Goal: Transaction & Acquisition: Purchase product/service

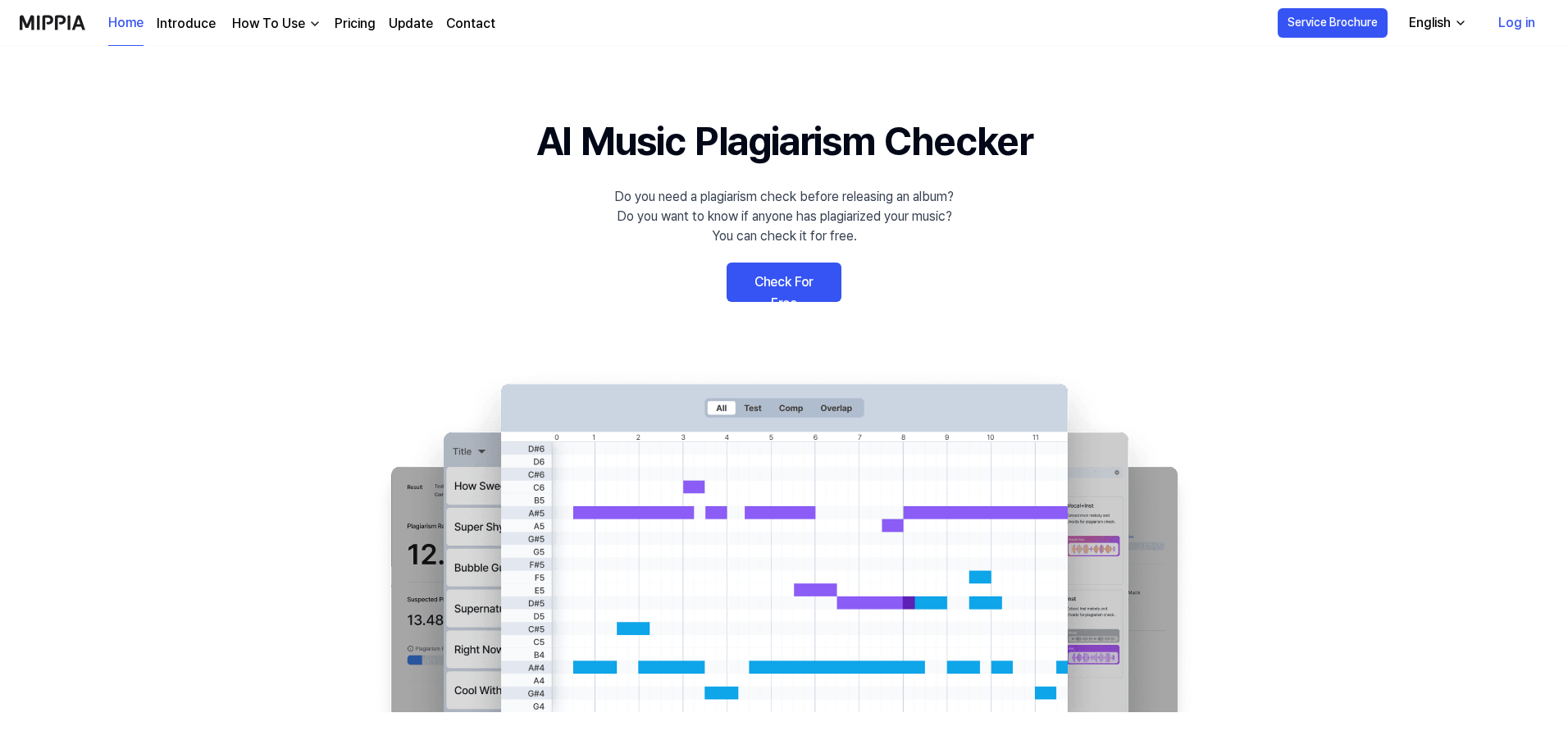
click at [778, 283] on link "Check For Free" at bounding box center [783, 282] width 115 height 39
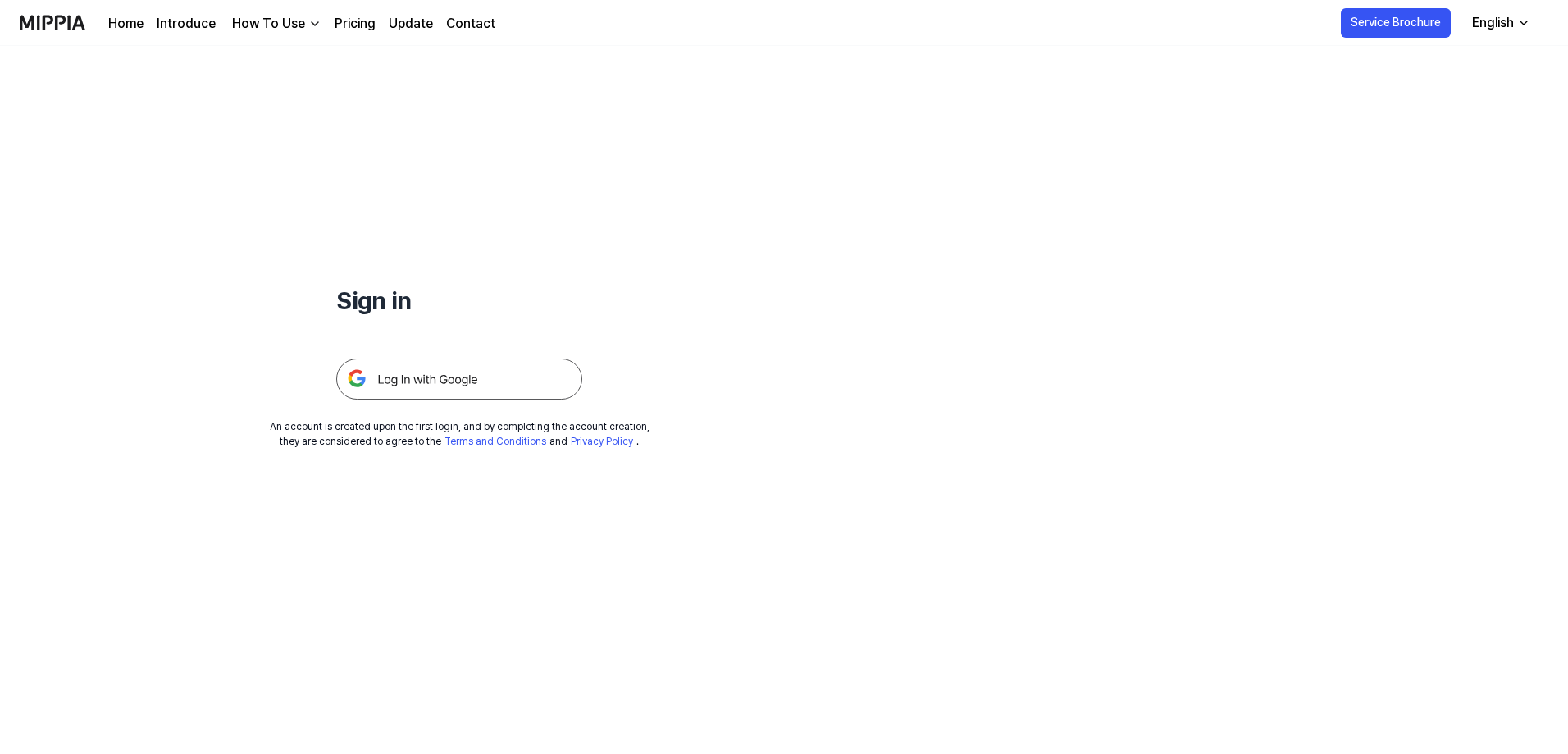
click at [465, 391] on img at bounding box center [458, 379] width 246 height 41
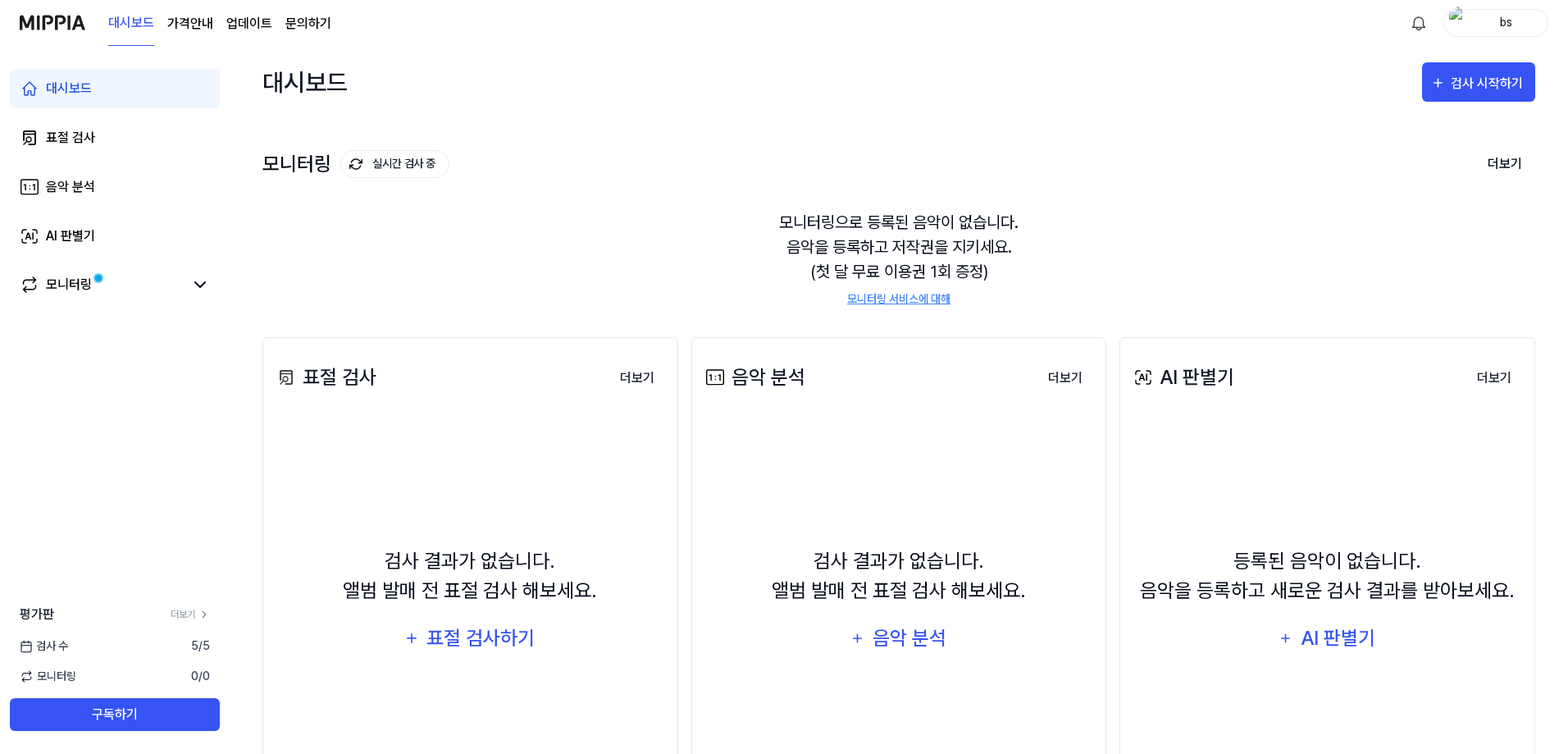
click at [1051, 237] on div "모니터링으로 등록된 음악이 없습니다. 음악을 등록하고 저작권을 지키세요. (첫 달 무료 이용권 1회 증정) 모니터링 서비스에 대해" at bounding box center [899, 259] width 1272 height 137
click at [480, 650] on div "표절 검사하기" at bounding box center [482, 638] width 112 height 31
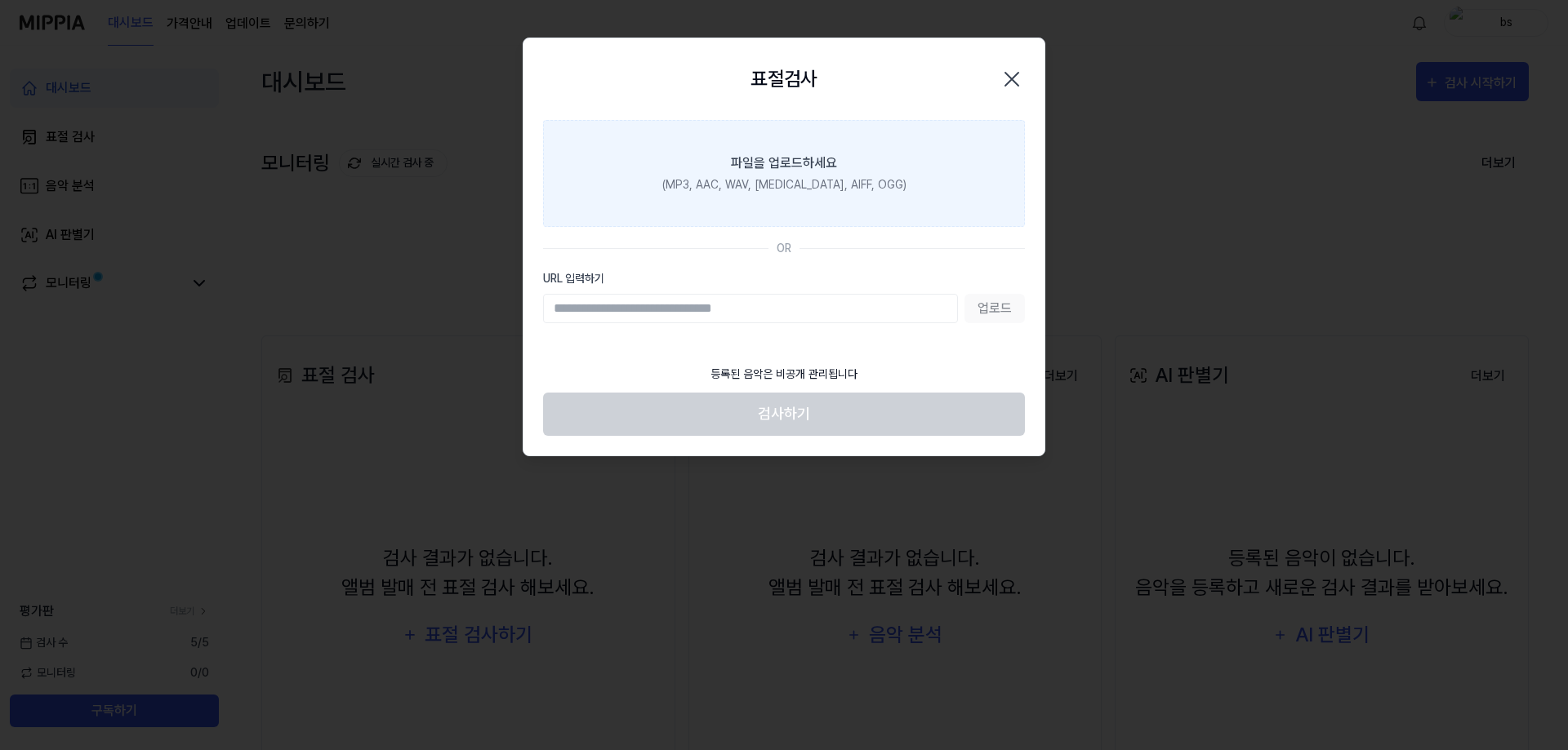
click at [813, 189] on div "(MP3, AAC, WAV, FLAC, AIFF, OGG)" at bounding box center [784, 185] width 245 height 18
click at [0, 0] on input "파일을 업로드하세요 (MP3, AAC, WAV, FLAC, AIFF, OGG)" at bounding box center [0, 0] width 0 height 0
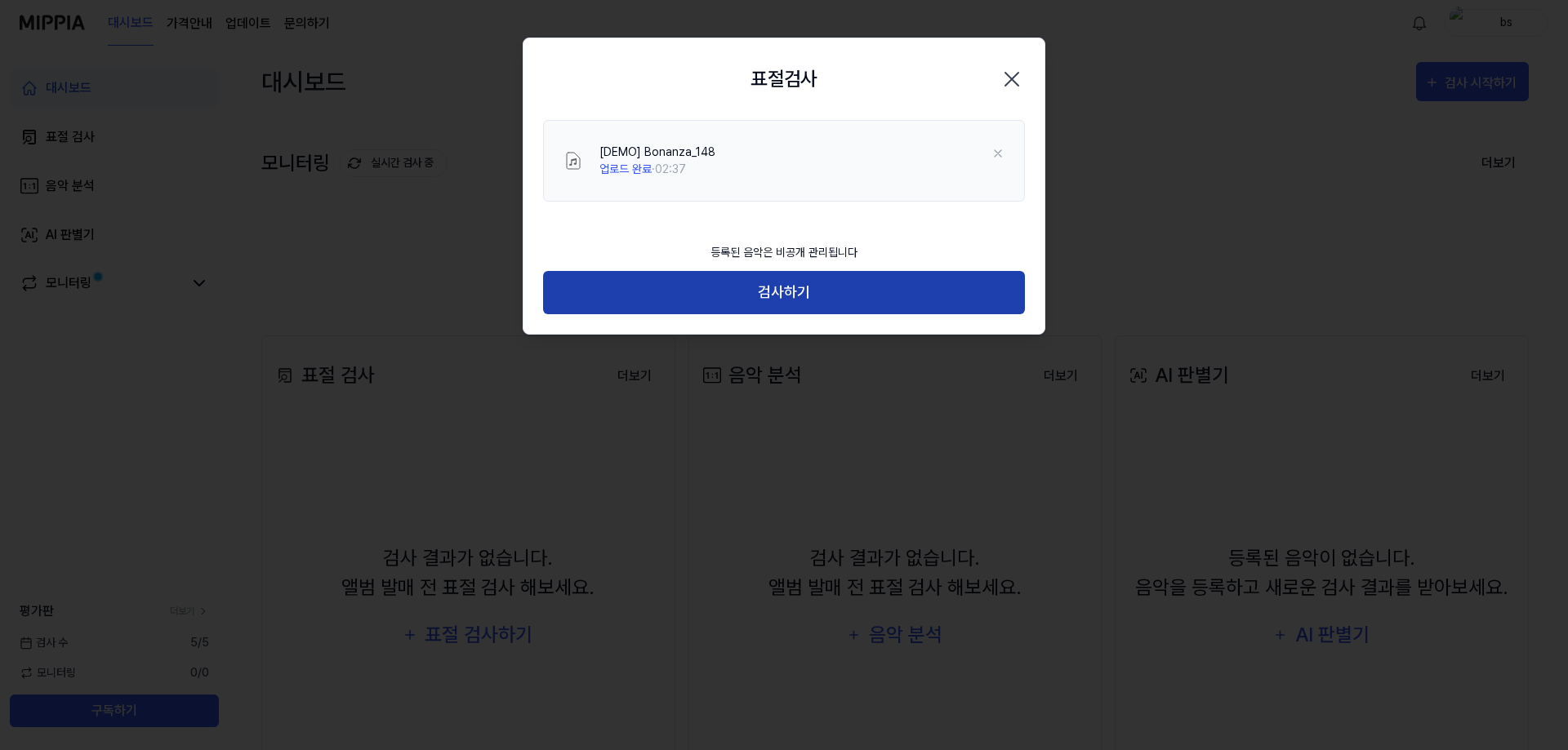
click at [794, 284] on button "검사하기" at bounding box center [784, 292] width 481 height 43
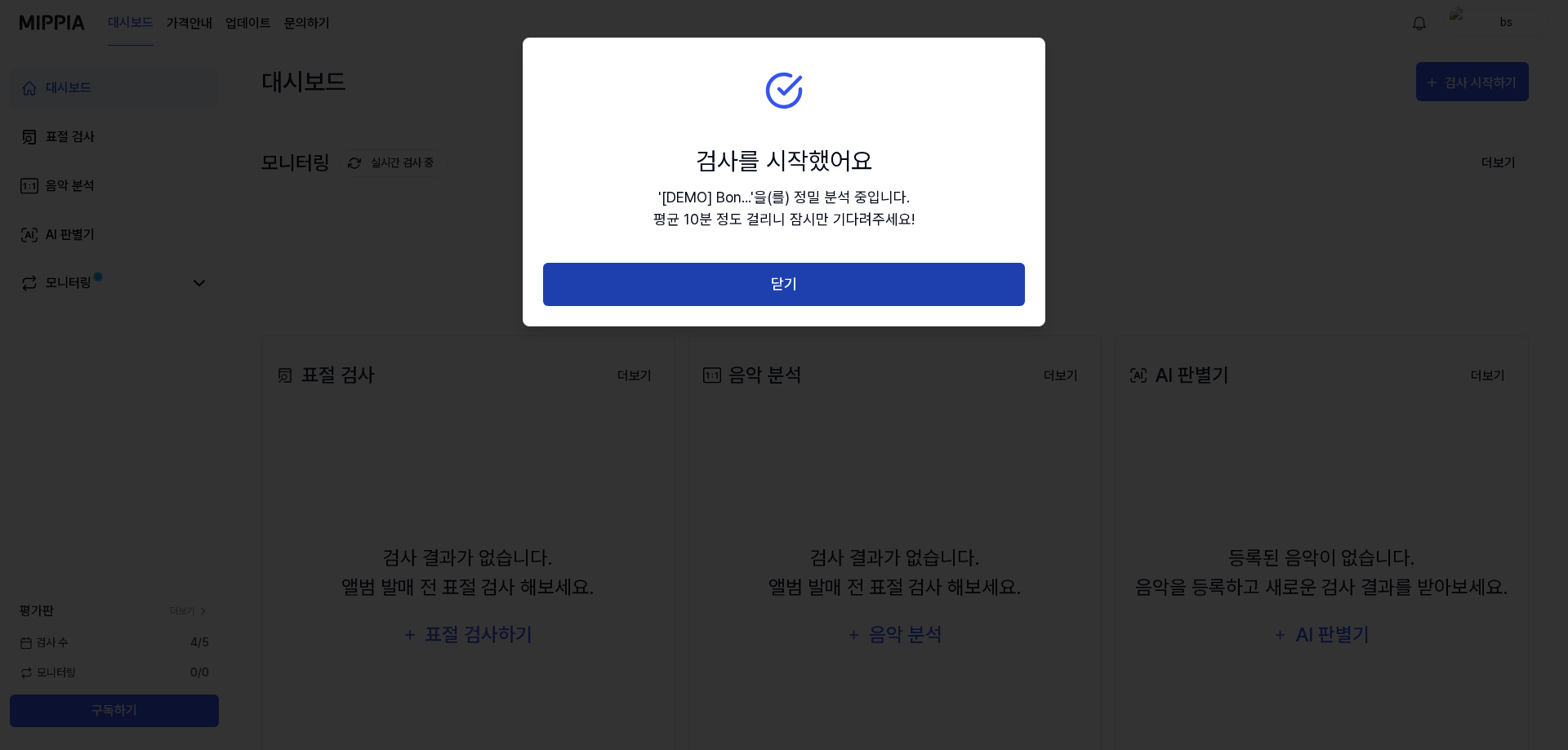
click at [793, 281] on button "닫기" at bounding box center [784, 284] width 481 height 43
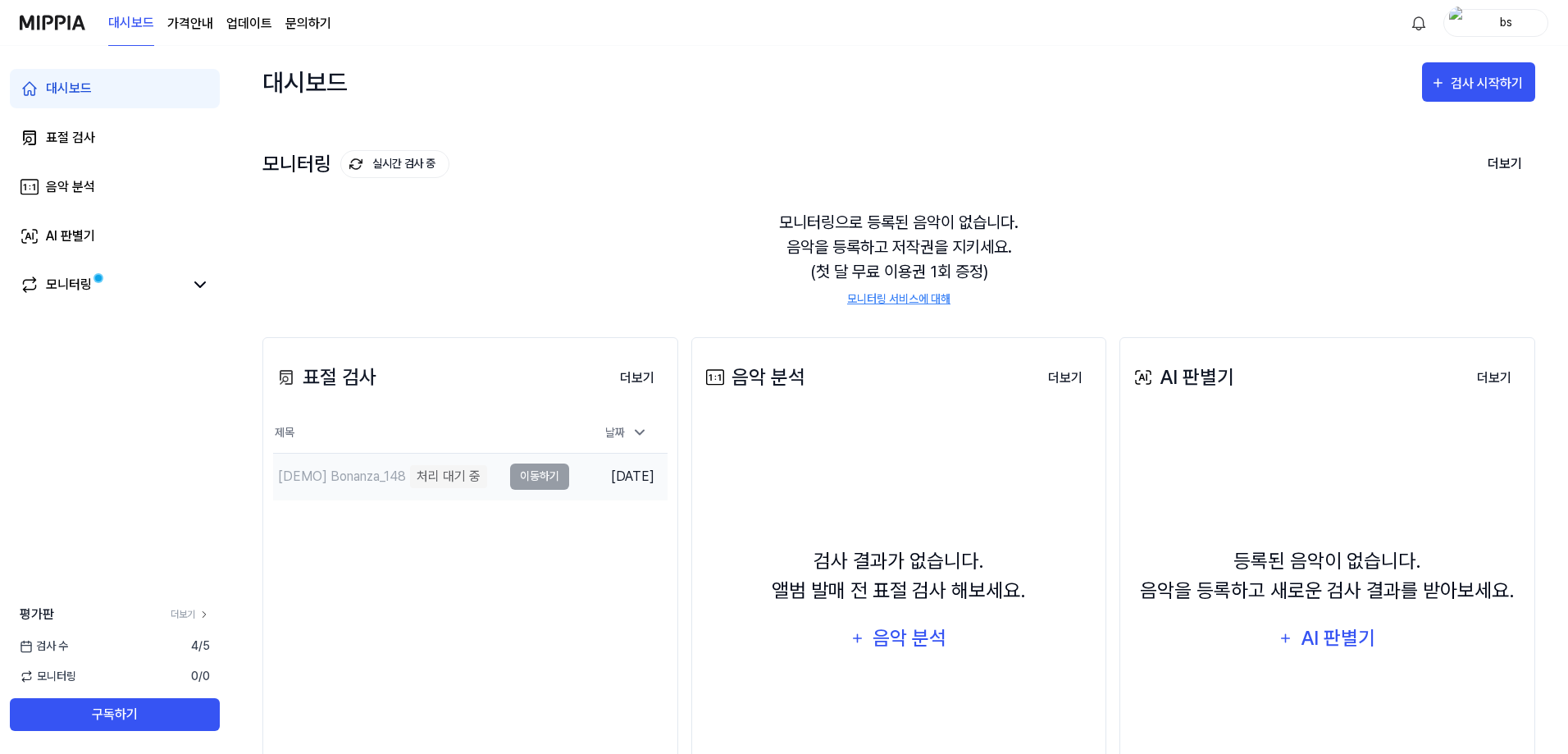
click at [580, 462] on td "2025.08.28." at bounding box center [618, 476] width 99 height 47
click at [463, 471] on div "처리 대기 중" at bounding box center [448, 476] width 77 height 23
click at [533, 474] on td "[DEMO] Bonanza_148 처리 대기 중 이동하기" at bounding box center [421, 476] width 296 height 46
click at [636, 434] on icon at bounding box center [639, 432] width 17 height 17
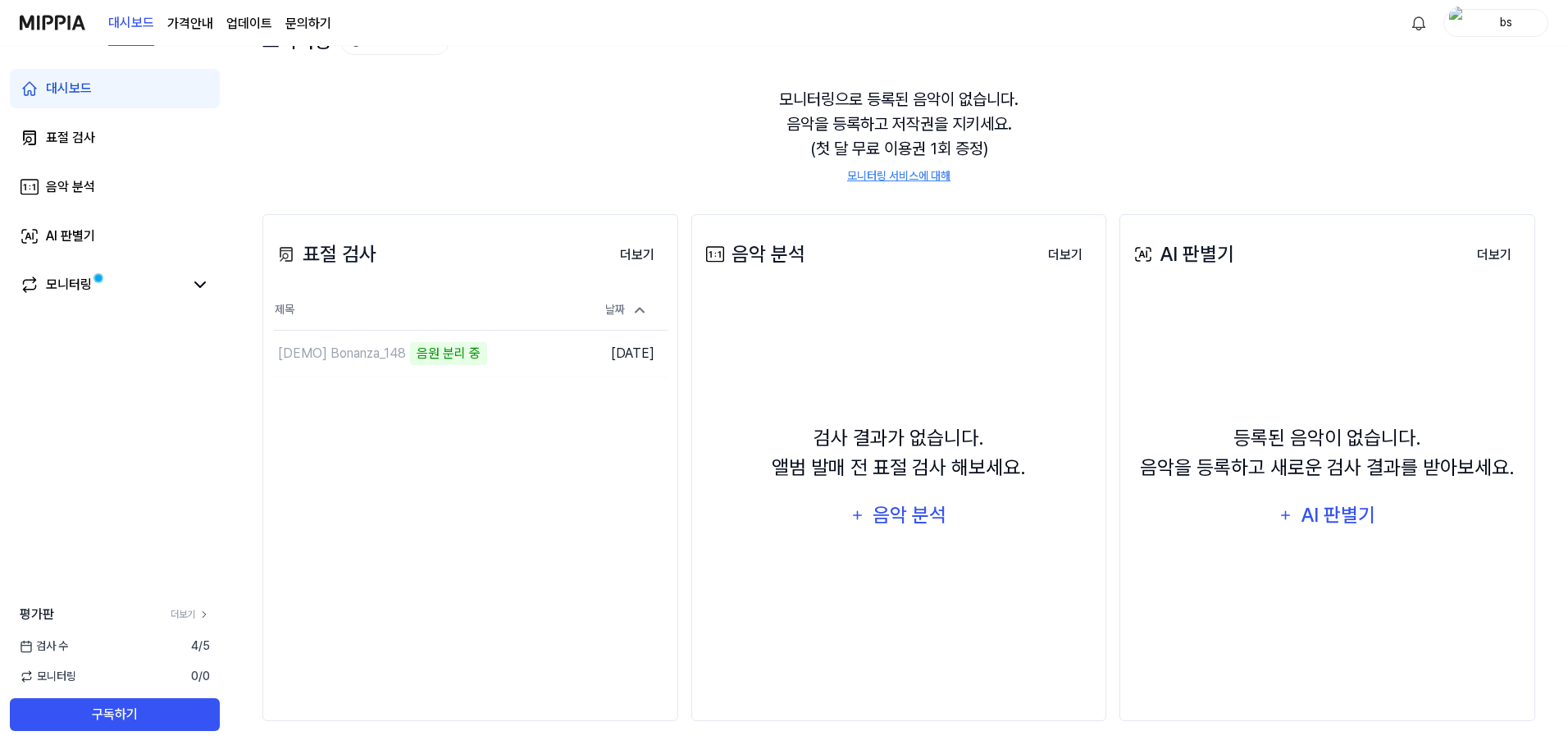
click at [537, 483] on div "표절 검사 더보기 표절 검사 제목 날짜 [DEMO] Bonanza_148 음원 분리 중 이동하기 2025.08.28. 더보기" at bounding box center [470, 468] width 416 height 507
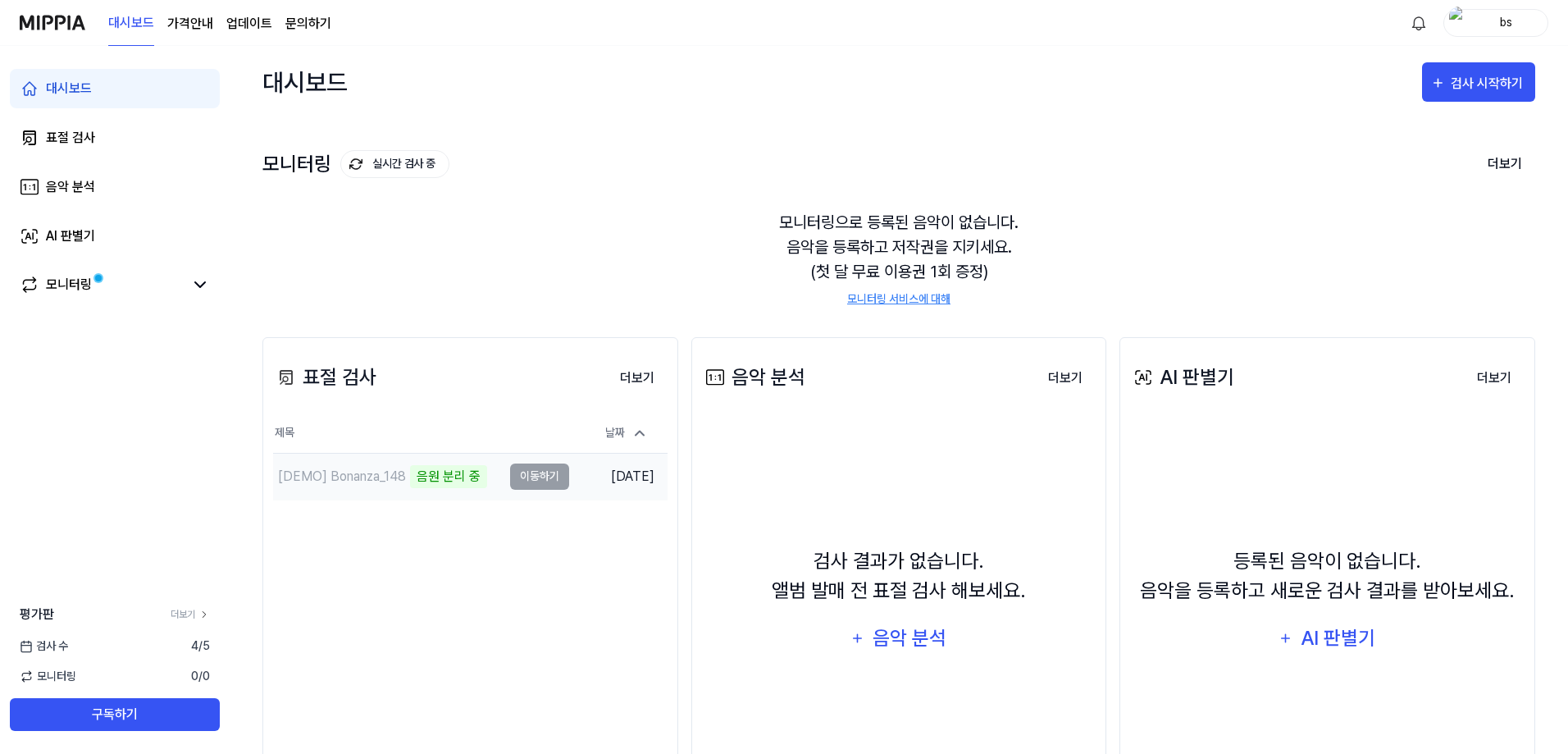
click at [584, 458] on td "2025.08.28." at bounding box center [618, 476] width 99 height 47
click at [452, 469] on div "음원 분리 중" at bounding box center [448, 476] width 77 height 23
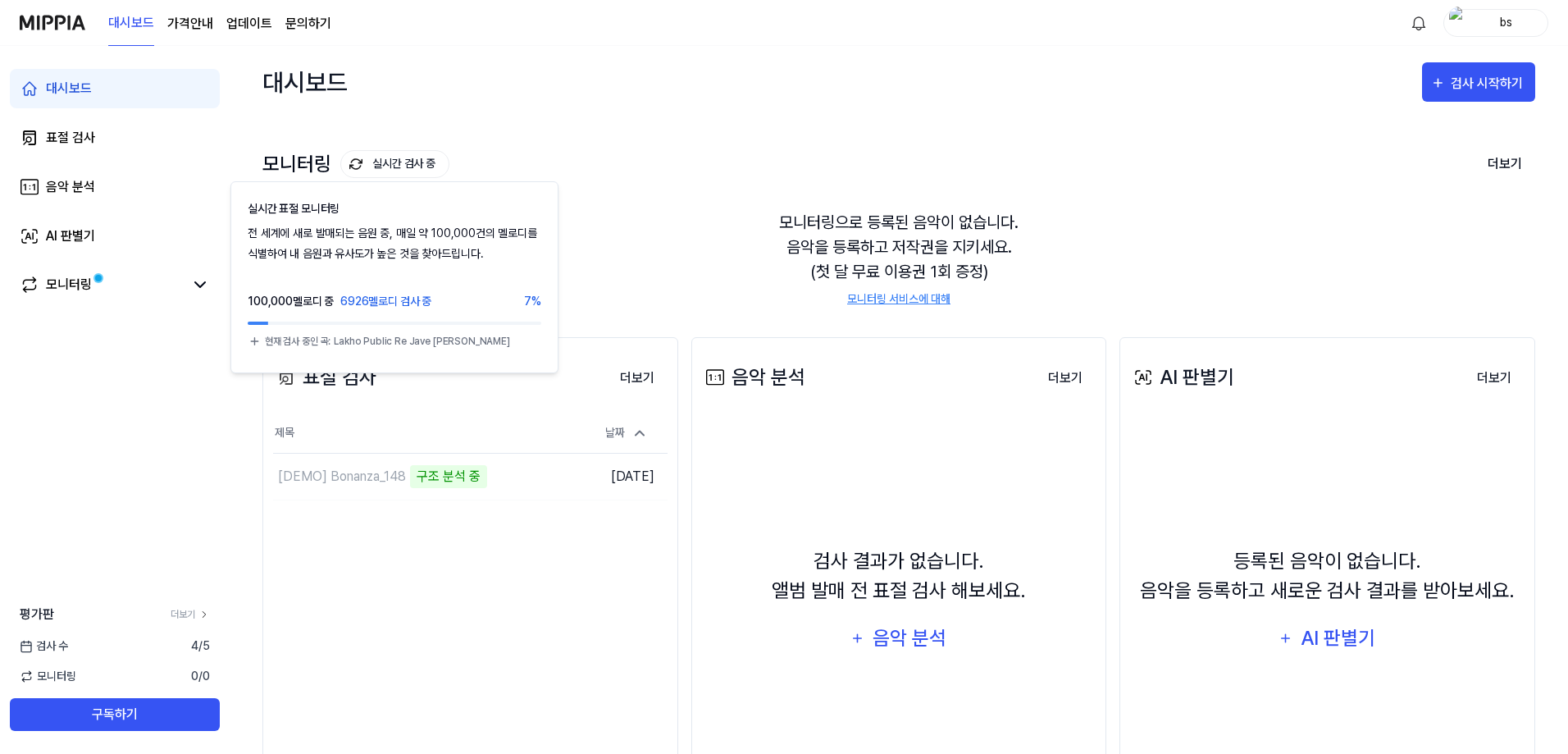
click at [358, 157] on button "실시간 검사 중" at bounding box center [394, 164] width 109 height 27
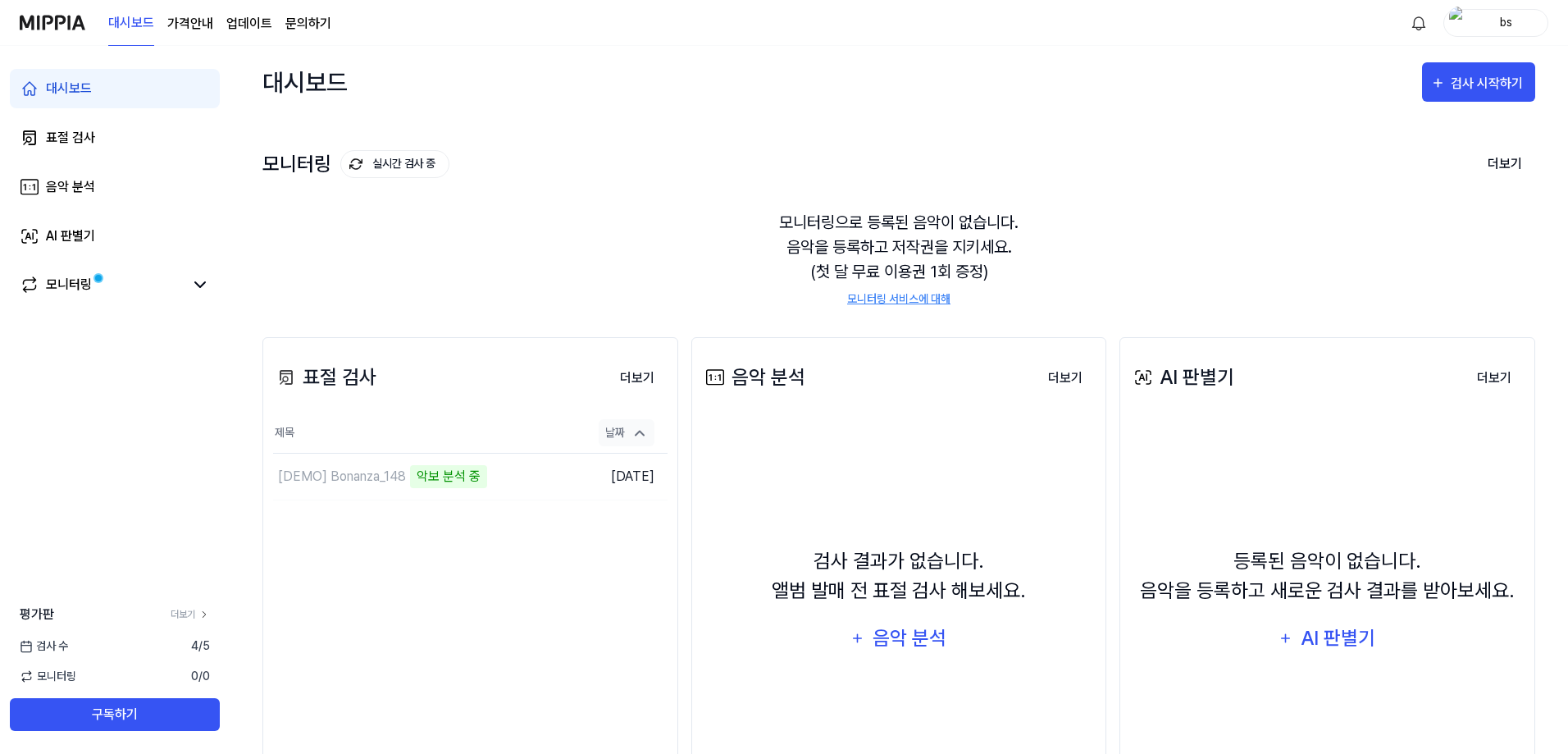
click at [634, 427] on icon at bounding box center [639, 433] width 17 height 17
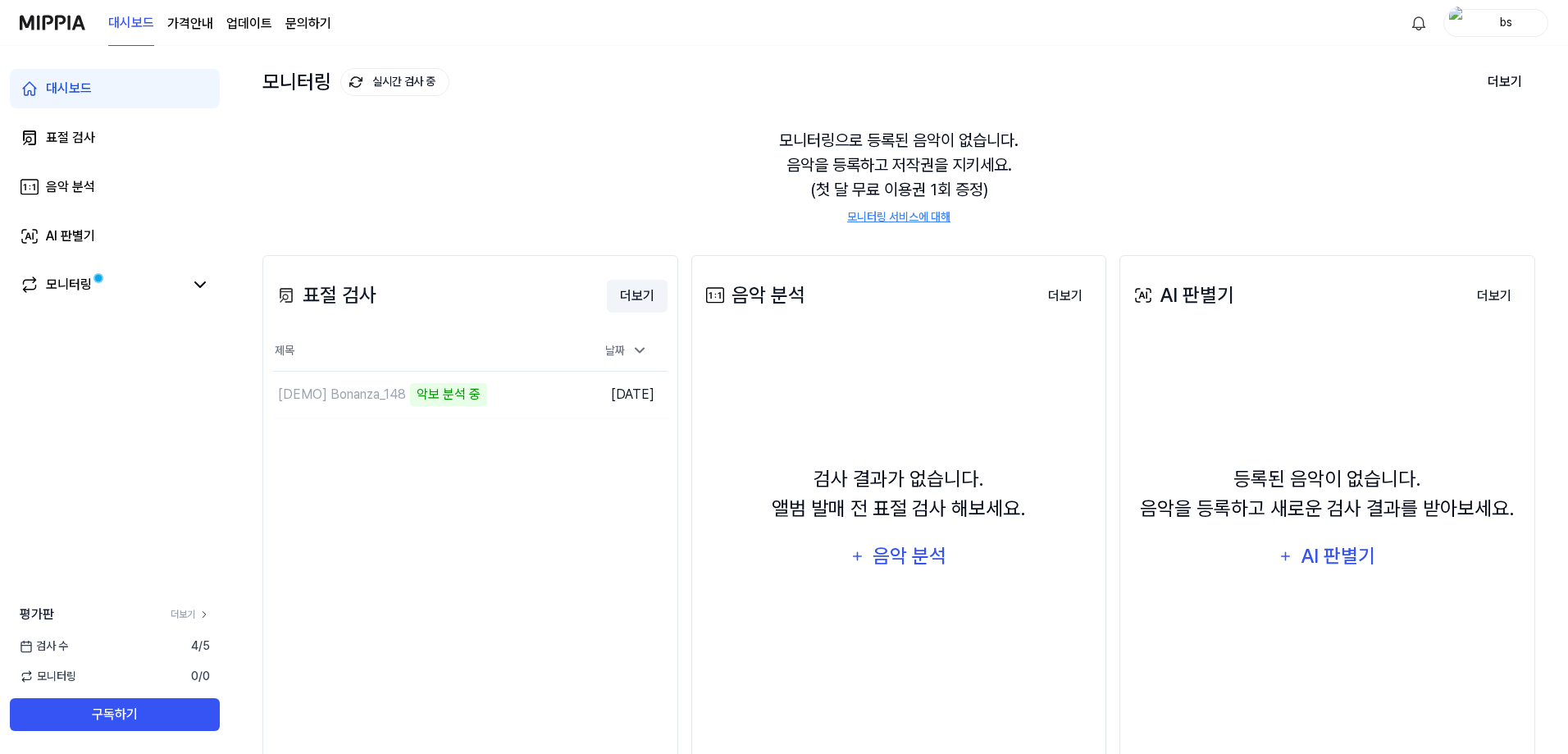
click at [645, 306] on button "더보기" at bounding box center [637, 297] width 61 height 33
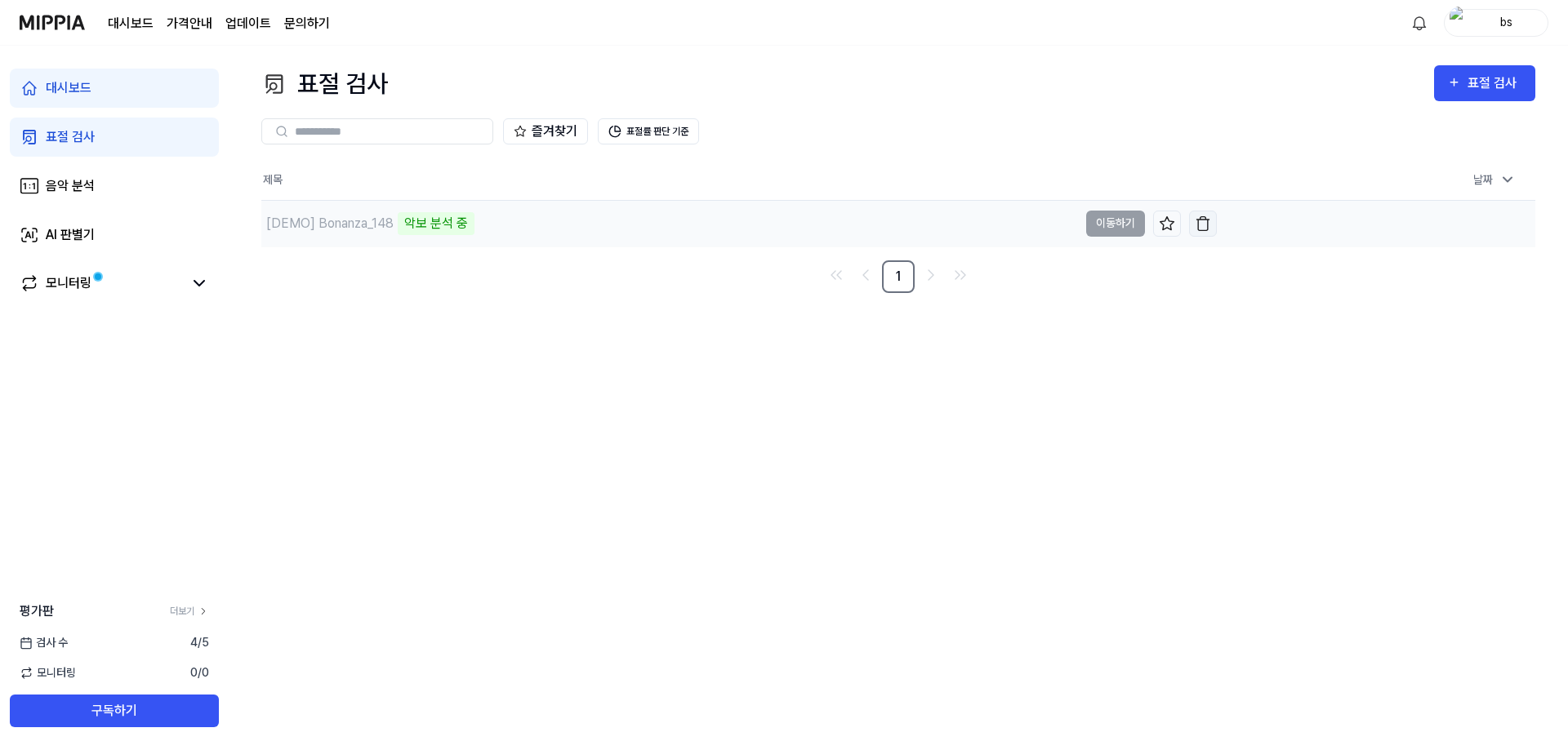
click at [1200, 226] on img "button" at bounding box center [1203, 223] width 17 height 17
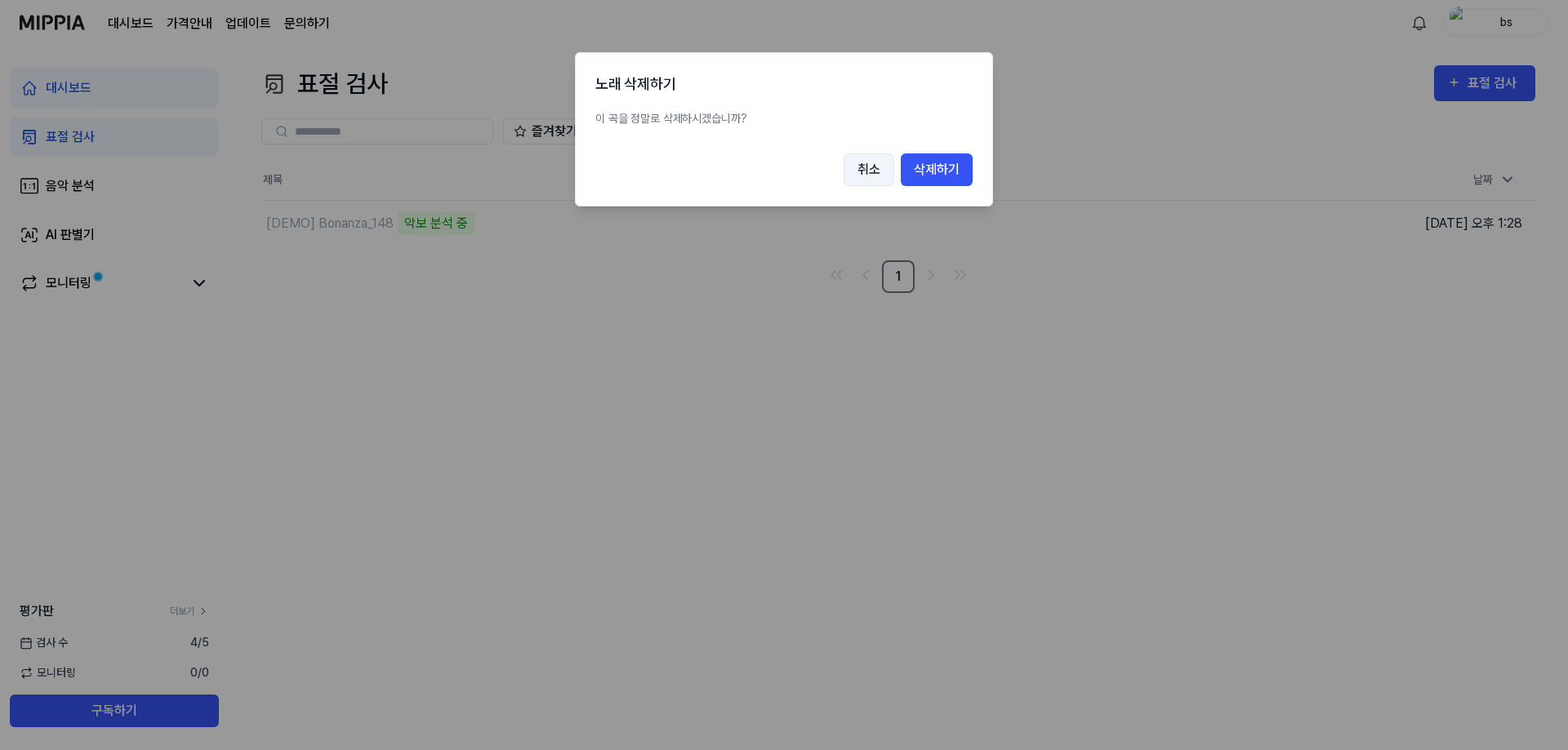
click at [869, 169] on button "취소" at bounding box center [868, 170] width 51 height 33
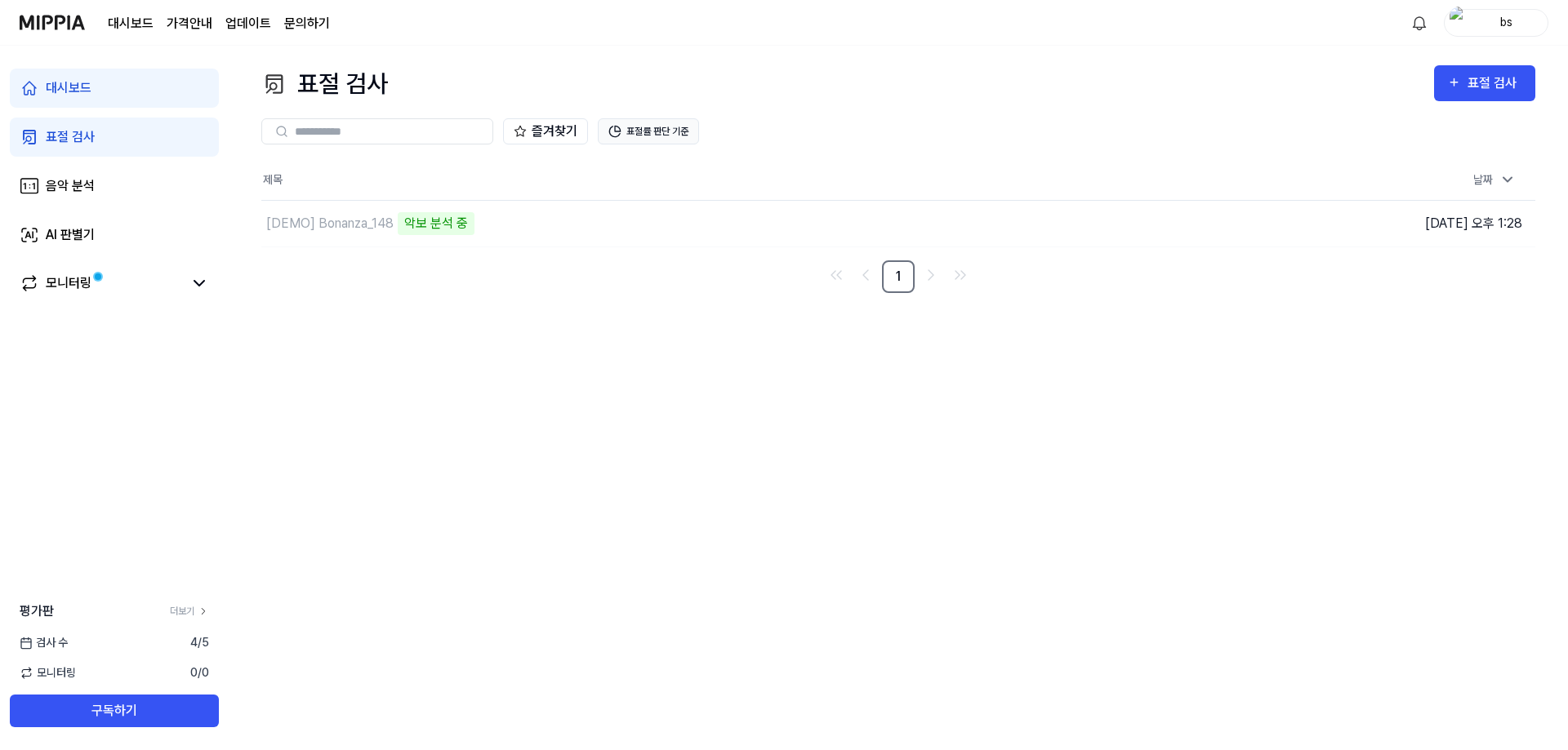
click at [642, 125] on button "표절률 판단 기준" at bounding box center [648, 131] width 101 height 26
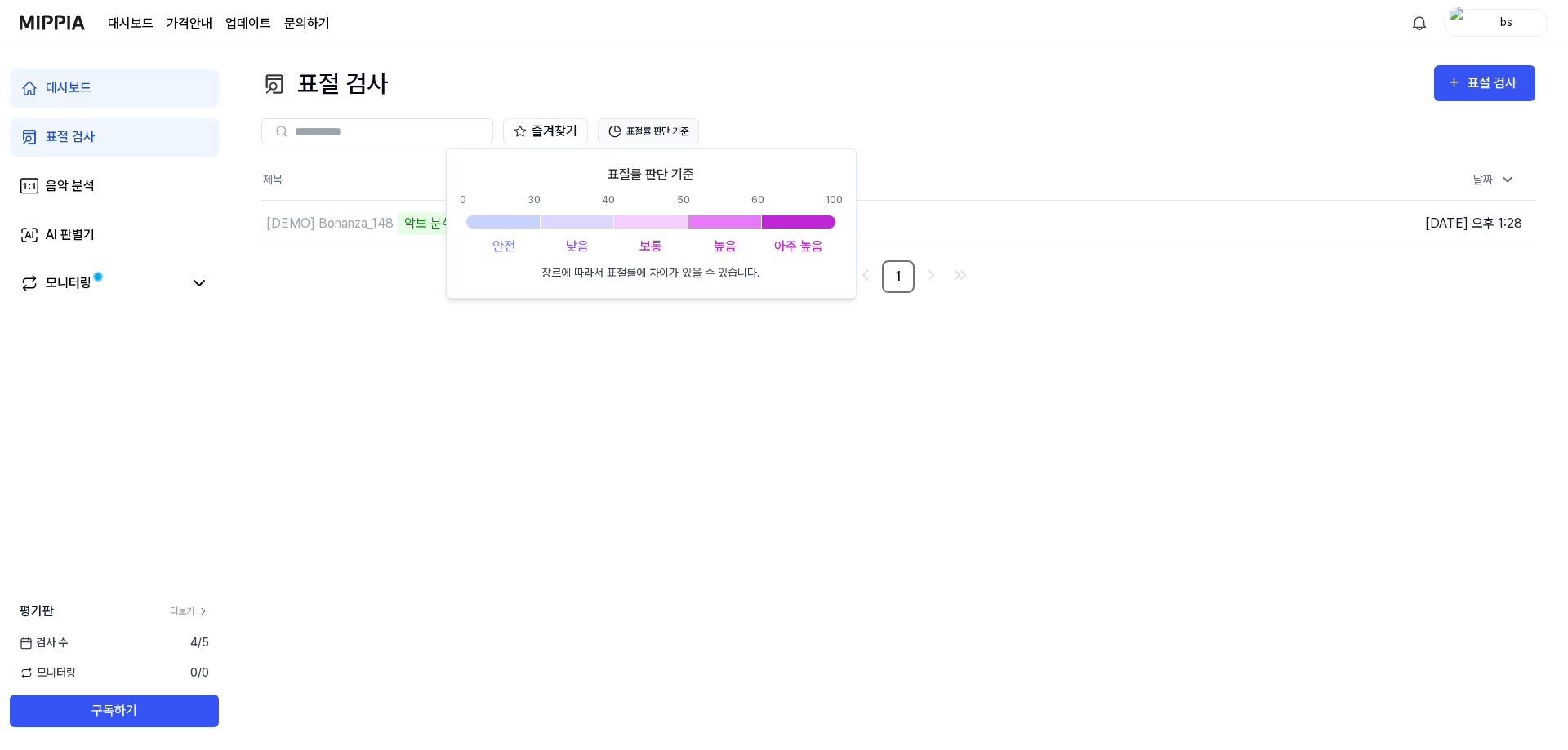
click at [677, 131] on button "표절률 판단 기준" at bounding box center [648, 131] width 101 height 26
click at [573, 435] on div "표절 검사 표절 검사 표절 검사 음악 분석 AI 판별기 즐겨찾기 표절률 판단 기준 제목 날짜 [DEMO] Bonanza_148 악보 분석 중 …" at bounding box center [899, 397] width 1339 height 704
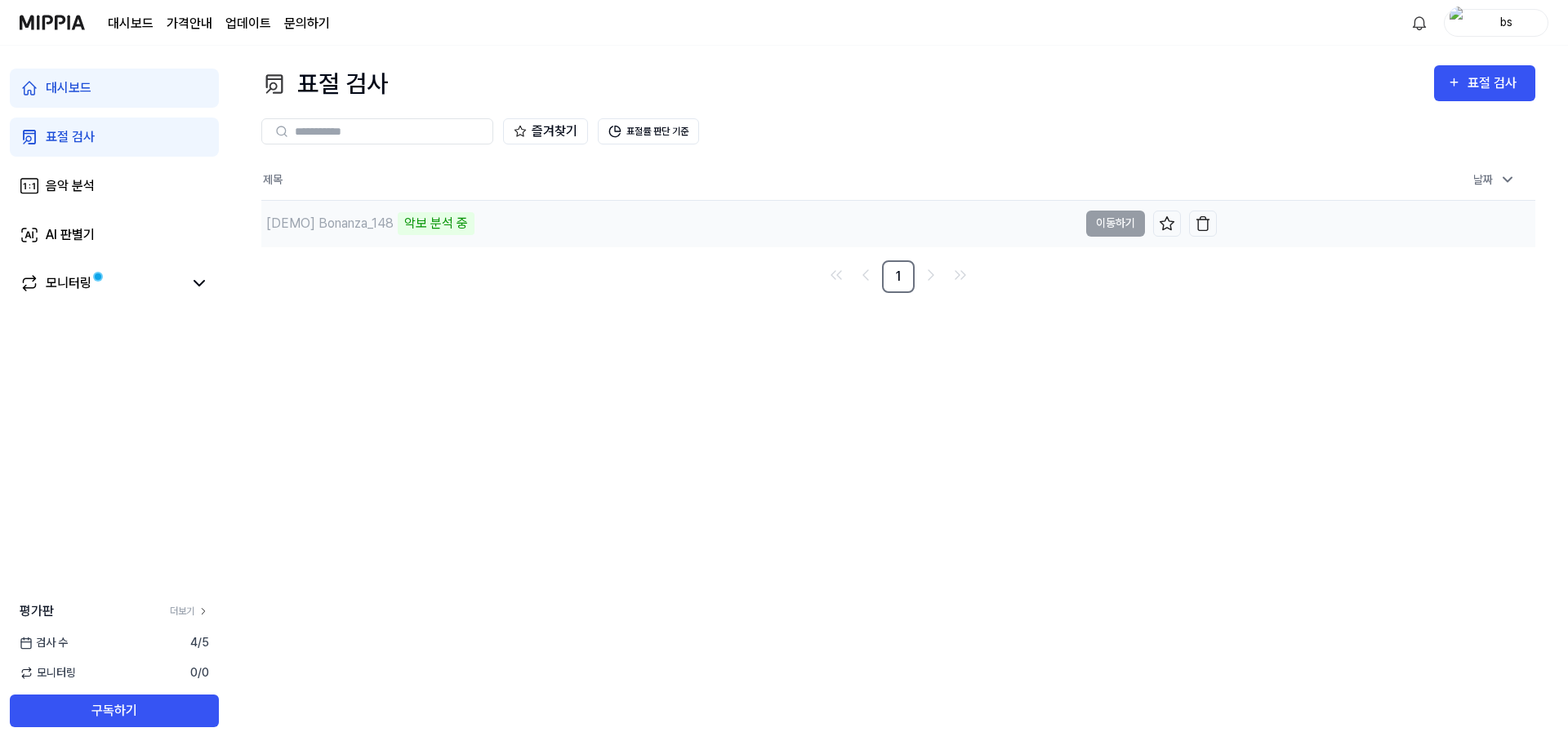
click at [431, 234] on div "악보 분석 중" at bounding box center [436, 223] width 77 height 22
click at [1125, 229] on button "이동하기" at bounding box center [1115, 223] width 58 height 26
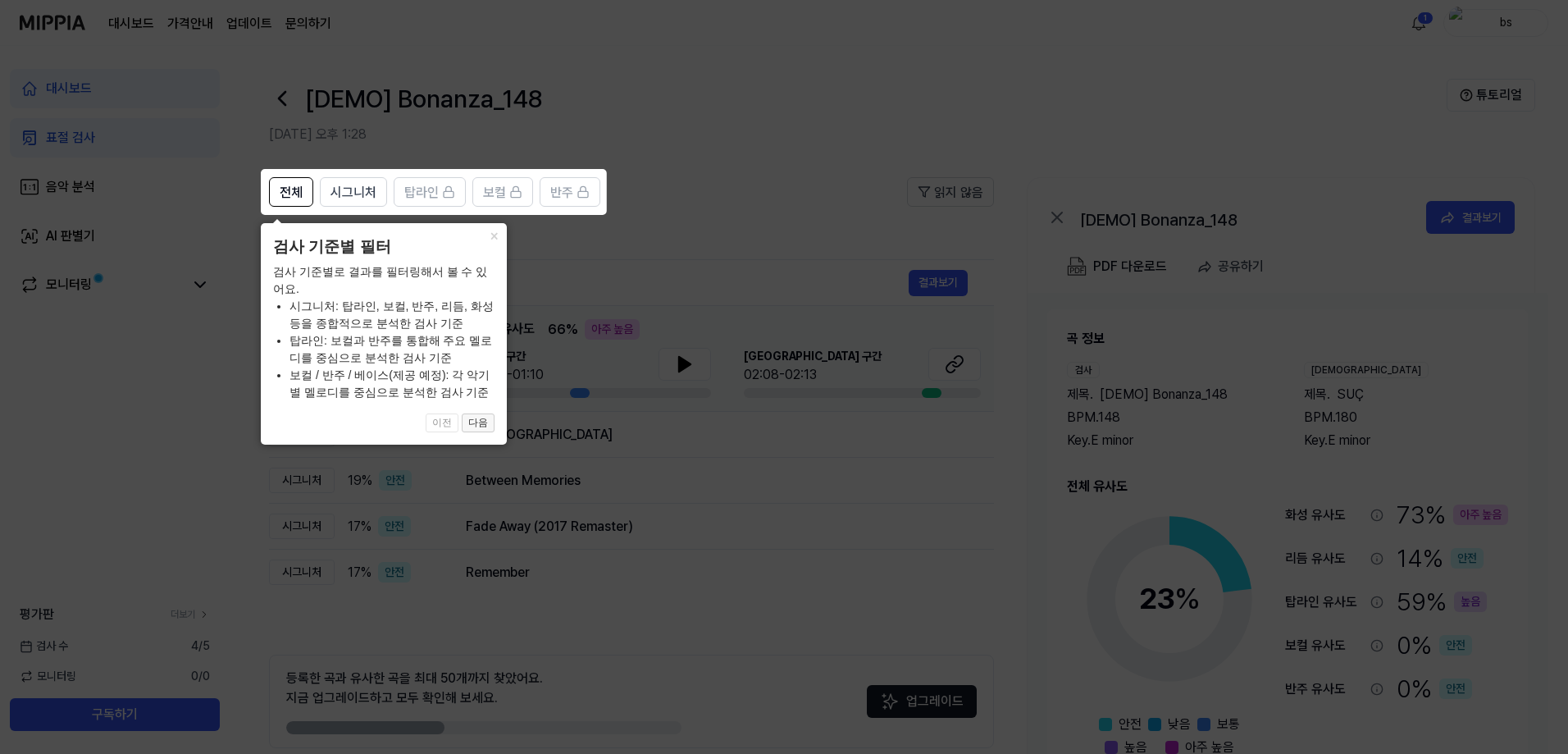
click at [470, 428] on button "다음" at bounding box center [479, 423] width 33 height 20
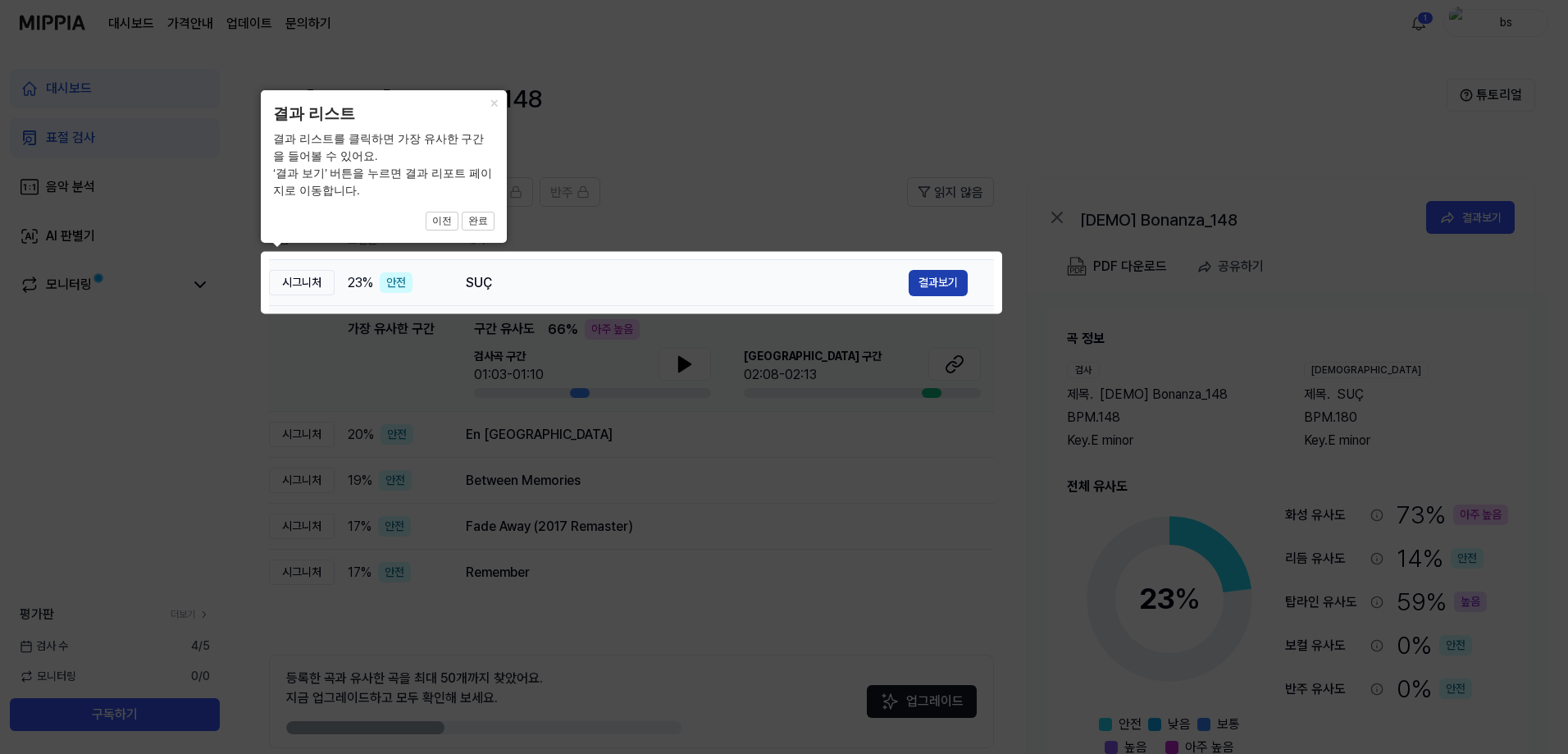
click at [919, 285] on button "결과보기" at bounding box center [938, 283] width 59 height 26
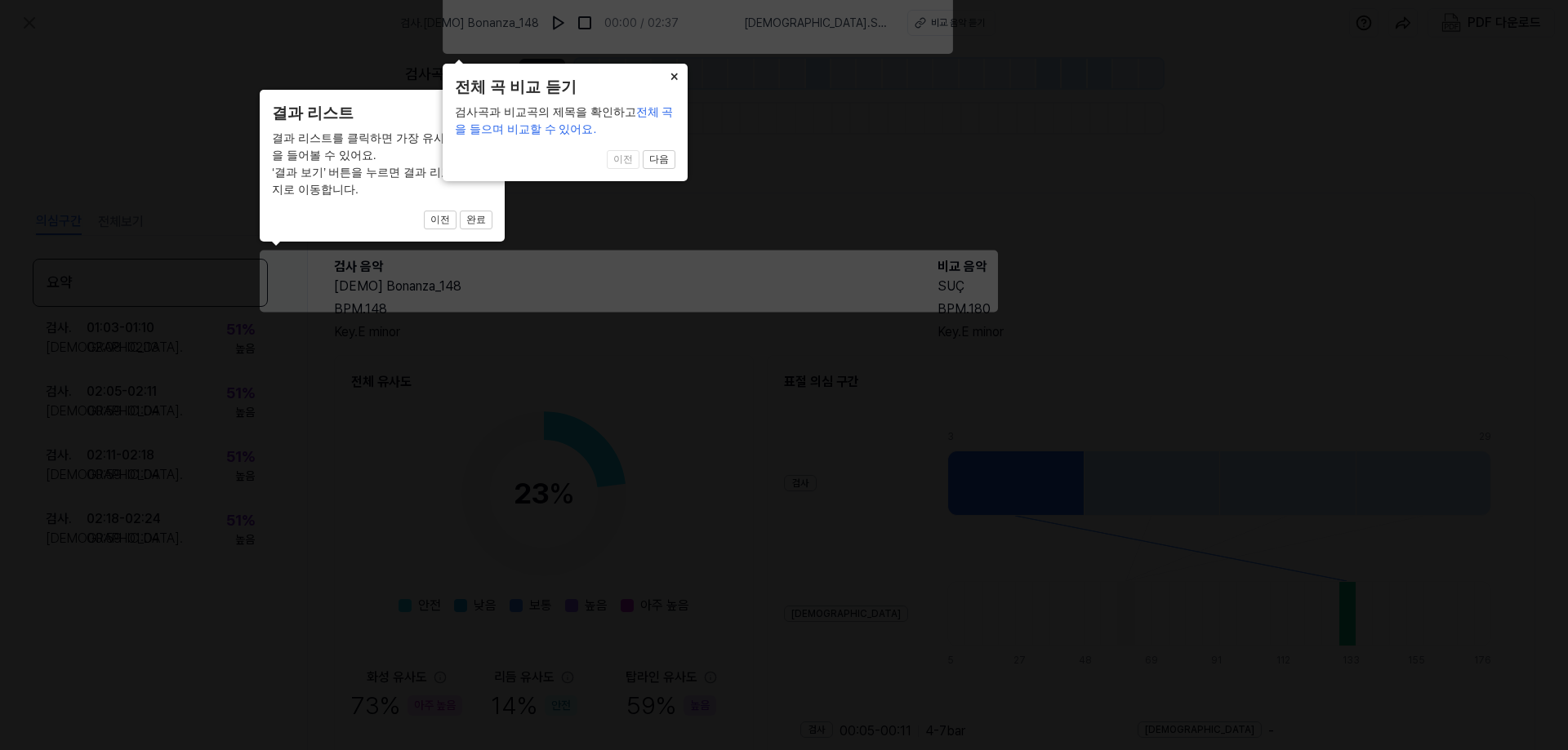
click at [505, 90] on button "×" at bounding box center [491, 100] width 26 height 22
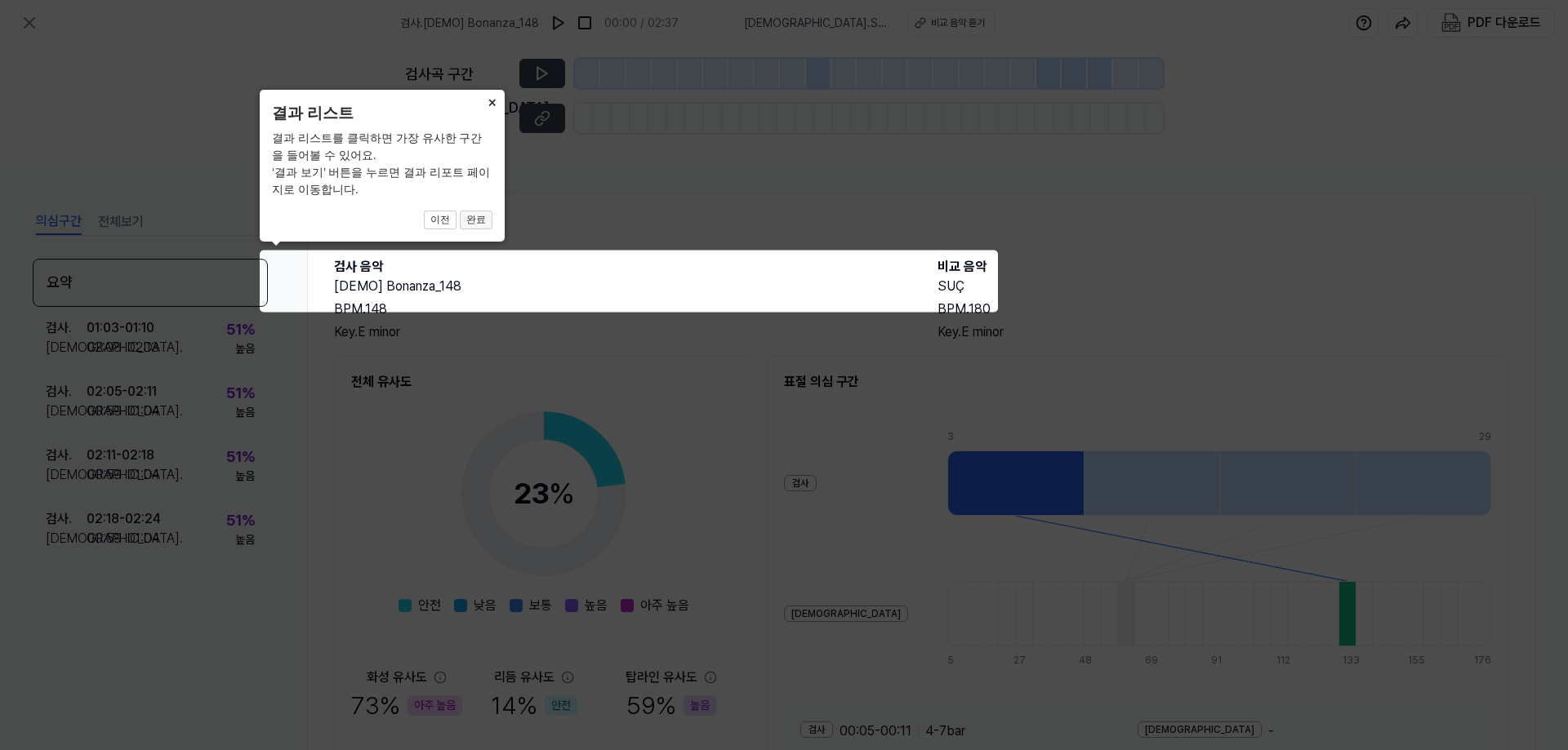
click at [483, 215] on button "완료" at bounding box center [477, 220] width 33 height 19
click at [488, 110] on button "×" at bounding box center [491, 100] width 26 height 22
click at [488, 101] on button "×" at bounding box center [491, 100] width 26 height 22
click at [471, 217] on button "완료" at bounding box center [477, 220] width 33 height 19
click at [439, 222] on button "이전" at bounding box center [440, 220] width 33 height 19
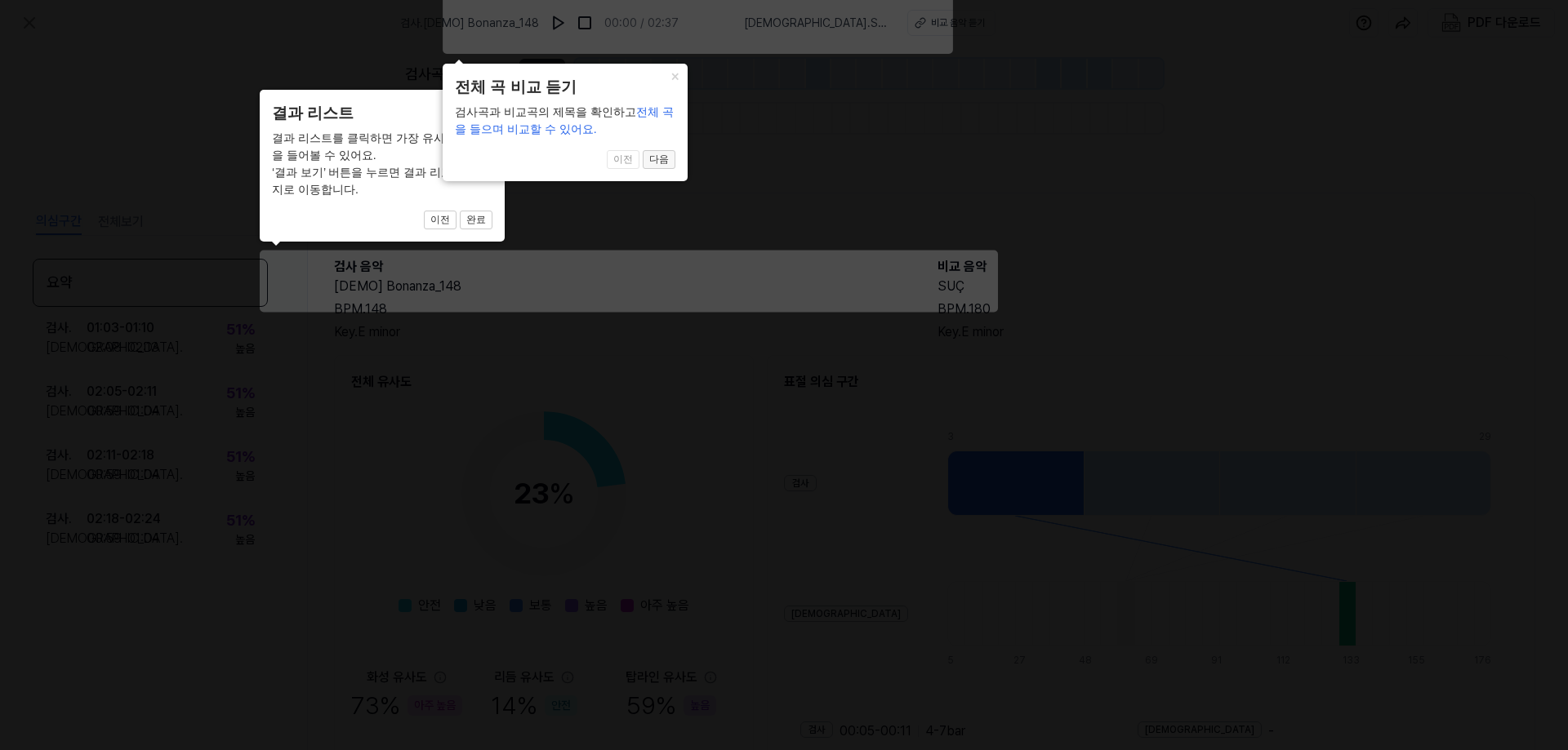
click at [492, 210] on button "다음" at bounding box center [477, 220] width 33 height 19
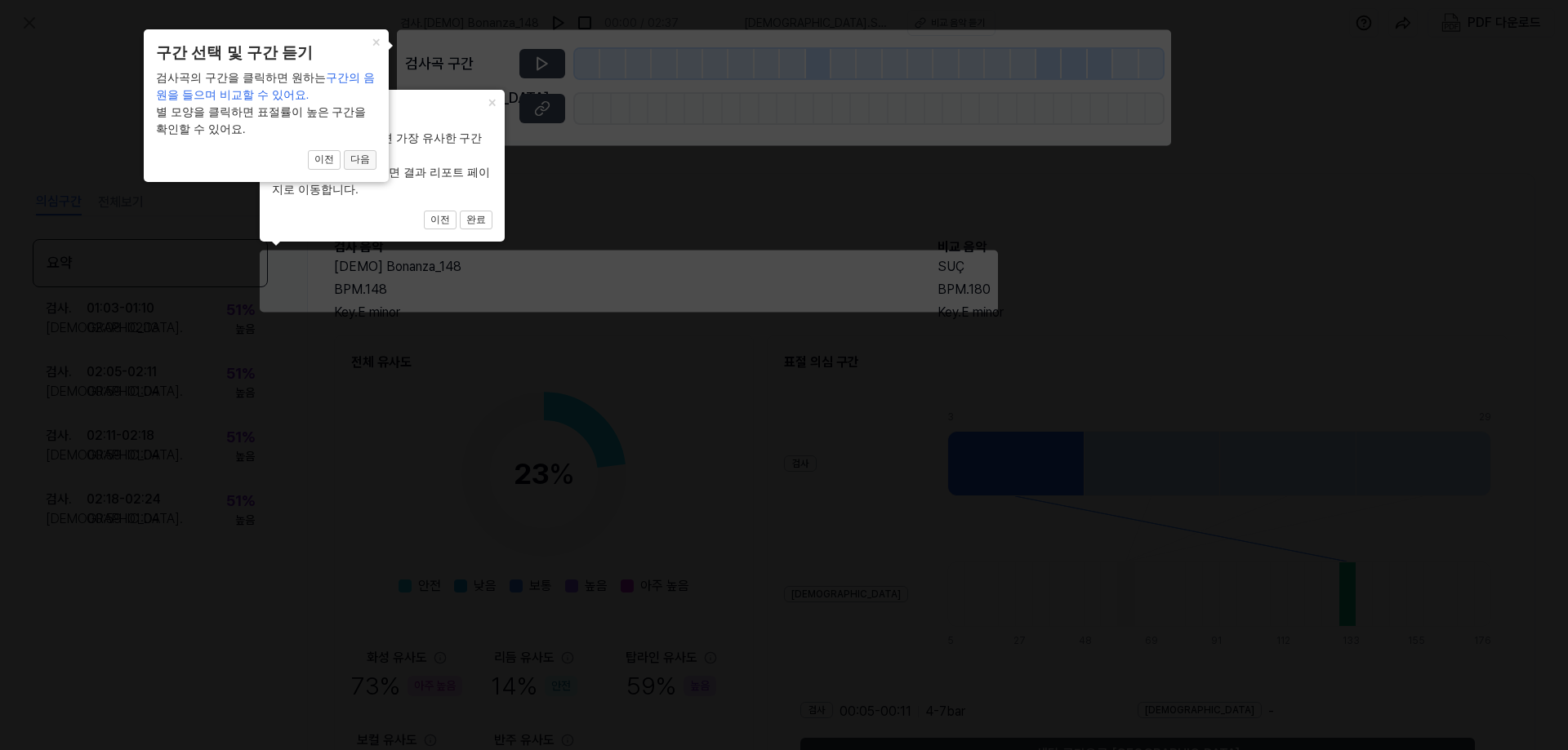
click at [460, 210] on button "다음" at bounding box center [477, 220] width 33 height 19
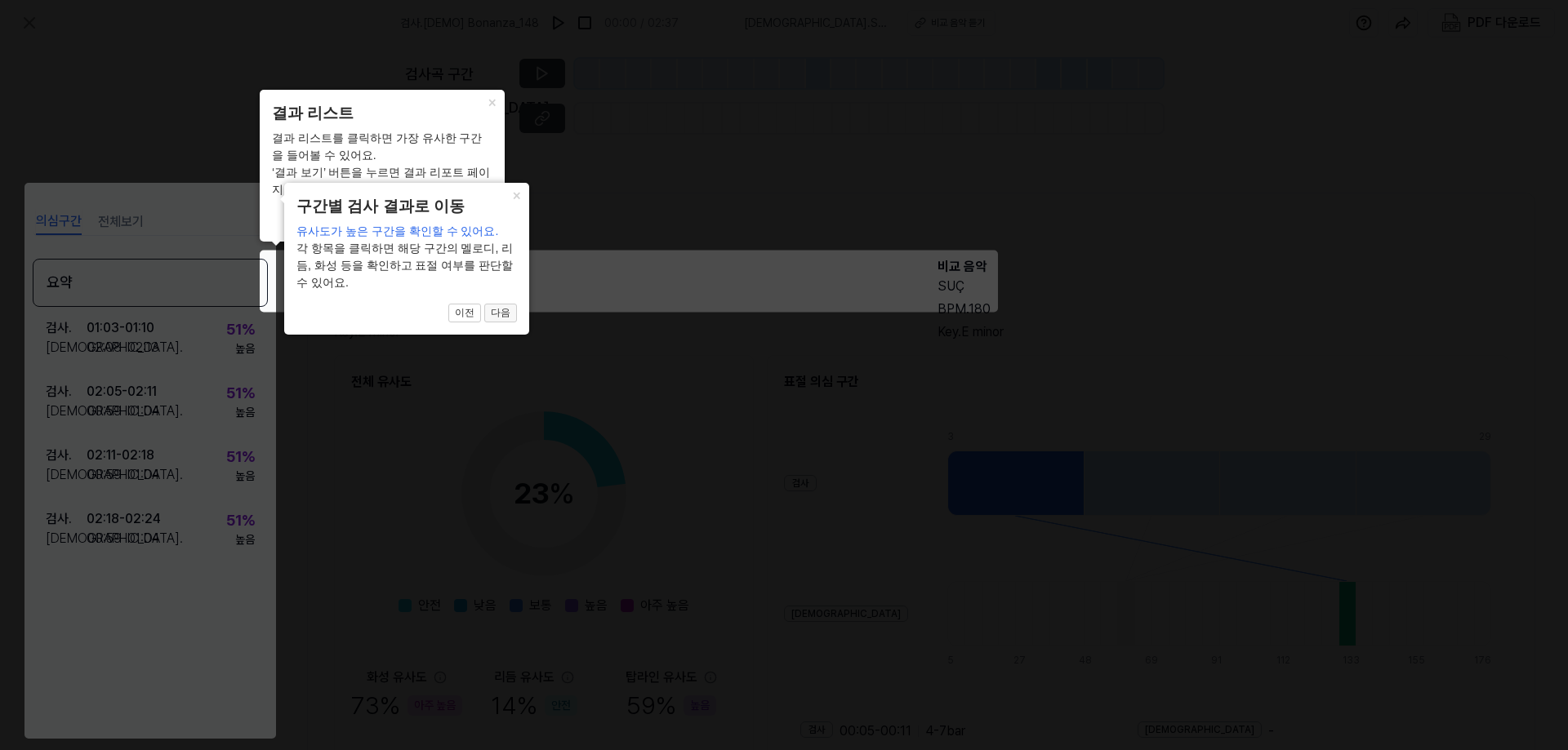
click at [492, 230] on button "다음" at bounding box center [477, 220] width 33 height 19
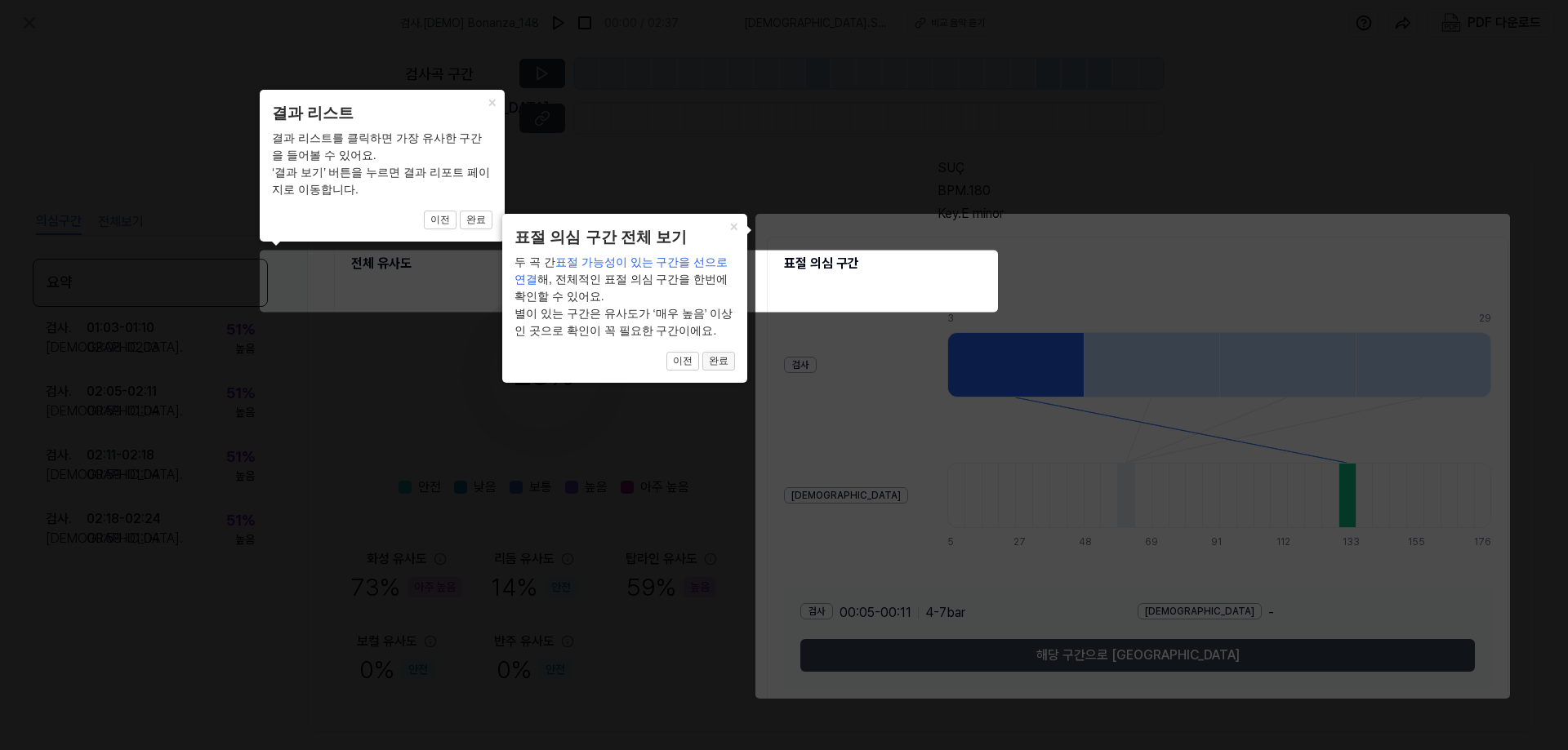
click at [492, 230] on button "완료" at bounding box center [477, 220] width 33 height 19
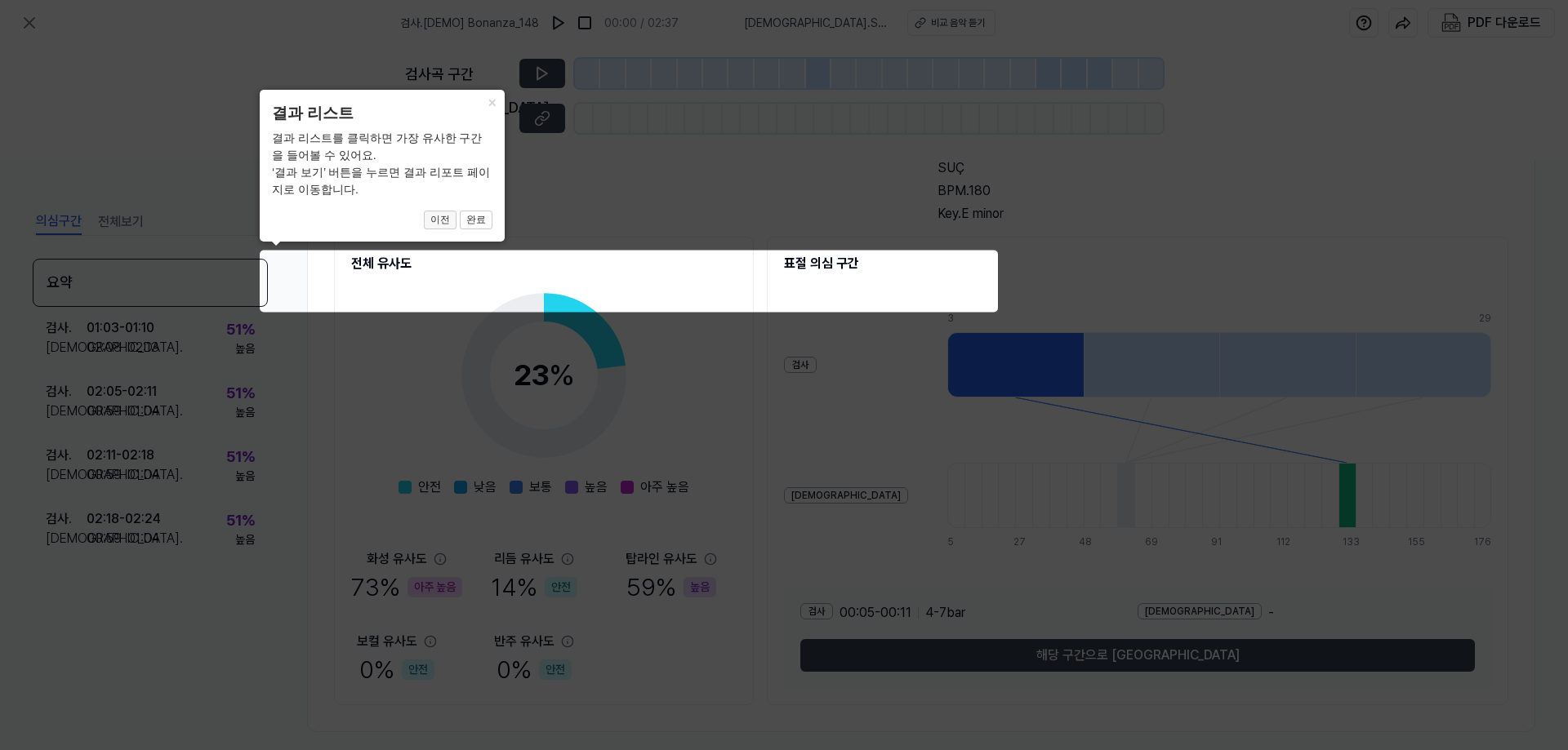
click at [440, 224] on button "이전" at bounding box center [440, 220] width 33 height 19
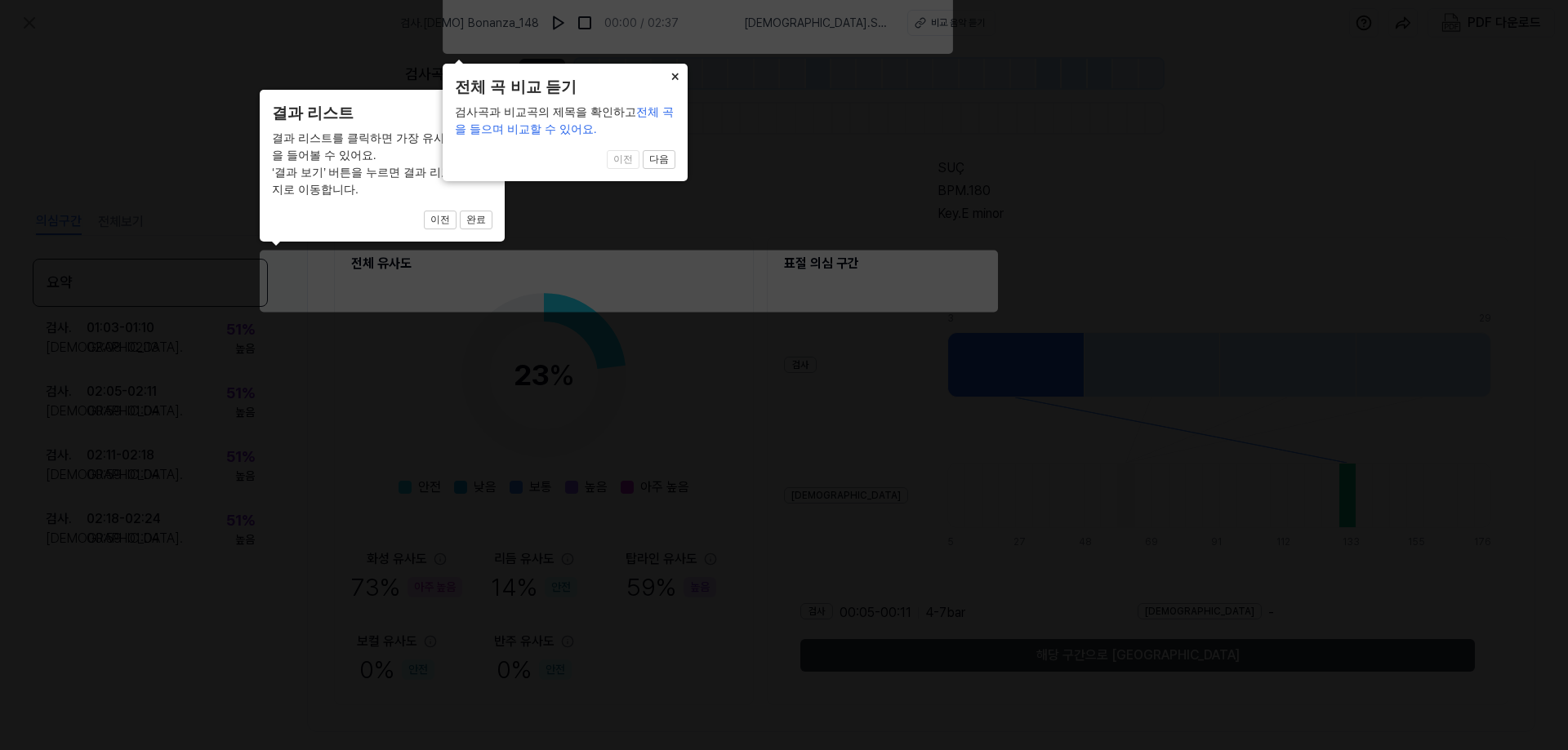
click at [505, 90] on button "×" at bounding box center [491, 100] width 26 height 22
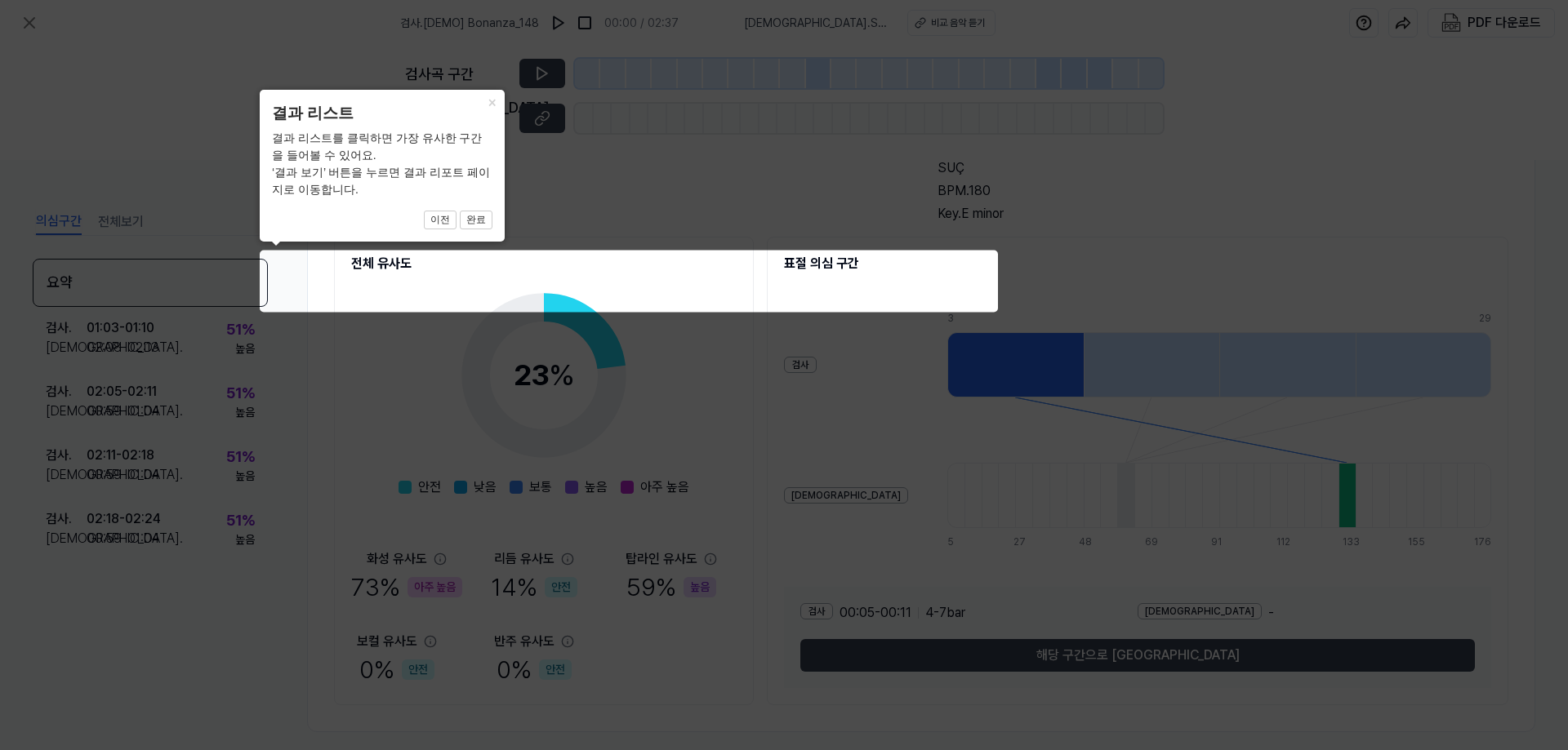
click at [878, 403] on icon at bounding box center [784, 375] width 1568 height 750
click at [368, 276] on icon at bounding box center [784, 375] width 1568 height 750
click at [439, 214] on button "이전" at bounding box center [440, 220] width 33 height 19
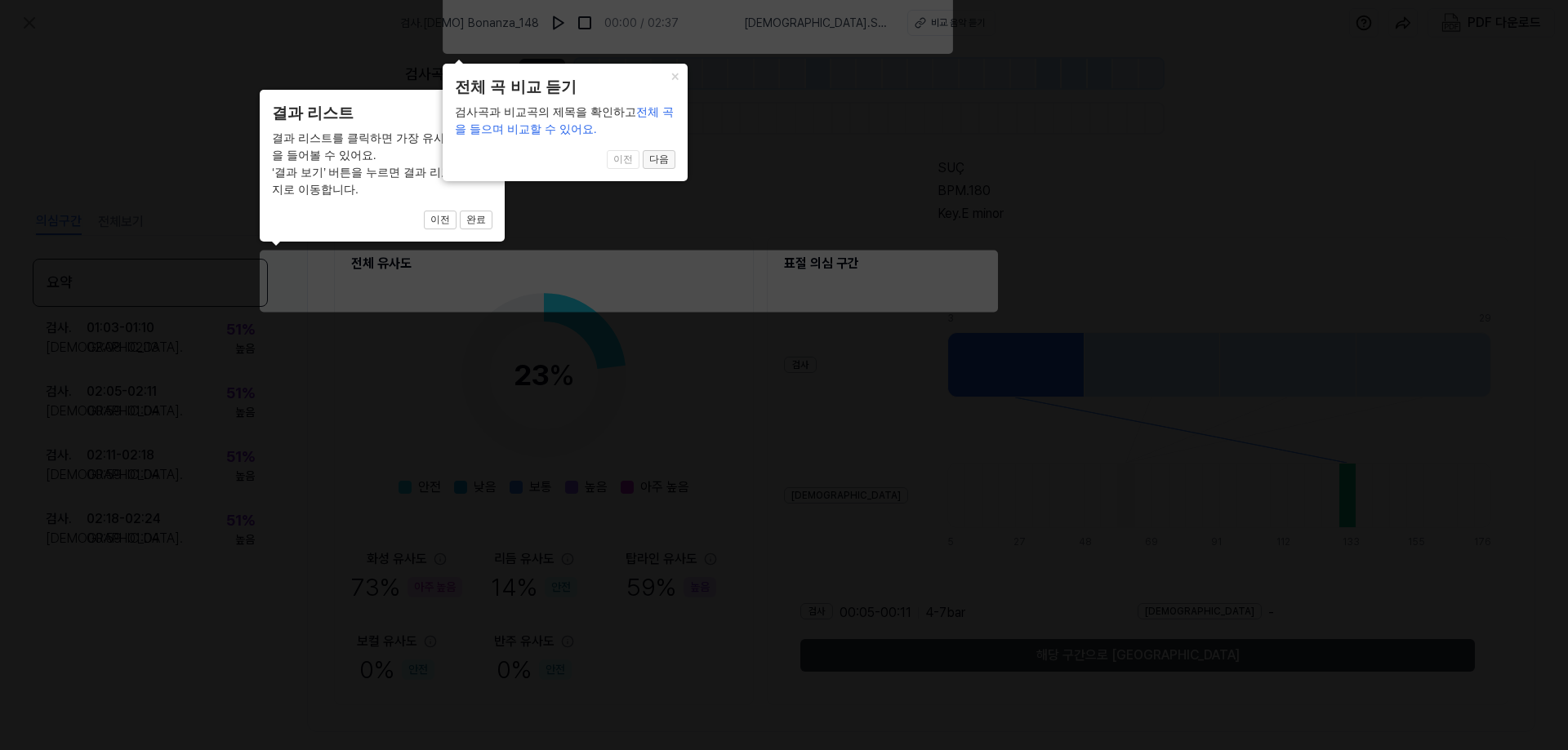
click at [492, 210] on button "다음" at bounding box center [477, 220] width 33 height 19
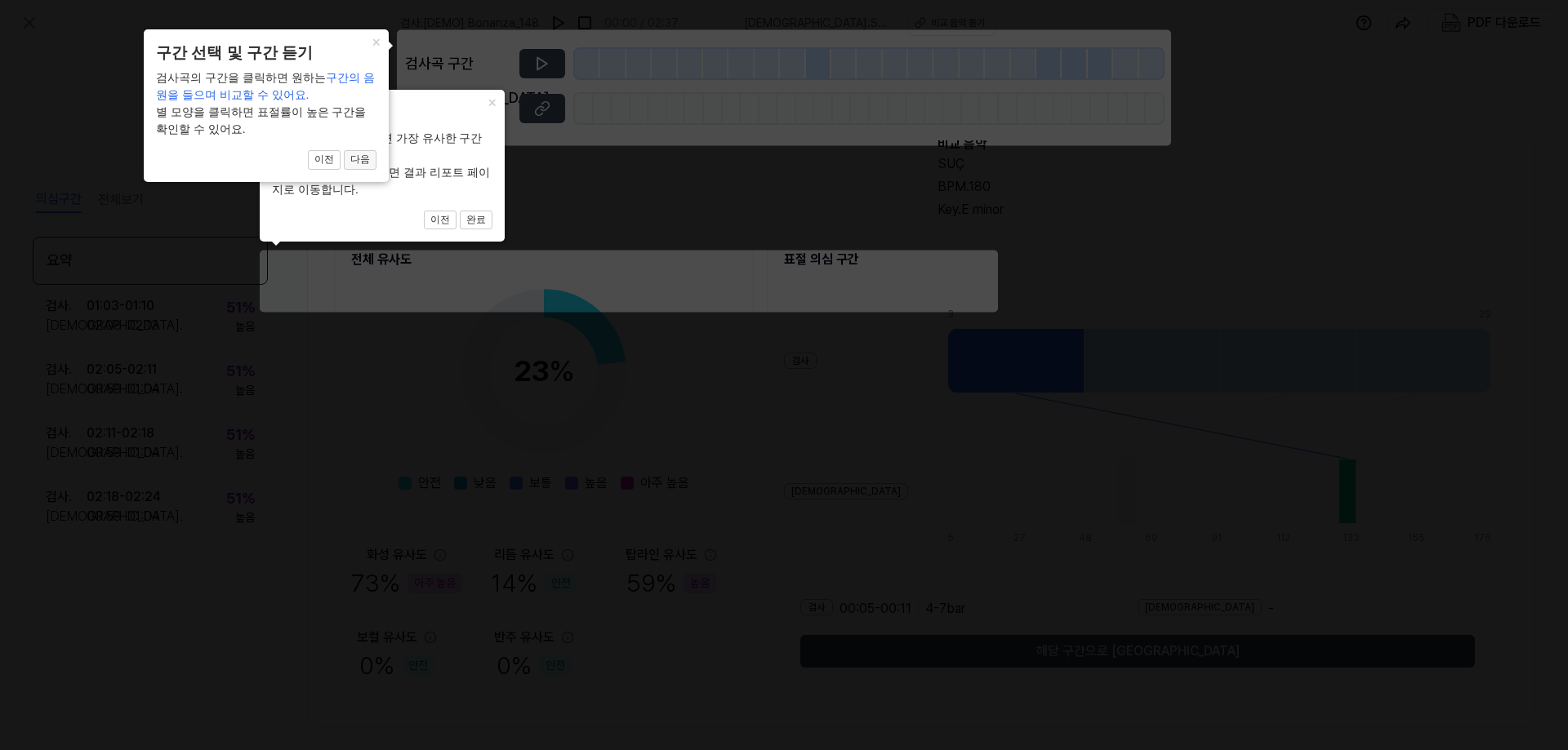
click at [460, 210] on button "다음" at bounding box center [477, 220] width 33 height 19
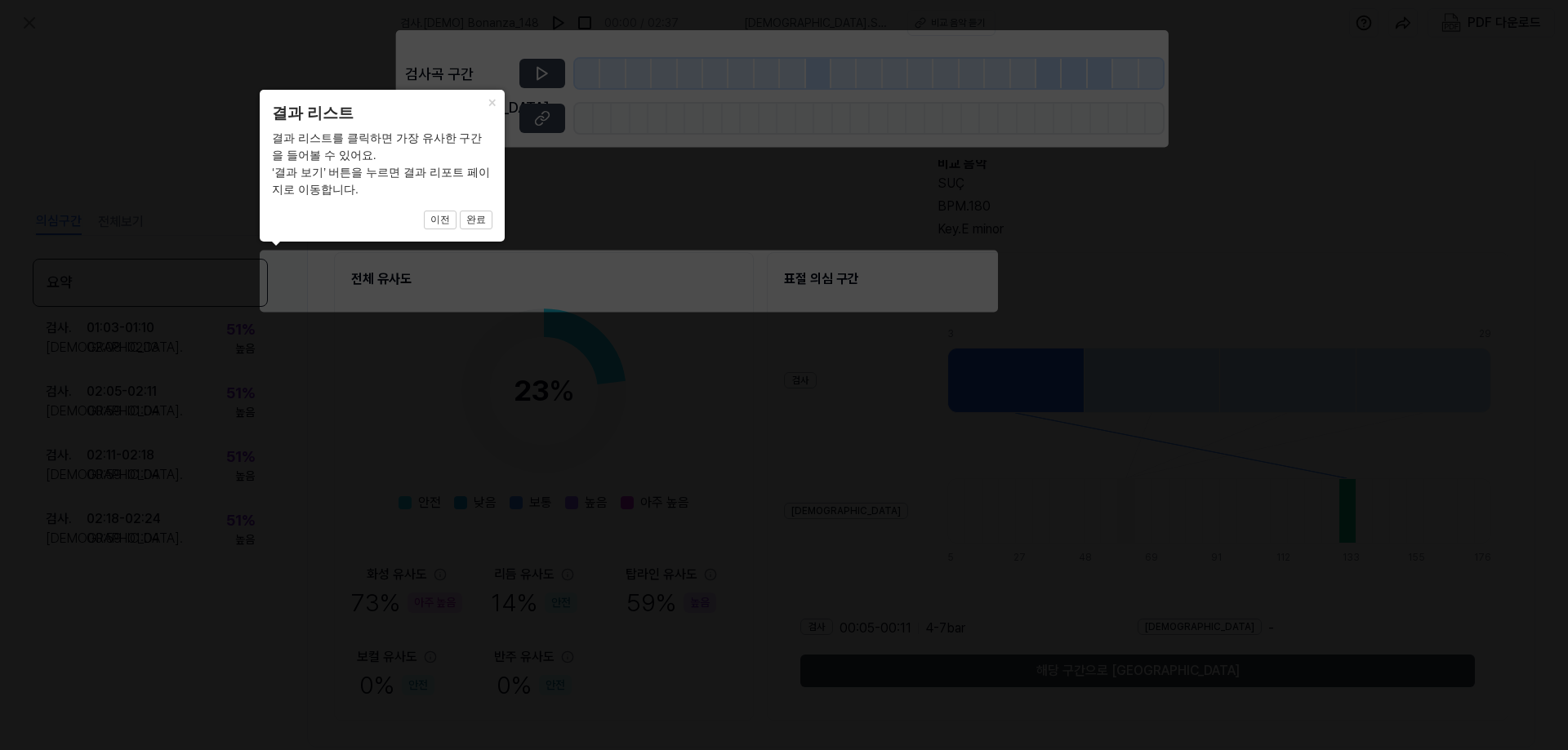
scroll to position [118, 0]
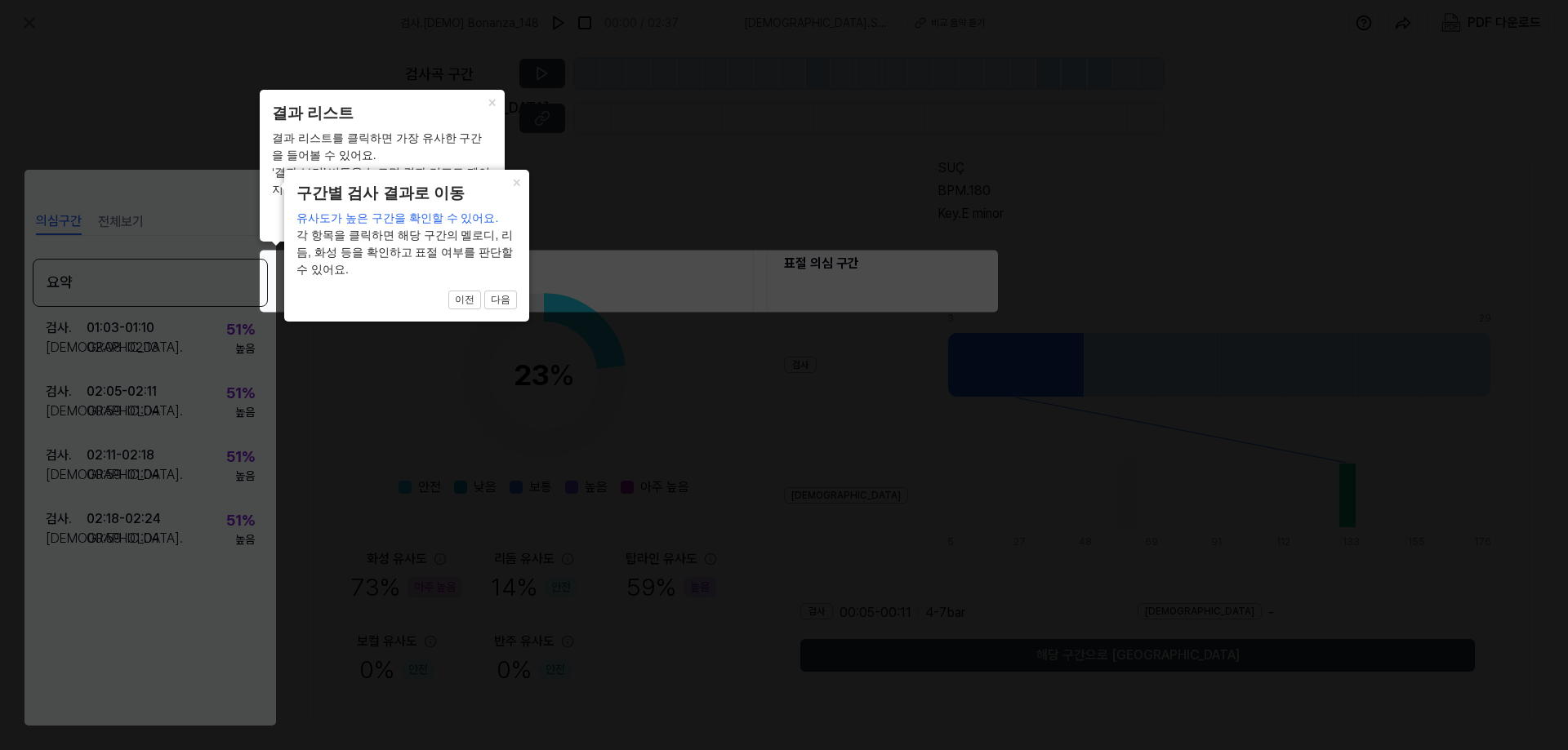
click at [495, 289] on div "× 구간별 검사 결과로 이동 유사도가 높은 구간을 확인할 수 있어요. 각 항목을 클릭하면 해당 구간의 멜로디, 리듬, 화성 등을 확인하고 표절…" at bounding box center [406, 245] width 245 height 152
click at [492, 230] on button "다음" at bounding box center [477, 220] width 33 height 19
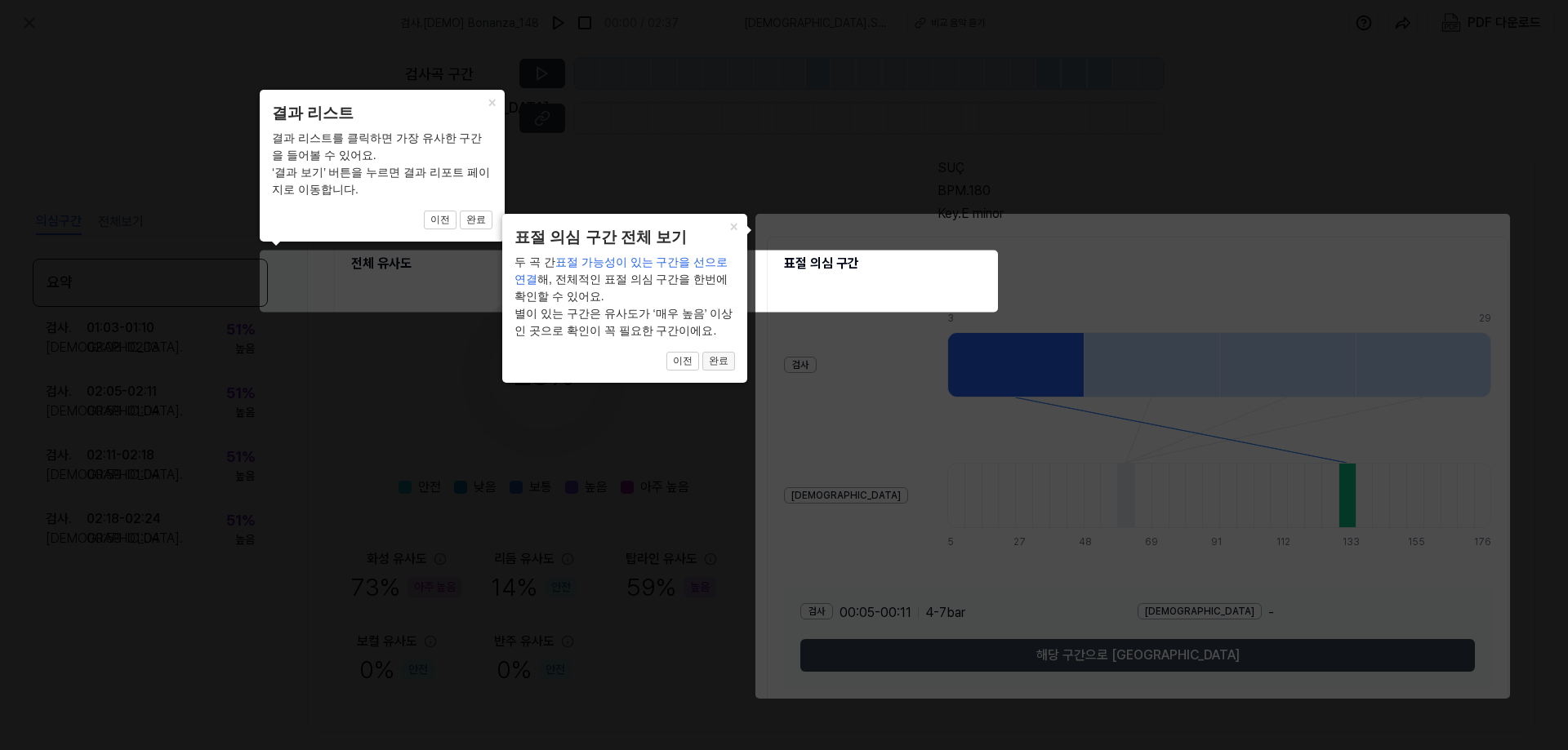
click at [492, 230] on button "완료" at bounding box center [477, 220] width 33 height 19
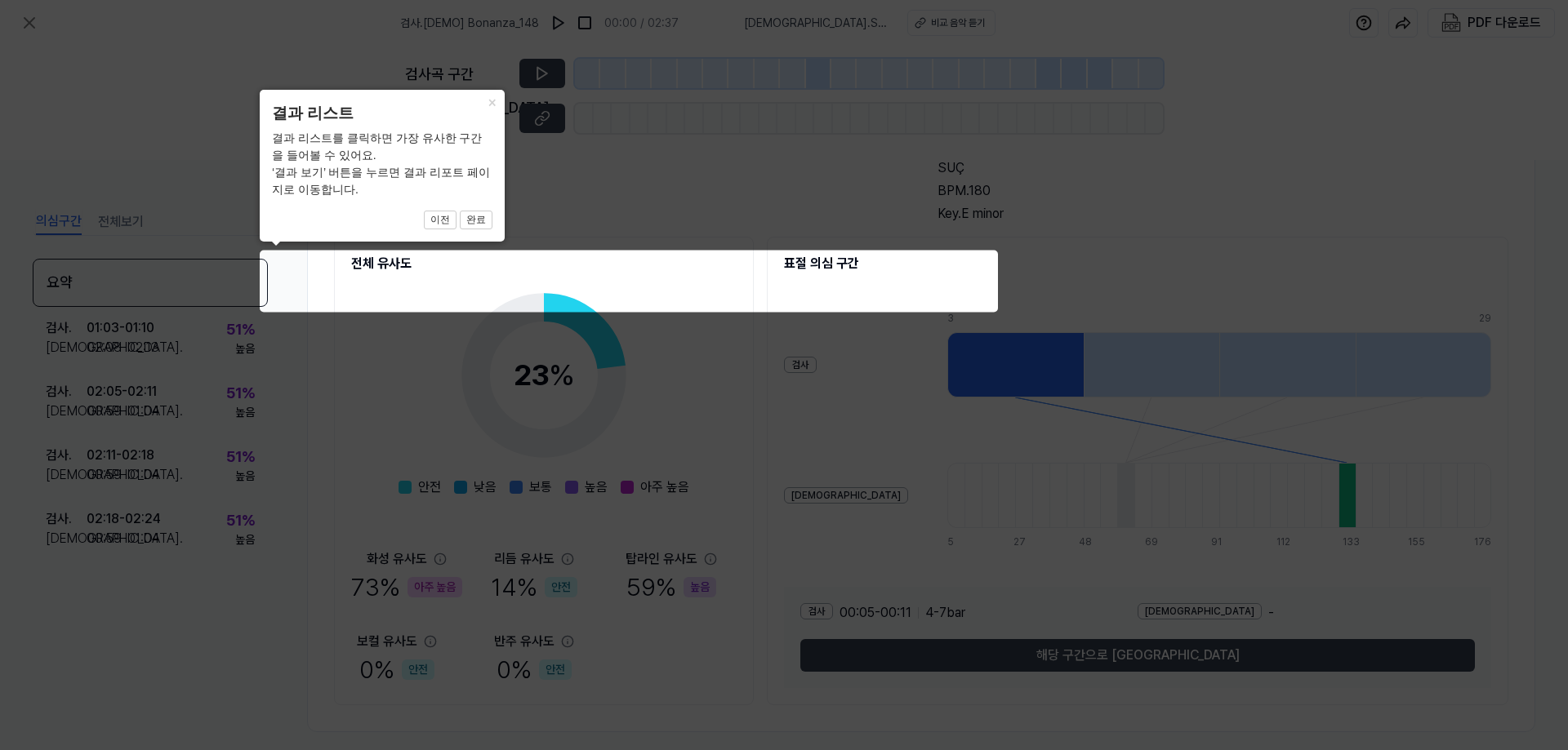
click at [861, 289] on icon at bounding box center [784, 375] width 1568 height 750
click at [490, 102] on button "×" at bounding box center [491, 100] width 26 height 22
click at [435, 219] on button "이전" at bounding box center [440, 220] width 33 height 19
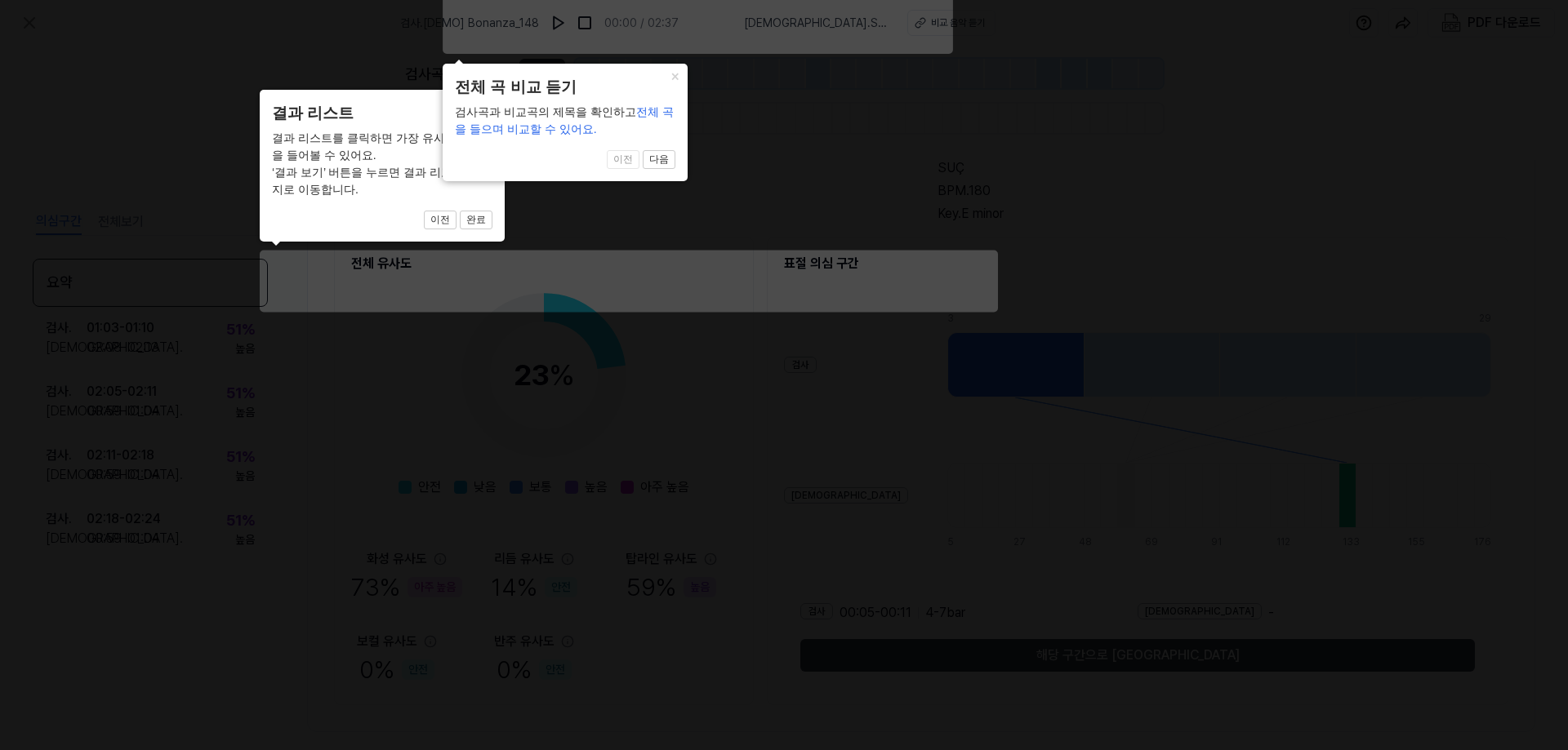
click at [657, 109] on span "전체 곡을 들으며 비교할 수 있어요." at bounding box center [564, 120] width 219 height 30
click at [505, 90] on button "×" at bounding box center [491, 100] width 26 height 22
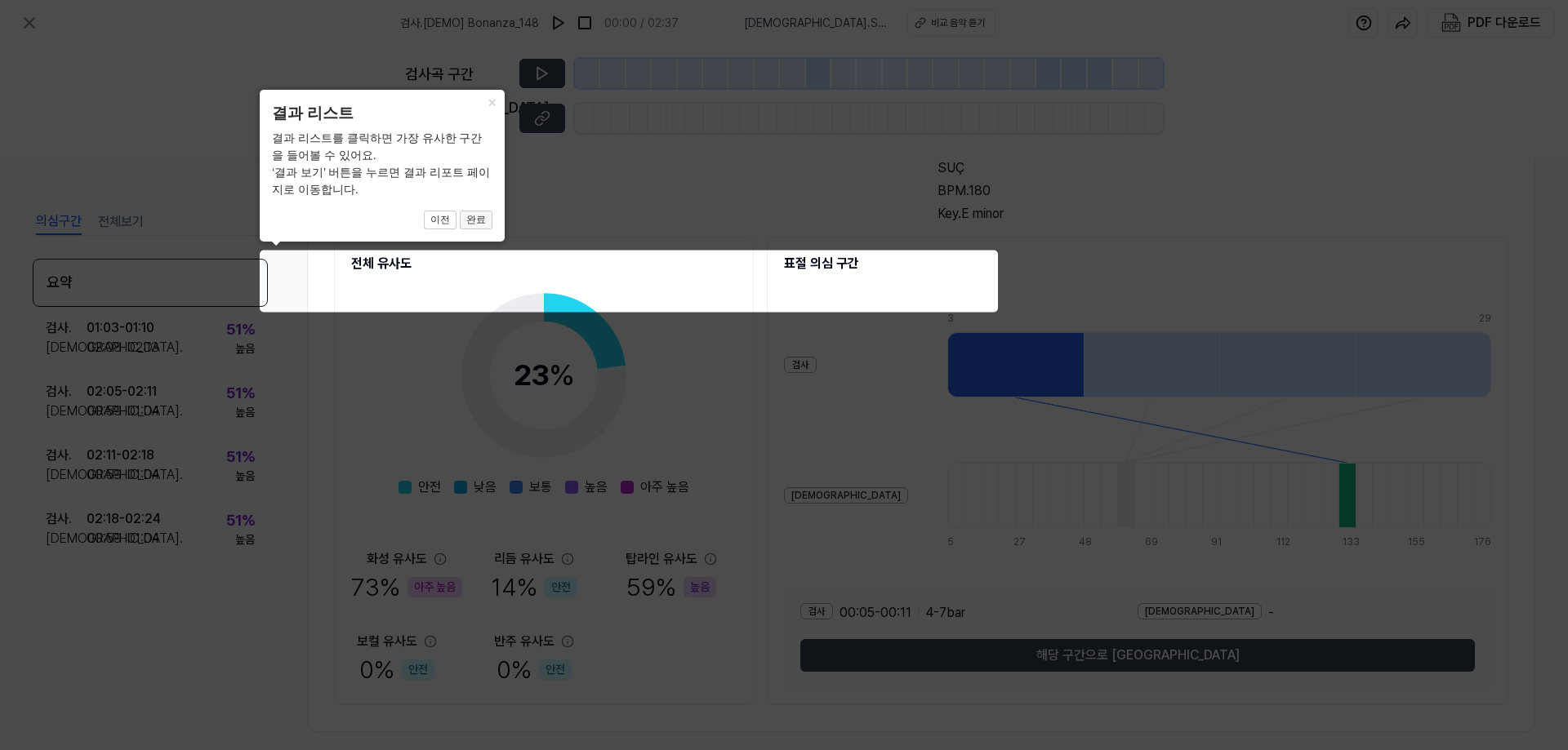
click at [478, 219] on button "완료" at bounding box center [477, 220] width 33 height 19
click at [478, 219] on button "완료" at bounding box center [477, 220] width 33 height 19
click at [860, 284] on icon at bounding box center [784, 375] width 1568 height 750
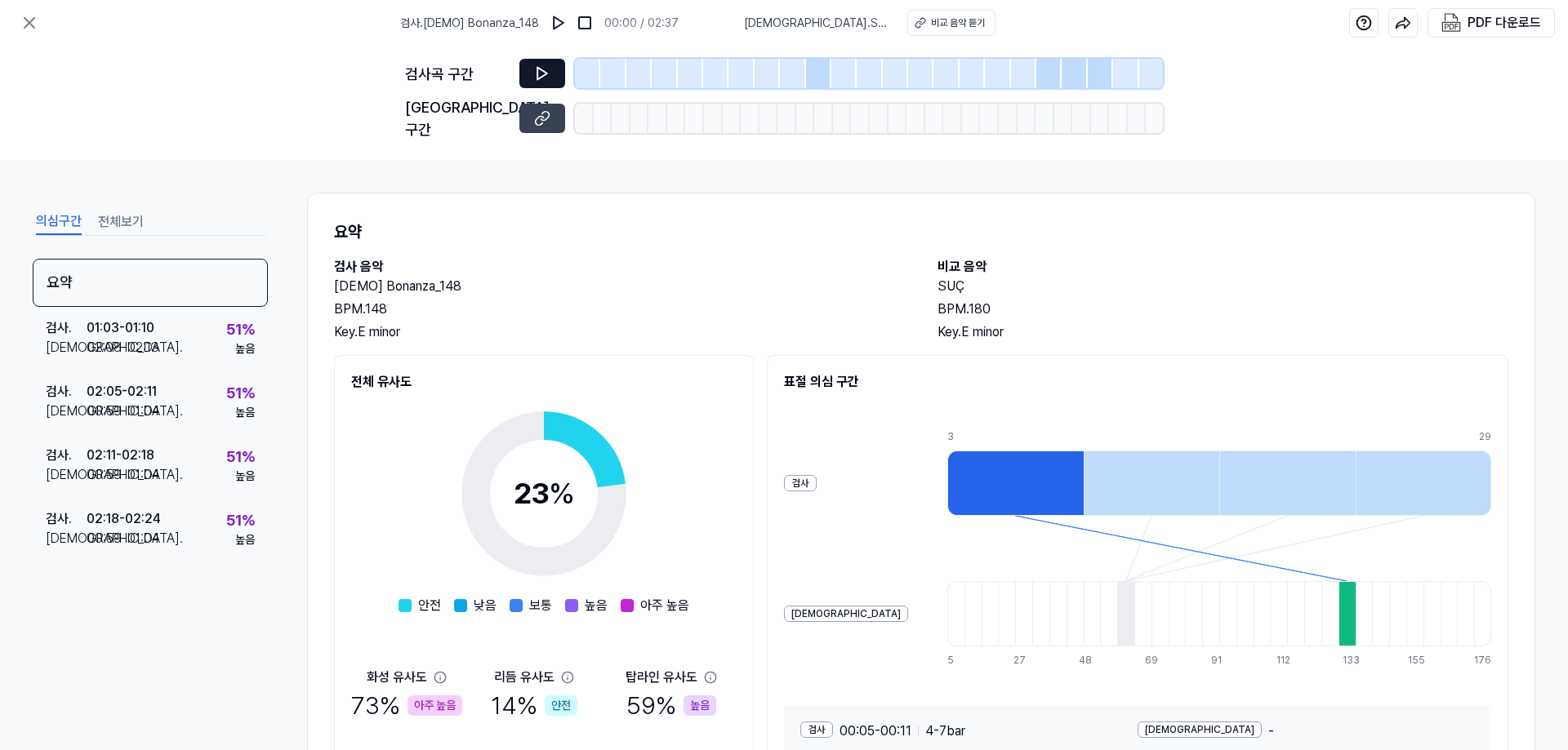
click at [531, 78] on button at bounding box center [542, 73] width 46 height 29
click at [546, 112] on icon at bounding box center [545, 116] width 8 height 9
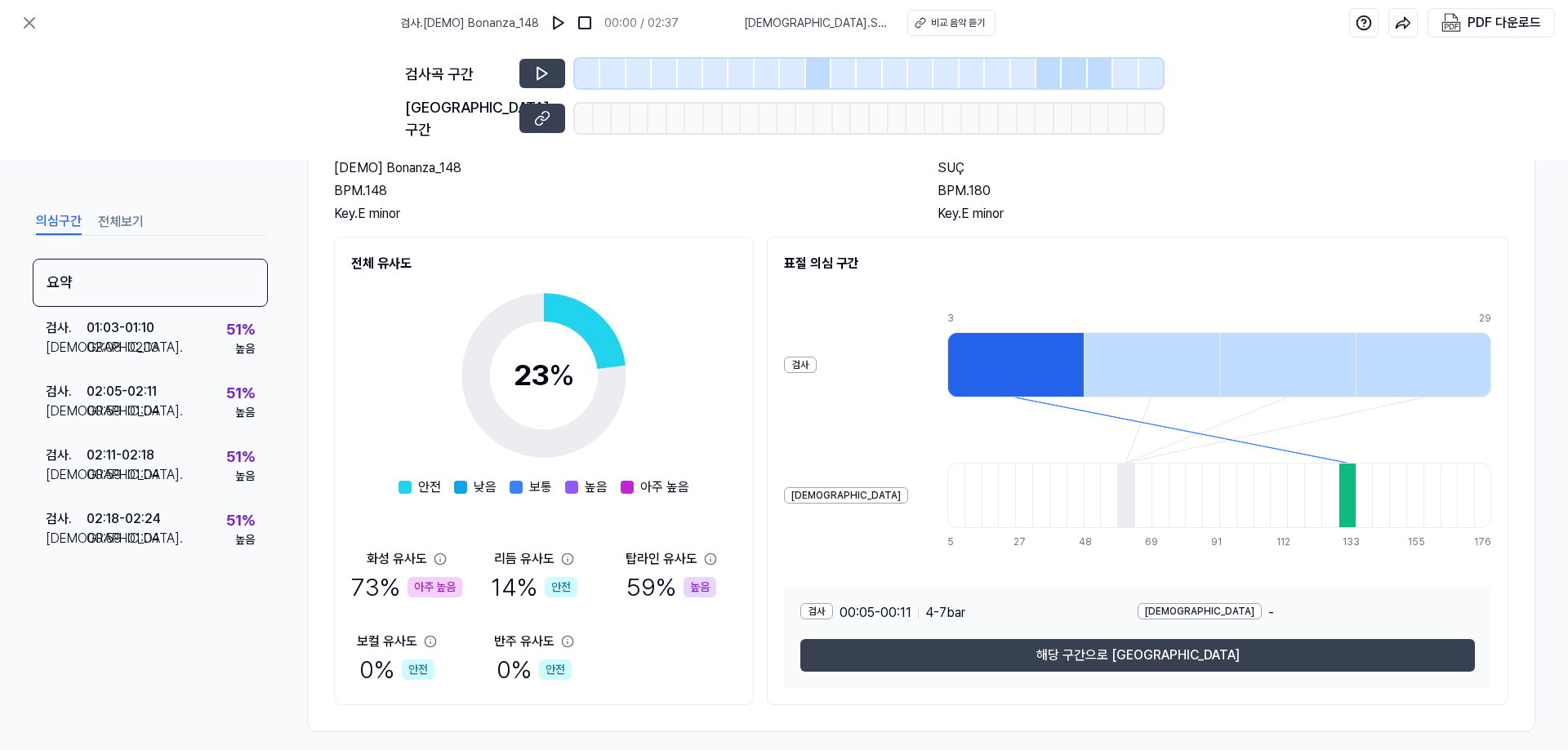
scroll to position [37, 0]
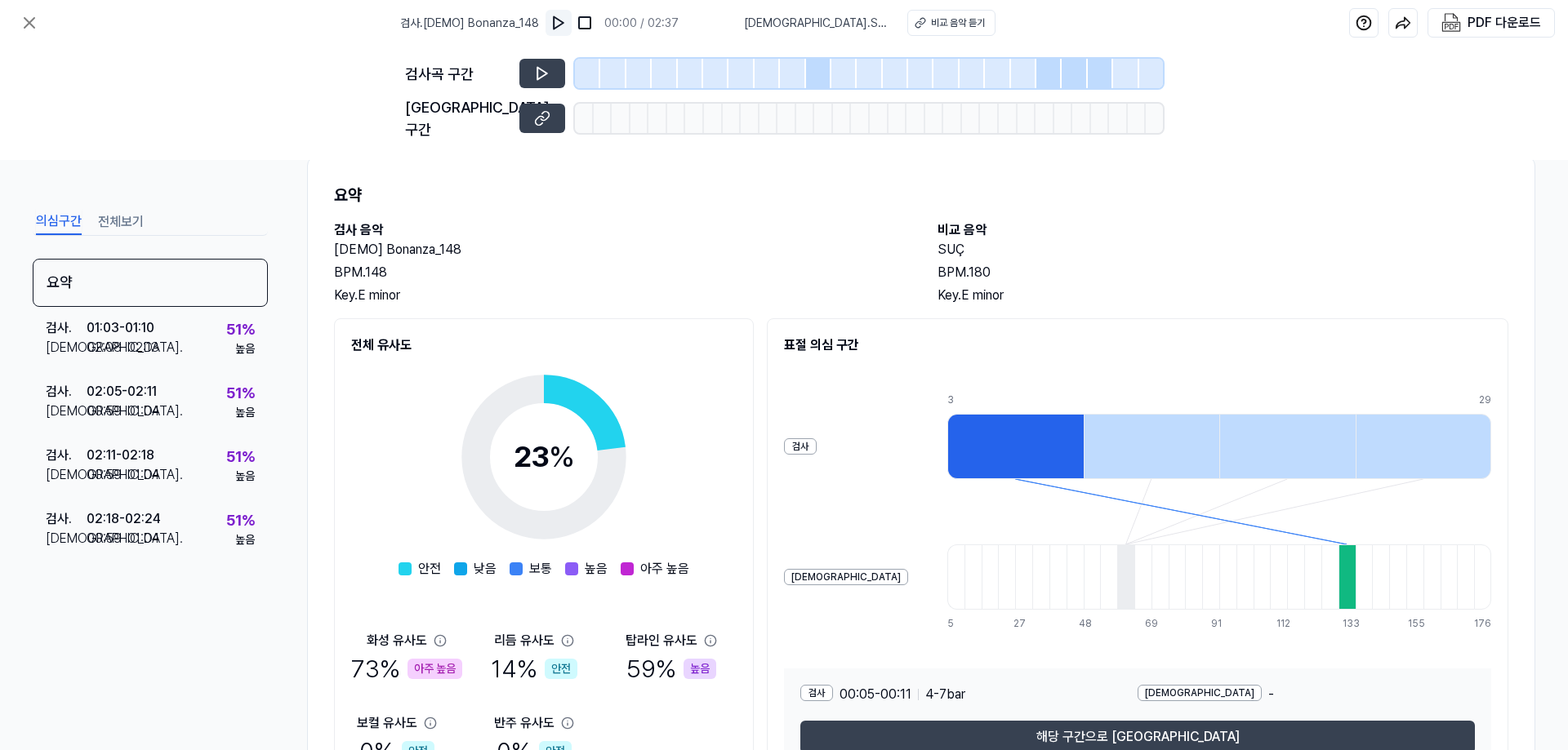
click at [566, 27] on img at bounding box center [558, 22] width 17 height 17
click at [567, 27] on img at bounding box center [559, 22] width 17 height 17
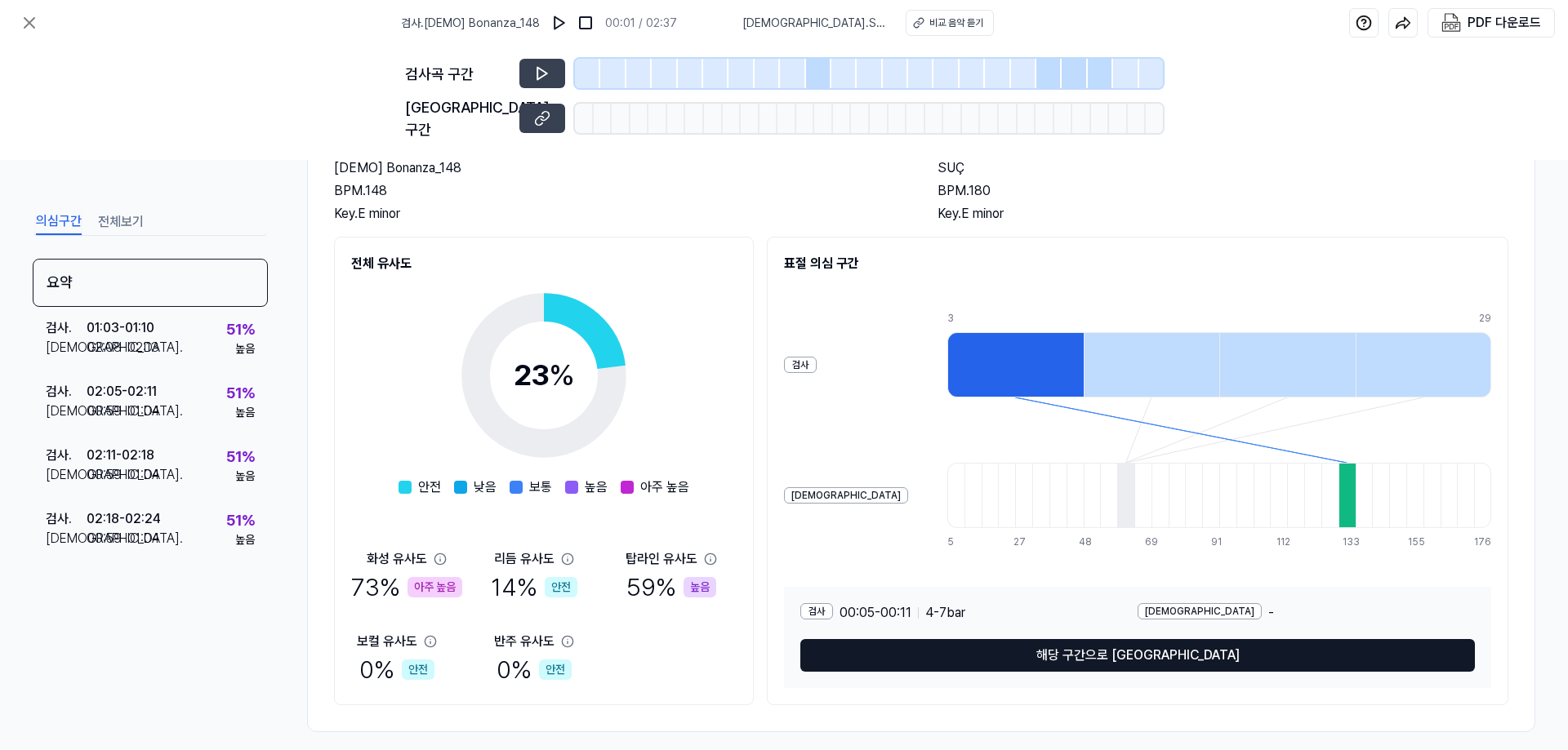
click at [1155, 639] on button "해당 구간으로 이동" at bounding box center [1137, 656] width 674 height 33
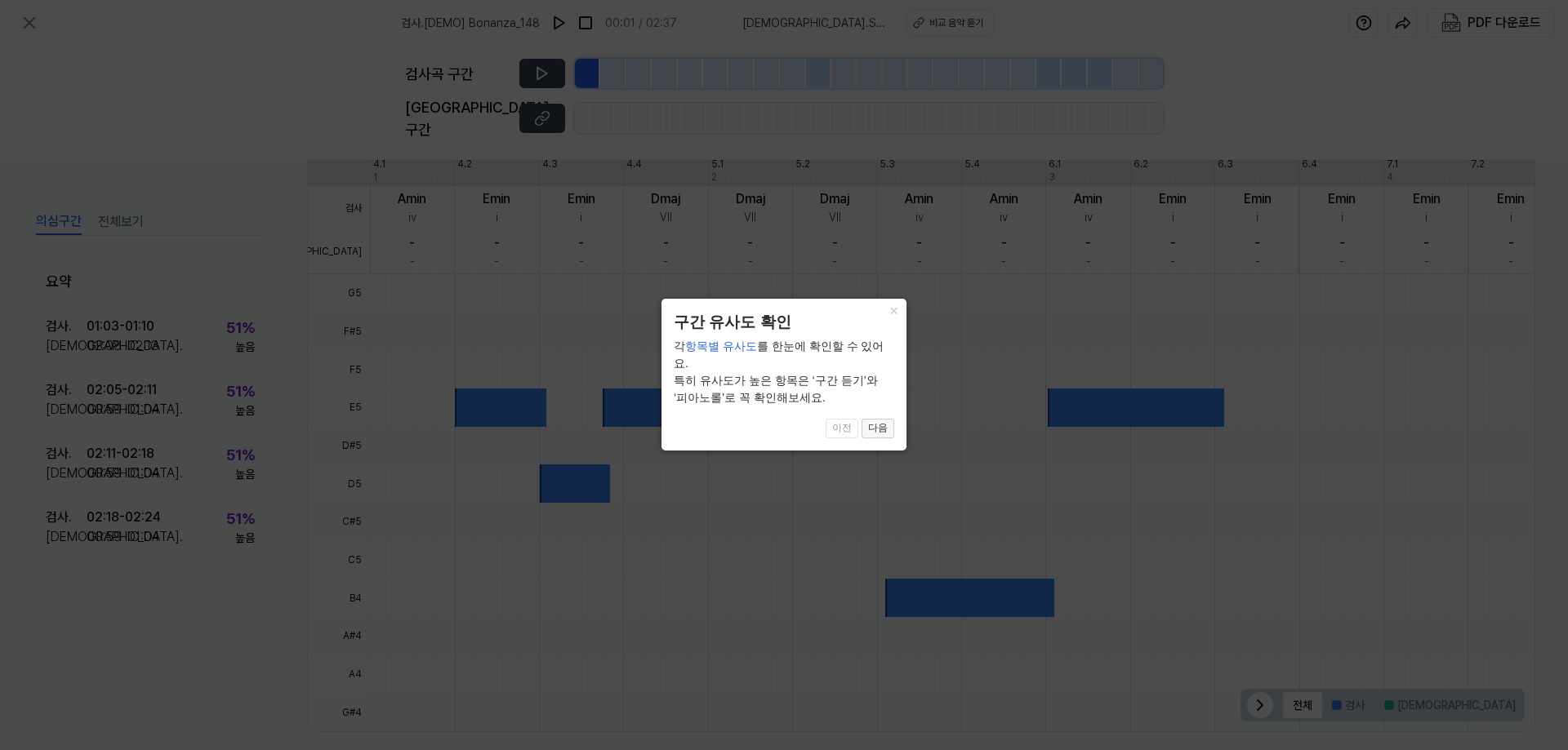
click at [883, 428] on button "다음" at bounding box center [878, 429] width 33 height 19
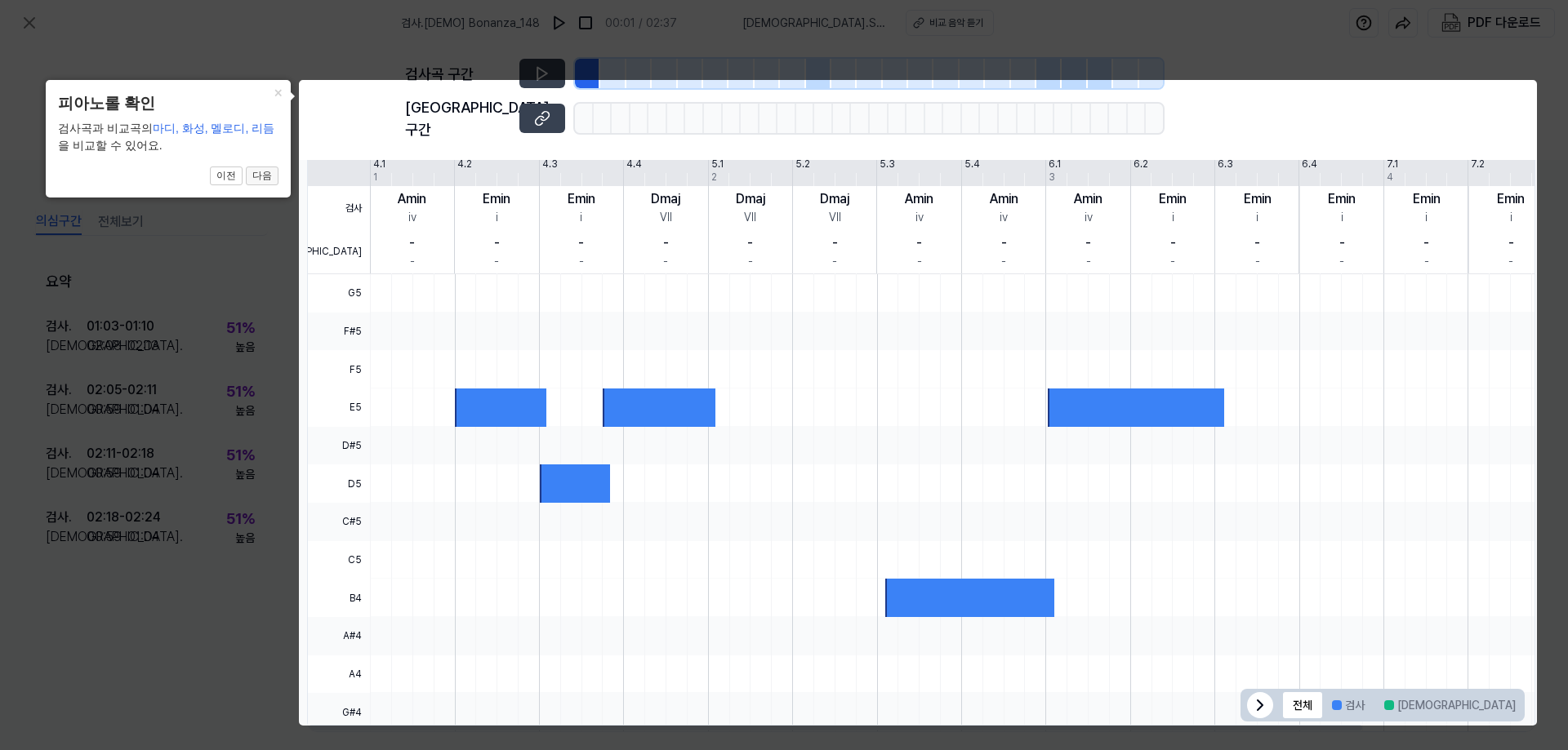
click at [262, 176] on button "다음" at bounding box center [262, 176] width 33 height 19
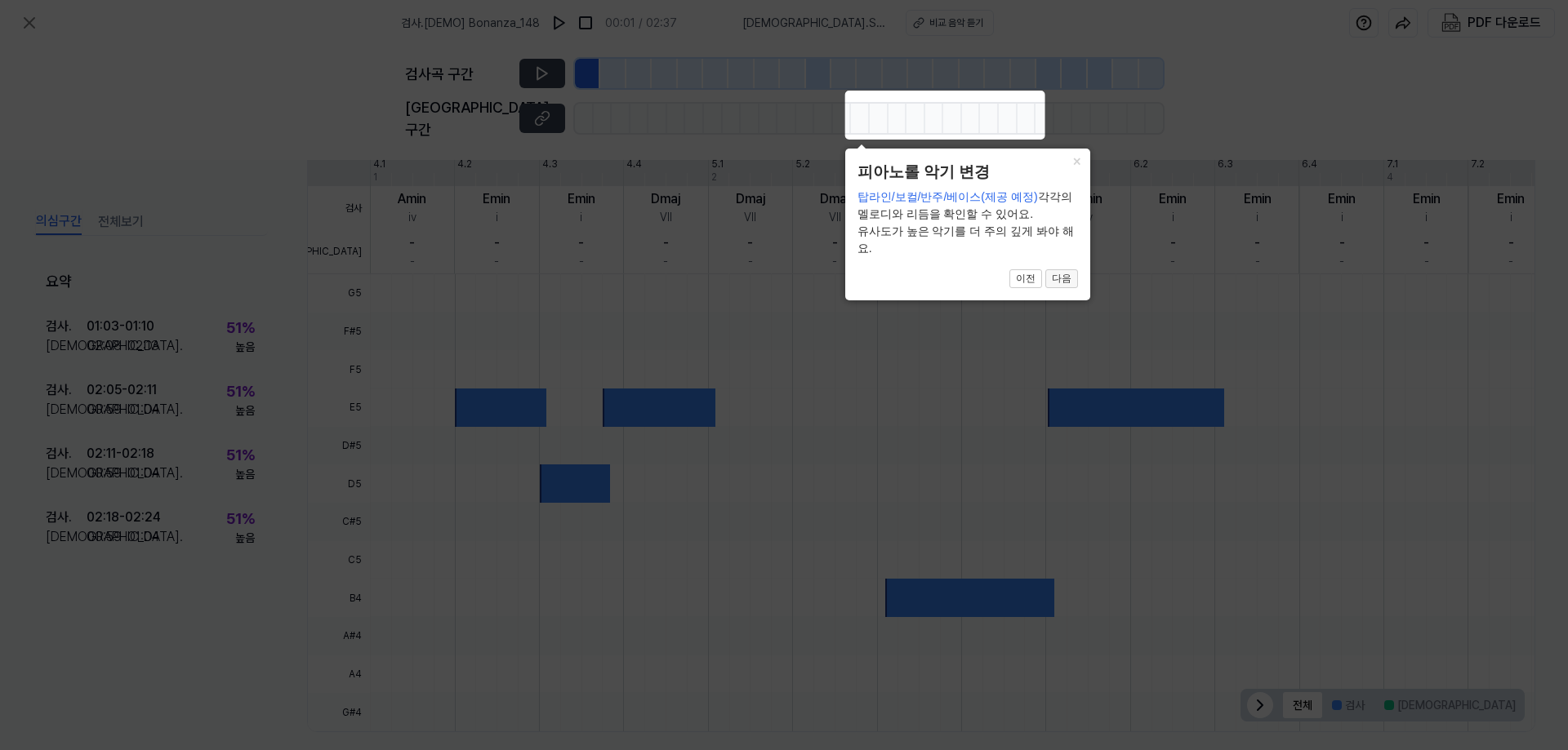
click at [1055, 284] on button "다음" at bounding box center [1061, 279] width 33 height 19
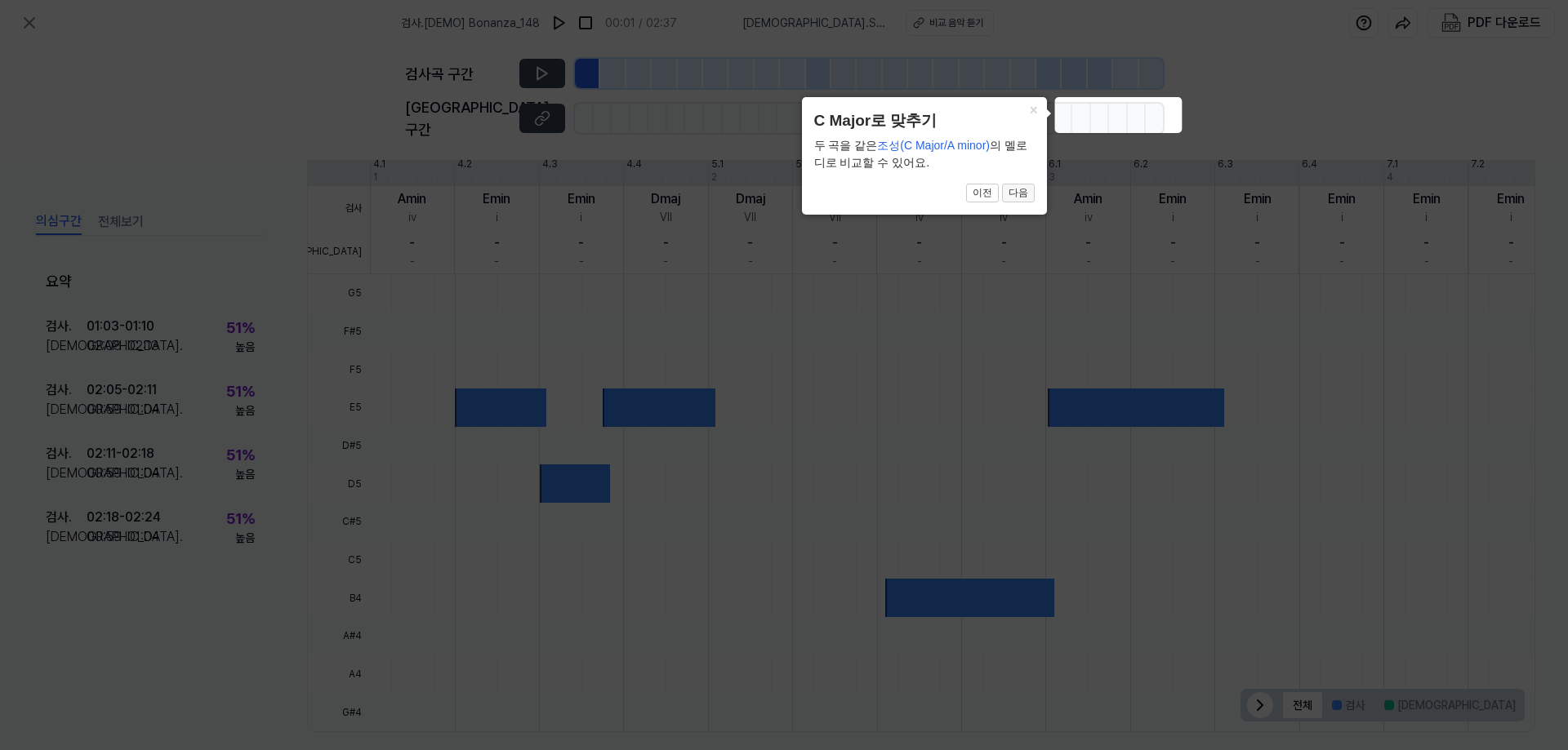
click at [1028, 194] on button "다음" at bounding box center [1018, 194] width 33 height 19
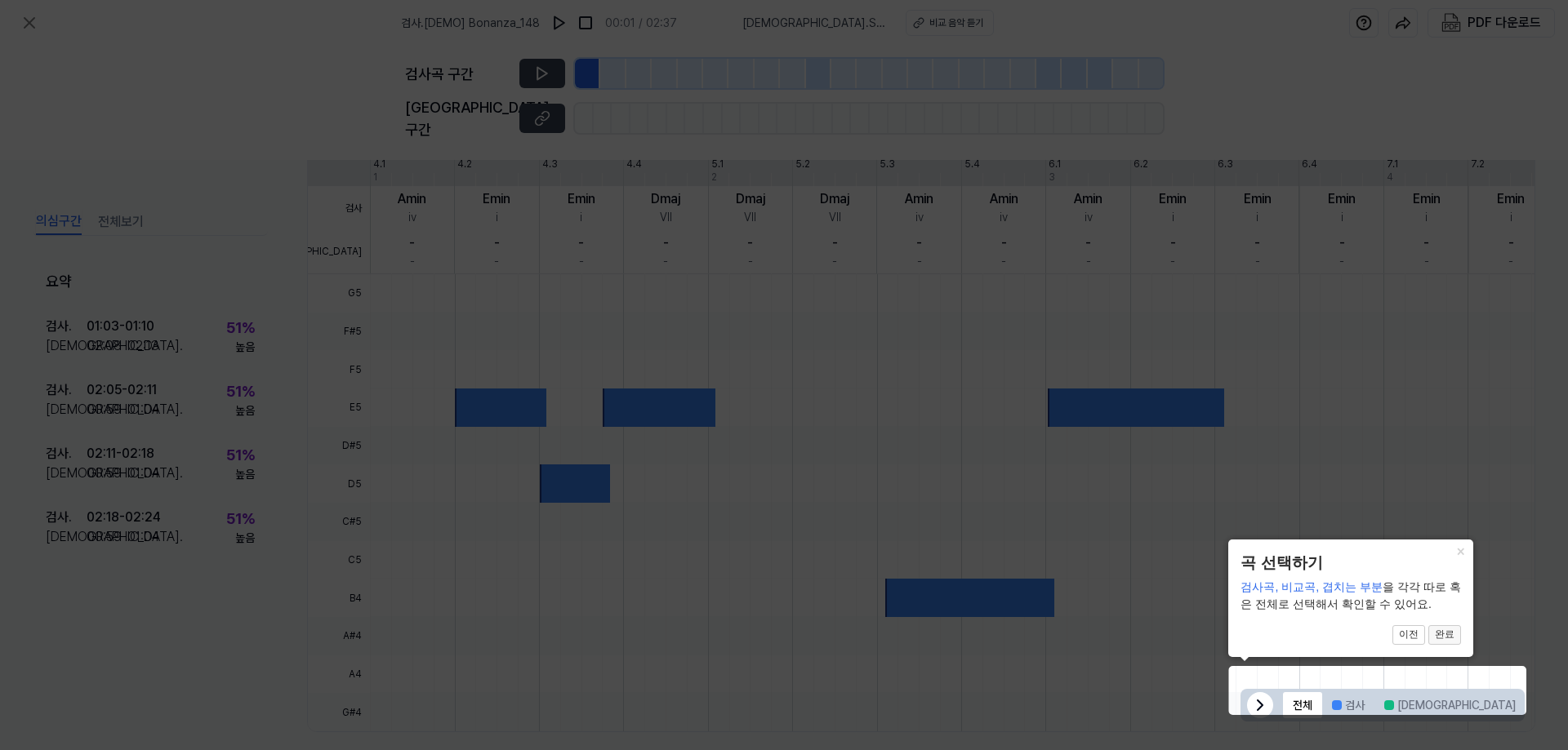
click at [1437, 636] on button "완료" at bounding box center [1444, 635] width 33 height 19
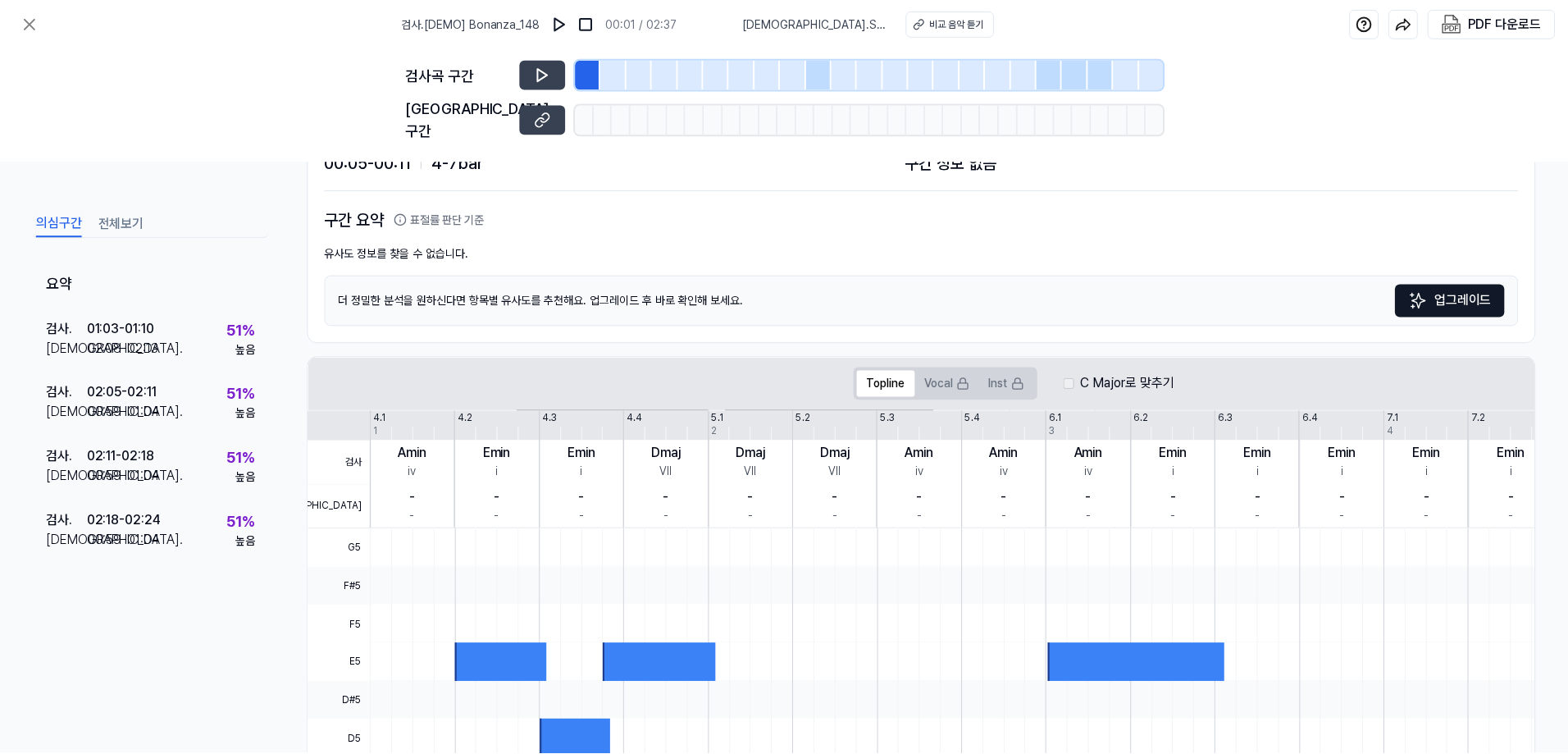
scroll to position [0, 0]
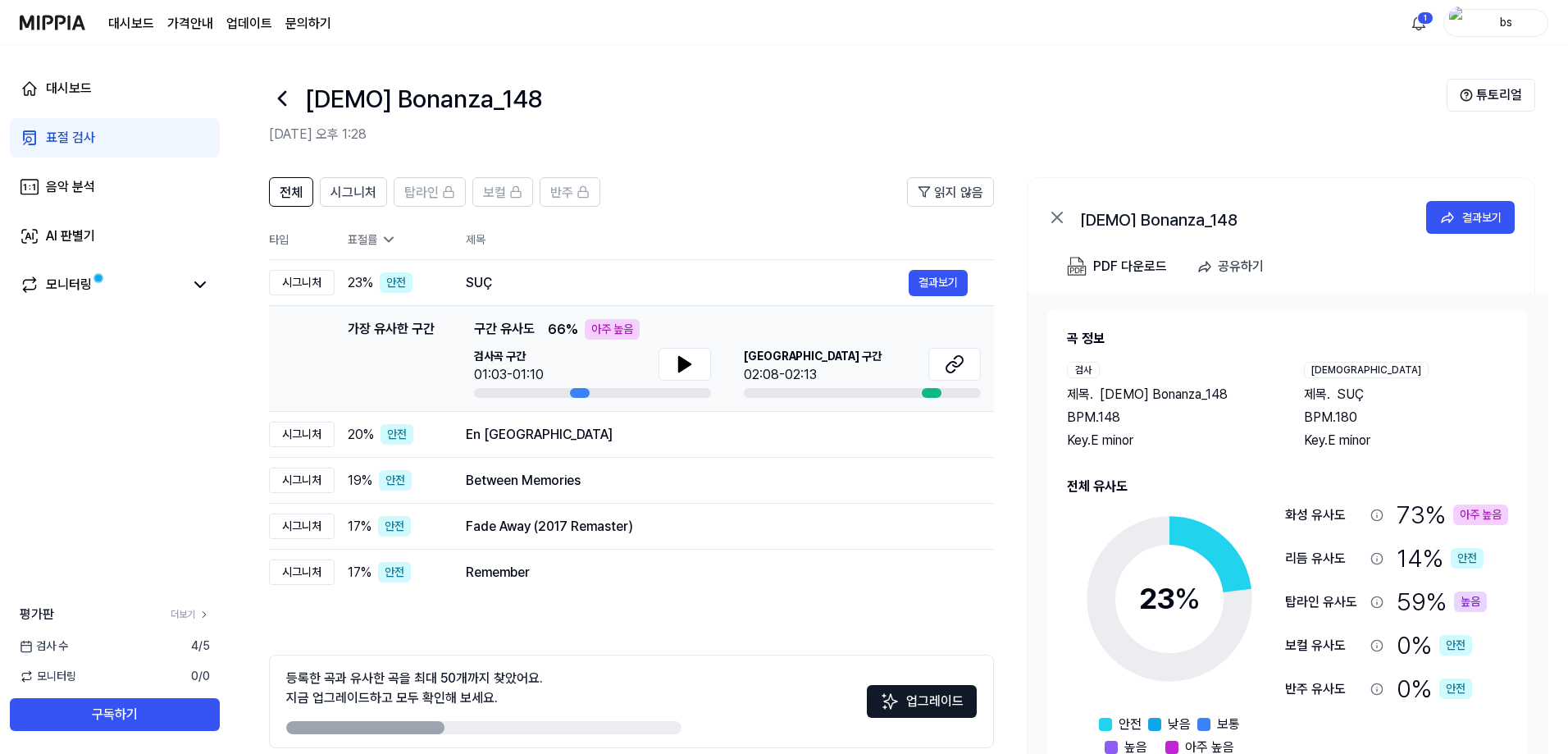
click at [70, 153] on link "표절 검사" at bounding box center [115, 138] width 209 height 39
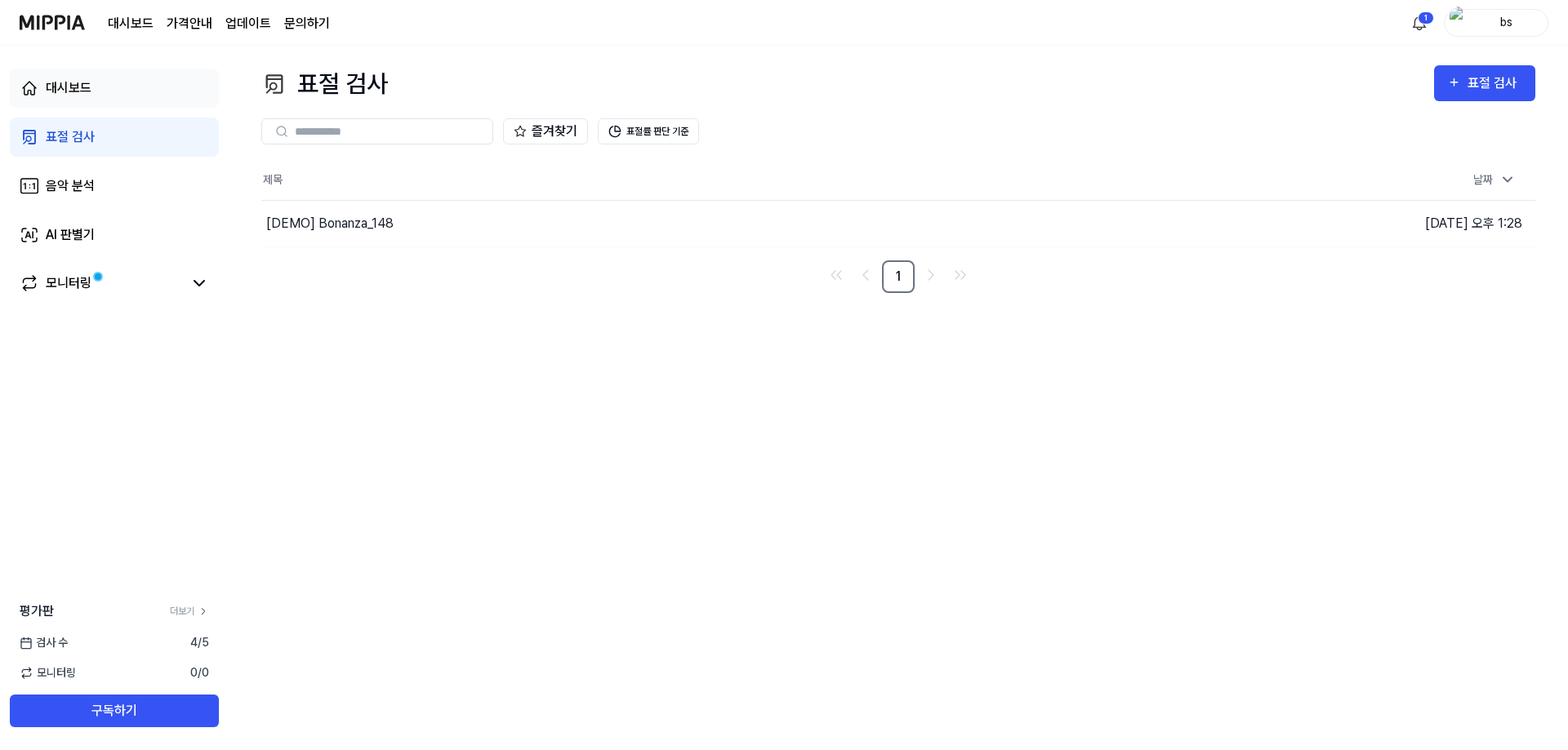
click at [71, 95] on div "대시보드" at bounding box center [68, 88] width 46 height 19
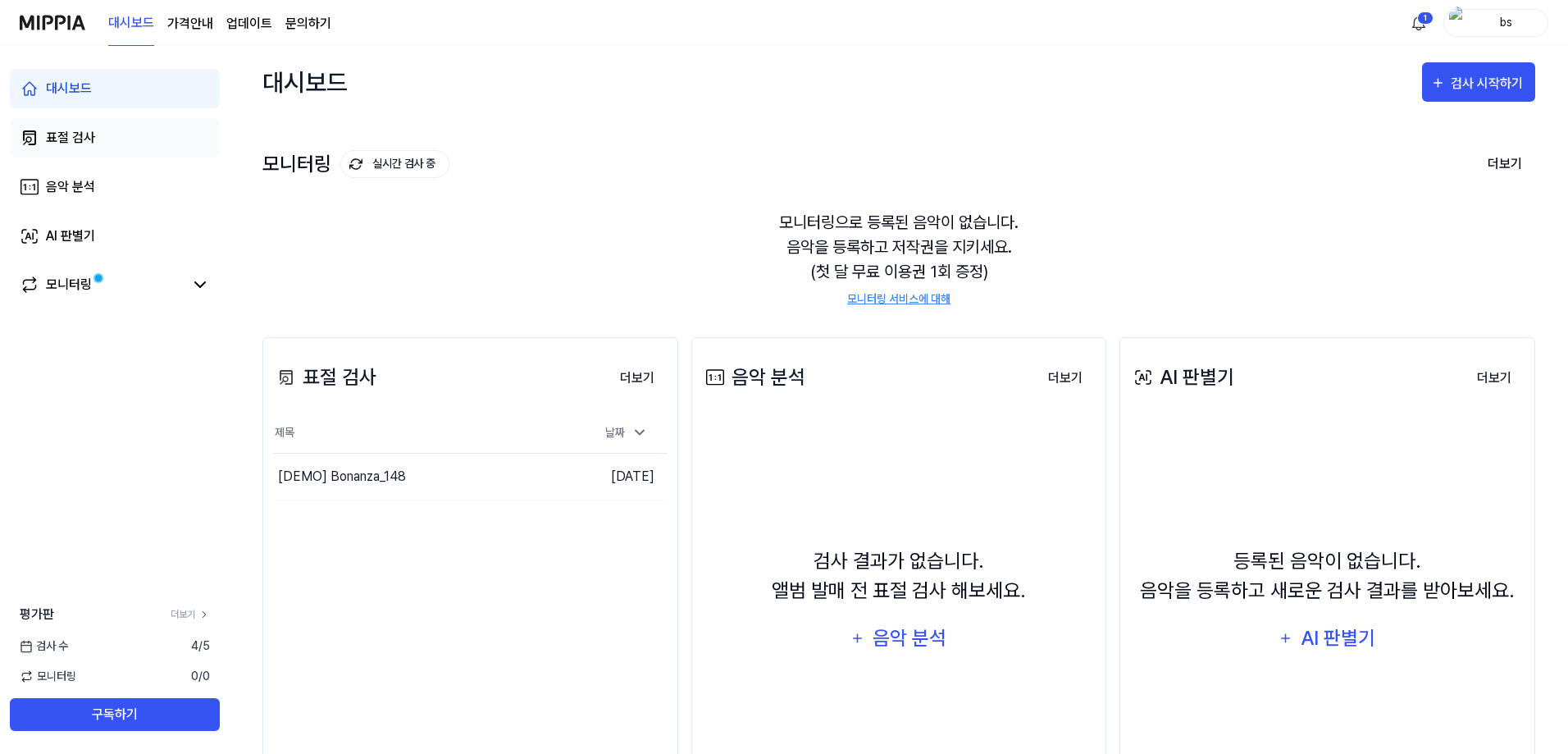
click at [78, 133] on div "표절 검사" at bounding box center [70, 138] width 49 height 20
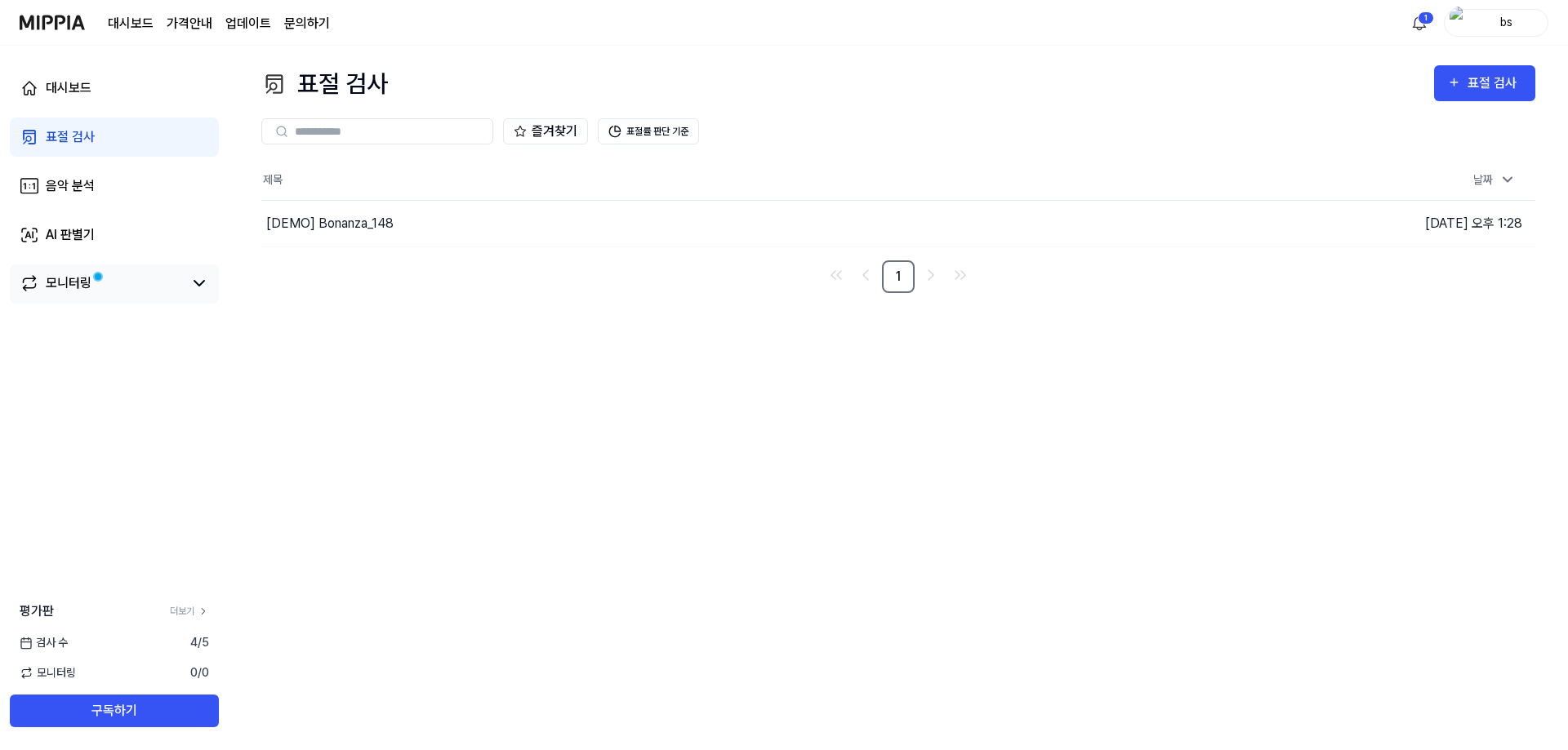
click at [107, 296] on div "모니터링" at bounding box center [114, 283] width 209 height 39
click at [100, 286] on link "모니터링" at bounding box center [101, 283] width 164 height 19
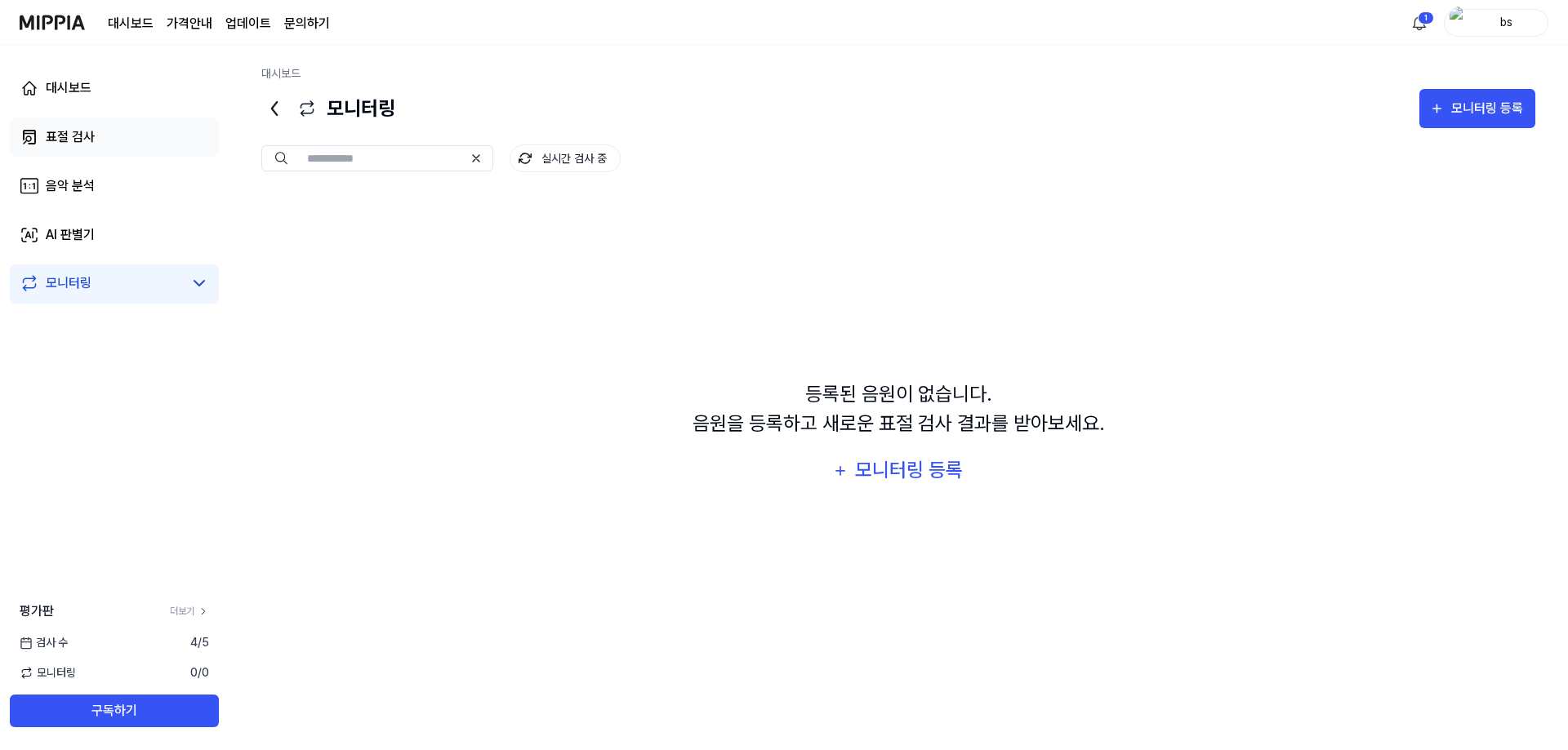
click at [103, 145] on link "표절 검사" at bounding box center [114, 137] width 209 height 39
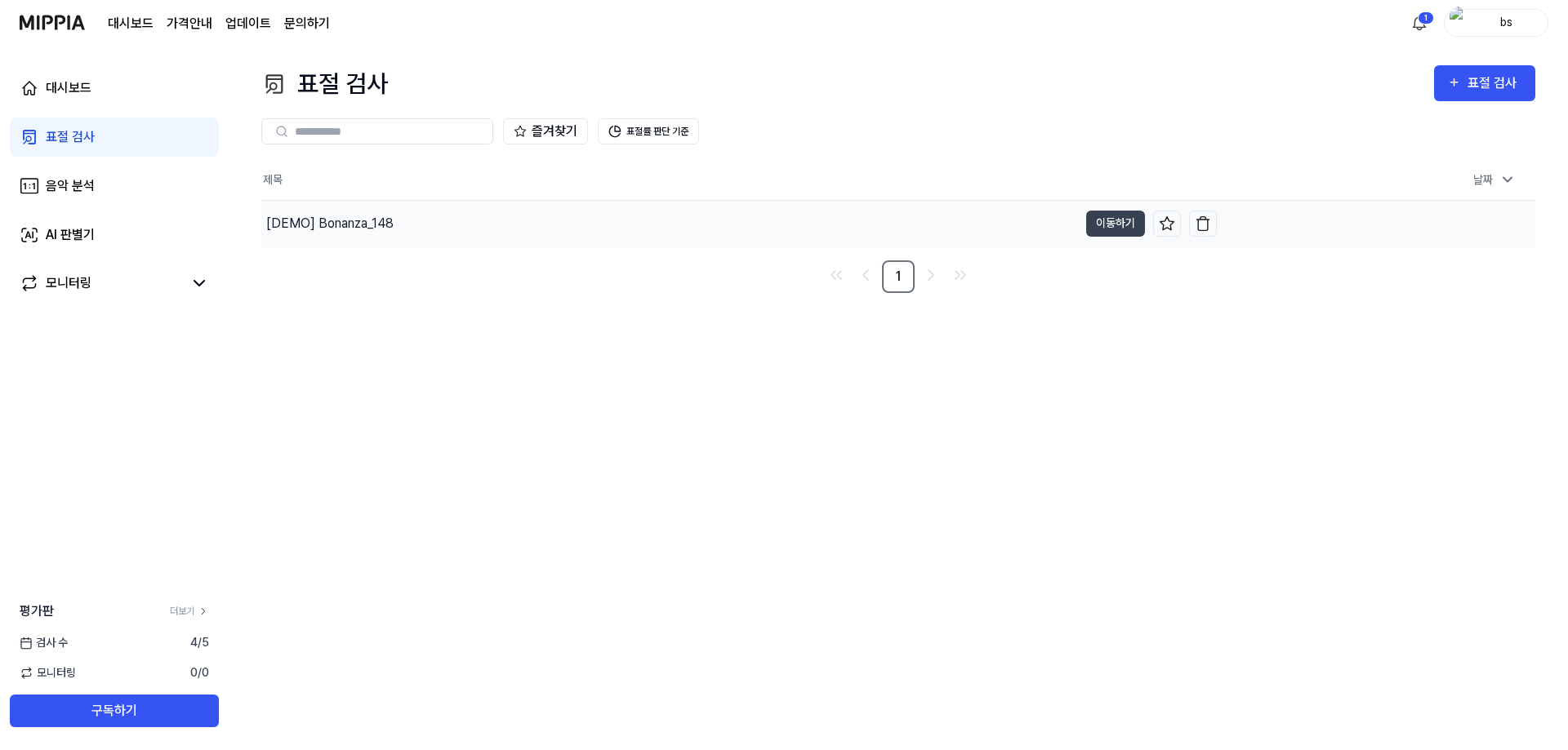
click at [370, 201] on div "[DEMO] Bonanza_148" at bounding box center [669, 223] width 817 height 46
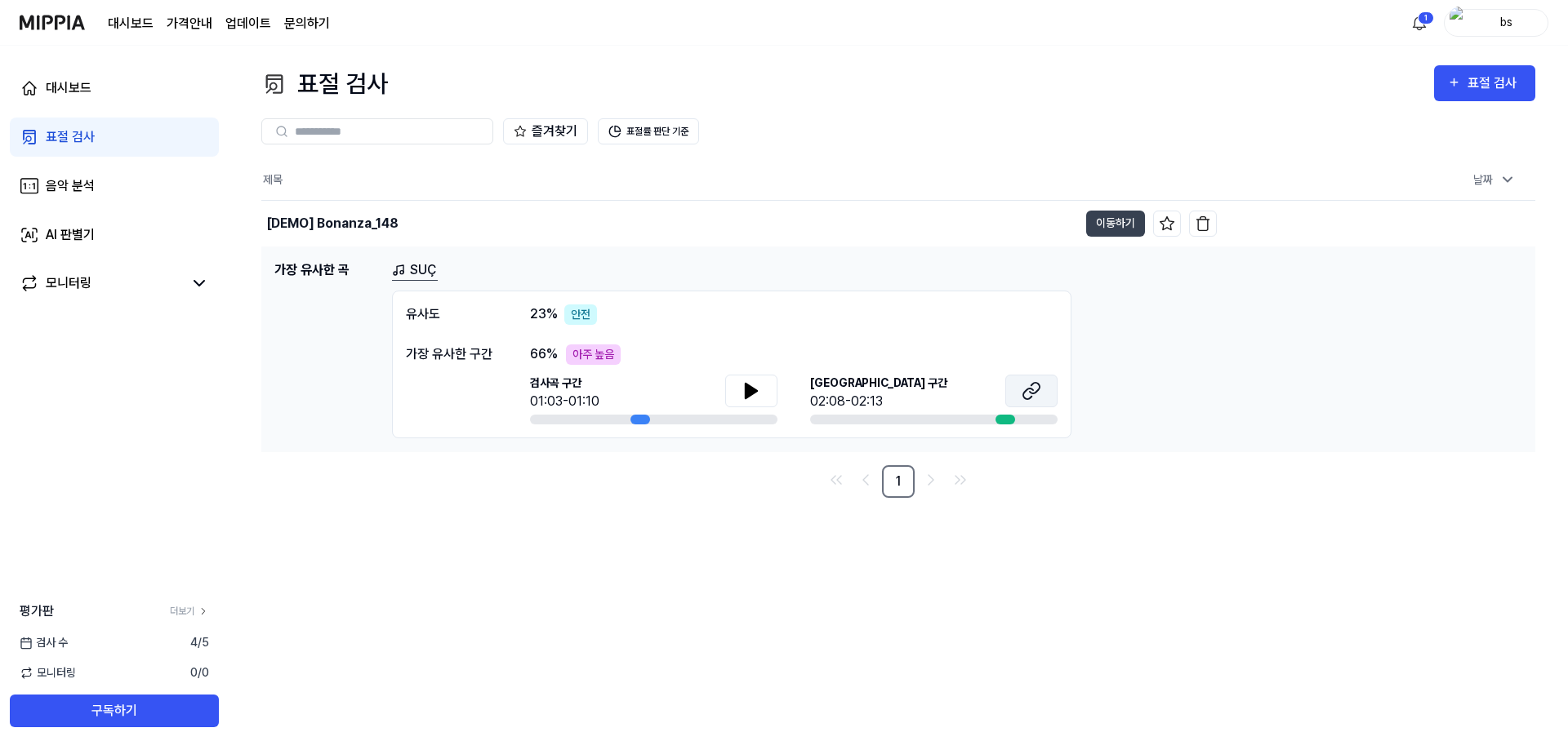
click at [1034, 393] on icon at bounding box center [1034, 388] width 10 height 11
click at [1024, 397] on icon at bounding box center [1028, 393] width 10 height 11
click at [758, 394] on icon at bounding box center [751, 391] width 19 height 19
click at [757, 394] on icon at bounding box center [751, 391] width 19 height 19
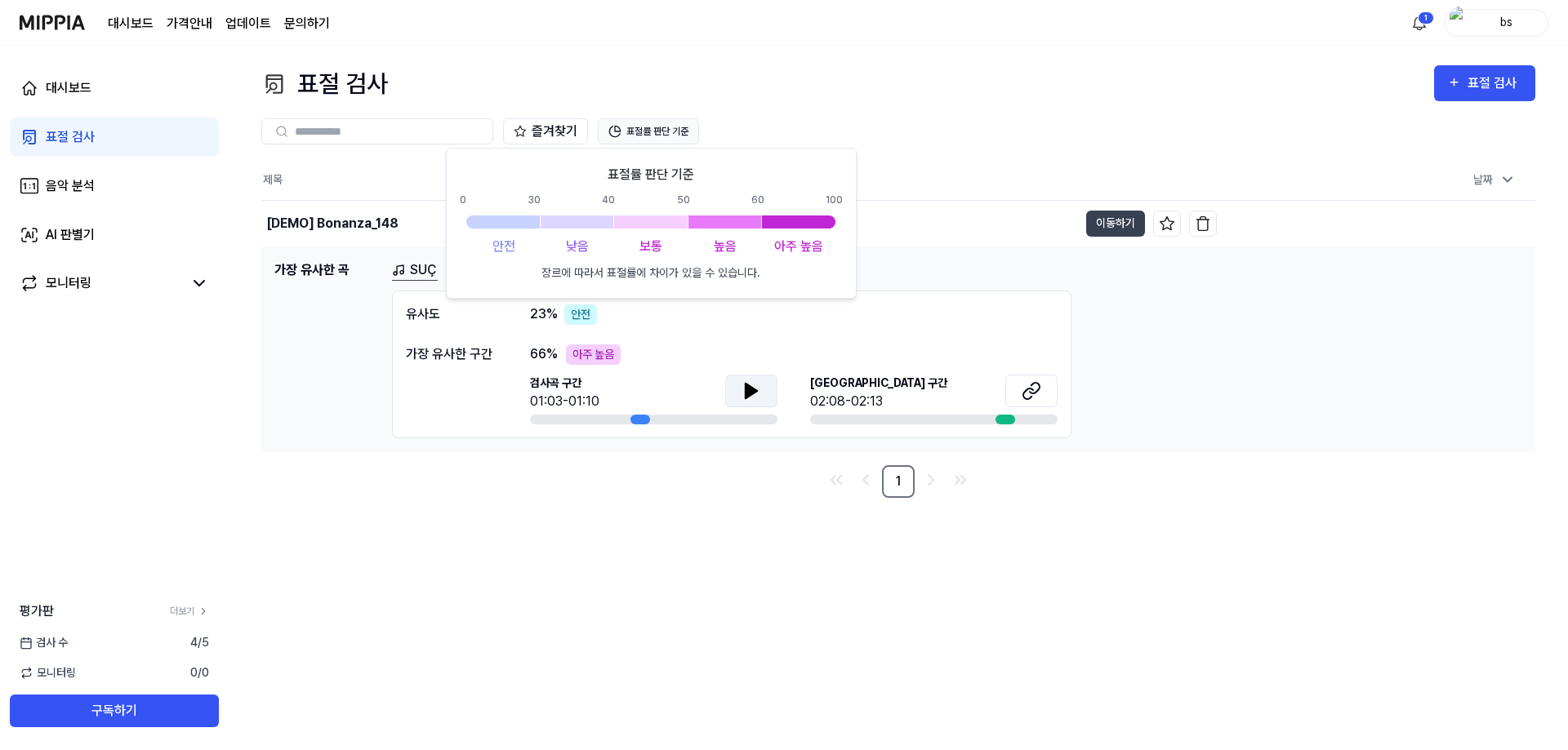
click at [617, 126] on icon at bounding box center [614, 131] width 13 height 13
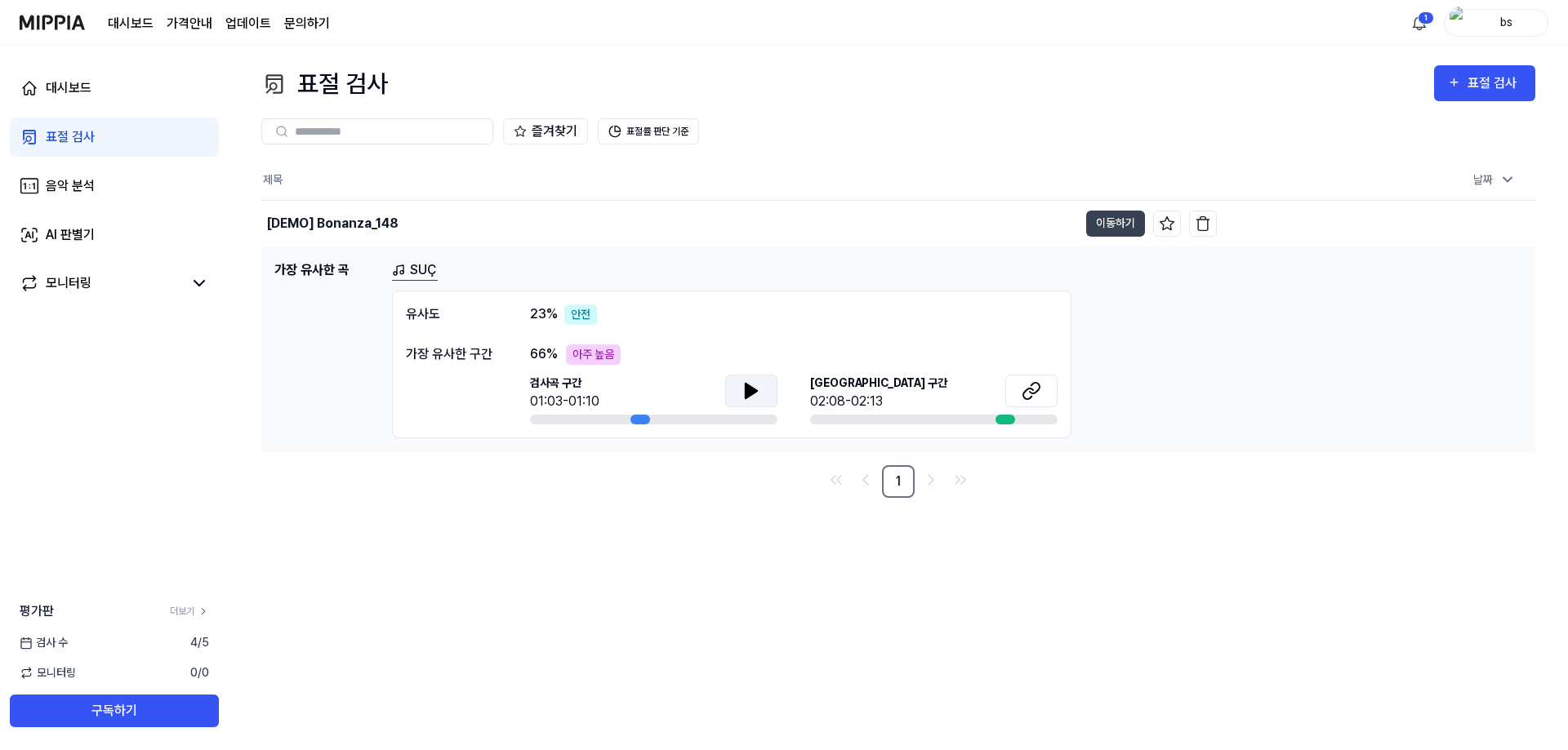
click at [571, 356] on div "아주 높음" at bounding box center [593, 355] width 55 height 20
click at [315, 233] on div "[DEMO] Bonanza_148" at bounding box center [332, 224] width 133 height 19
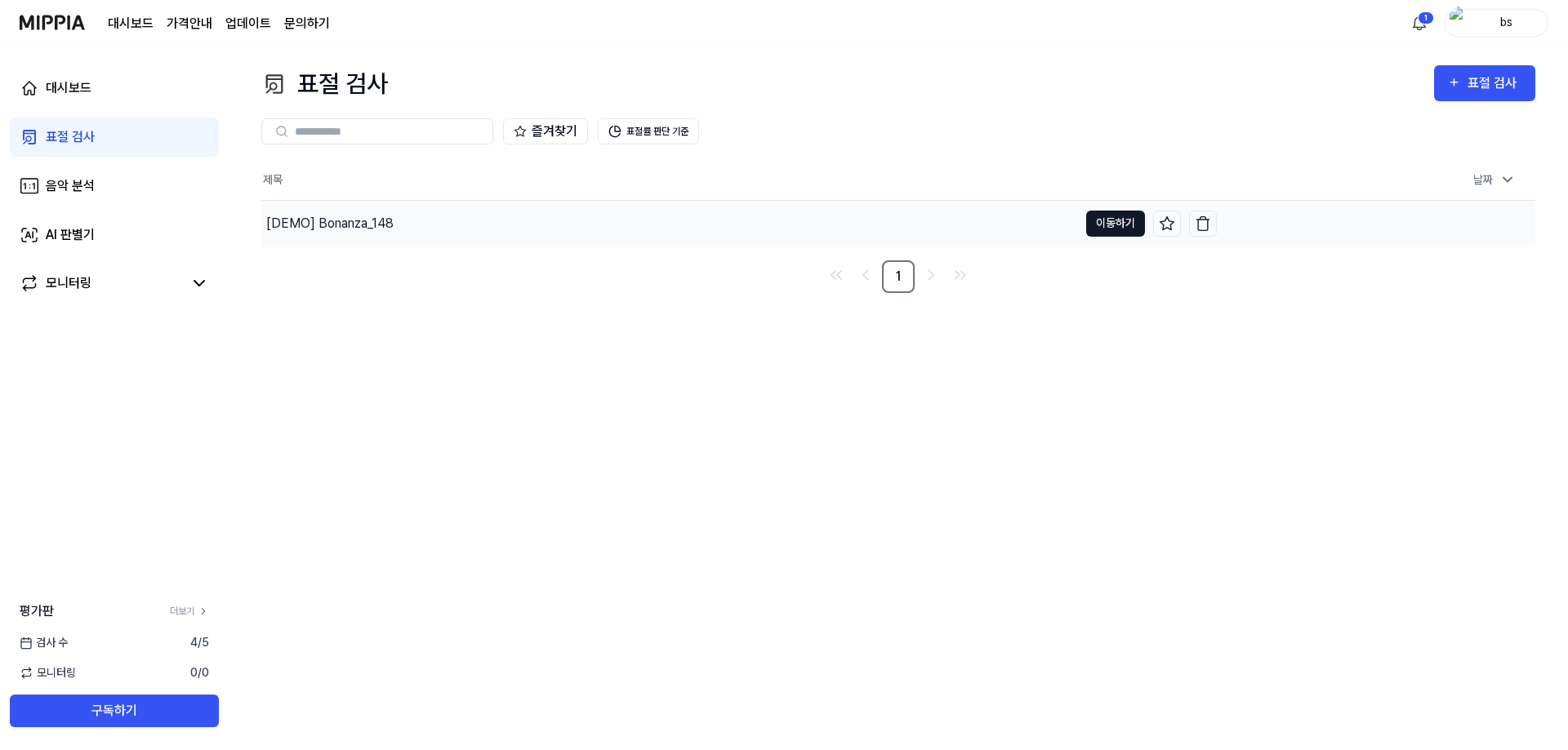
click at [1116, 226] on button "이동하기" at bounding box center [1115, 223] width 58 height 26
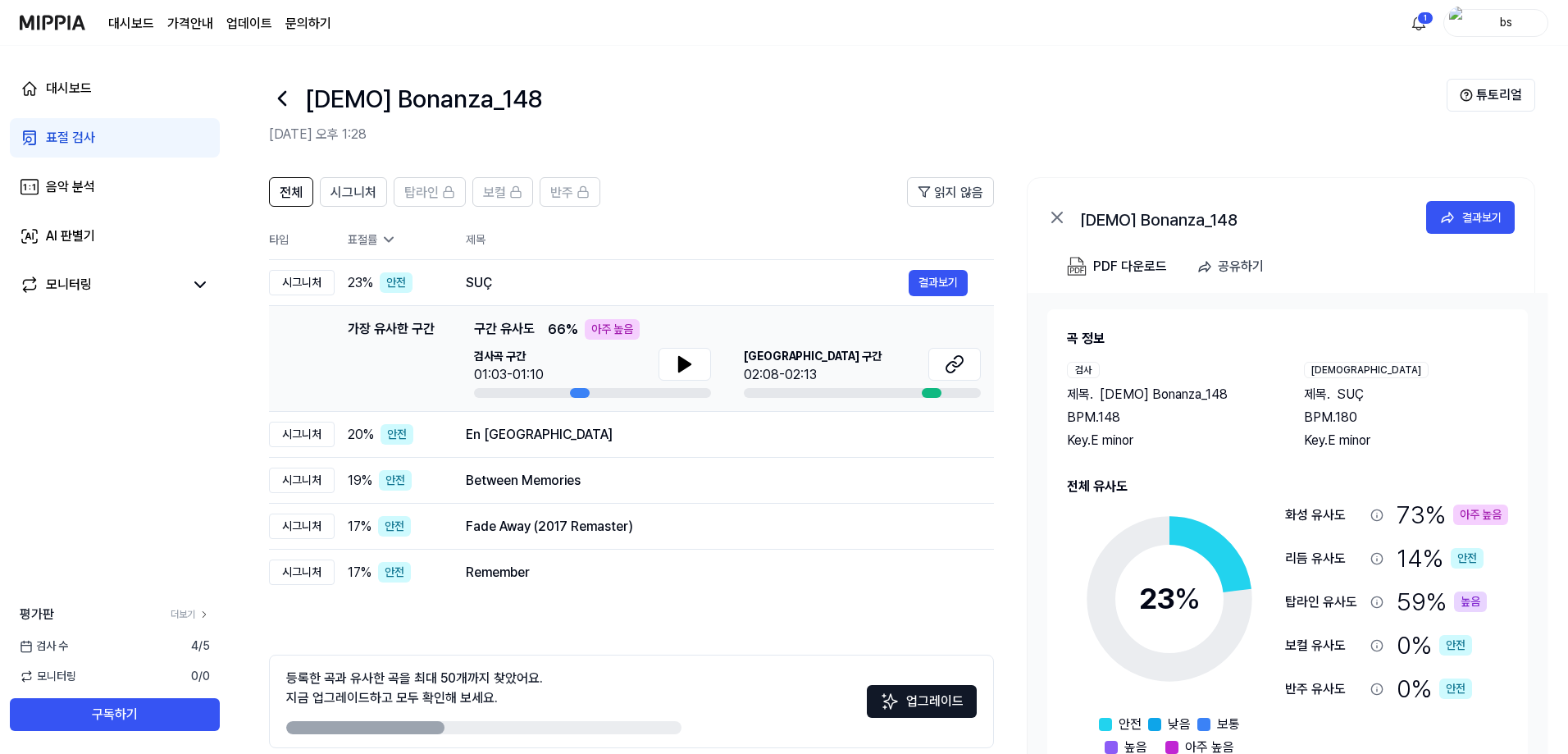
click at [0, 505] on div "대시보드 표절 검사 음악 분석 AI 판별기 모니터링 평가판 더보기 검사 수 4 / 5 모니터링 0 / 0 구독하기" at bounding box center [115, 400] width 230 height 708
click at [341, 195] on span "시그니처" at bounding box center [353, 193] width 46 height 20
click at [291, 195] on span "전체" at bounding box center [291, 193] width 23 height 20
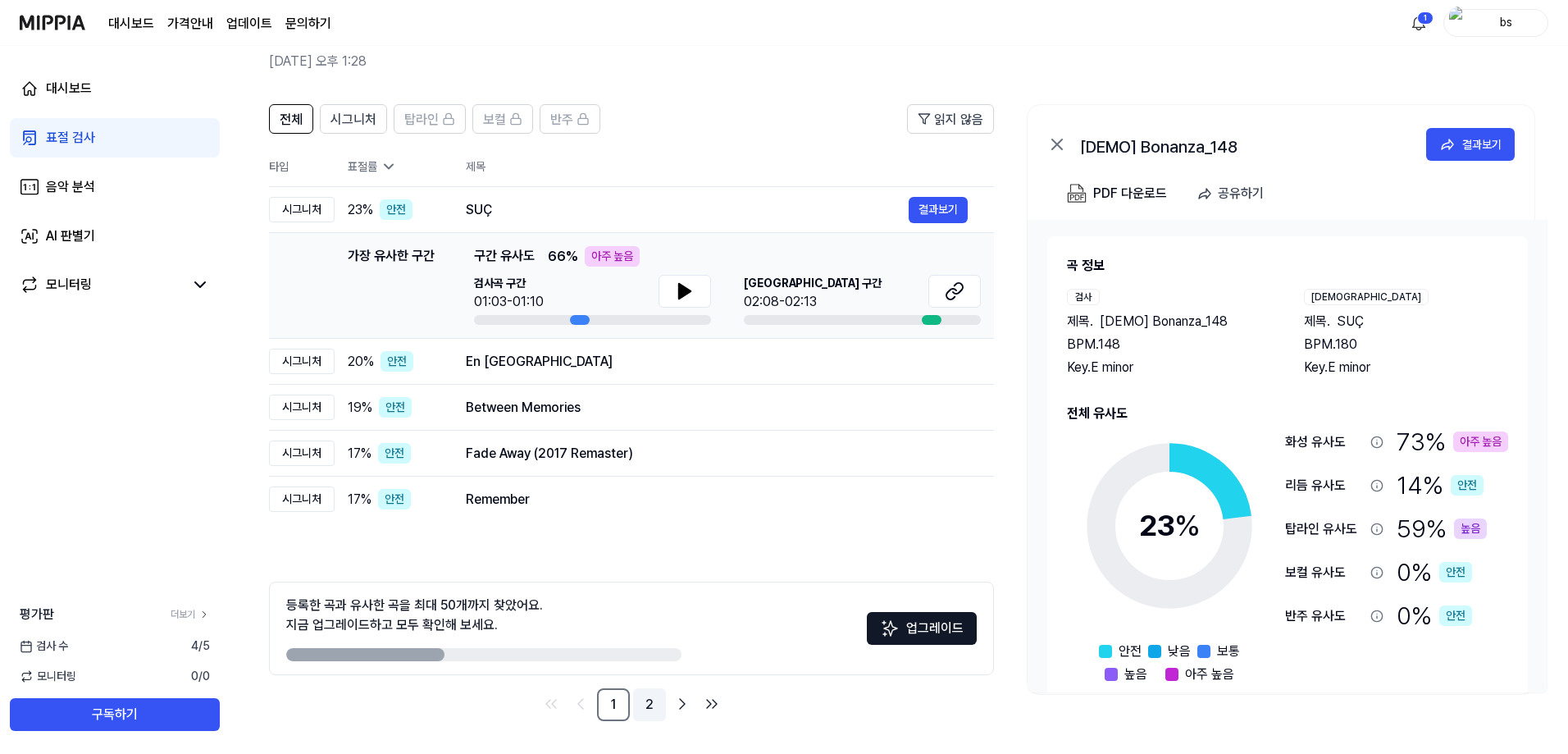
click at [652, 709] on link "2" at bounding box center [650, 705] width 33 height 33
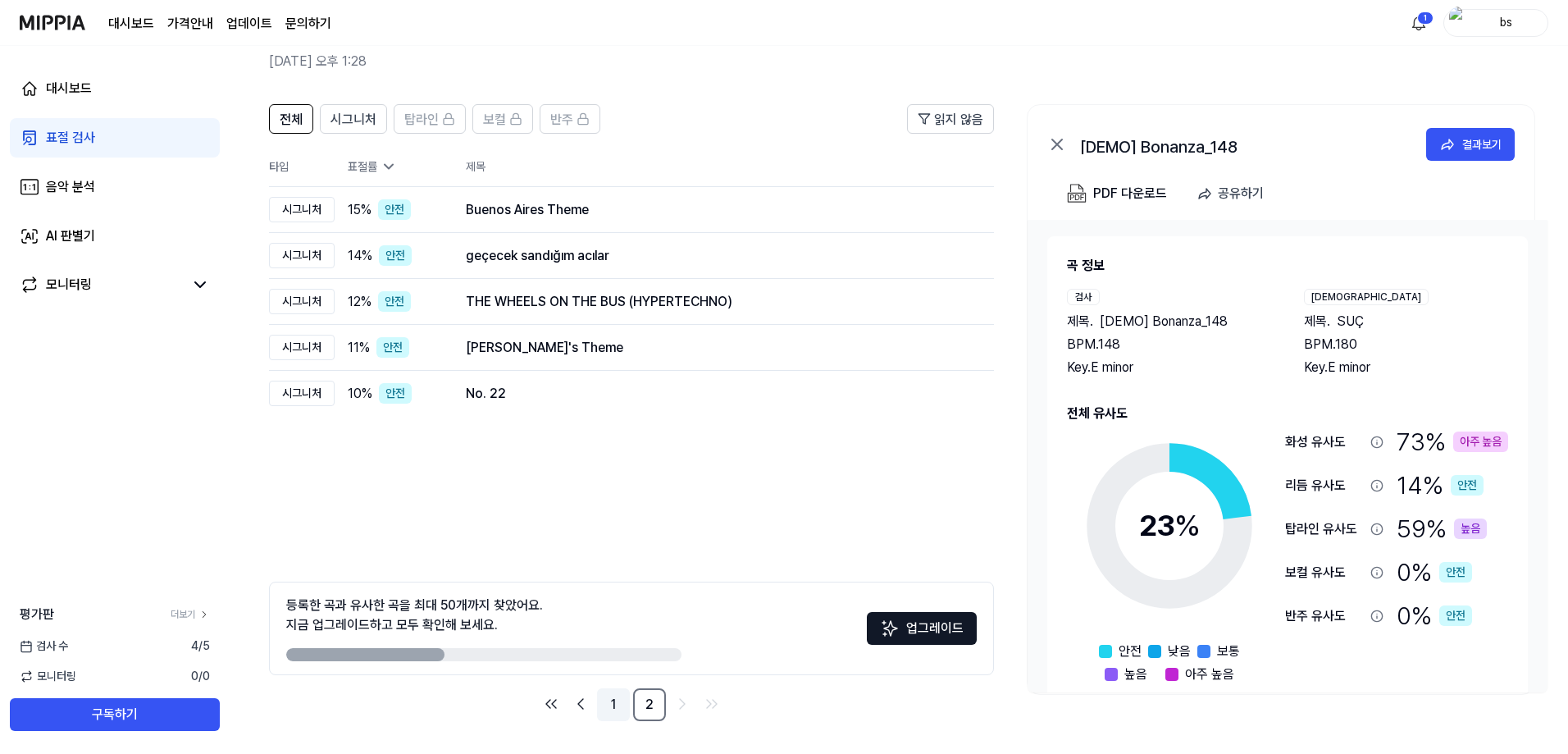
click at [620, 702] on link "1" at bounding box center [614, 705] width 33 height 33
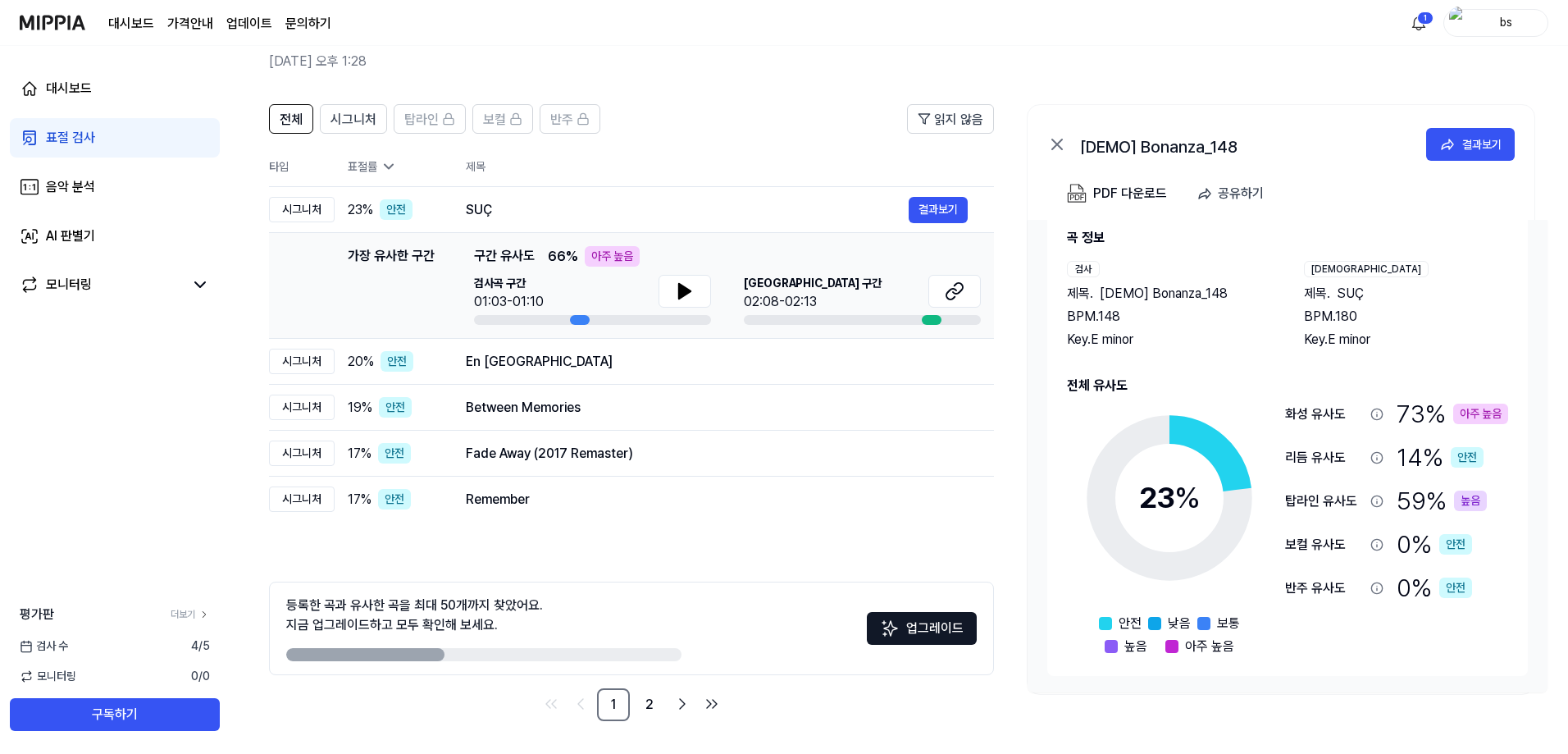
scroll to position [0, 0]
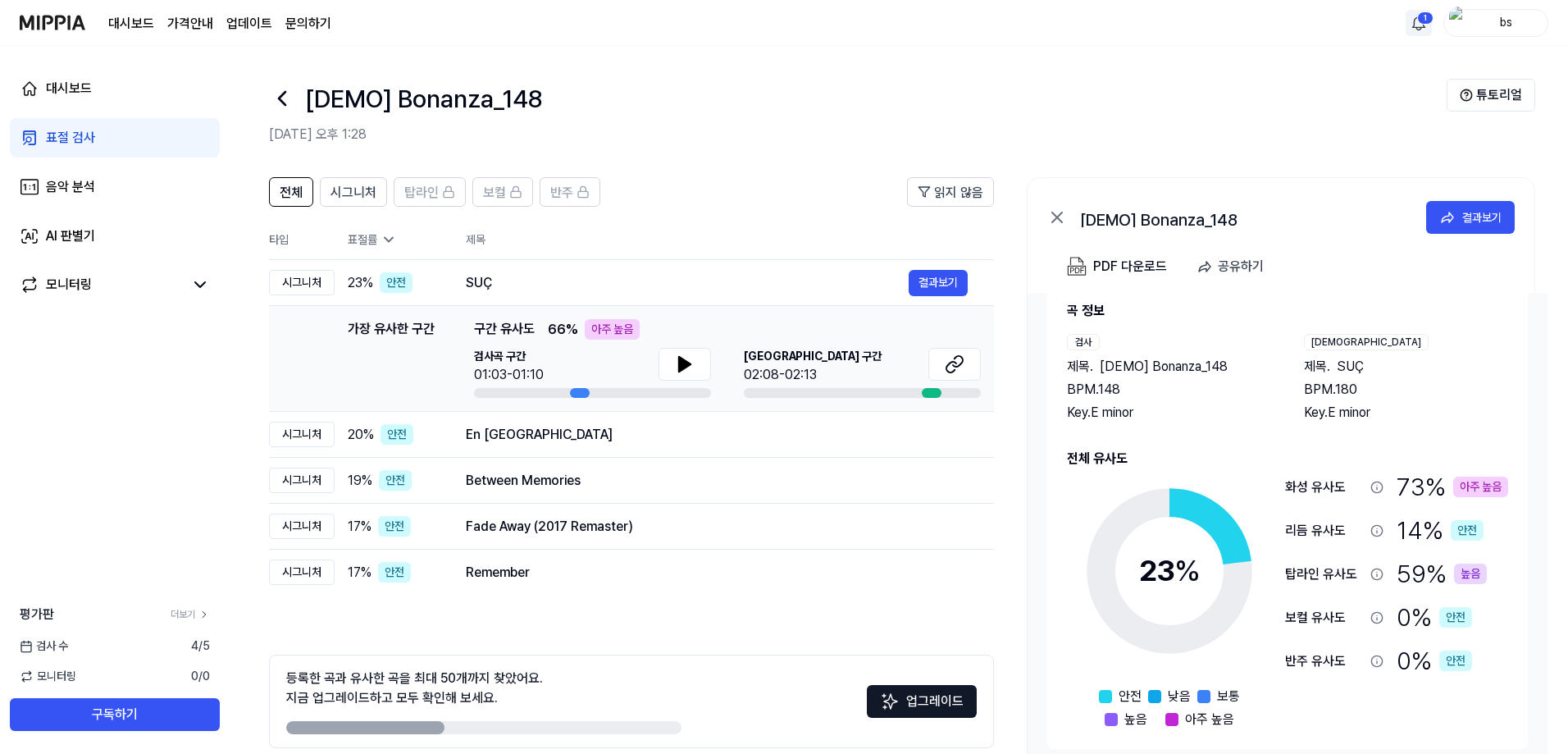
click at [1423, 21] on html "대시보드 가격안내 업데이트 문의하기 1 bs 대시보드 표절 검사 음악 분석 AI 판별기 모니터링 평가판 더보기 검사 수 4 / 5 모니터링 0…" at bounding box center [784, 377] width 1568 height 754
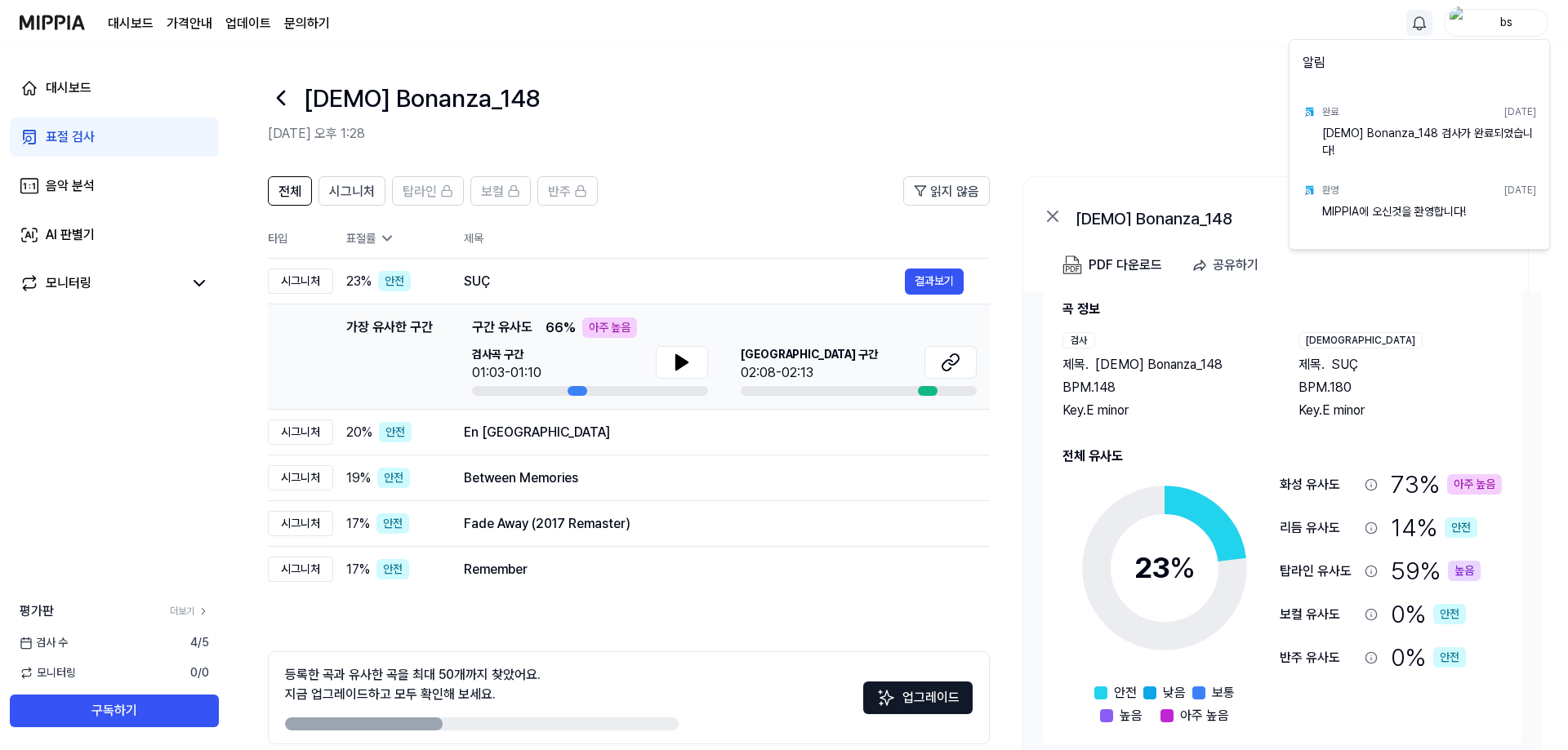
click at [1417, 19] on html "대시보드 가격안내 업데이트 문의하기 bs 대시보드 표절 검사 음악 분석 AI 판별기 모니터링 평가판 더보기 검사 수 4 / 5 모니터링 0 /…" at bounding box center [784, 375] width 1568 height 750
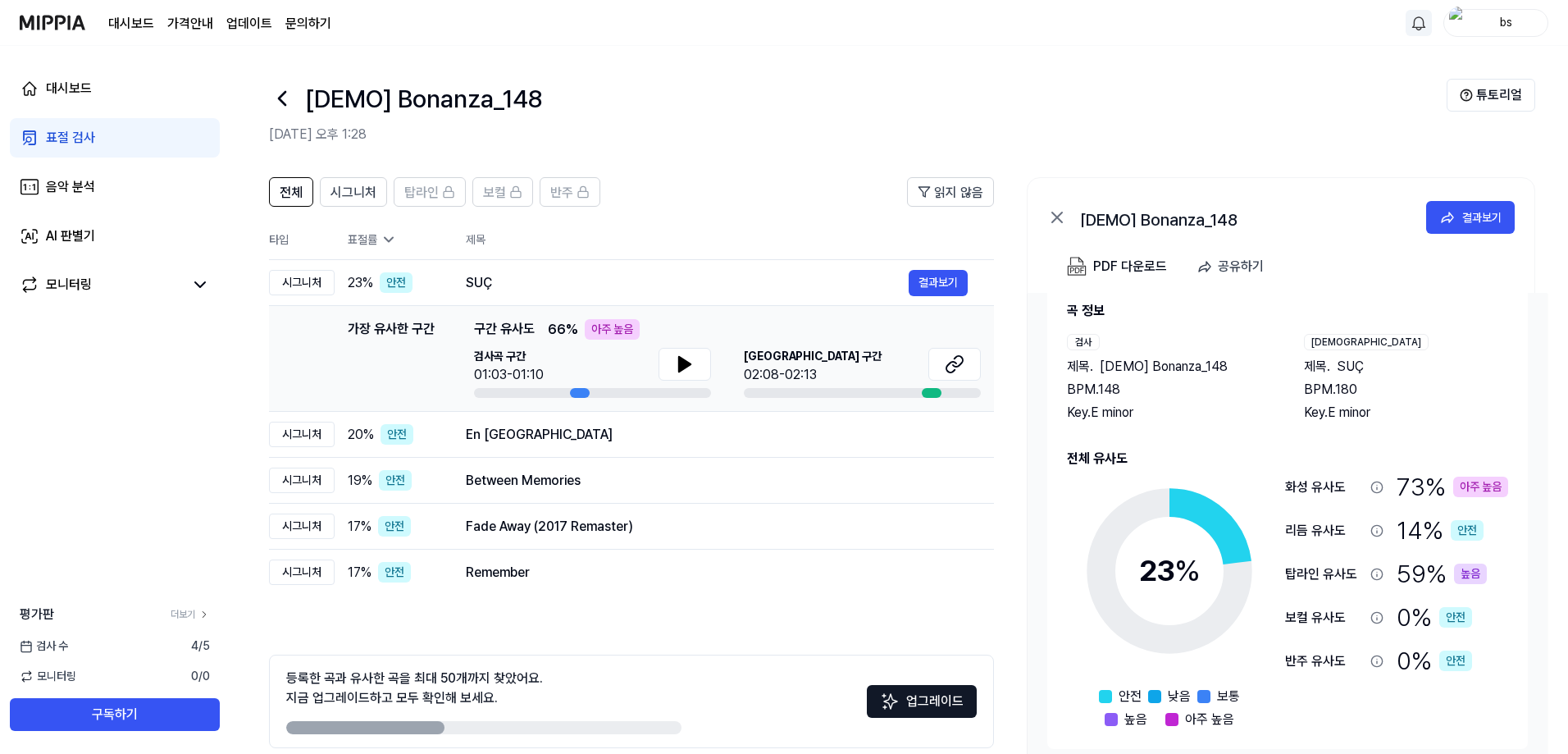
click at [80, 27] on img at bounding box center [52, 23] width 66 height 45
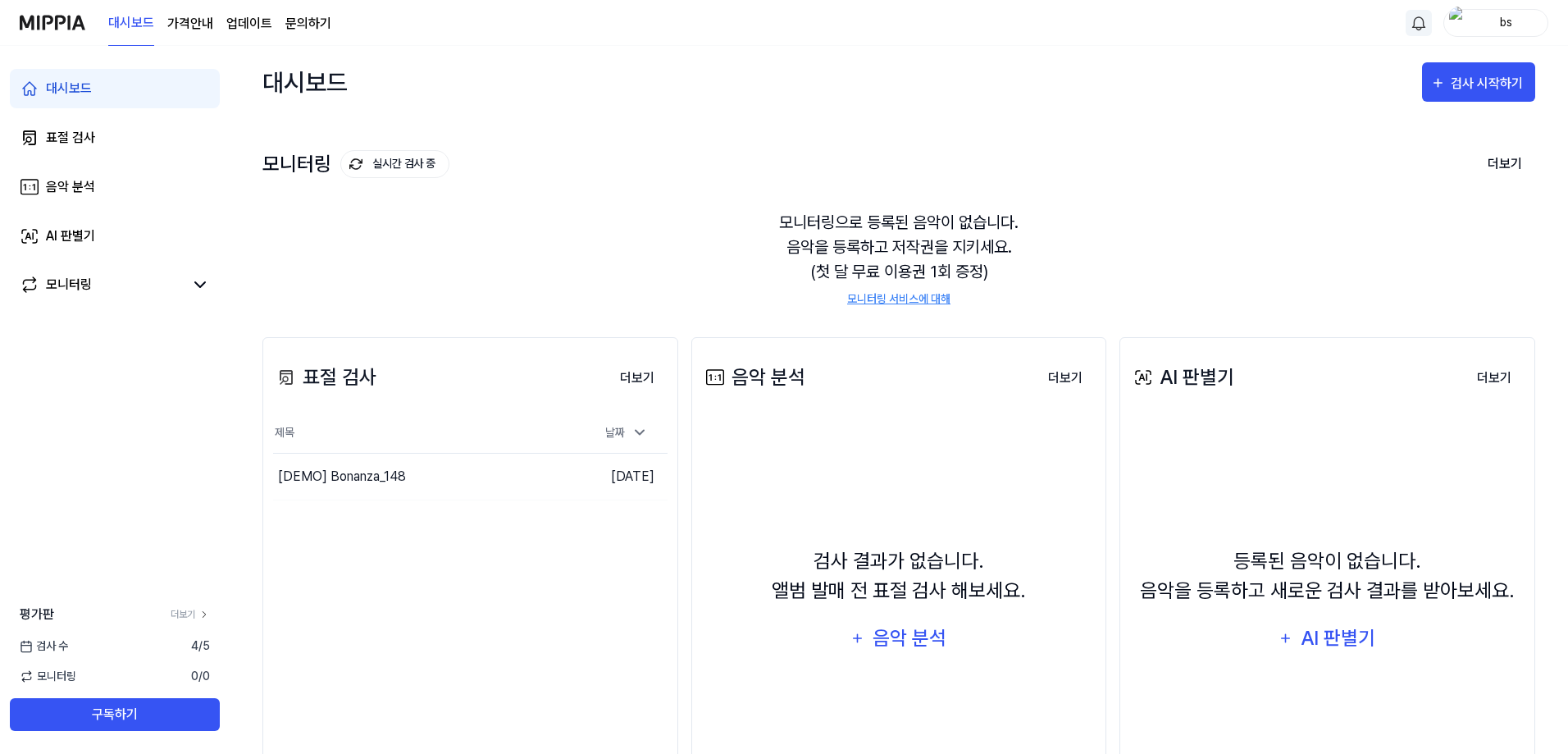
click at [80, 369] on div "대시보드 표절 검사 음악 분석 AI 판별기 모니터링 평가판 더보기 검사 수 4 / 5 모니터링 0 / 0 구독하기" at bounding box center [115, 400] width 230 height 708
click at [93, 26] on div "대시보드 가격안내 업데이트 문의하기" at bounding box center [175, 23] width 311 height 45
click at [83, 25] on img at bounding box center [52, 23] width 66 height 45
click at [179, 22] on page\) "가격안내" at bounding box center [190, 24] width 46 height 20
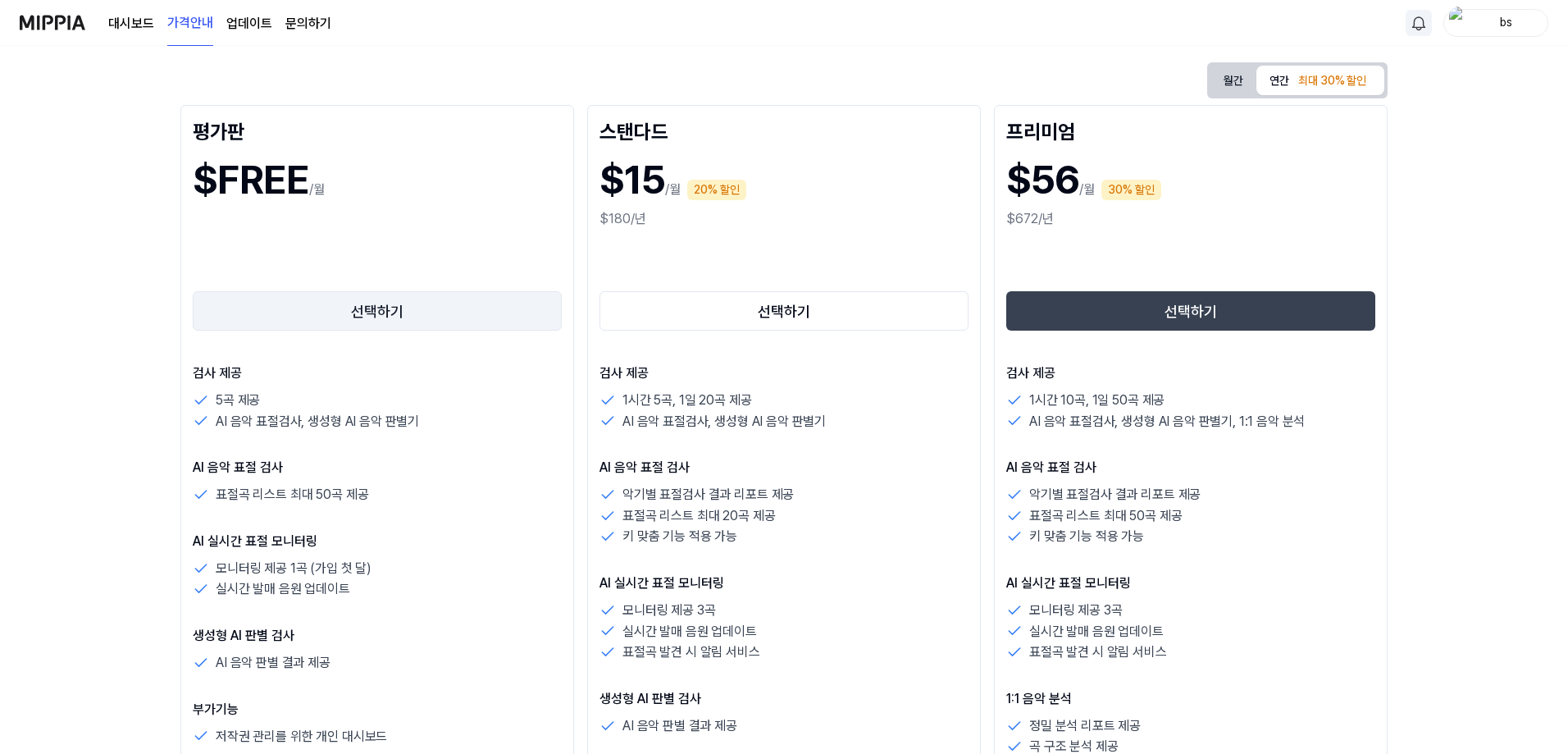
scroll to position [328, 0]
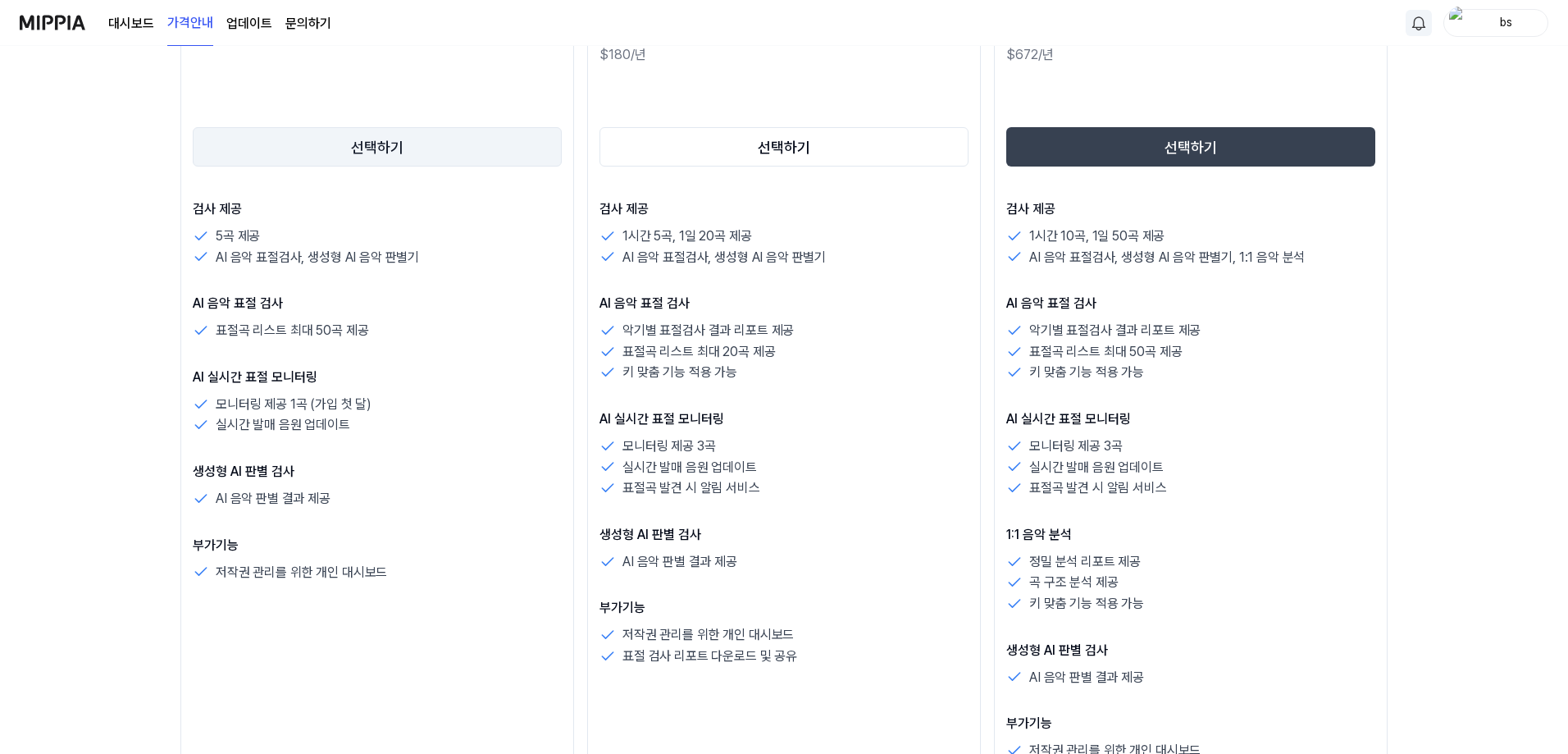
click at [422, 158] on button "선택하기" at bounding box center [377, 147] width 369 height 39
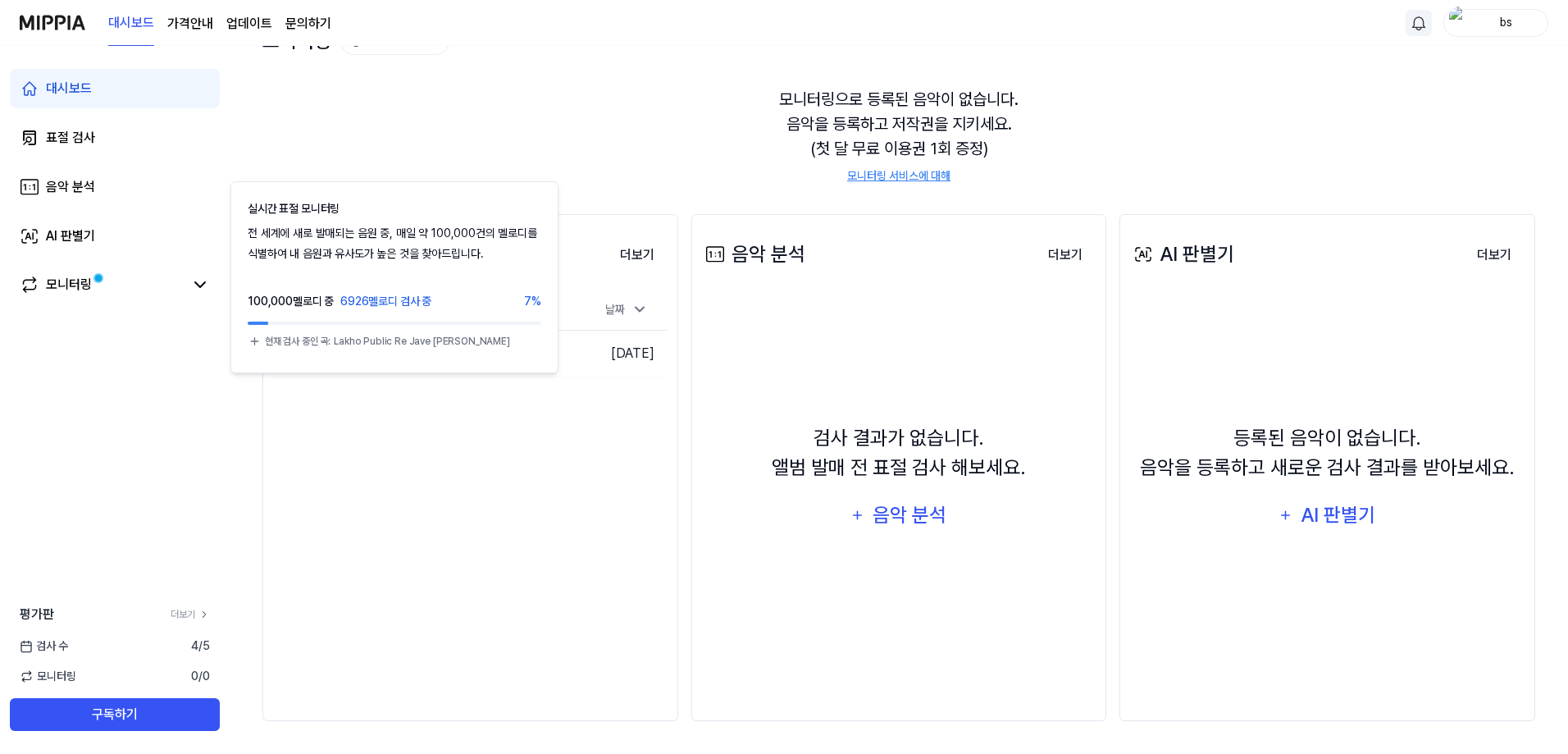
scroll to position [0, 0]
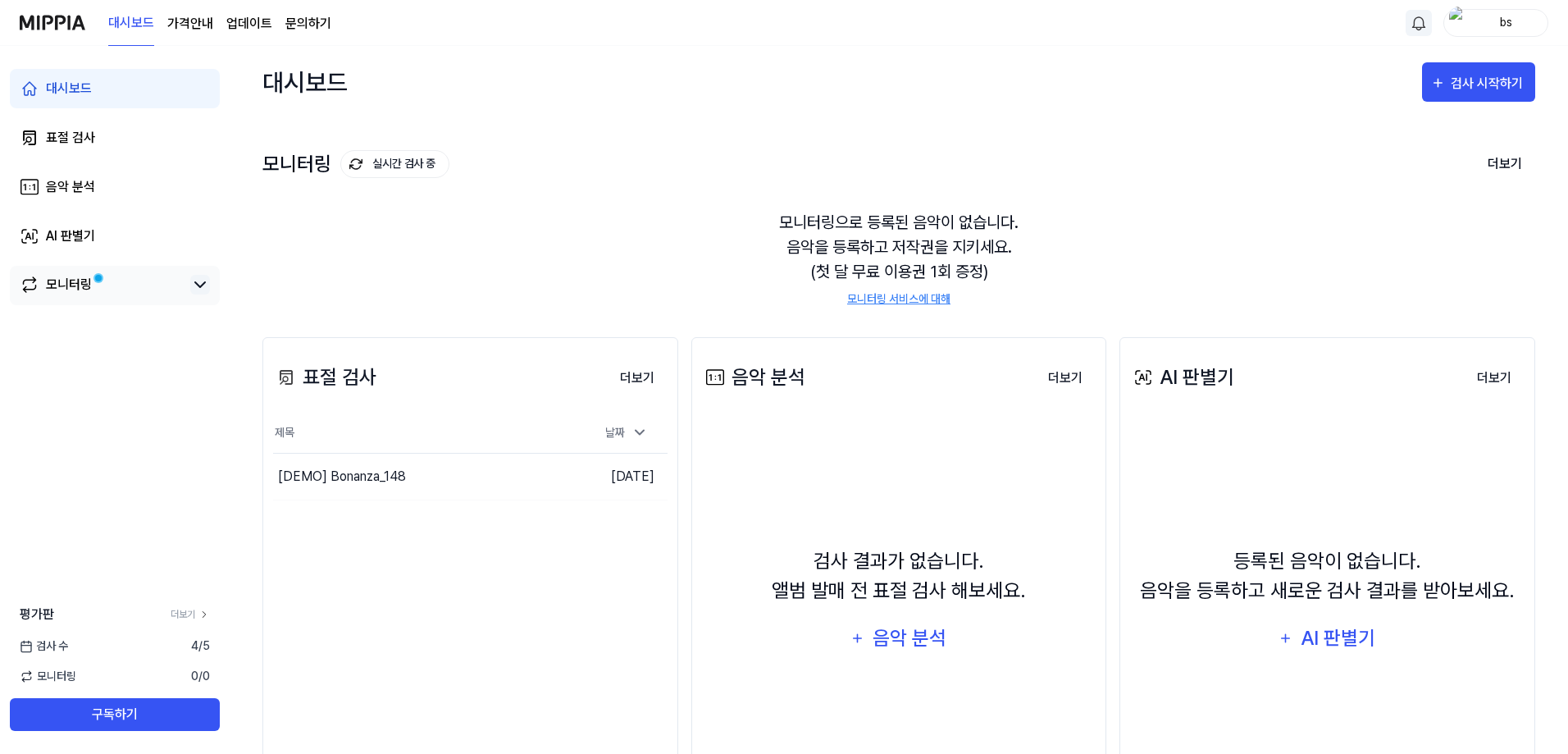
click at [192, 290] on icon at bounding box center [200, 285] width 20 height 20
click at [195, 289] on icon at bounding box center [200, 285] width 20 height 20
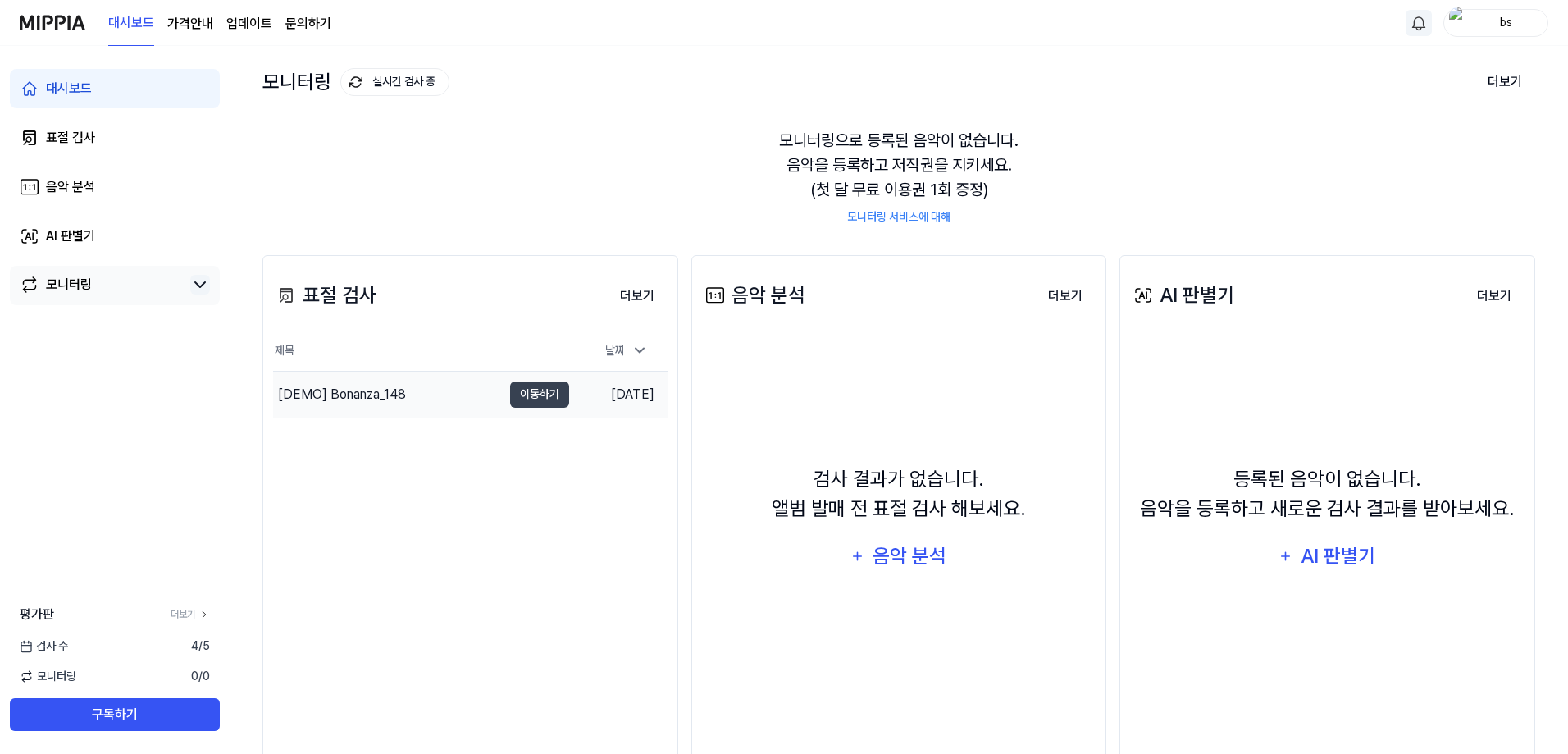
scroll to position [123, 0]
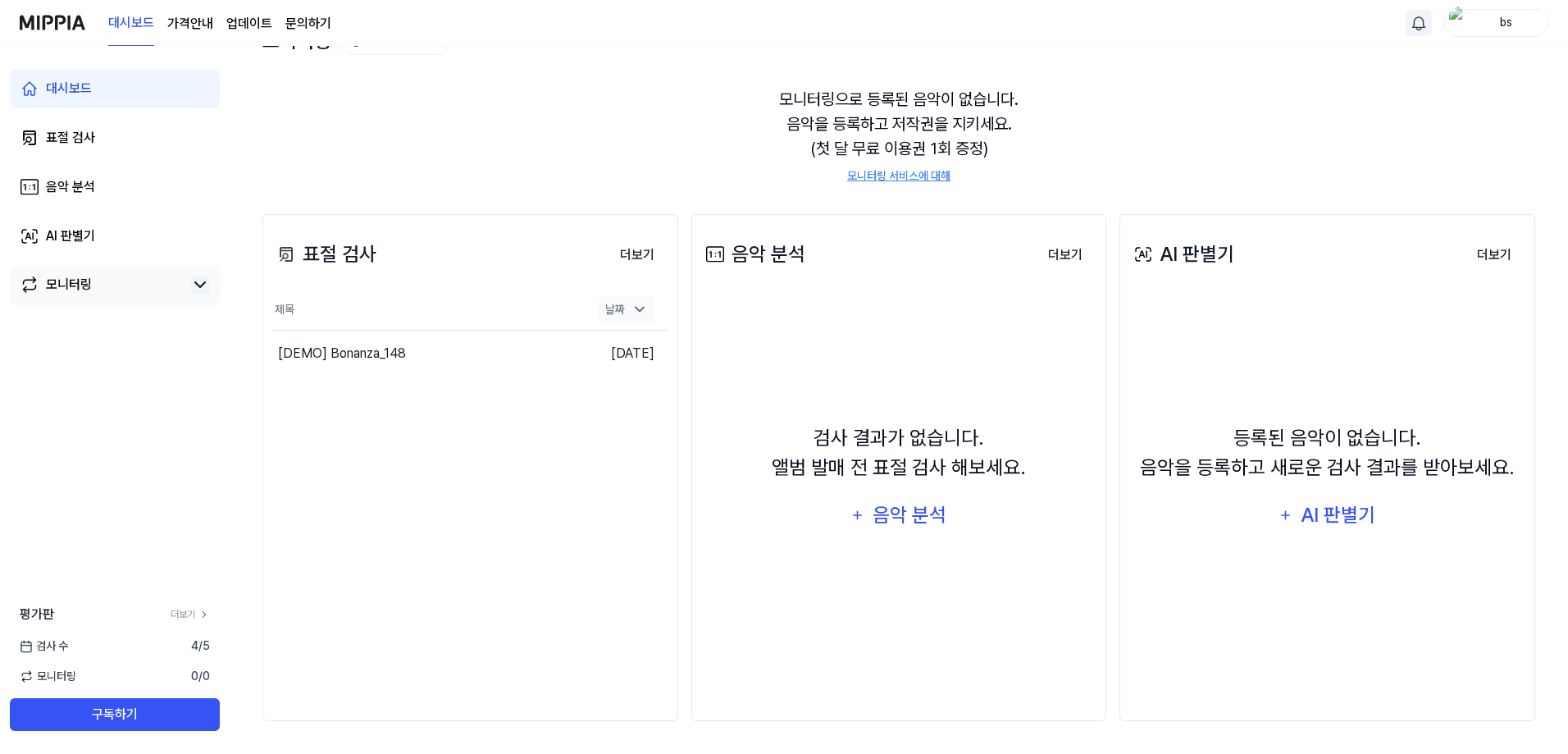
click at [624, 310] on div "날짜" at bounding box center [626, 309] width 56 height 27
click at [619, 327] on th "날짜" at bounding box center [618, 310] width 99 height 39
click at [549, 355] on button "이동하기" at bounding box center [539, 353] width 59 height 26
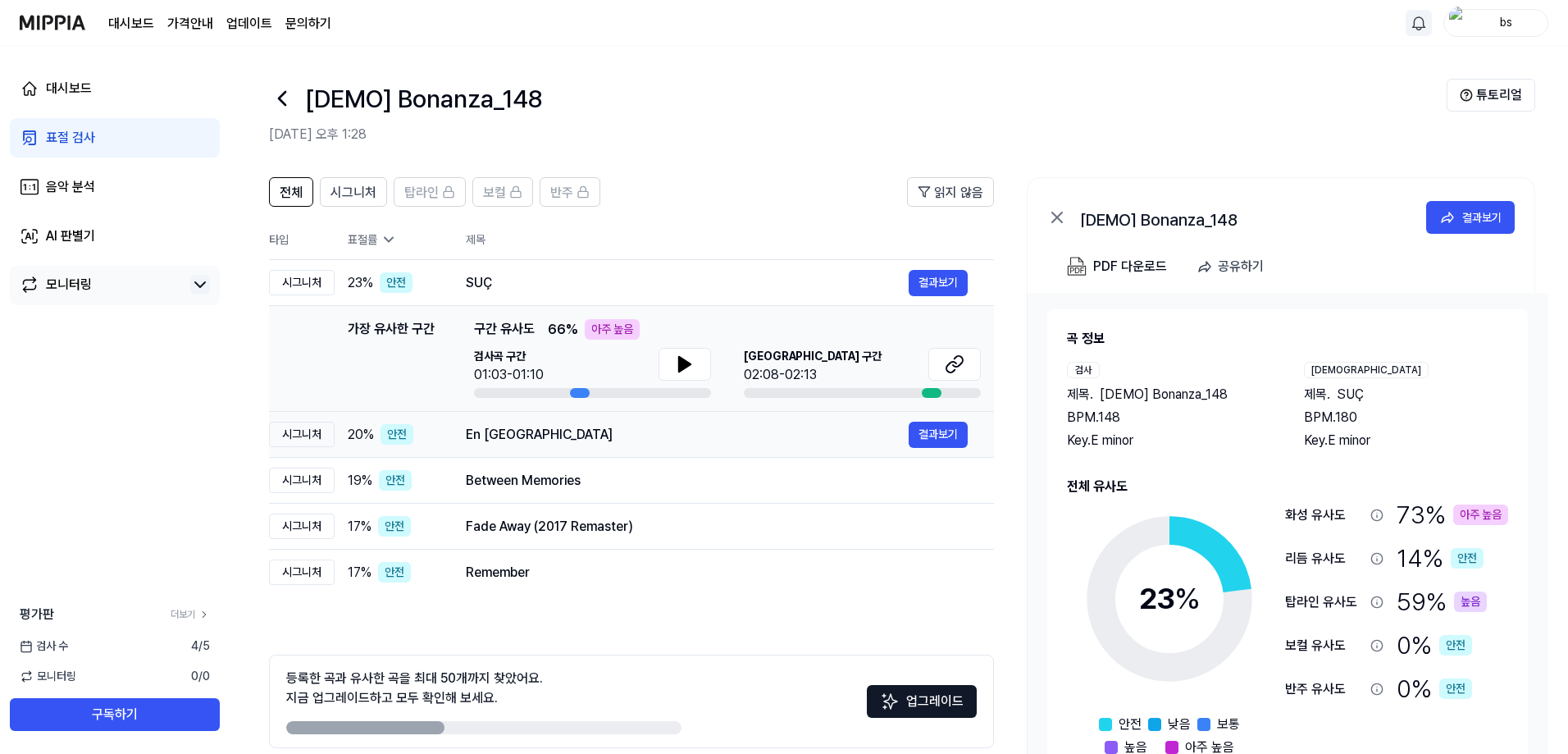
scroll to position [73, 0]
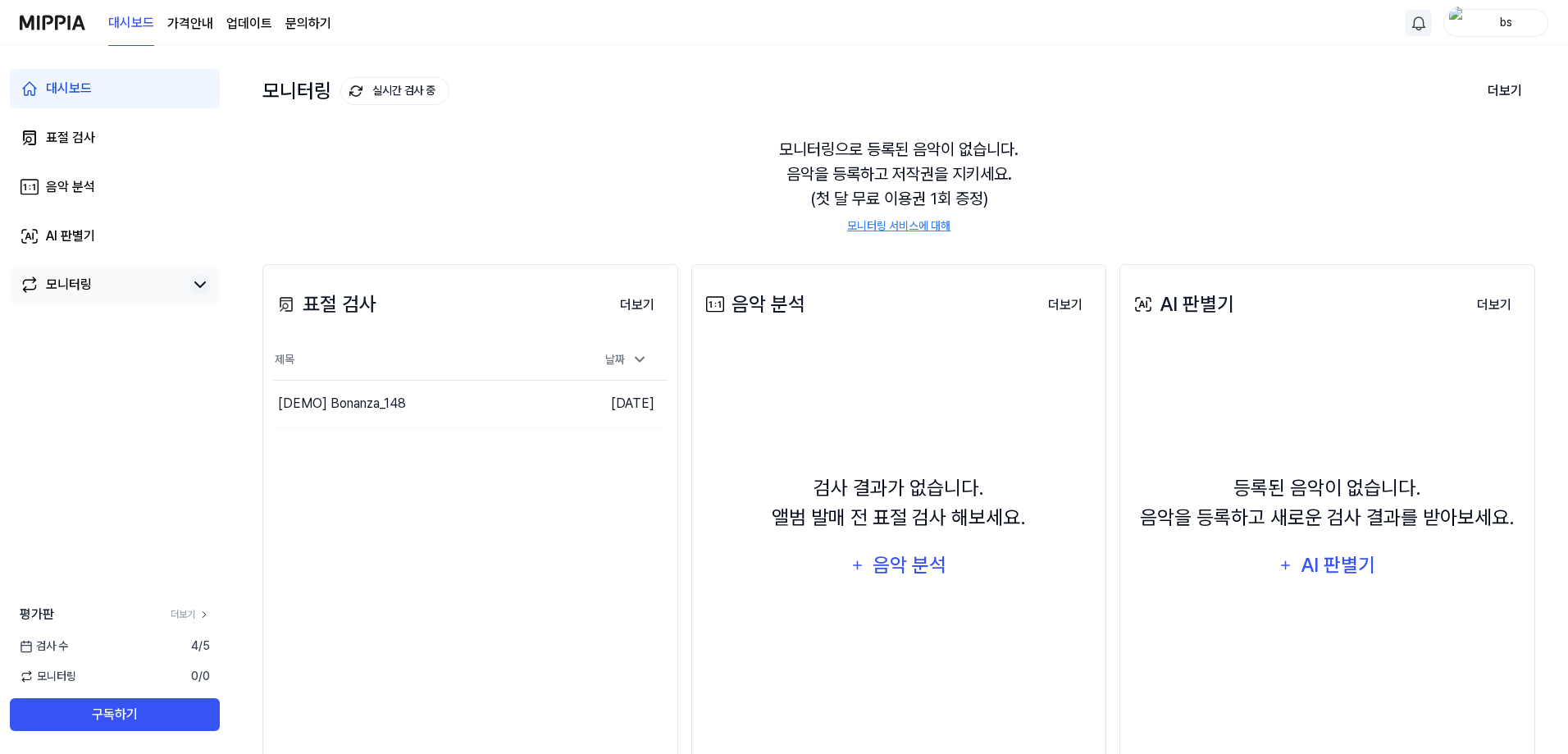
scroll to position [123, 0]
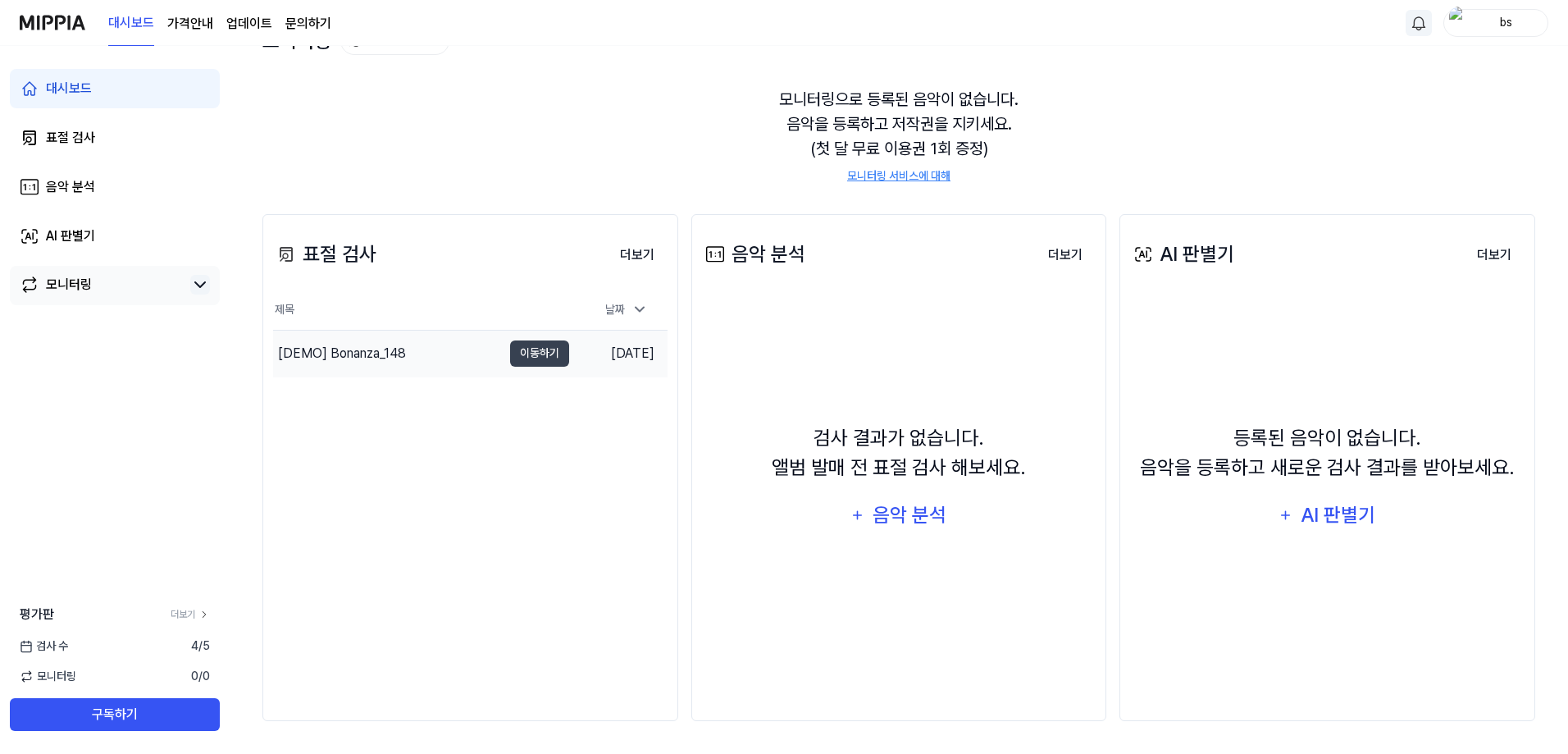
click at [624, 350] on td "2025.08.28." at bounding box center [618, 353] width 99 height 47
click at [530, 358] on button "이동하기" at bounding box center [539, 353] width 59 height 26
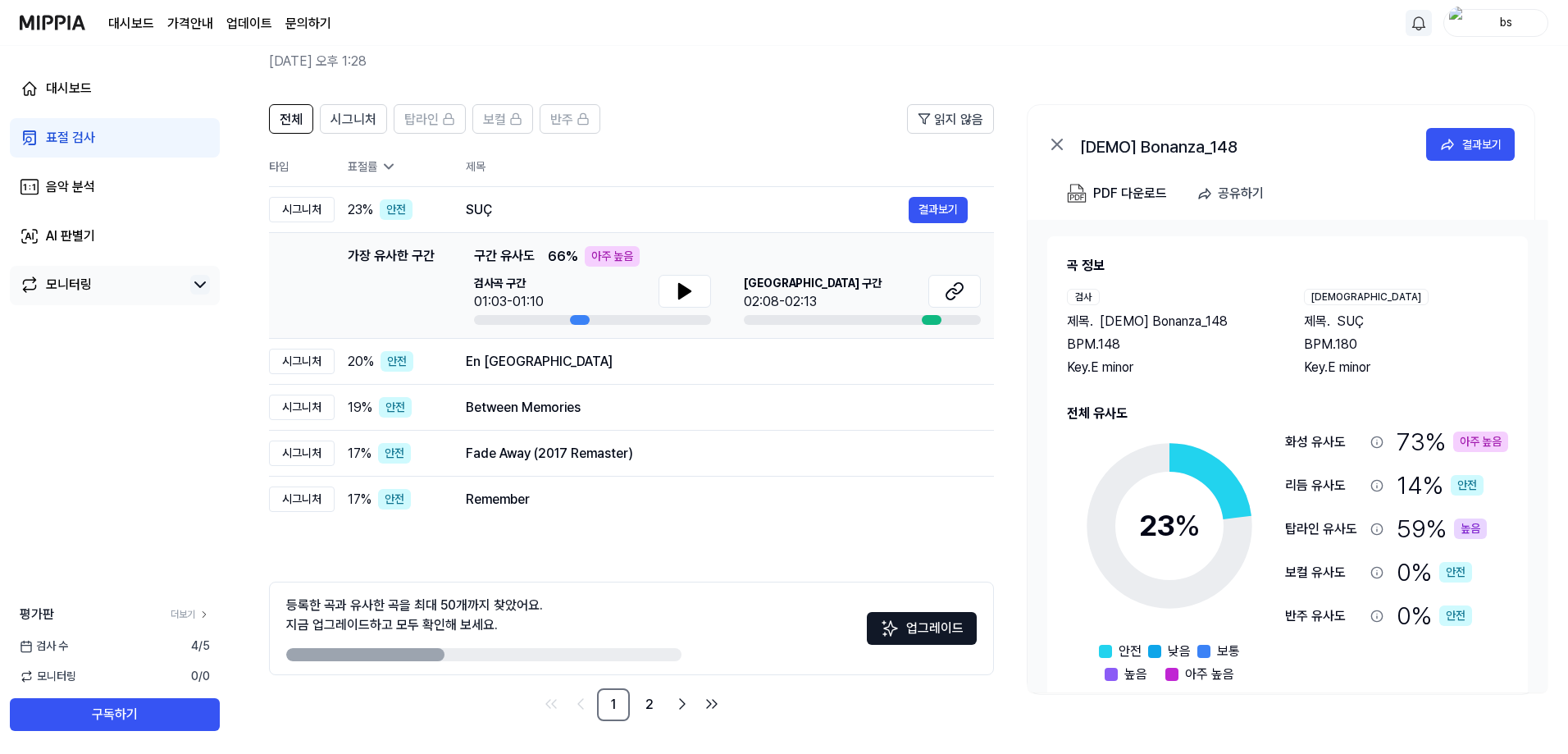
scroll to position [27, 0]
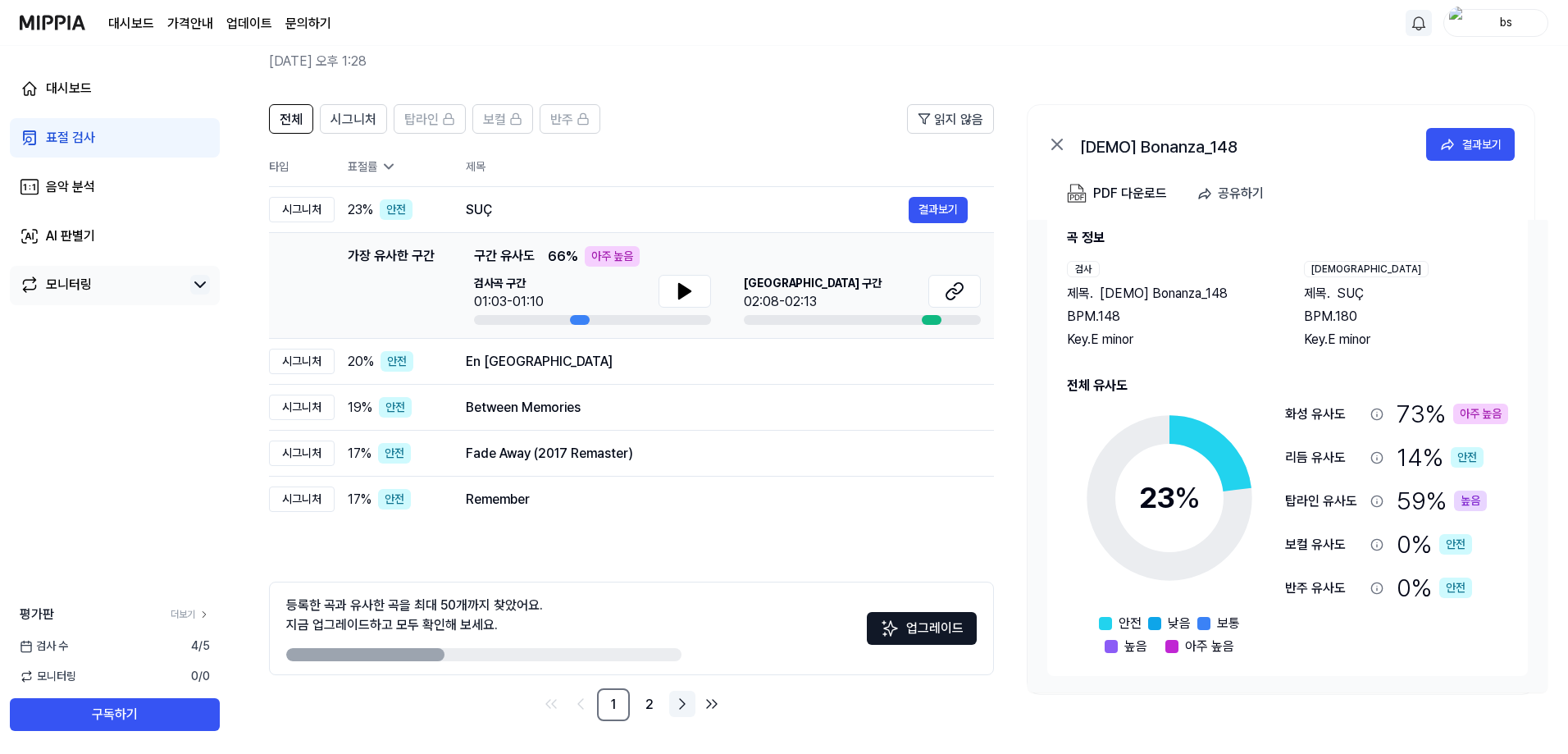
click at [680, 698] on icon "Go to next page" at bounding box center [682, 704] width 20 height 20
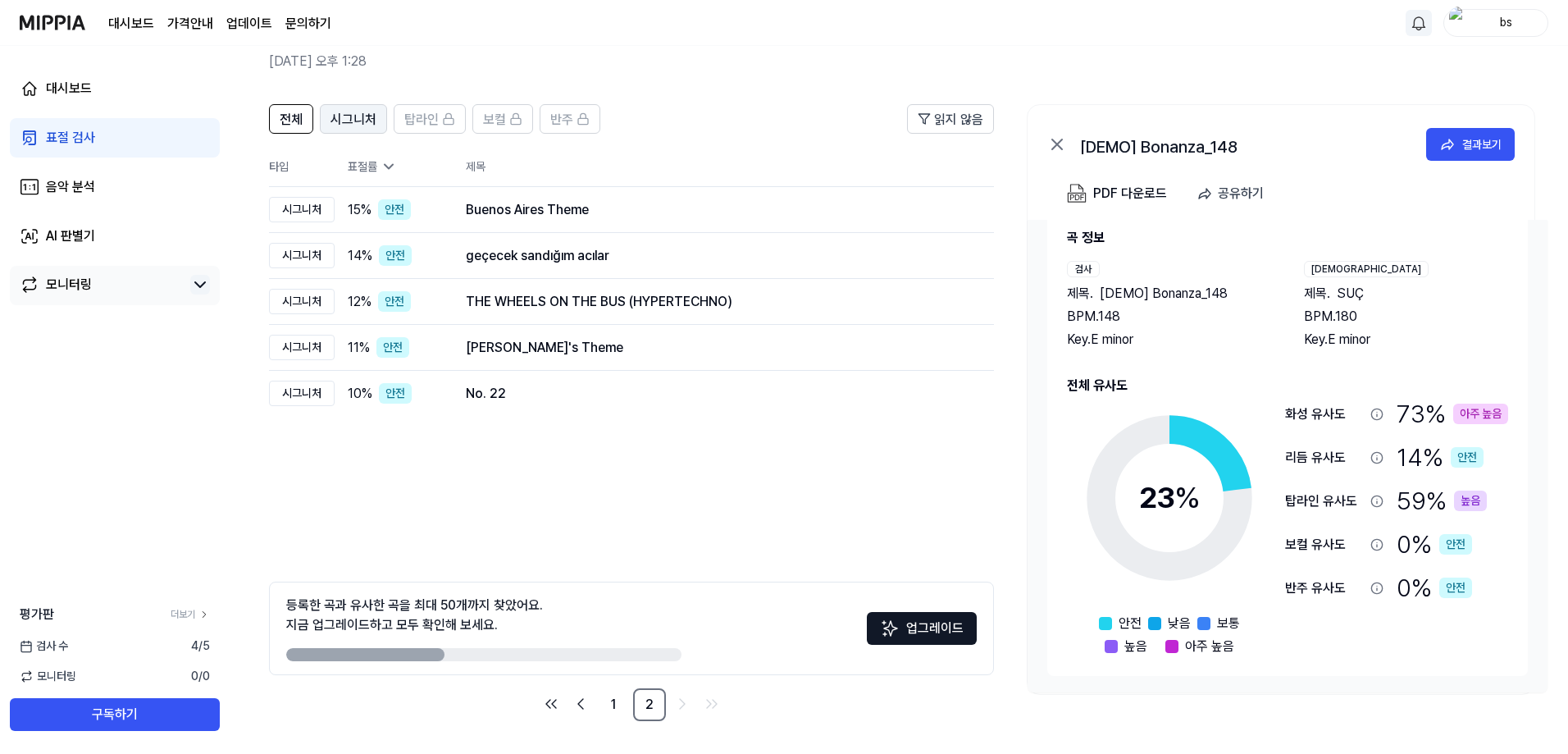
click at [372, 118] on span "시그니처" at bounding box center [353, 119] width 46 height 20
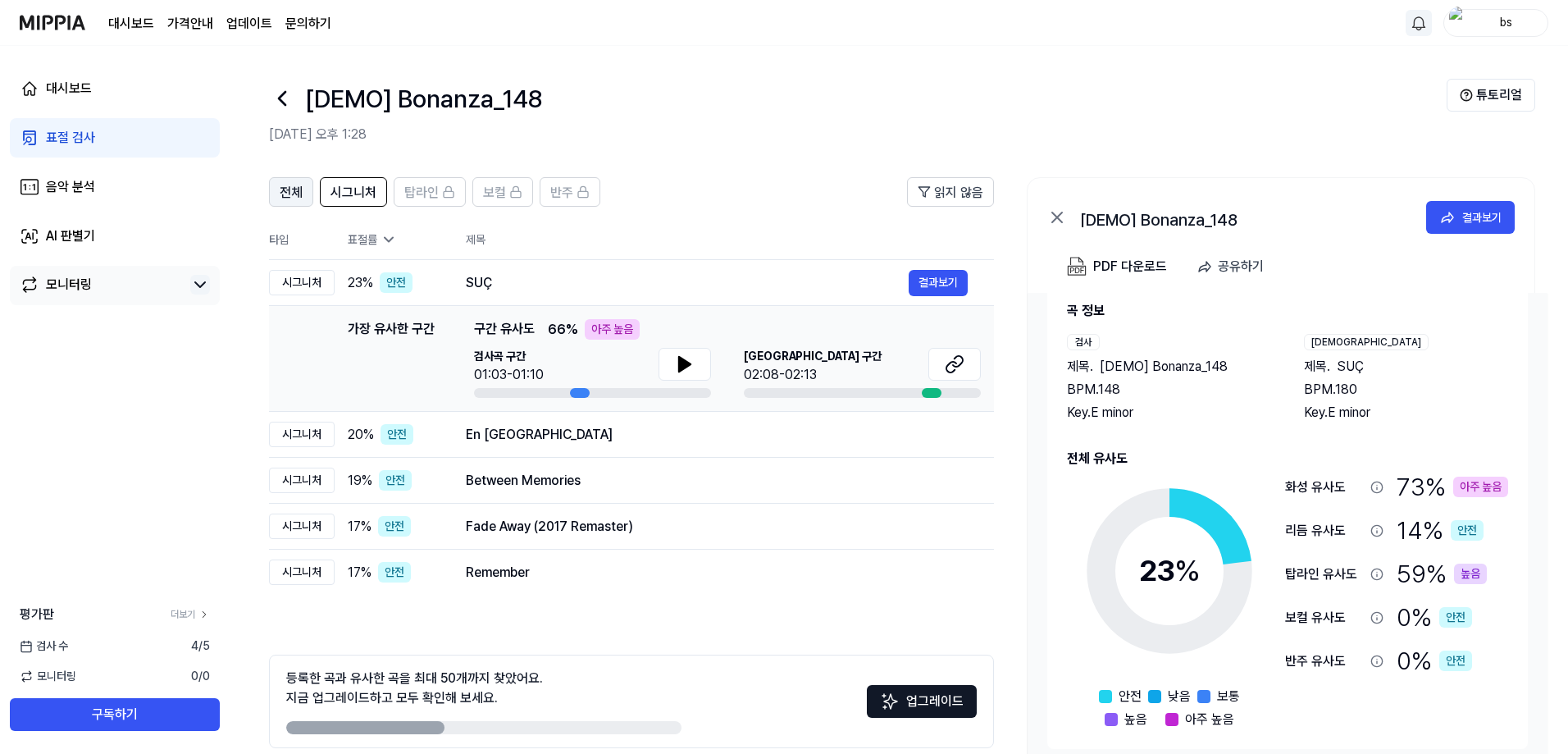
click at [296, 191] on span "전체" at bounding box center [291, 193] width 23 height 20
click at [291, 196] on span "전체" at bounding box center [291, 193] width 23 height 20
click at [1441, 21] on div "bs" at bounding box center [1477, 23] width 143 height 27
click at [1453, 23] on img "button" at bounding box center [1458, 24] width 20 height 33
click at [1366, 125] on link "계정" at bounding box center [1443, 122] width 189 height 18
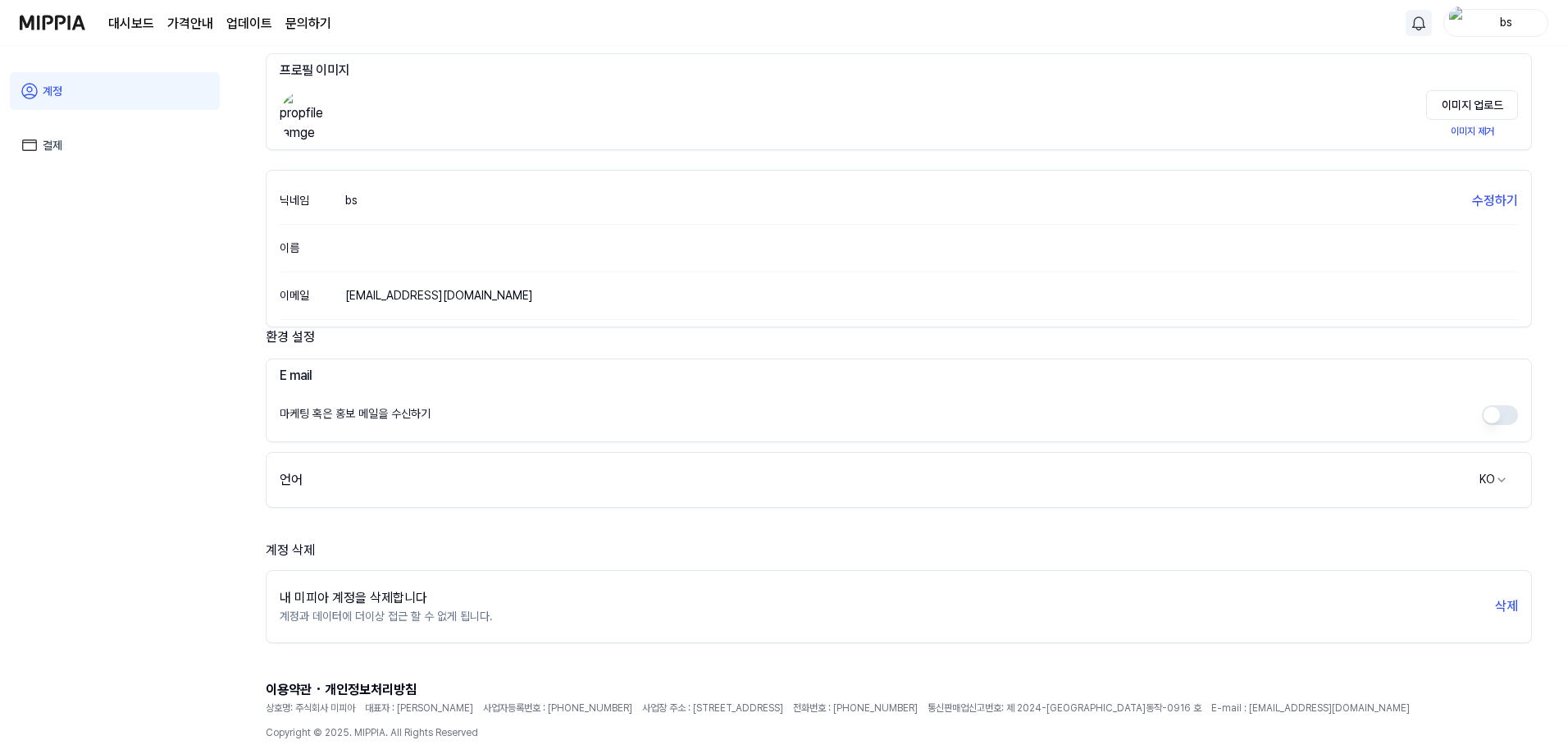
scroll to position [122, 0]
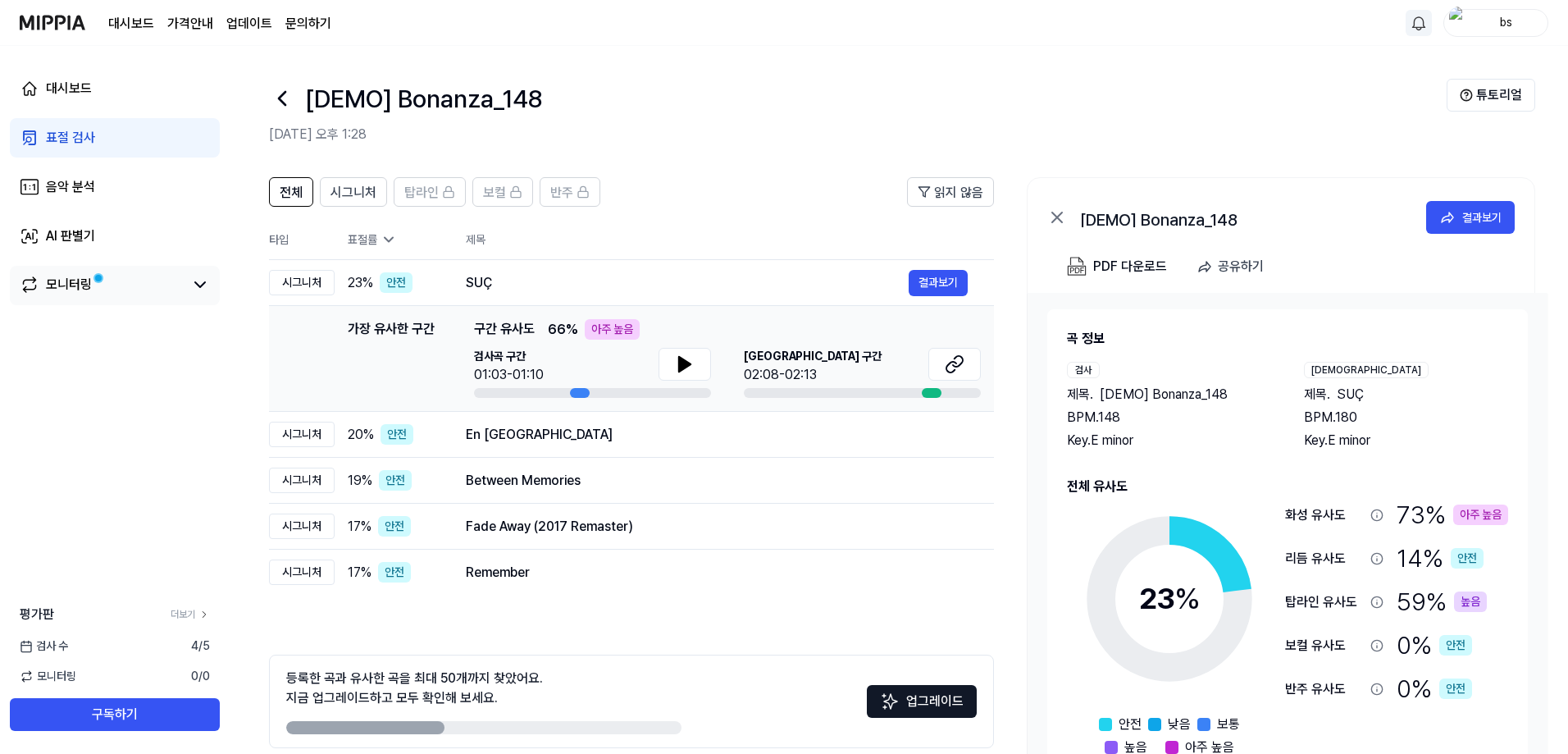
click at [120, 269] on div "모니터링" at bounding box center [115, 285] width 209 height 39
click at [92, 297] on div "모니터링" at bounding box center [115, 285] width 209 height 39
click at [86, 290] on div "모니터링" at bounding box center [69, 285] width 46 height 20
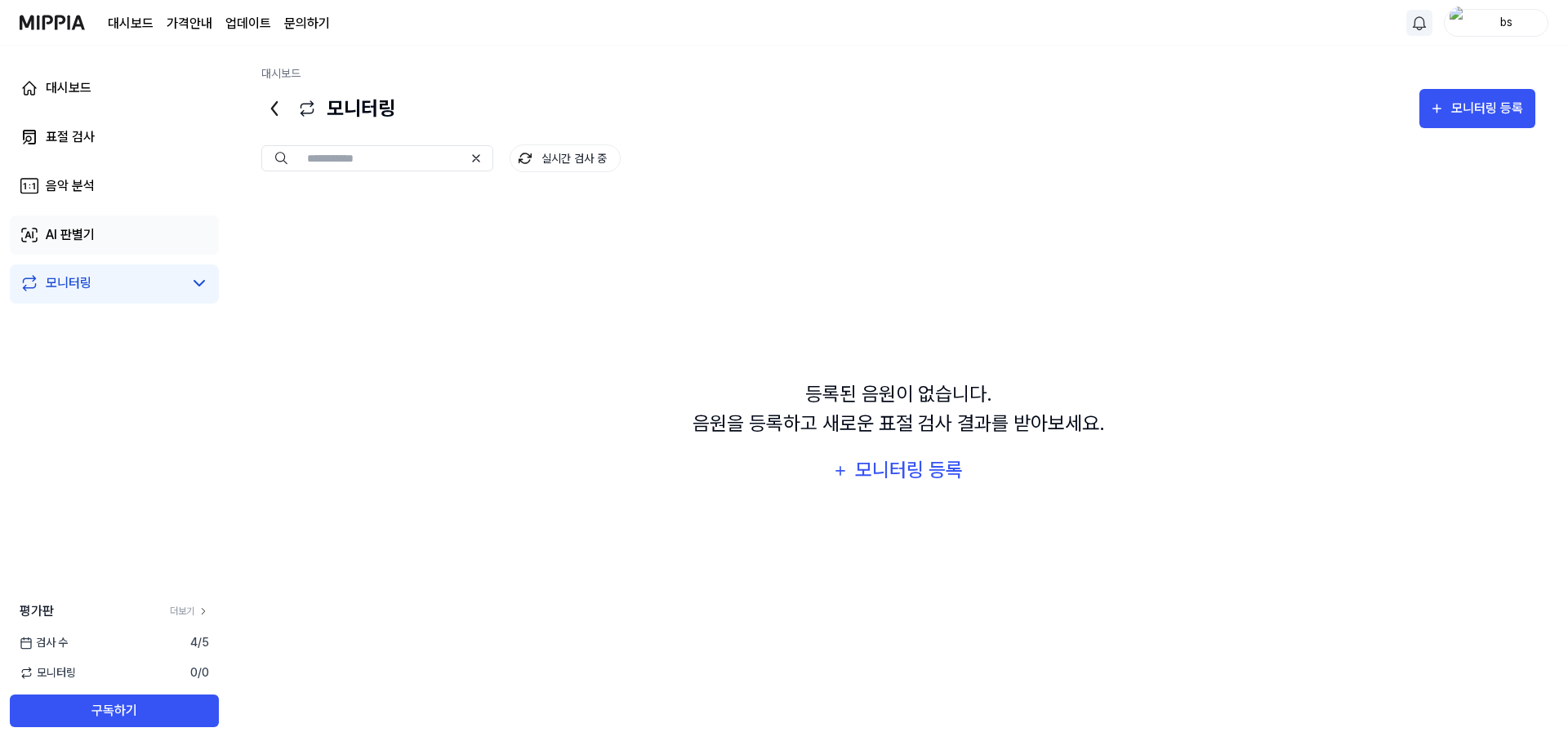
click at [96, 244] on link "AI 판별기" at bounding box center [114, 235] width 209 height 39
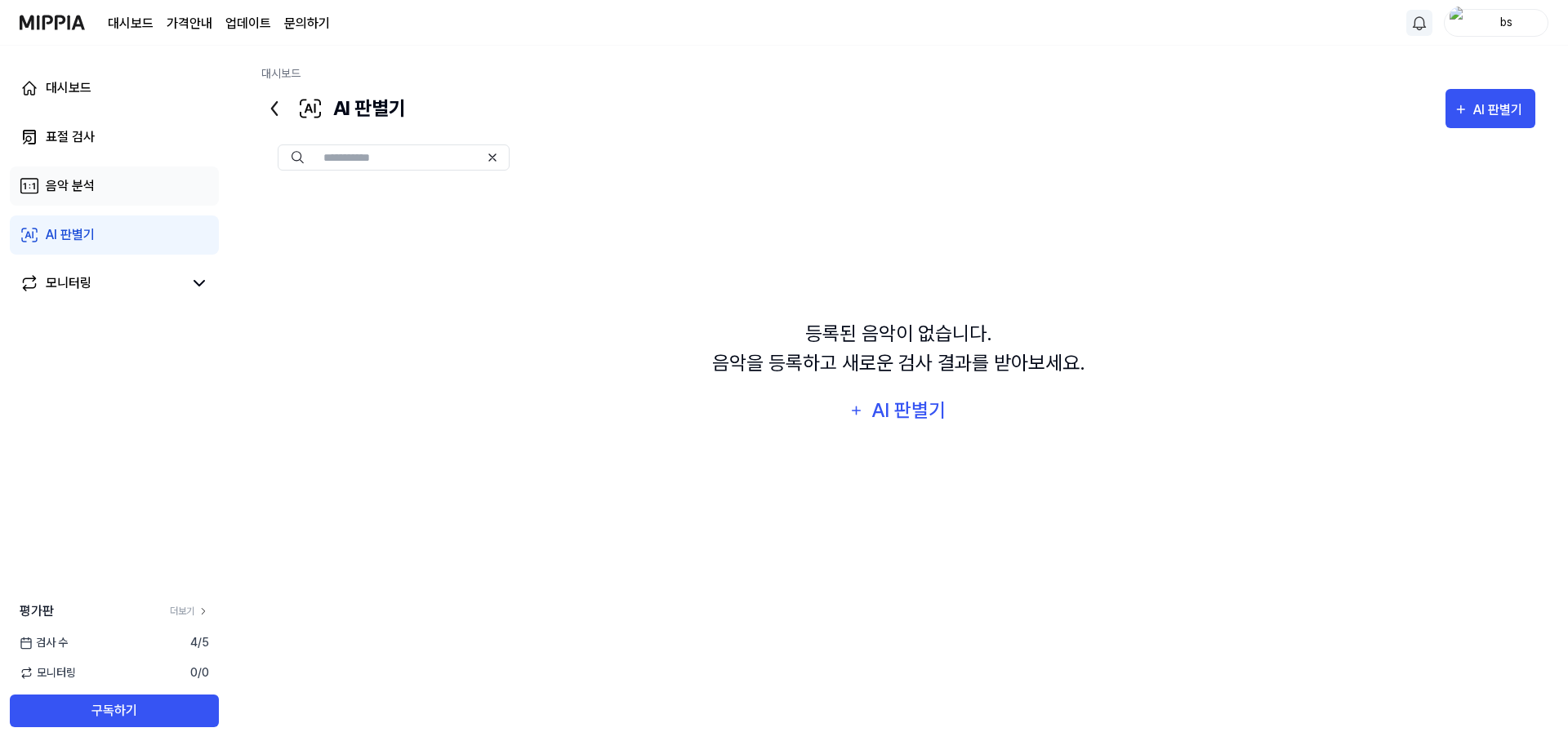
click at [83, 174] on link "음악 분석" at bounding box center [114, 186] width 209 height 39
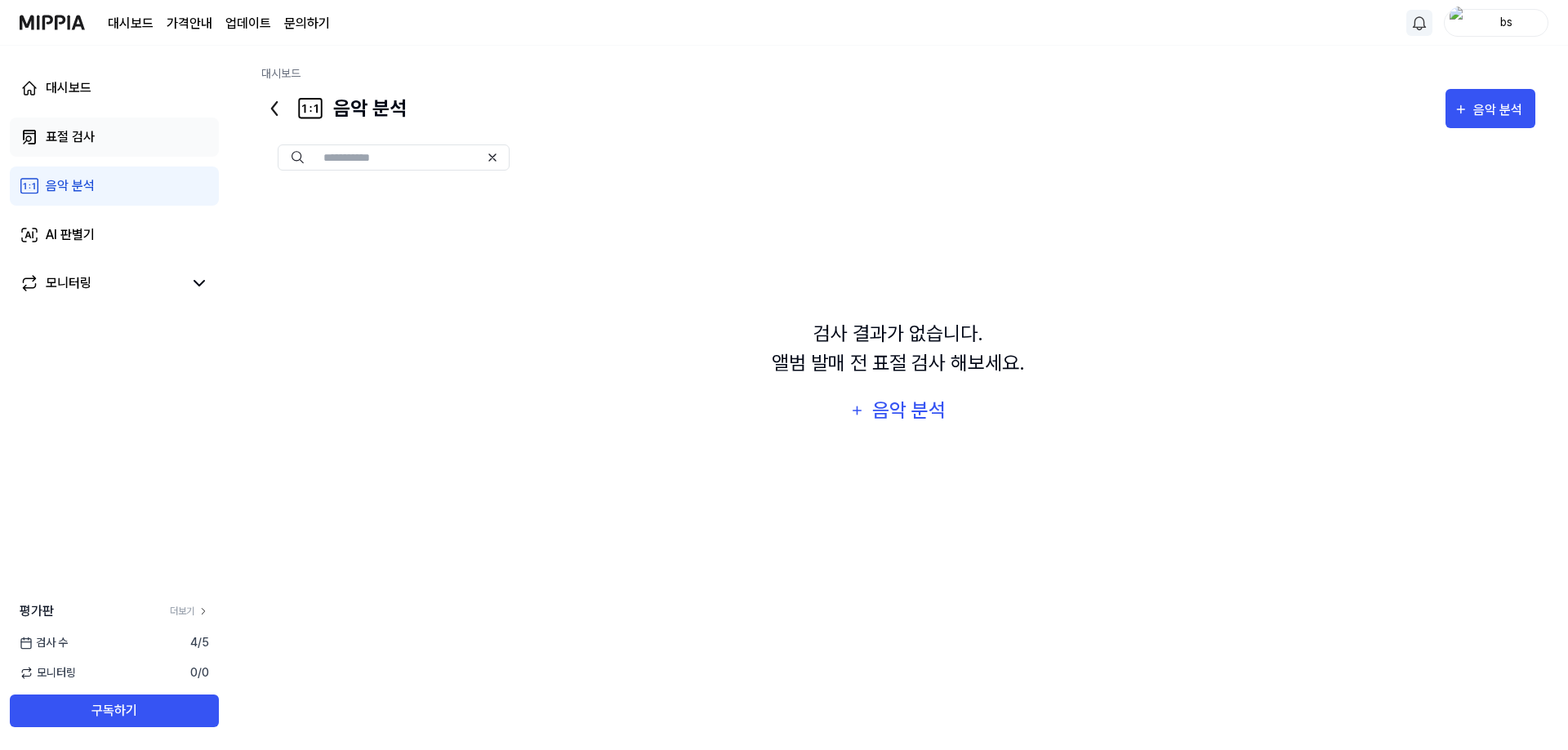
click at [90, 135] on div "표절 검사" at bounding box center [70, 137] width 49 height 19
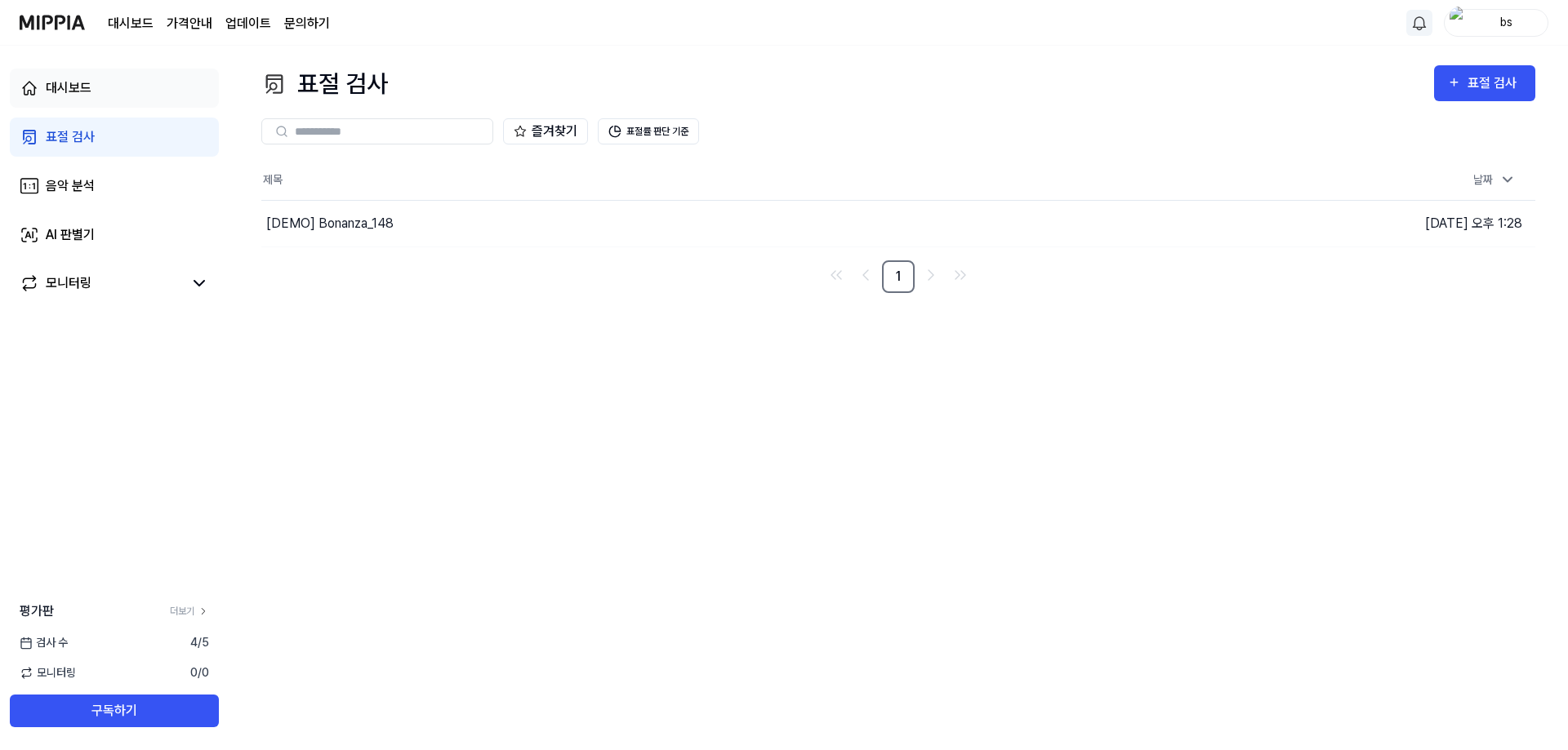
click at [91, 92] on div "대시보드" at bounding box center [68, 88] width 46 height 19
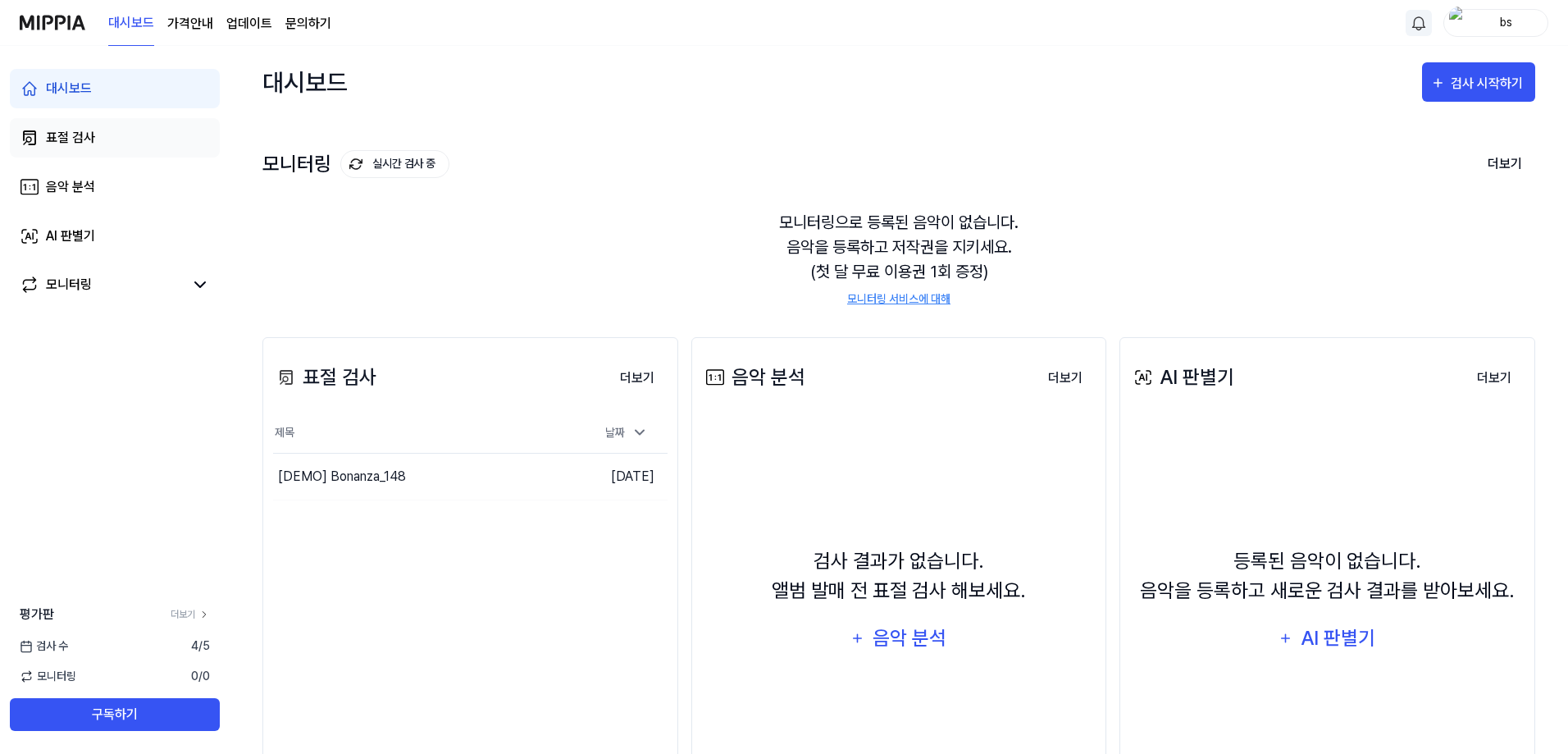
click at [88, 138] on div "표절 검사" at bounding box center [70, 138] width 49 height 20
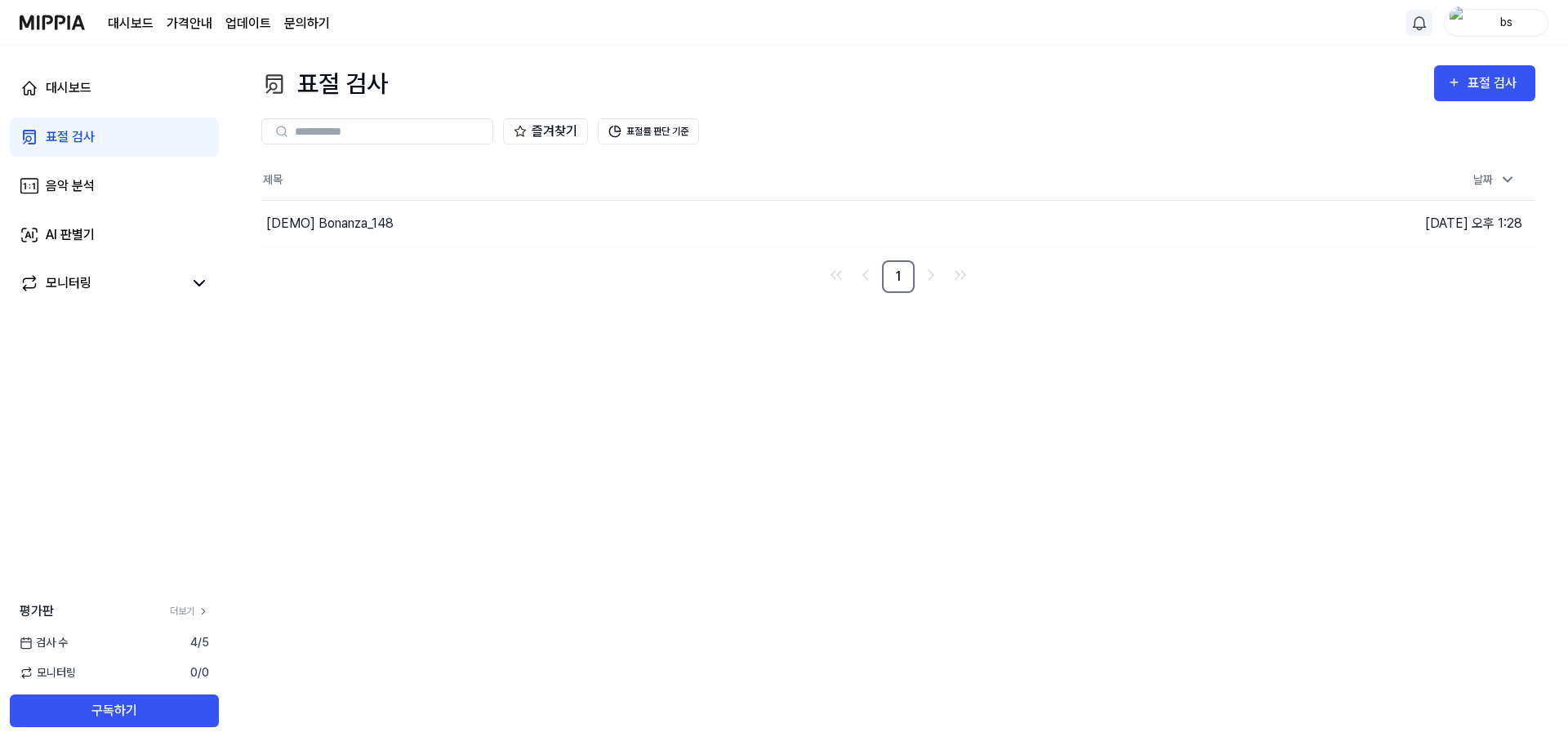
drag, startPoint x: 395, startPoint y: 231, endPoint x: 1226, endPoint y: 340, distance: 838.1
click at [1226, 402] on div "표절 검사 표절 검사 표절 검사 음악 분석 AI 판별기 즐겨찾기 표절률 판단 기준 제목 날짜 [DEMO] Bonanza_148 이동하기 202…" at bounding box center [899, 397] width 1339 height 704
click at [1209, 229] on img "button" at bounding box center [1203, 223] width 17 height 17
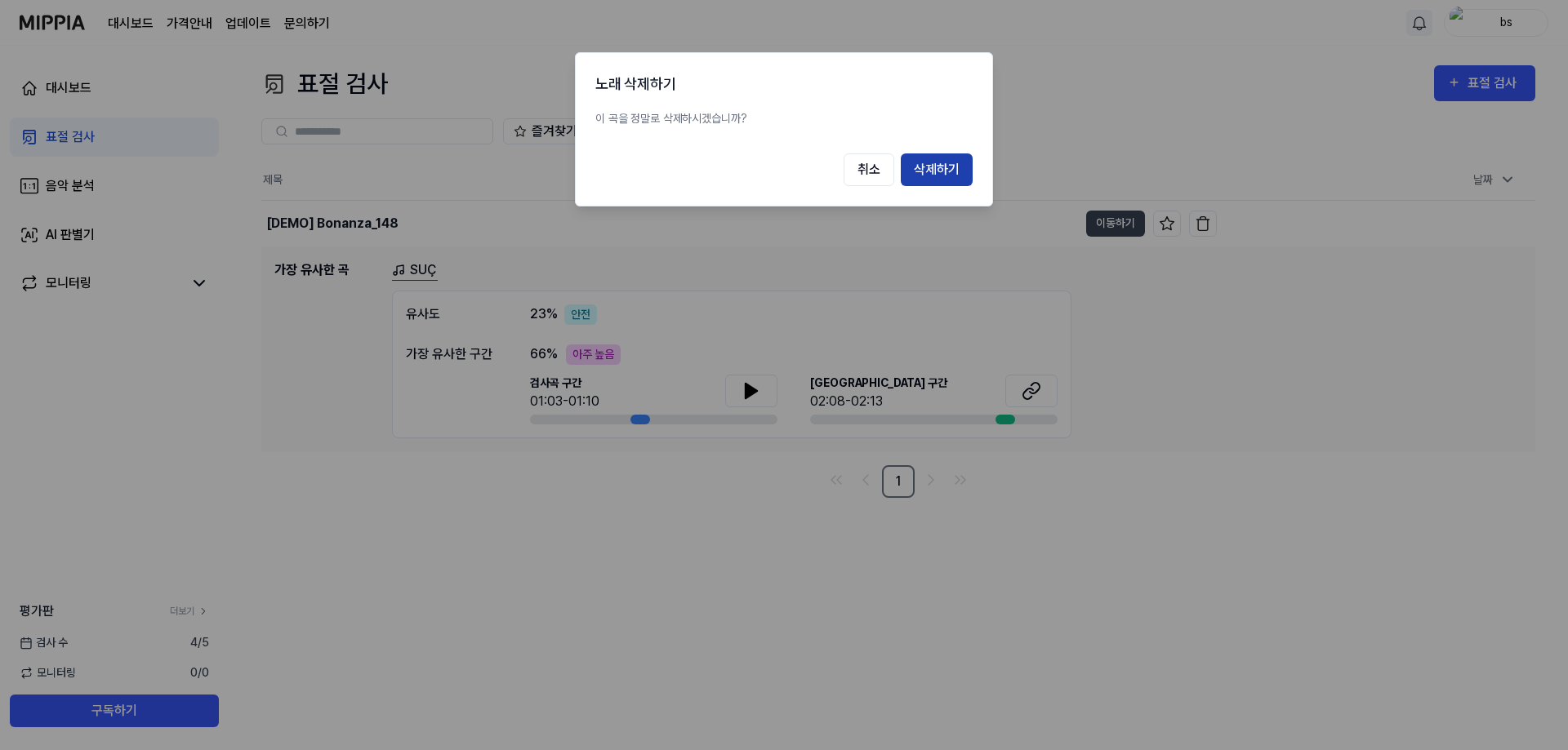
click at [934, 173] on button "삭제하기" at bounding box center [937, 170] width 72 height 33
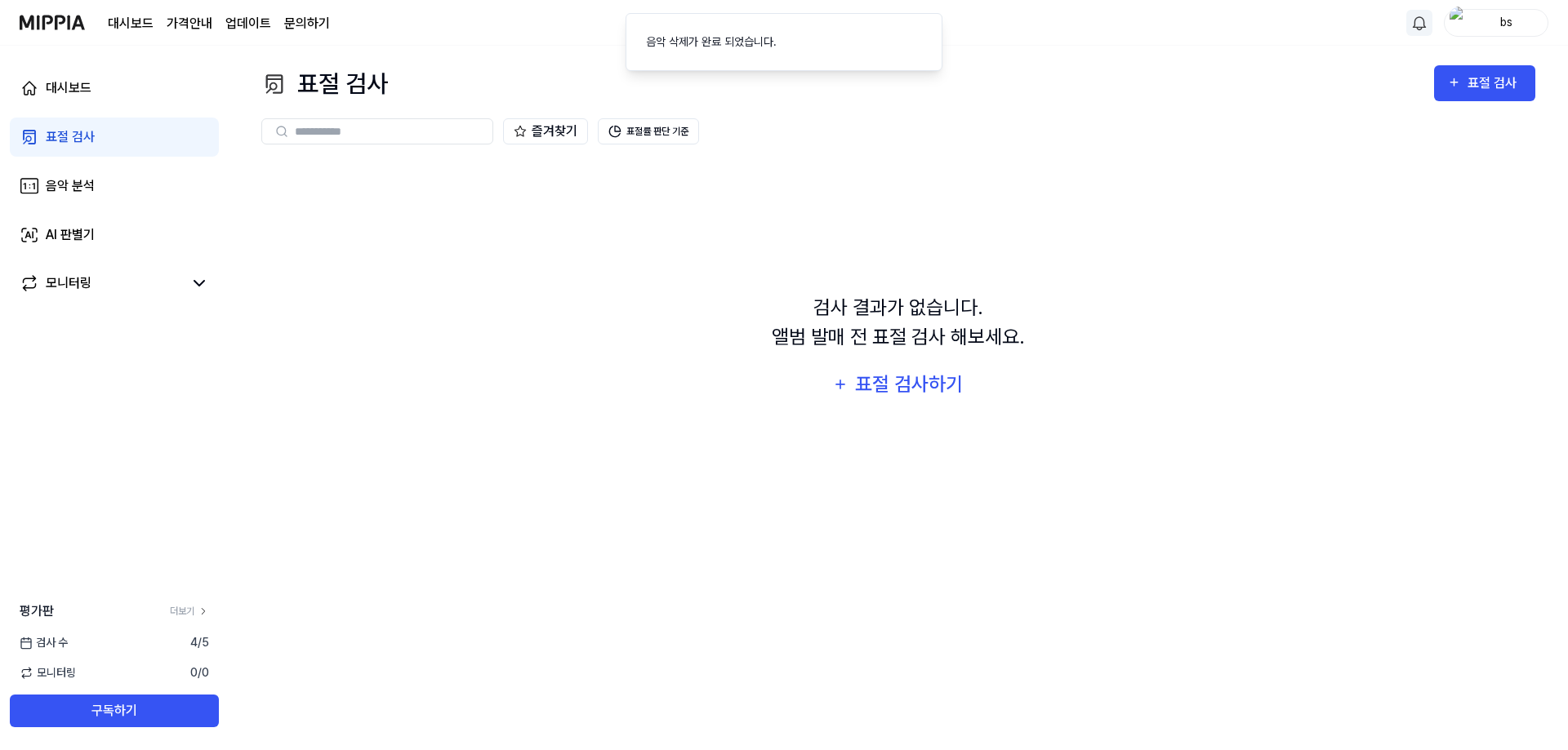
click at [74, 17] on img at bounding box center [52, 22] width 65 height 45
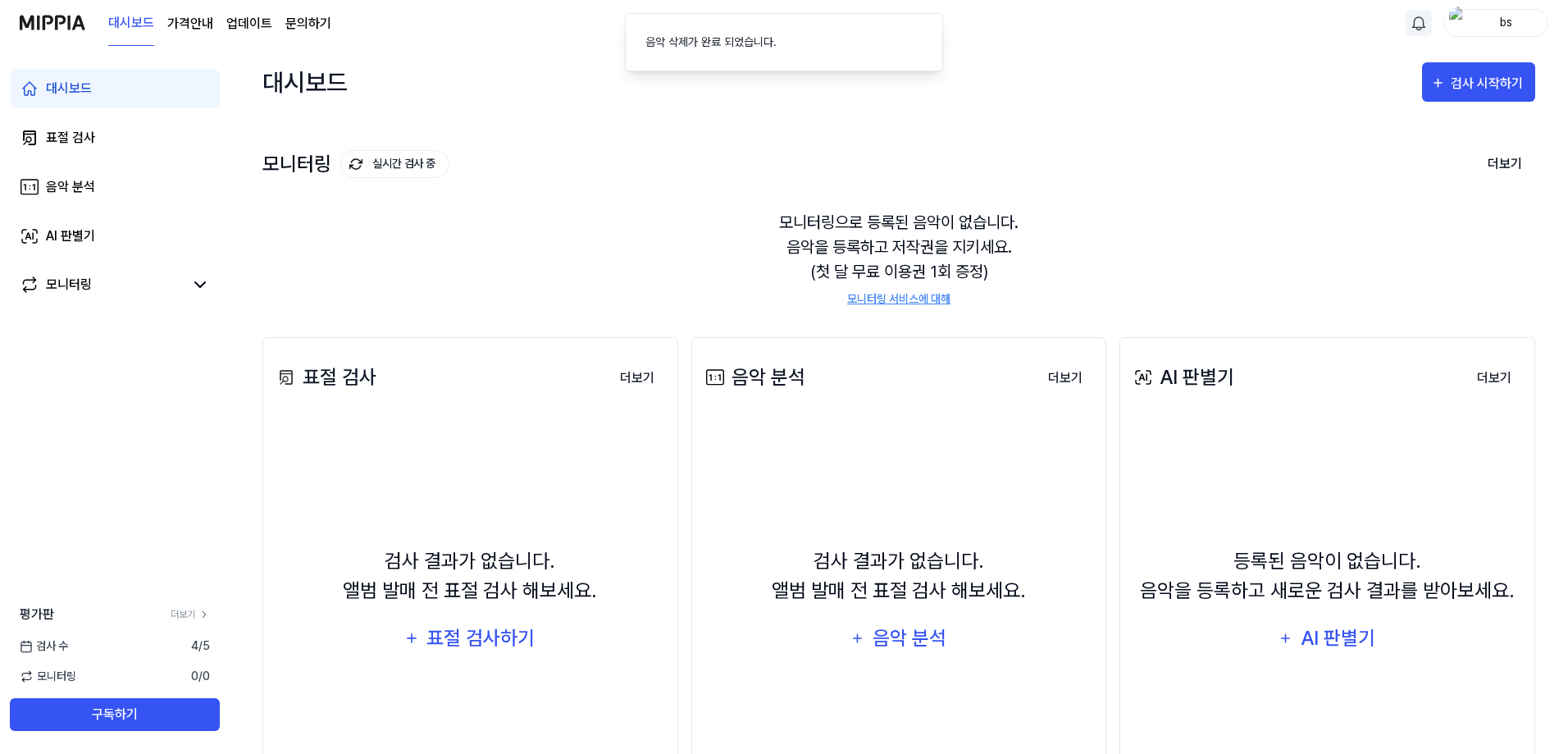
click at [690, 127] on div "모니터링 실시간 검사 중 더보기 모니터링 모니터링으로 등록된 음악이 없습니다. 음악을 등록하고 저작권을 지키세요. (첫 달 무료 이용권 1회 …" at bounding box center [899, 212] width 1272 height 186
drag, startPoint x: 1458, startPoint y: 251, endPoint x: 1345, endPoint y: 252, distance: 113.0
click at [1458, 251] on div "모니터링으로 등록된 음악이 없습니다. 음악을 등록하고 저작권을 지키세요. (첫 달 무료 이용권 1회 증정) 모니터링 서비스에 대해" at bounding box center [899, 259] width 1272 height 137
click at [525, 644] on div "표절 검사하기" at bounding box center [482, 638] width 112 height 31
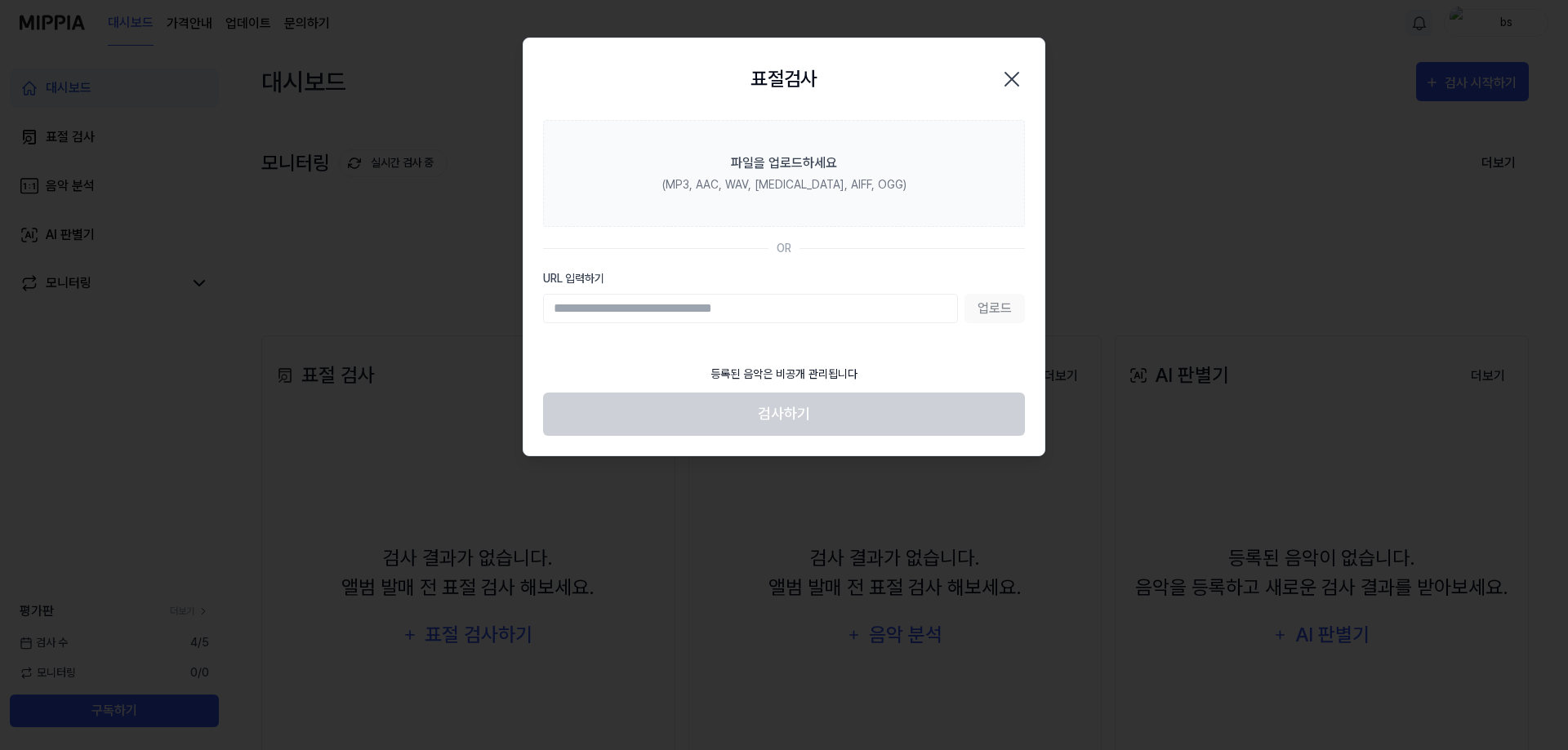
click at [923, 233] on section "파일을 업로드하세요 (MP3, AAC, WAV, FLAC, AIFF, OGG) OR URL 입력하기 업로드" at bounding box center [784, 238] width 521 height 236
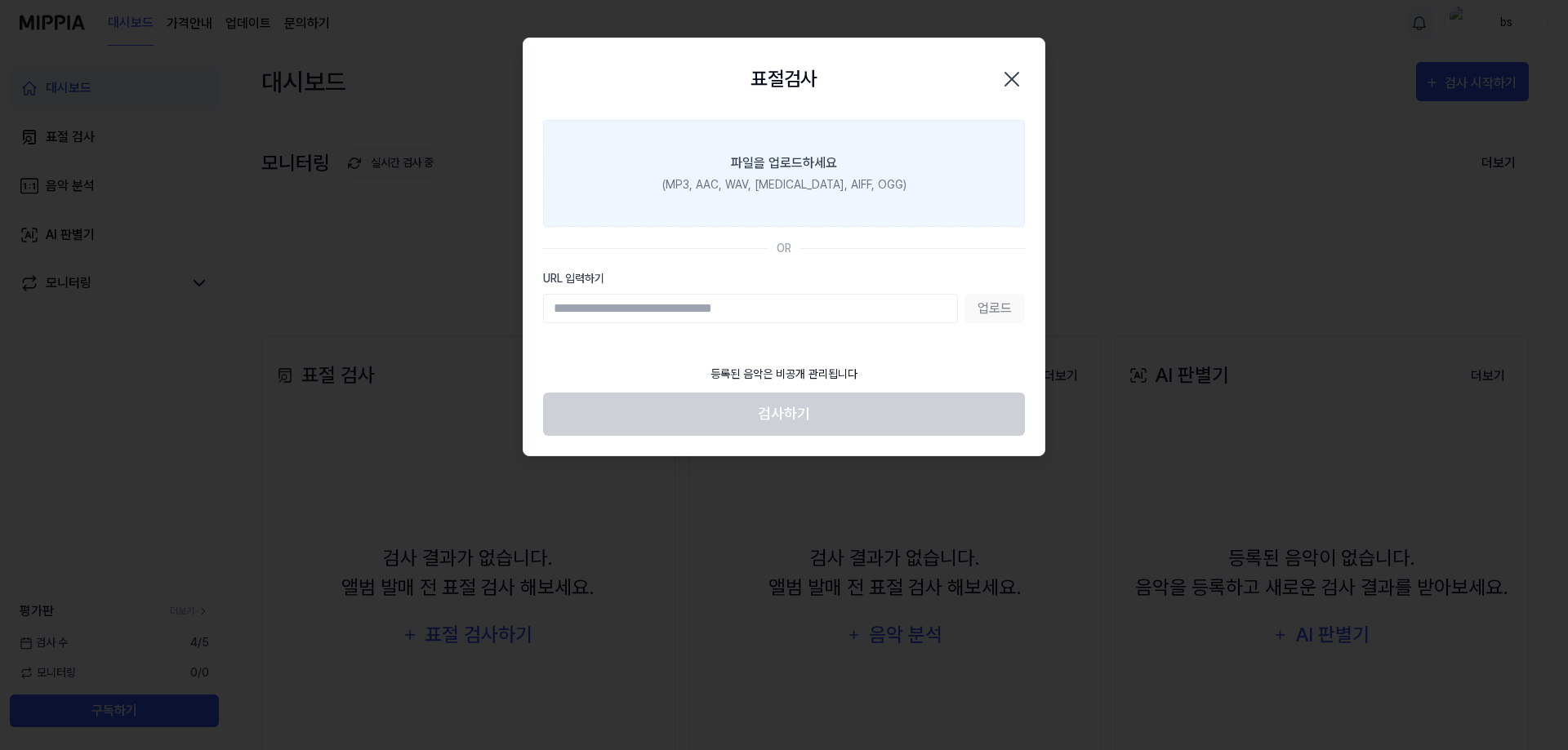
click at [784, 199] on label "파일을 업로드하세요 (MP3, AAC, WAV, FLAC, AIFF, OGG)" at bounding box center [784, 173] width 481 height 107
click at [0, 0] on input "파일을 업로드하세요 (MP3, AAC, WAV, FLAC, AIFF, OGG)" at bounding box center [0, 0] width 0 height 0
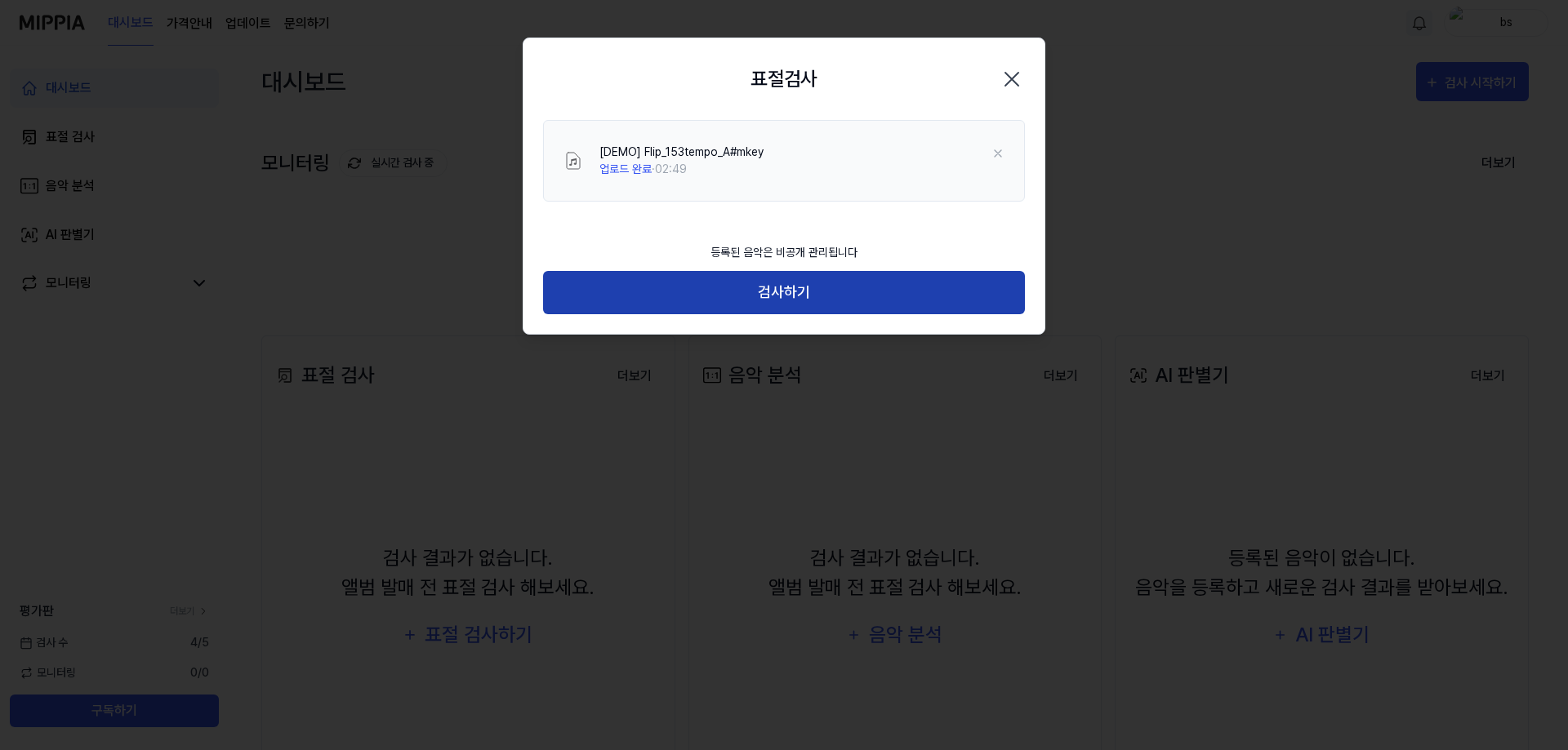
click at [731, 285] on button "검사하기" at bounding box center [784, 292] width 481 height 43
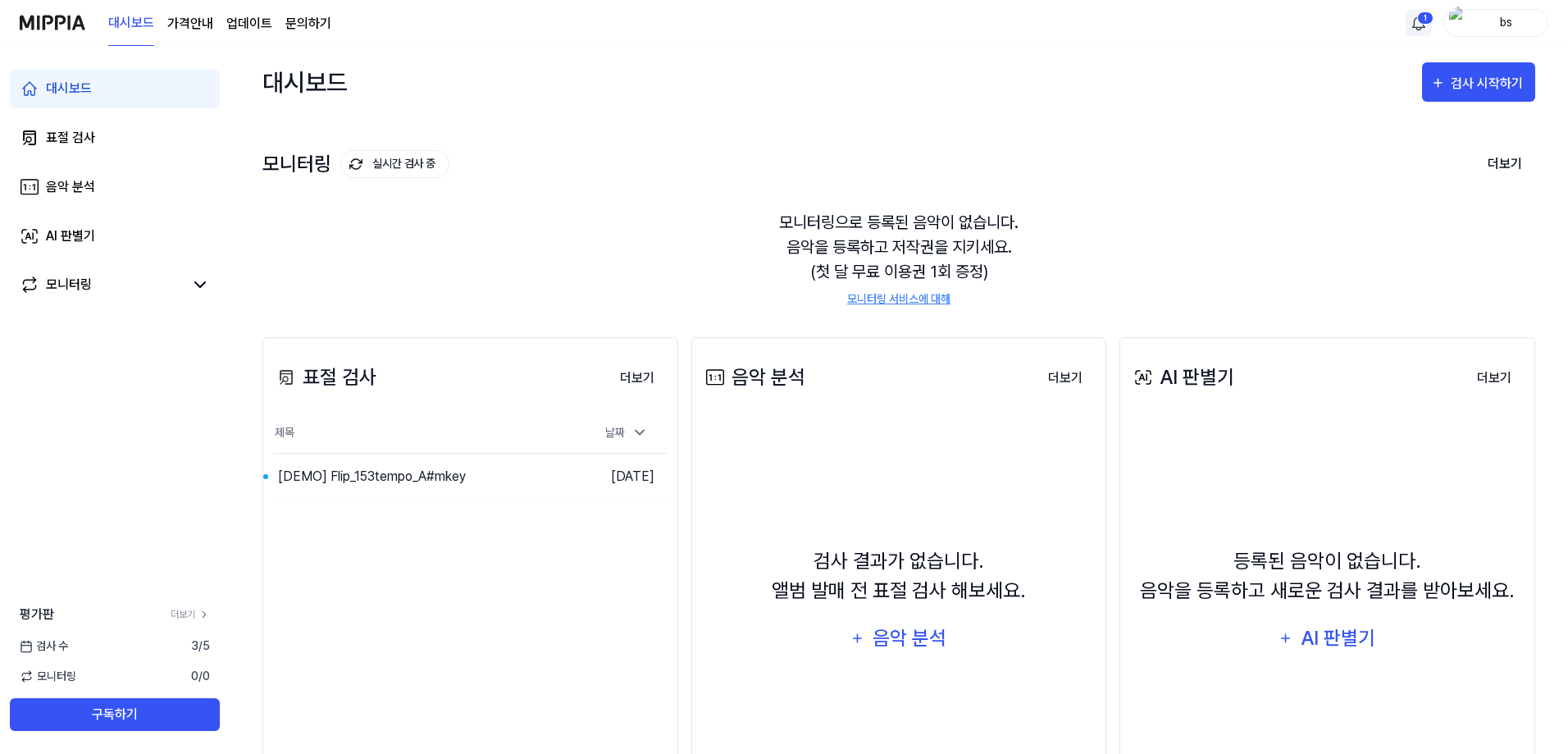
click at [511, 499] on table "제목 날짜 [DEMO] Flip_153tempo_A#mkey 이동하기 2025.08.28." at bounding box center [470, 456] width 394 height 87
click at [430, 486] on div "[DEMO] Flip_153tempo_A#mkey" at bounding box center [372, 477] width 188 height 20
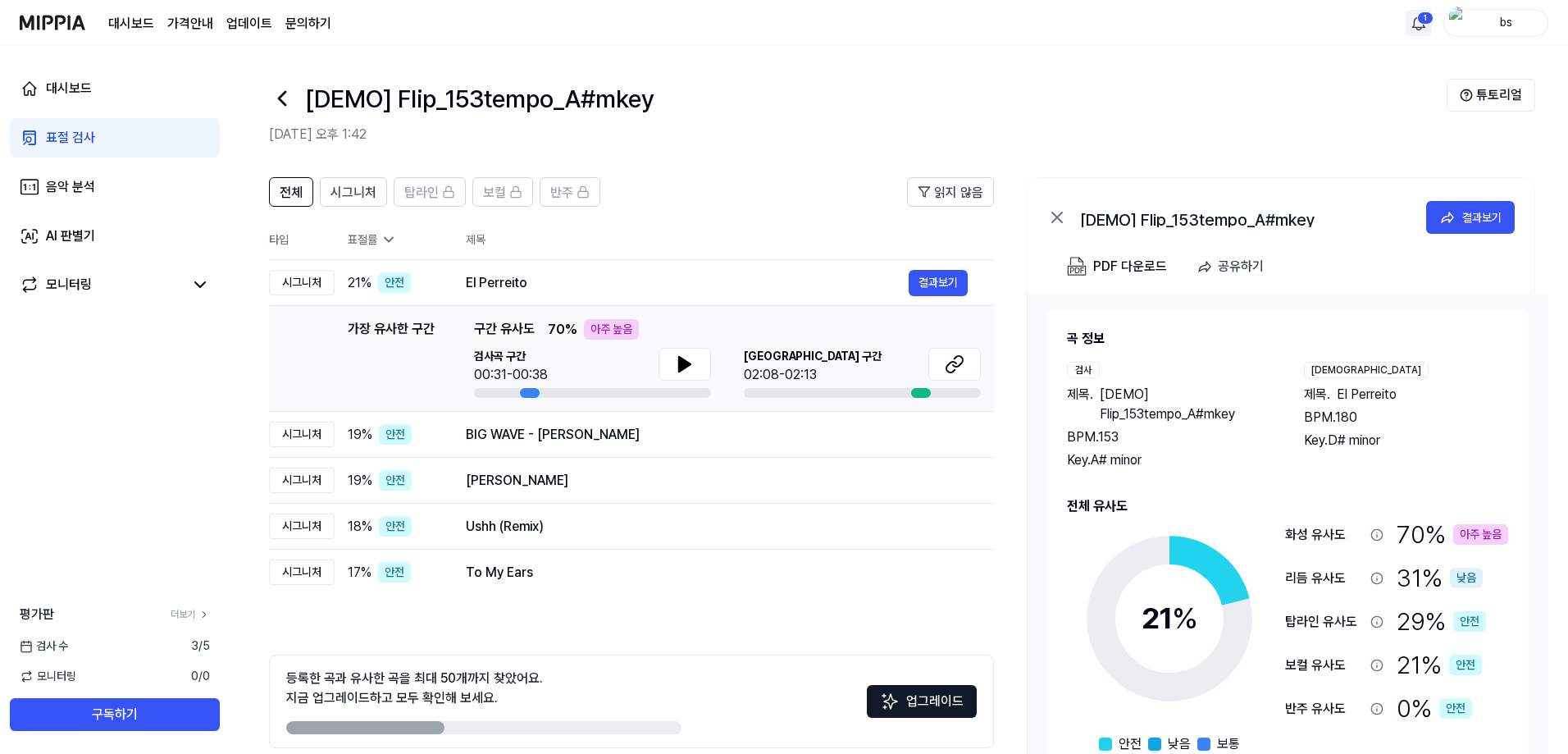
scroll to position [73, 0]
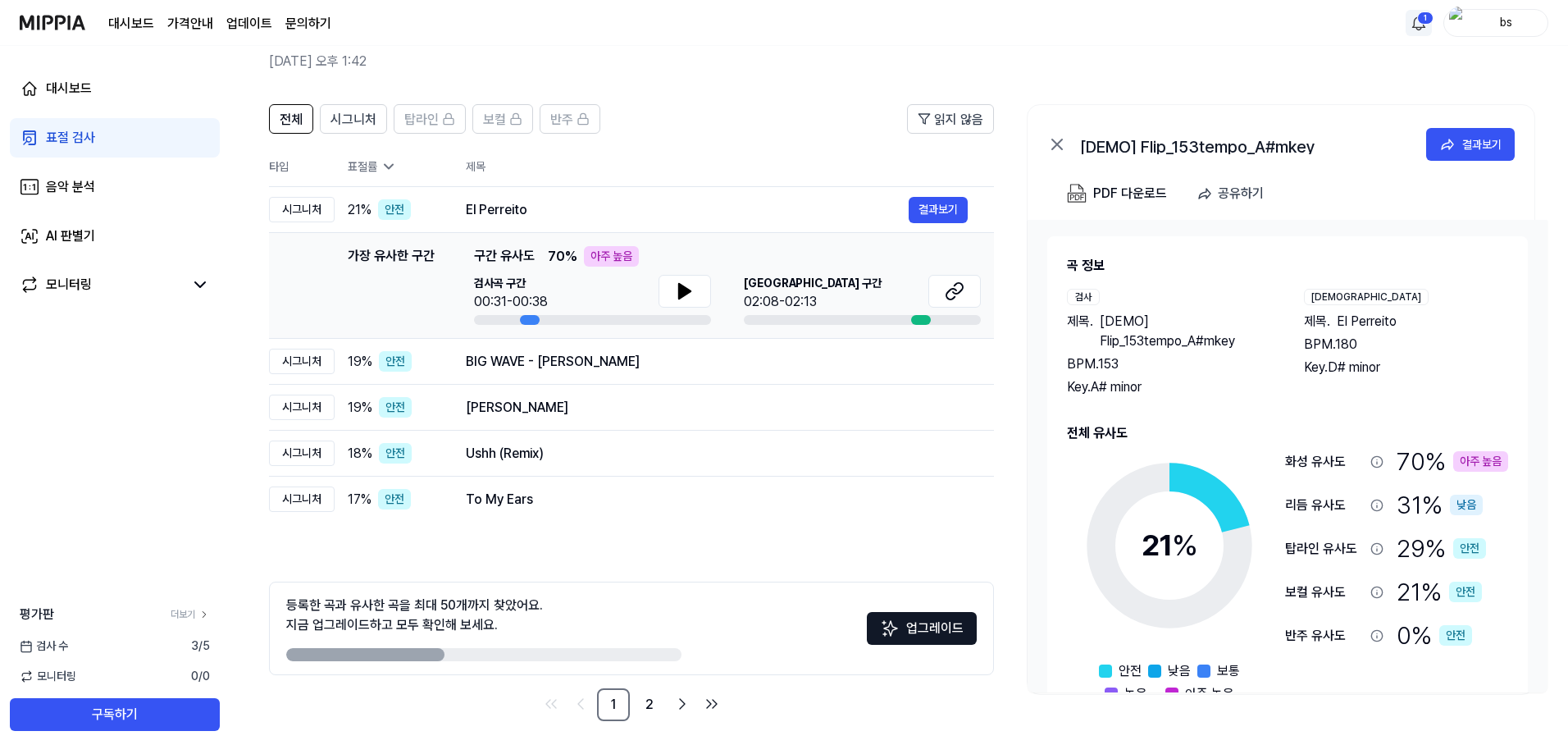
click at [648, 722] on div "전체 시그니처 탑라인 보컬 반주 읽지 않음 전체 시그니처 탑라인 보컬 반주 타입 표절률 제목 표절률 읽지 않음 시그니처 21 % 안전 El P…" at bounding box center [899, 421] width 1338 height 666
click at [647, 712] on link "2" at bounding box center [650, 705] width 33 height 33
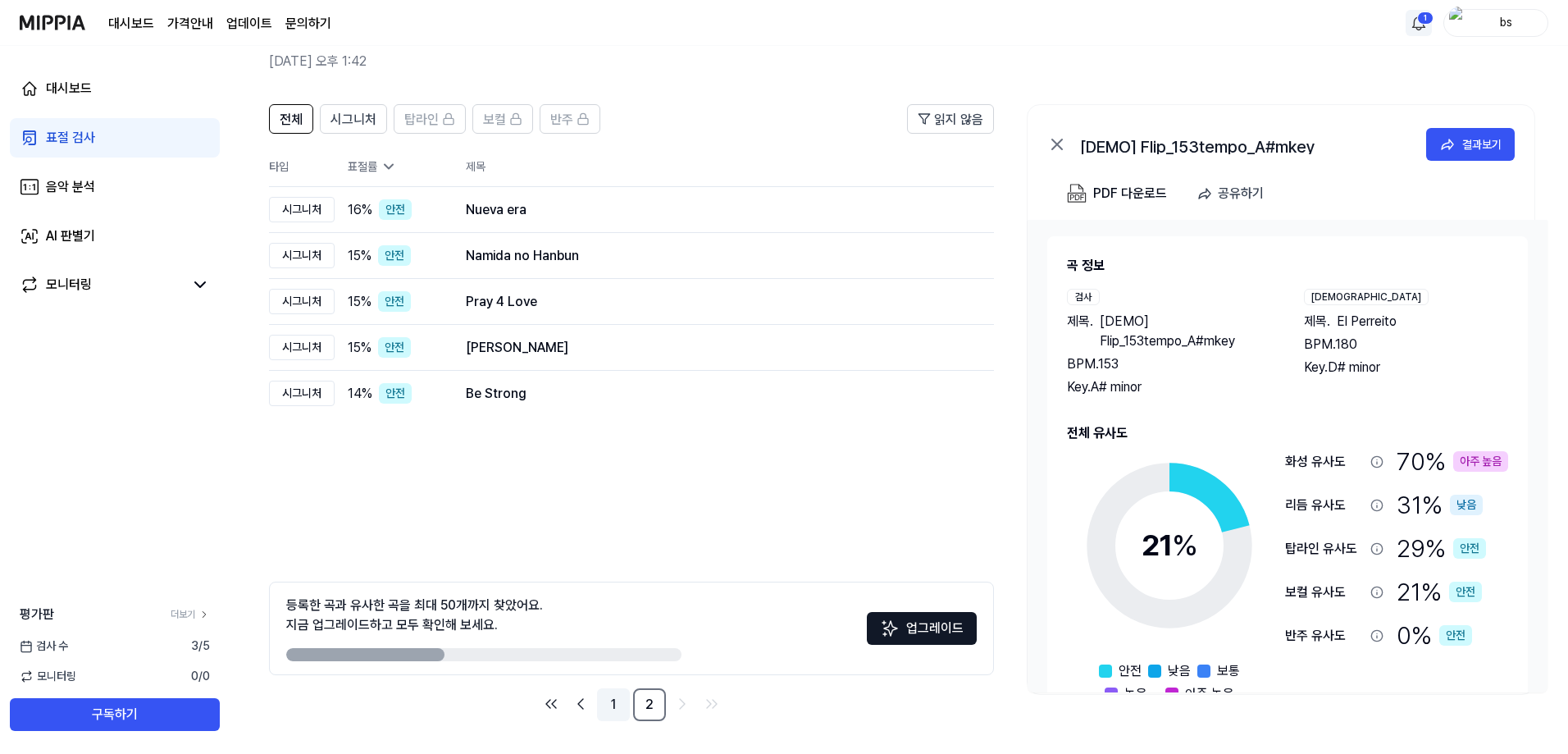
click at [621, 705] on link "1" at bounding box center [614, 705] width 33 height 33
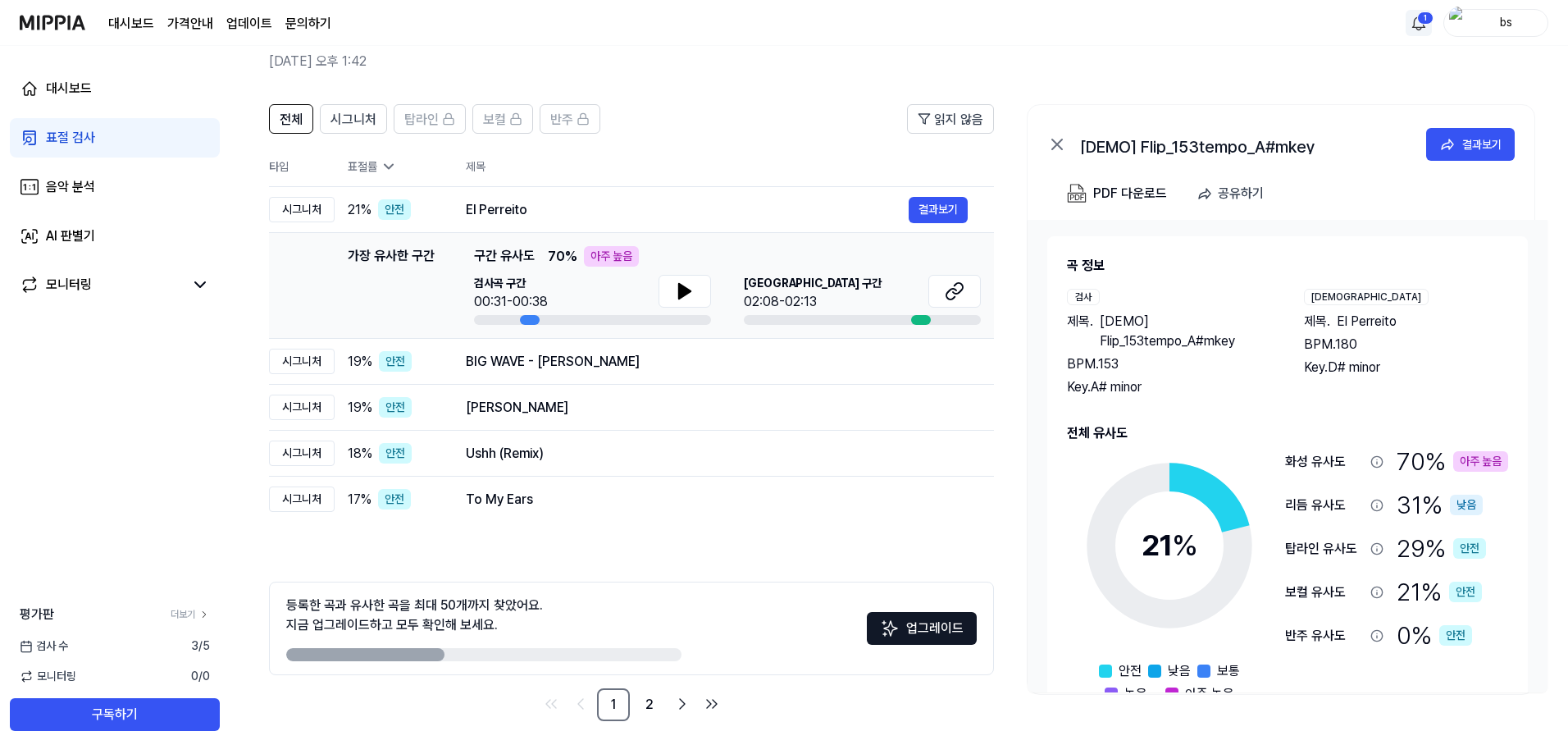
click at [0, 370] on div "대시보드 표절 검사 음악 분석 AI 판별기 모니터링 평가판 더보기 검사 수 3 / 5 모니터링 0 / 0 구독하기" at bounding box center [115, 400] width 230 height 708
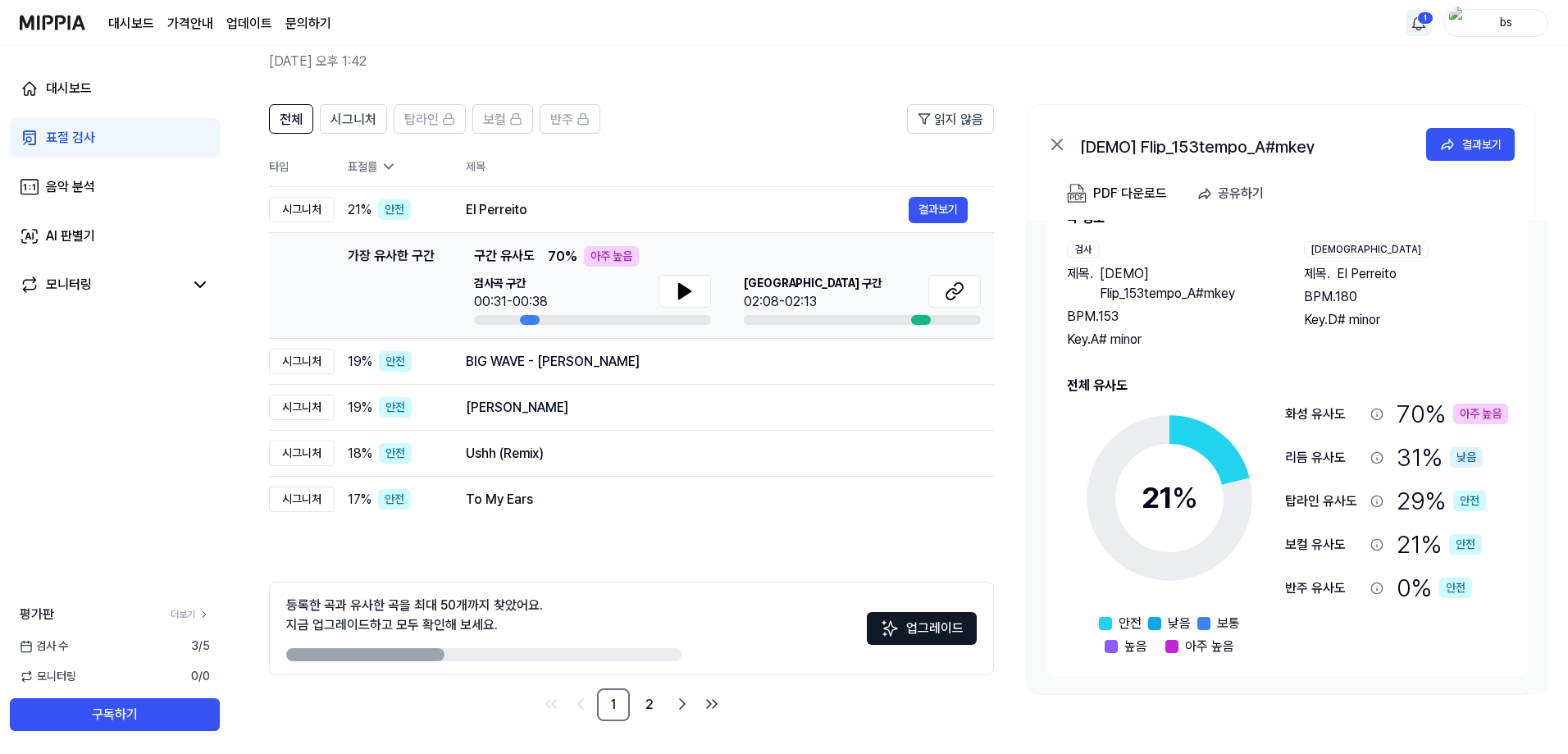
drag, startPoint x: 73, startPoint y: 564, endPoint x: 146, endPoint y: 548, distance: 74.7
click at [73, 564] on div "대시보드 표절 검사 음악 분석 AI 판별기 모니터링 평가판 더보기 검사 수 3 / 5 모니터링 0 / 0 구독하기" at bounding box center [115, 400] width 230 height 708
click at [0, 449] on div "대시보드 표절 검사 음악 분석 AI 판별기 모니터링 평가판 더보기 검사 수 3 / 5 모니터링 0 / 0 구독하기" at bounding box center [115, 400] width 230 height 708
click at [652, 696] on link "2" at bounding box center [650, 705] width 33 height 33
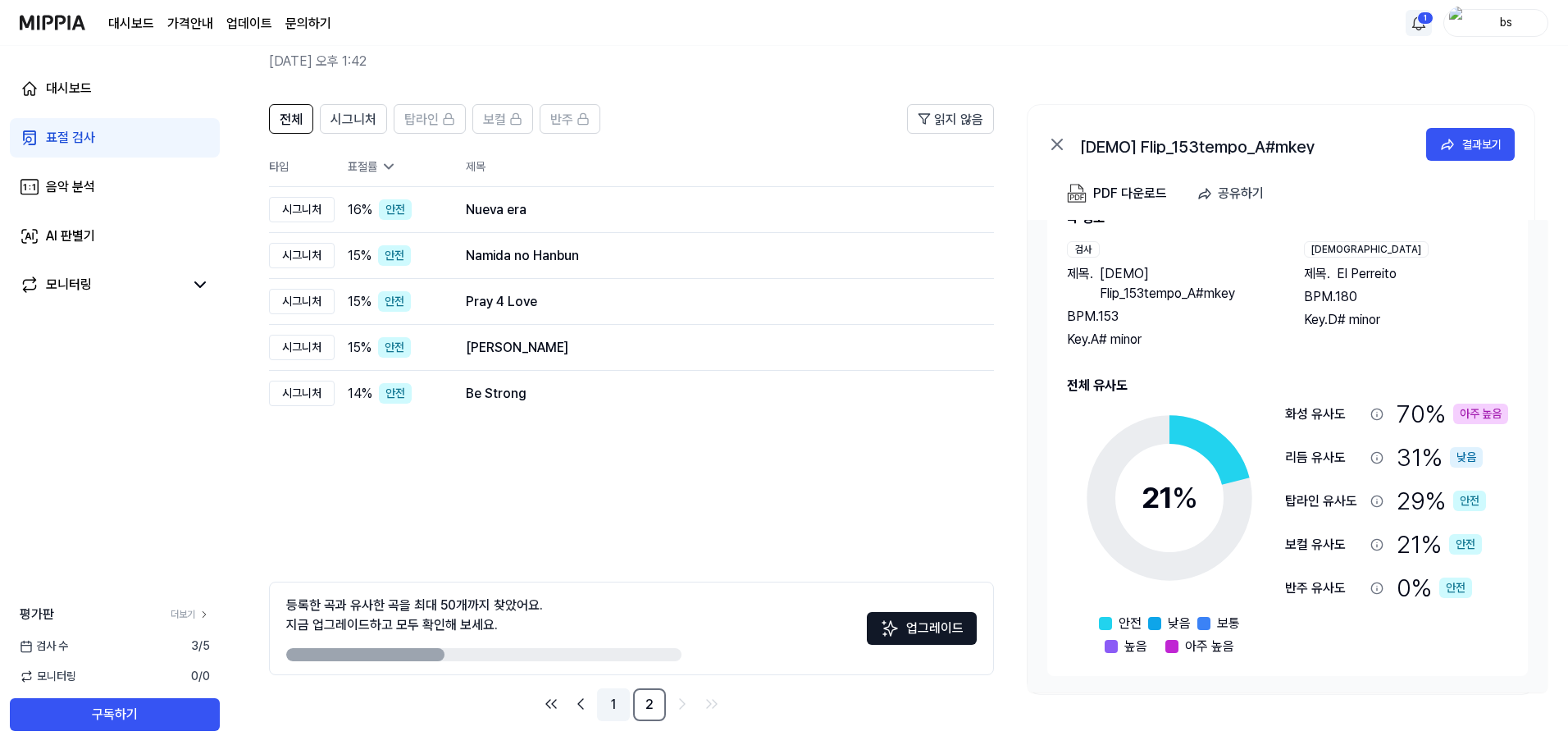
click at [597, 710] on link "1" at bounding box center [614, 705] width 33 height 33
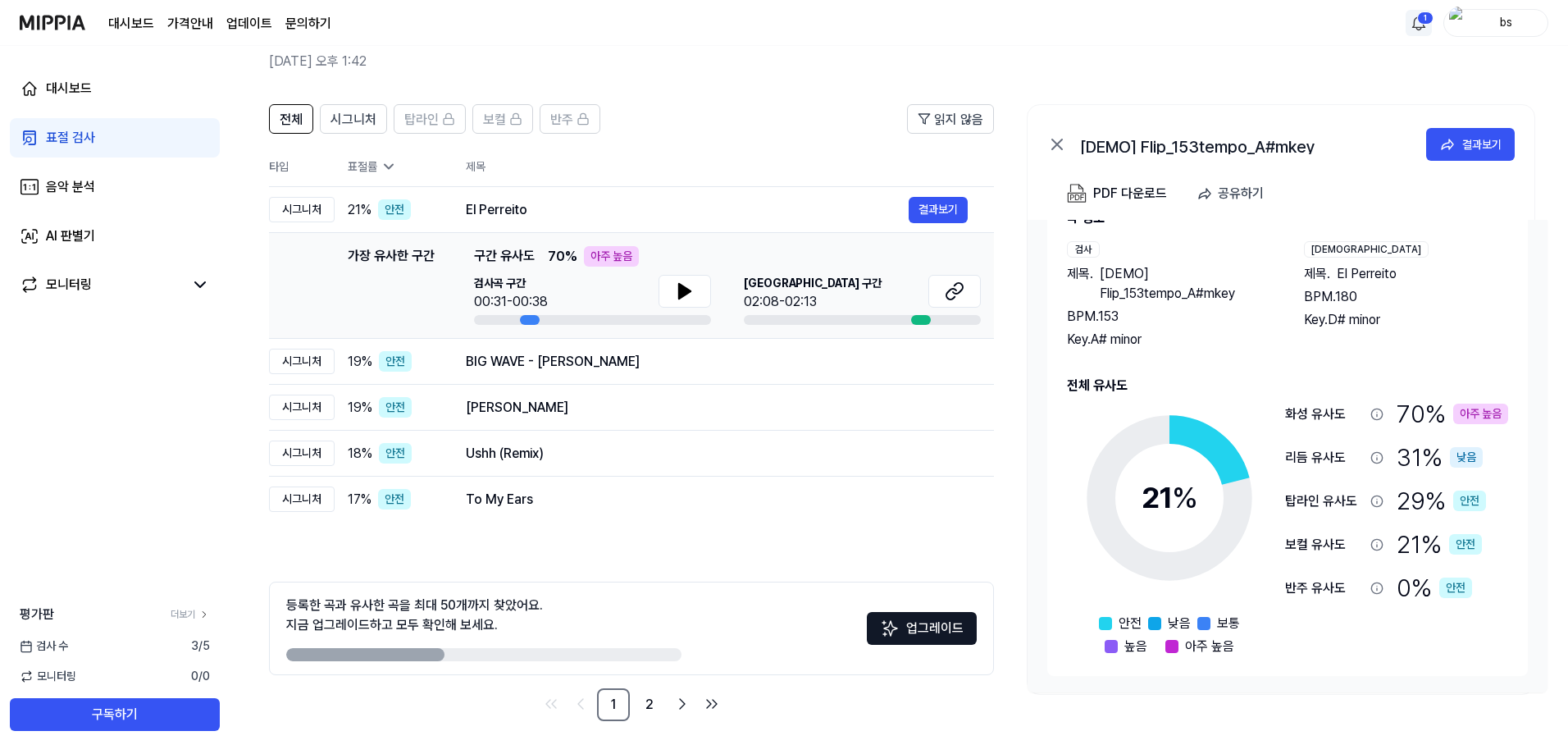
scroll to position [0, 0]
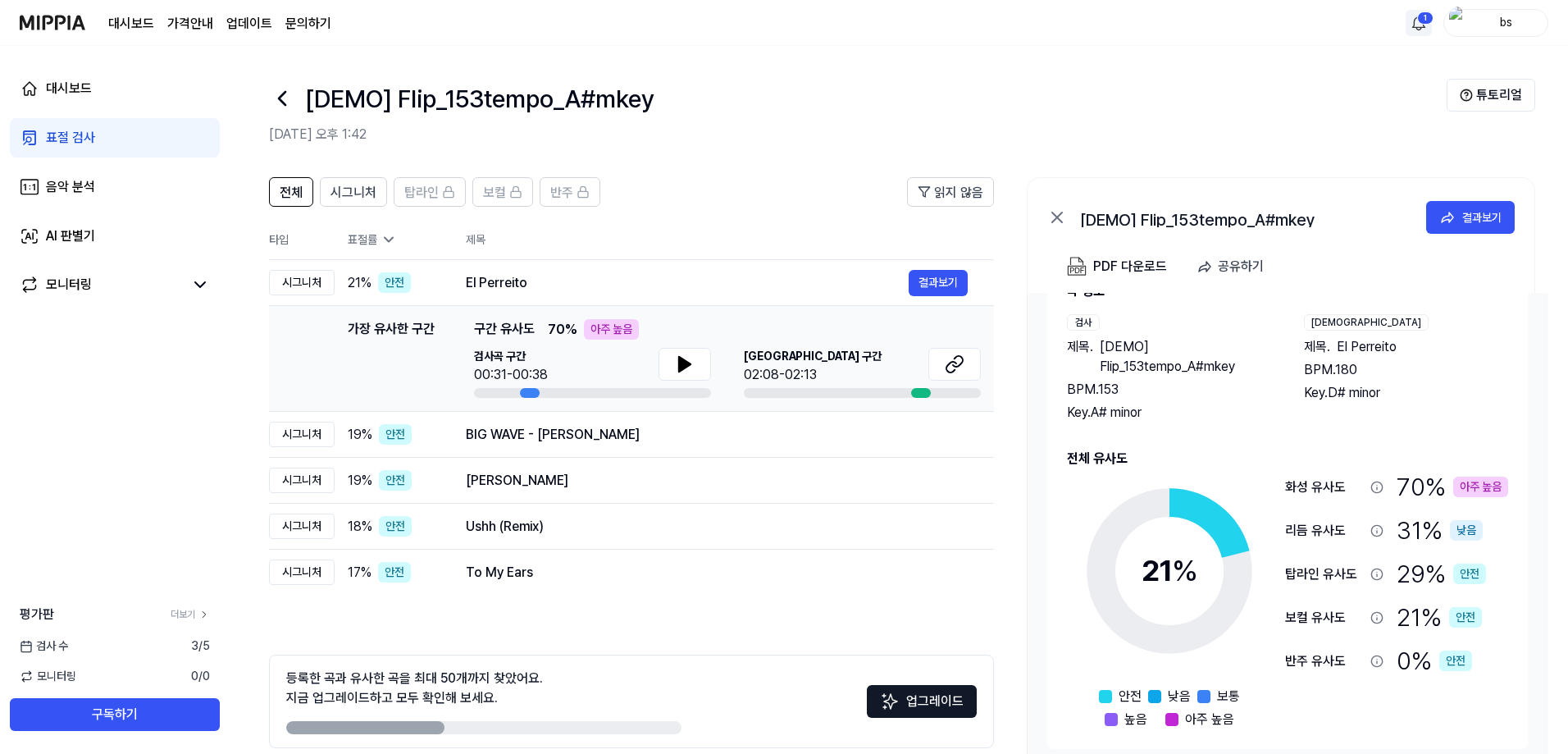
click at [1054, 222] on icon at bounding box center [1057, 217] width 20 height 20
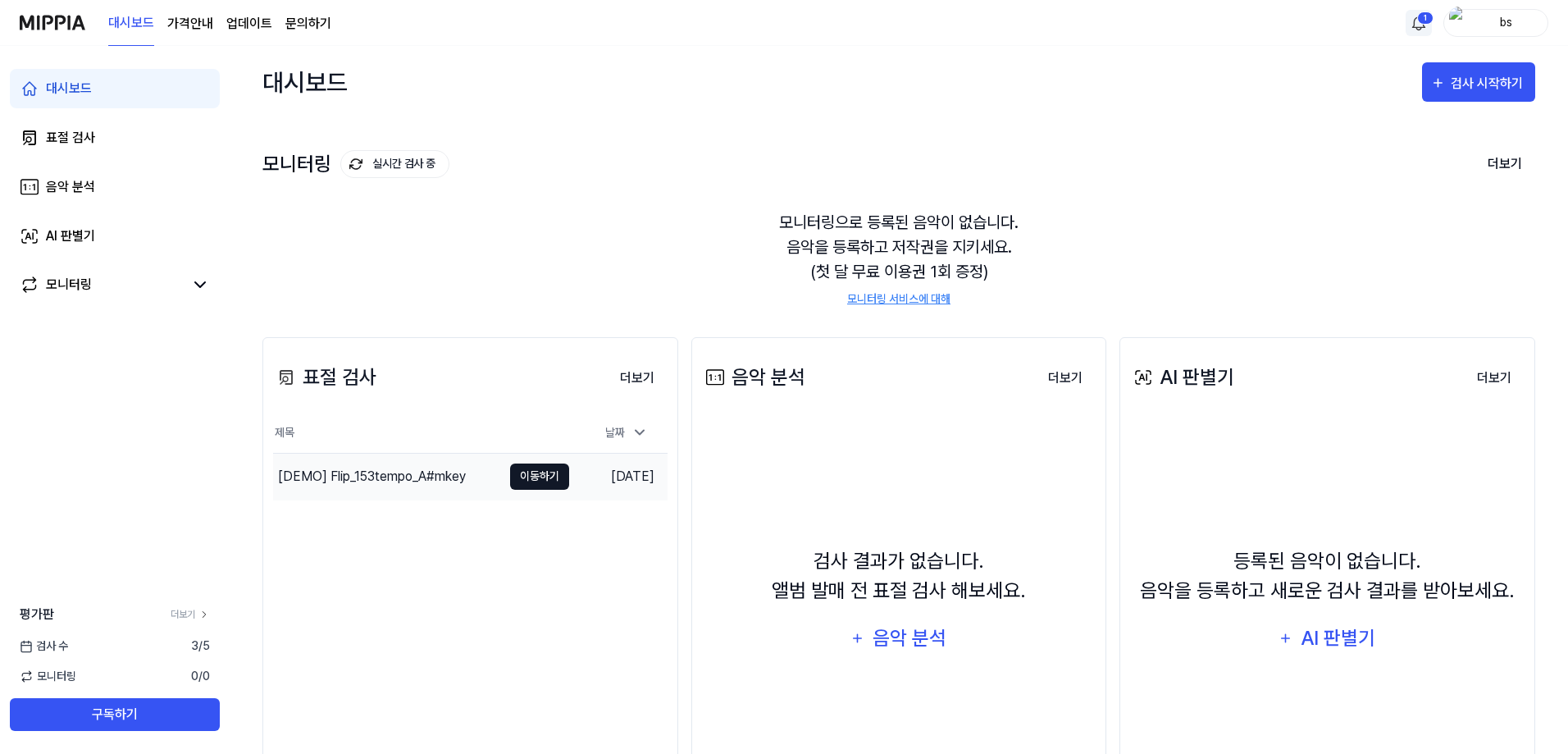
click at [529, 480] on button "이동하기" at bounding box center [539, 476] width 59 height 26
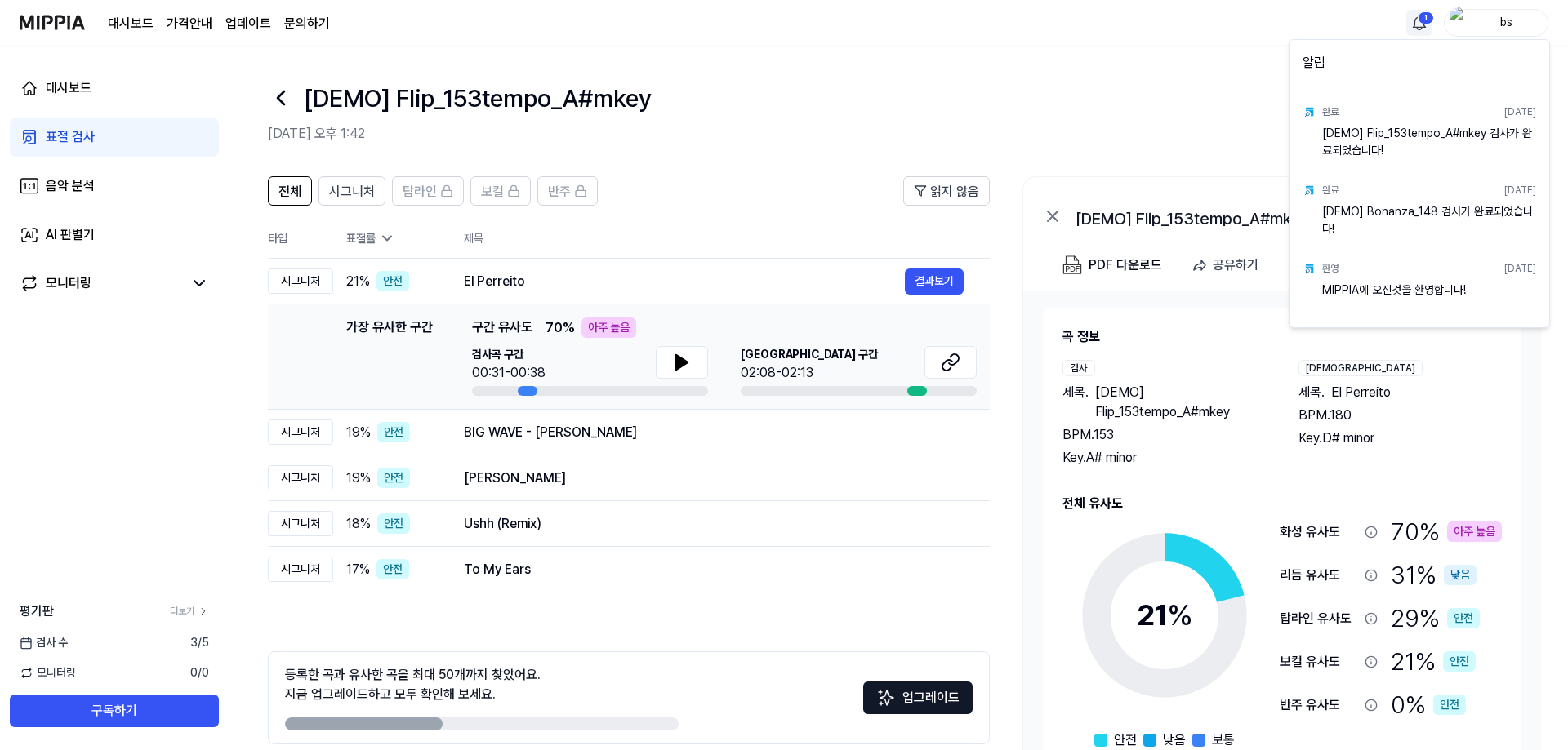
click at [1407, 23] on html "대시보드 가격안내 업데이트 문의하기 1 bs 대시보드 표절 검사 음악 분석 AI 판별기 모니터링 평가판 더보기 검사 수 3 / 5 모니터링 0…" at bounding box center [784, 375] width 1568 height 750
click at [144, 173] on html "대시보드 가격안내 업데이트 문의하기 bs 대시보드 표절 검사 음악 분석 AI 판별기 모니터링 평가판 더보기 검사 수 3 / 5 모니터링 0 /…" at bounding box center [784, 375] width 1568 height 750
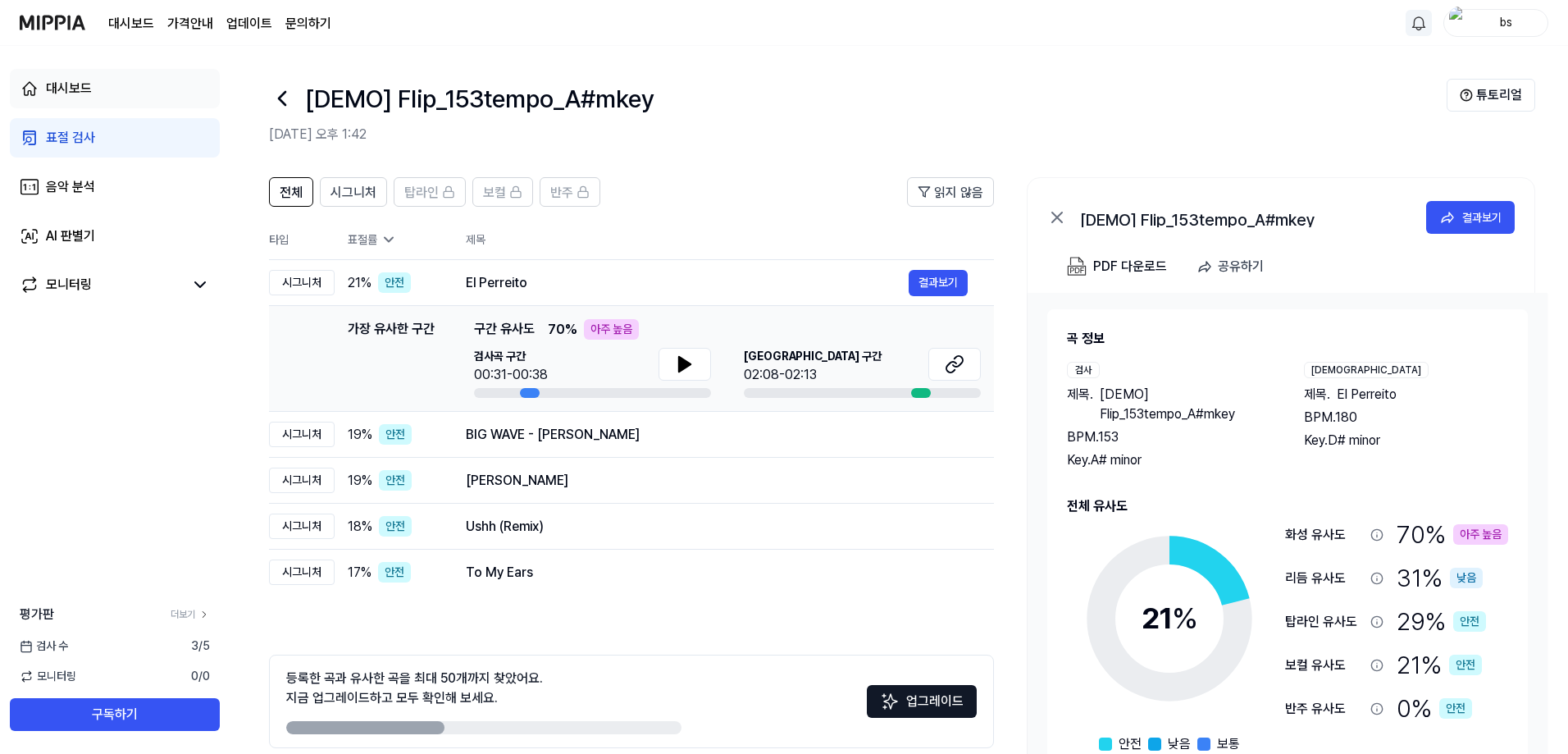
click at [117, 88] on link "대시보드" at bounding box center [115, 88] width 209 height 39
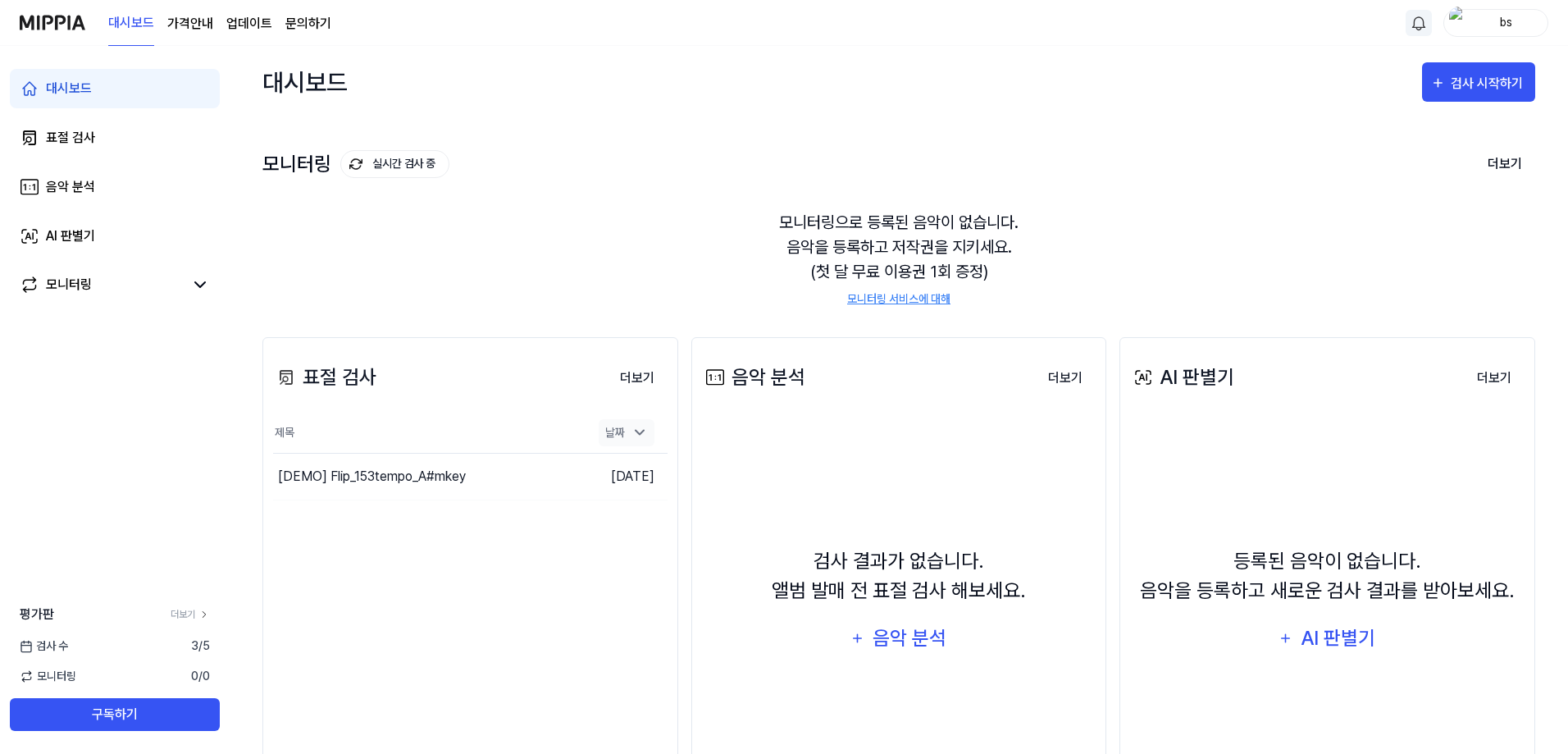
click at [625, 433] on div "날짜" at bounding box center [626, 433] width 56 height 27
click at [543, 483] on button "이동하기" at bounding box center [539, 476] width 59 height 26
click at [539, 479] on button "이동하기" at bounding box center [539, 476] width 59 height 26
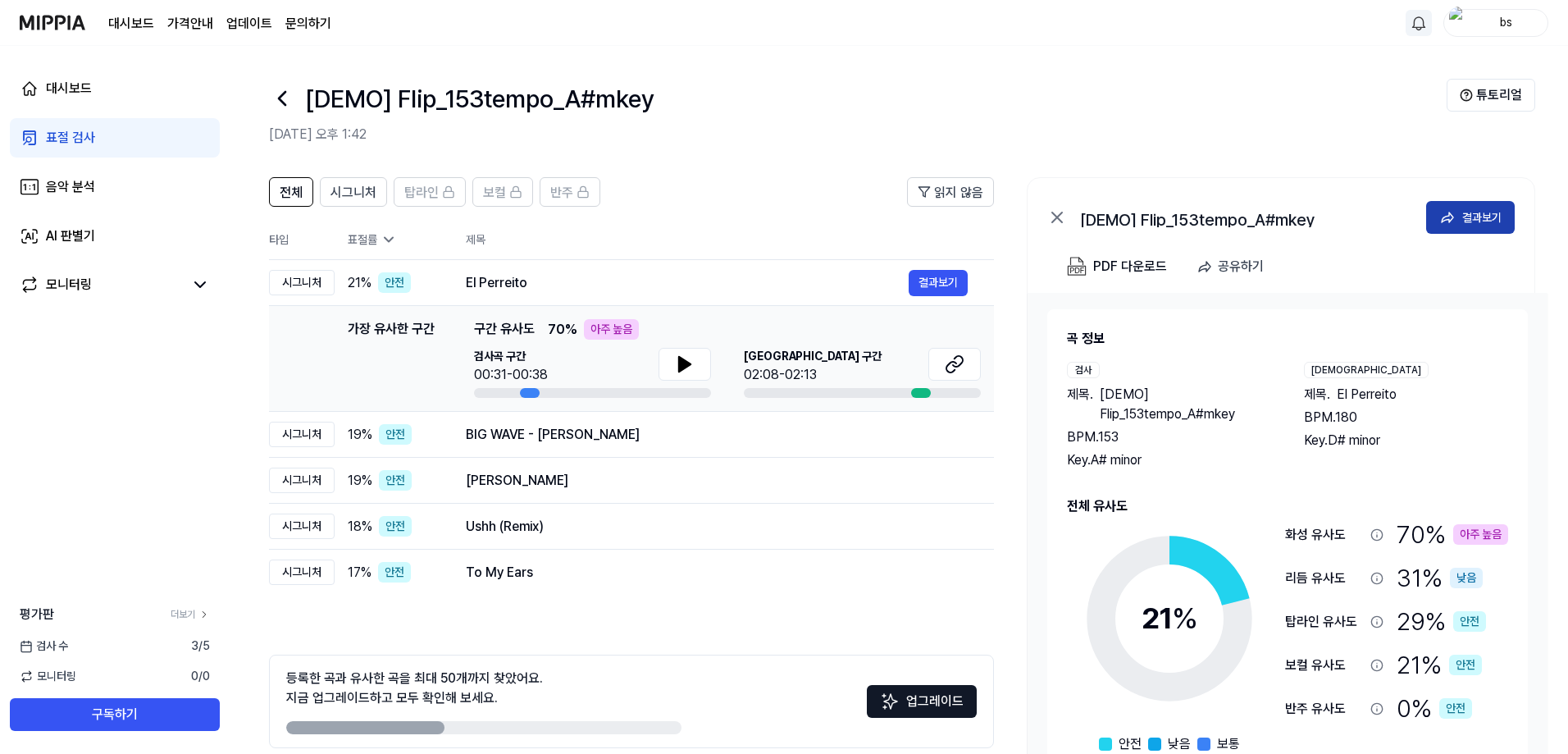
click at [1488, 219] on div "결과보기" at bounding box center [1482, 217] width 39 height 18
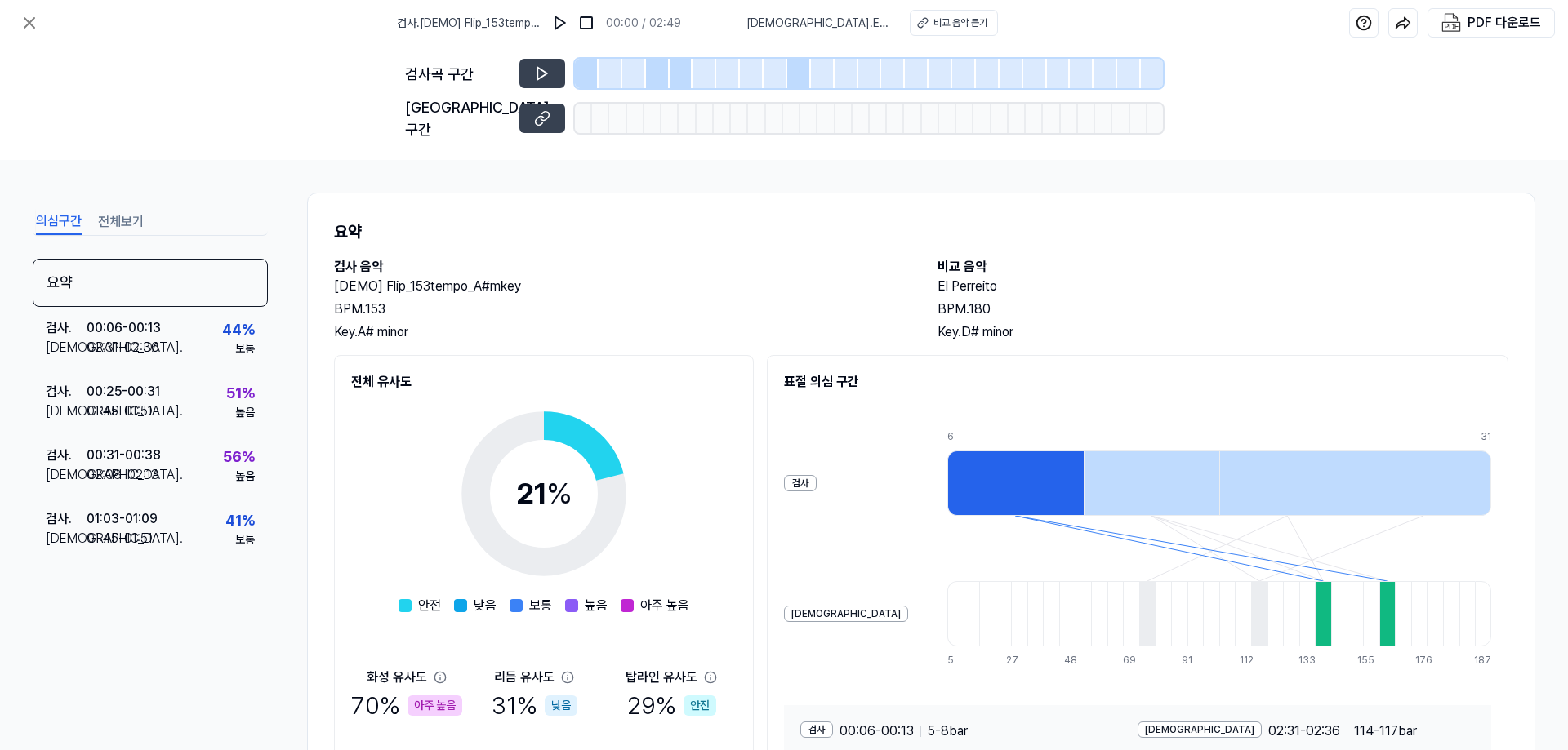
scroll to position [118, 0]
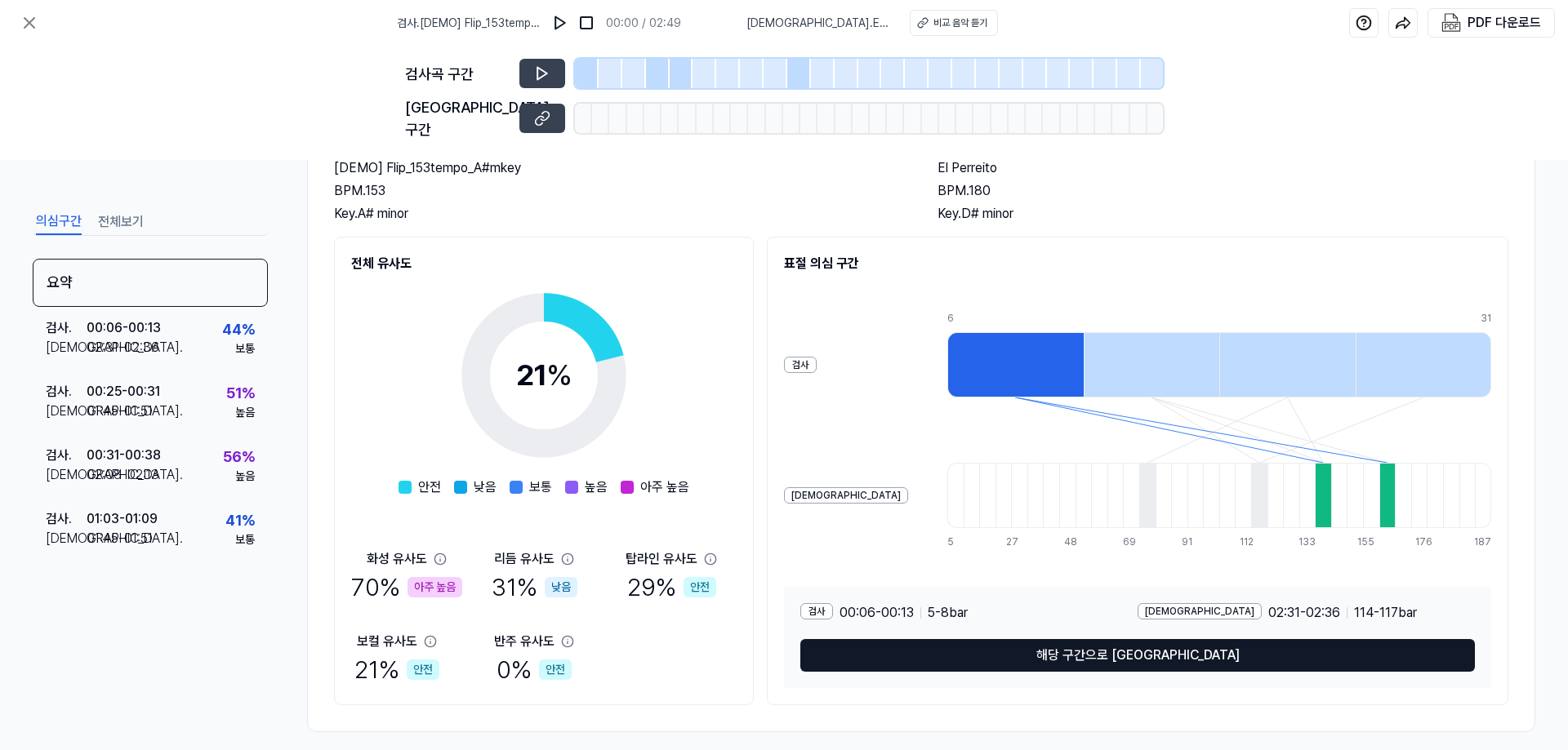
click at [1045, 639] on button "해당 구간으로 이동" at bounding box center [1137, 656] width 674 height 33
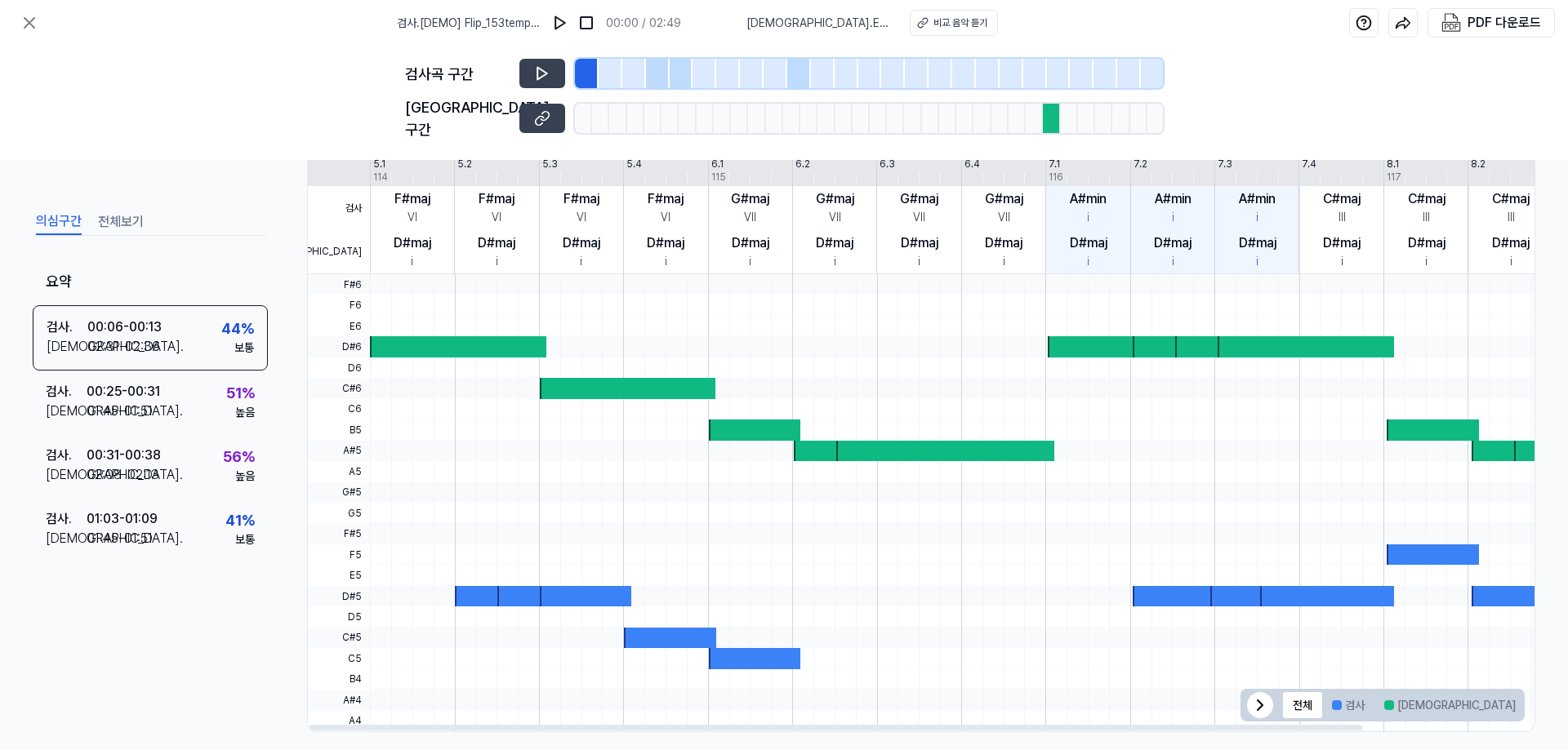
scroll to position [0, 0]
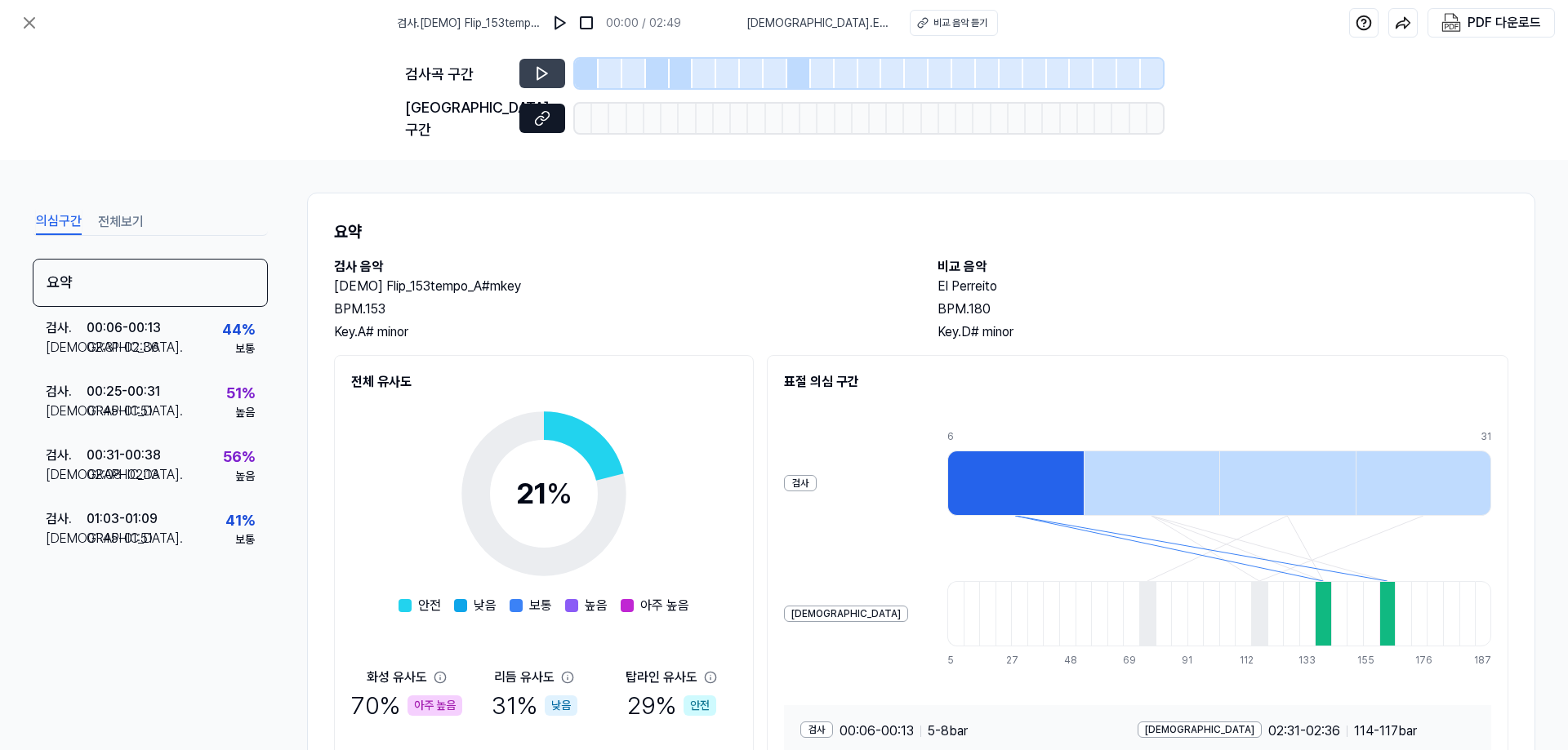
click at [553, 103] on button at bounding box center [542, 118] width 46 height 29
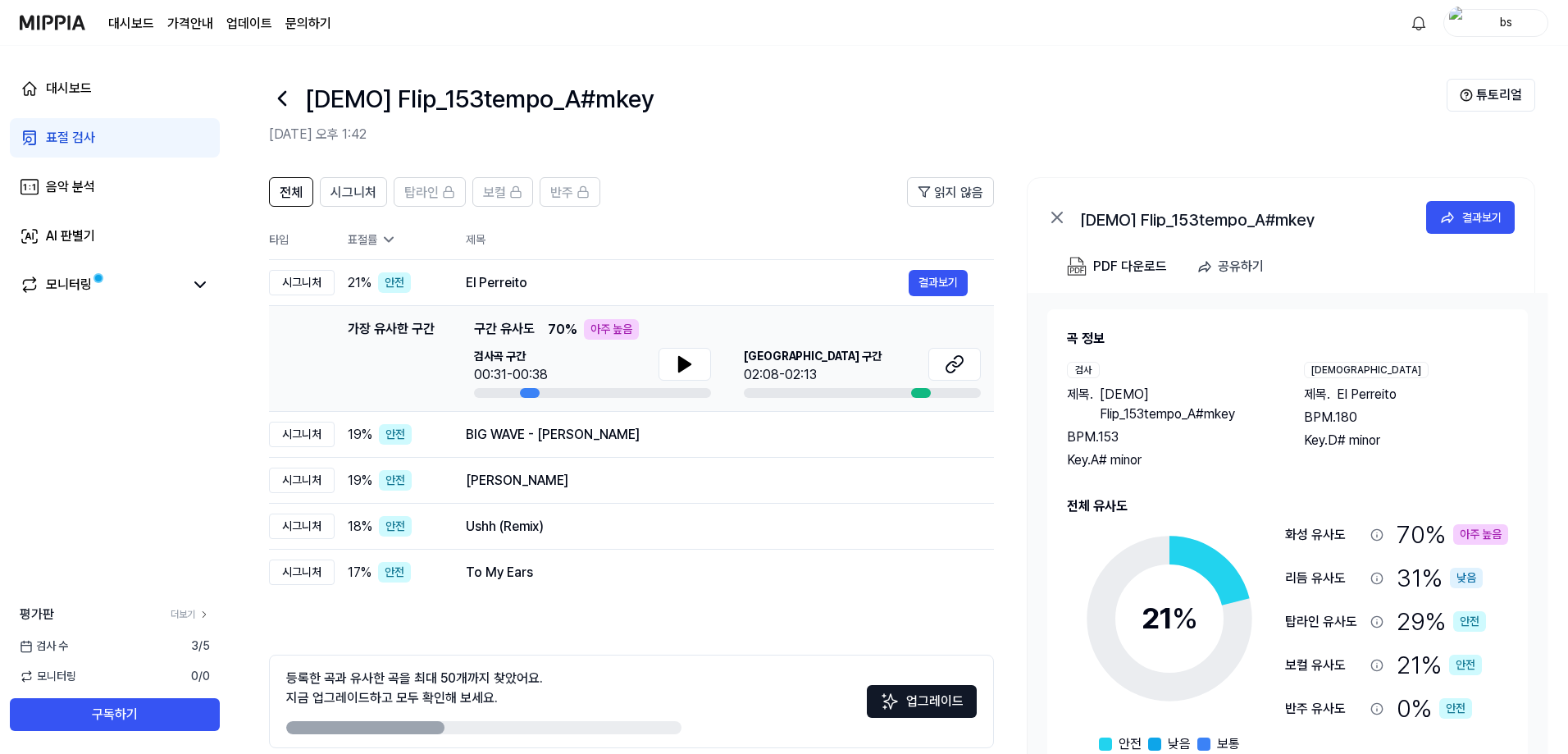
click at [55, 21] on img at bounding box center [52, 23] width 66 height 45
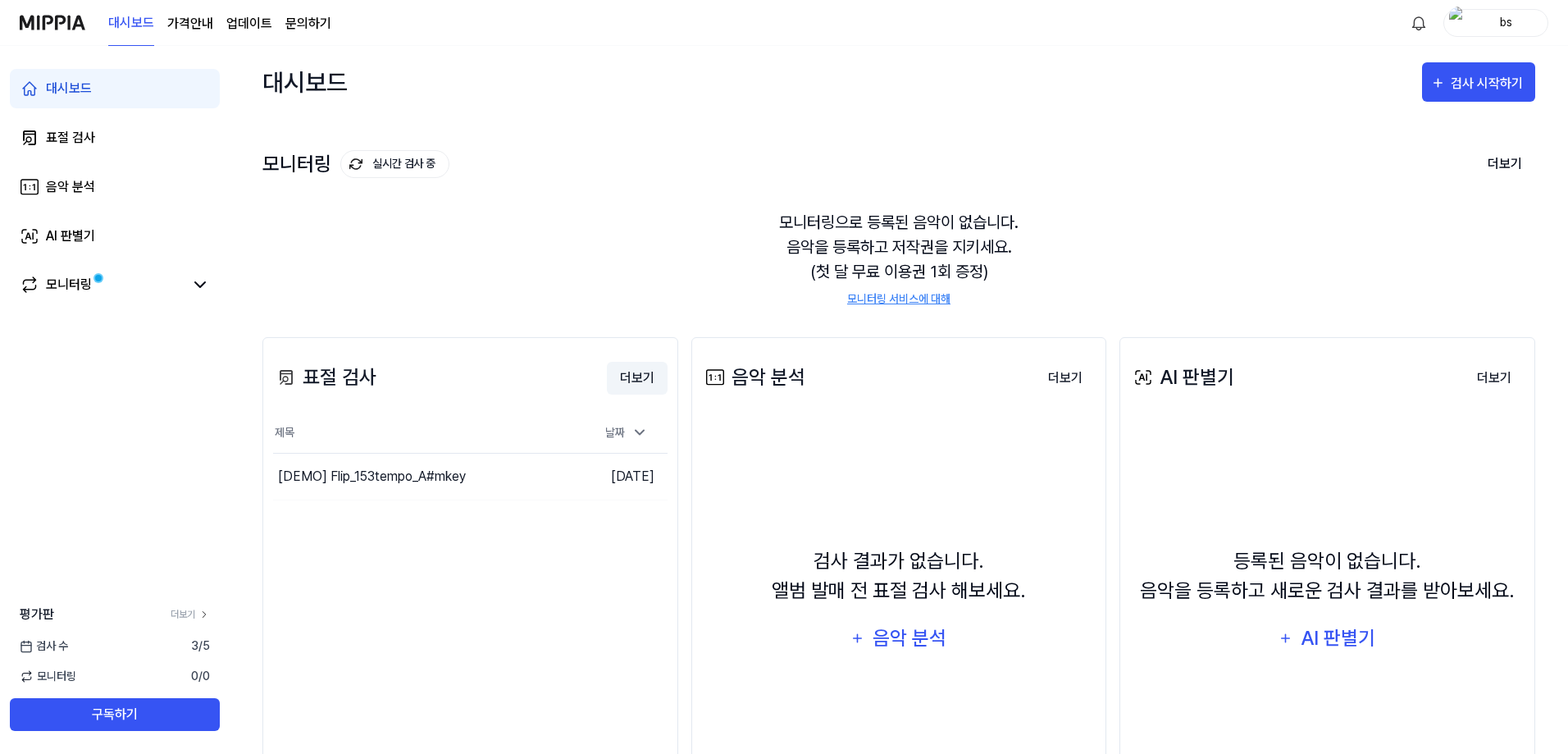
click at [622, 382] on button "더보기" at bounding box center [637, 378] width 61 height 33
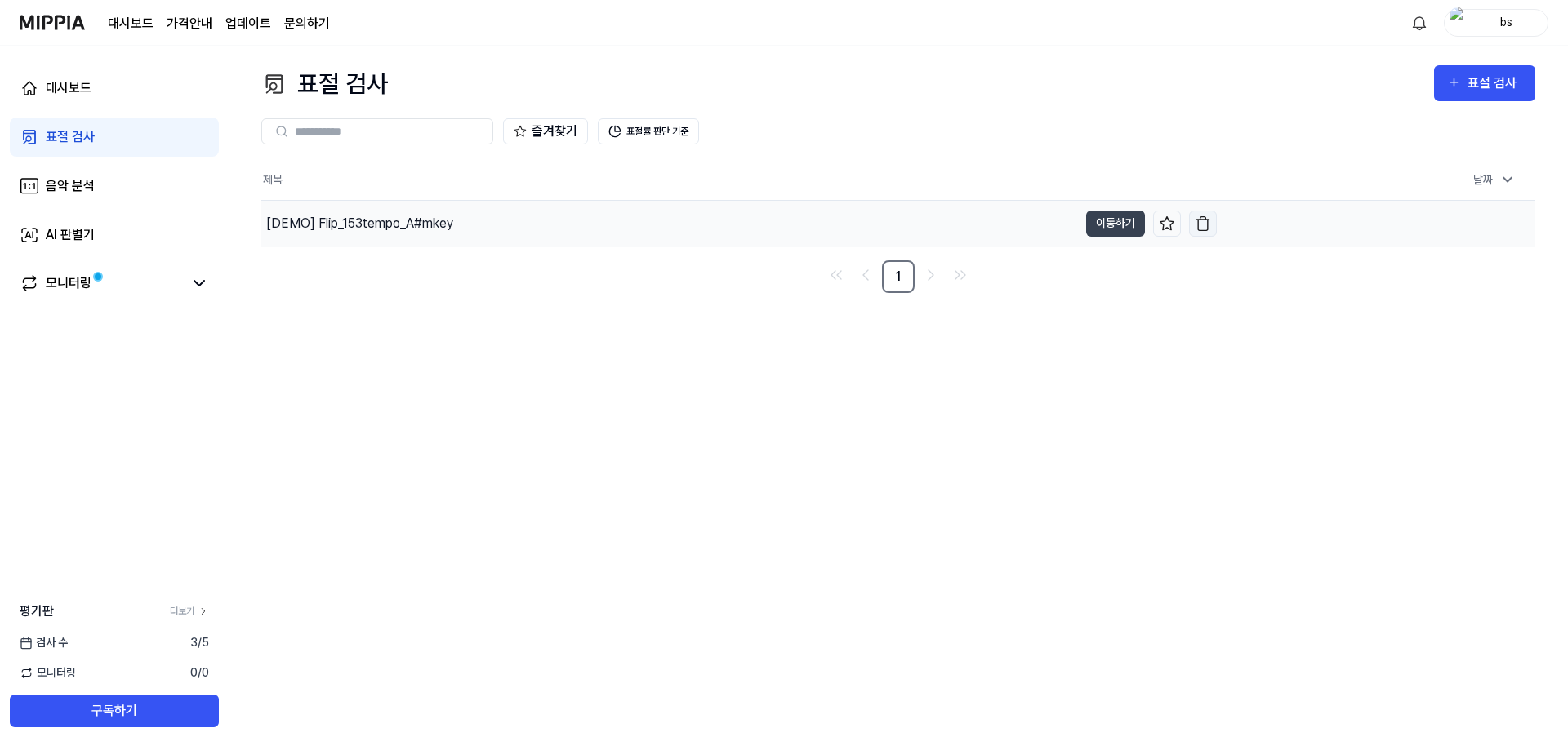
click at [1203, 225] on img "button" at bounding box center [1203, 223] width 17 height 17
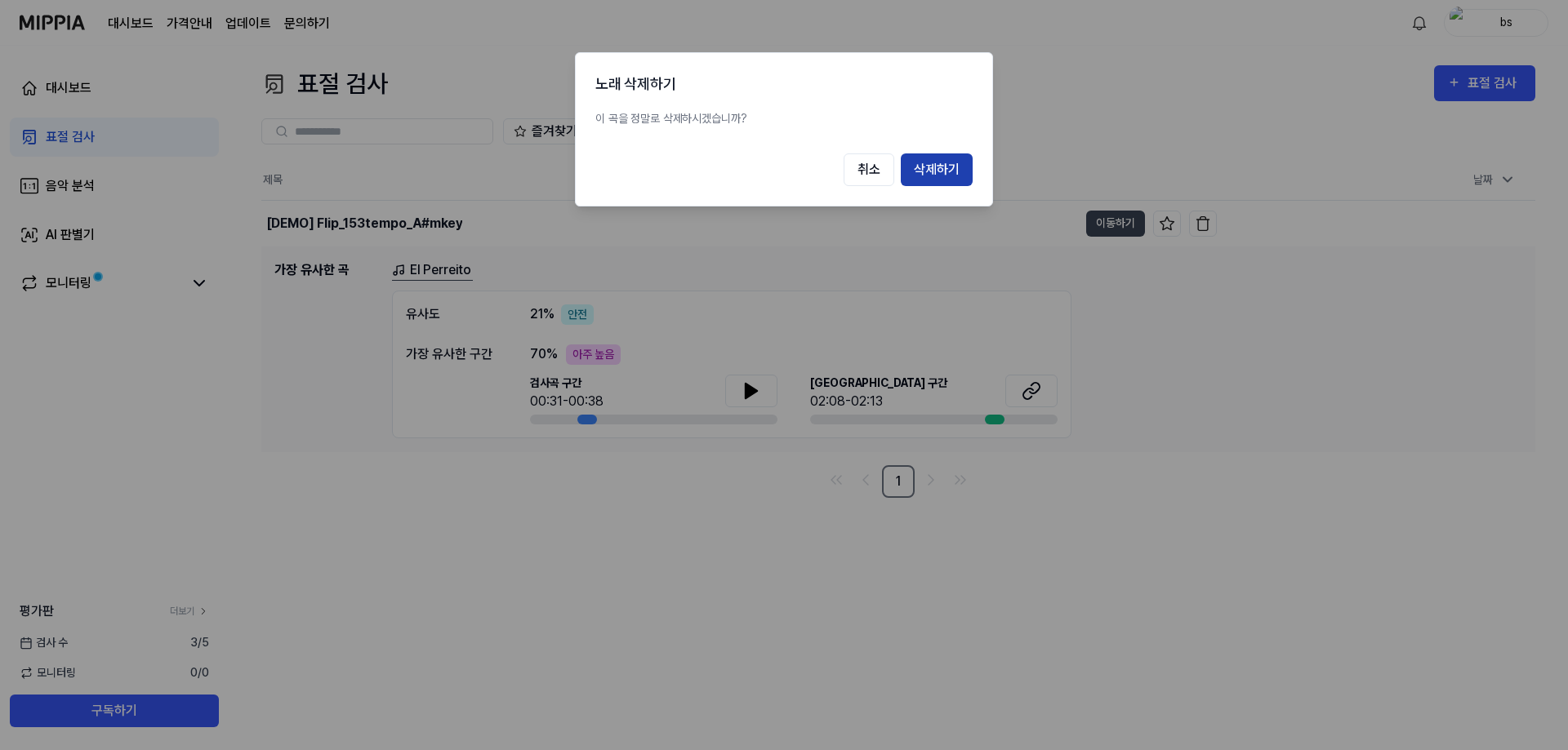
click at [920, 182] on button "삭제하기" at bounding box center [937, 170] width 72 height 33
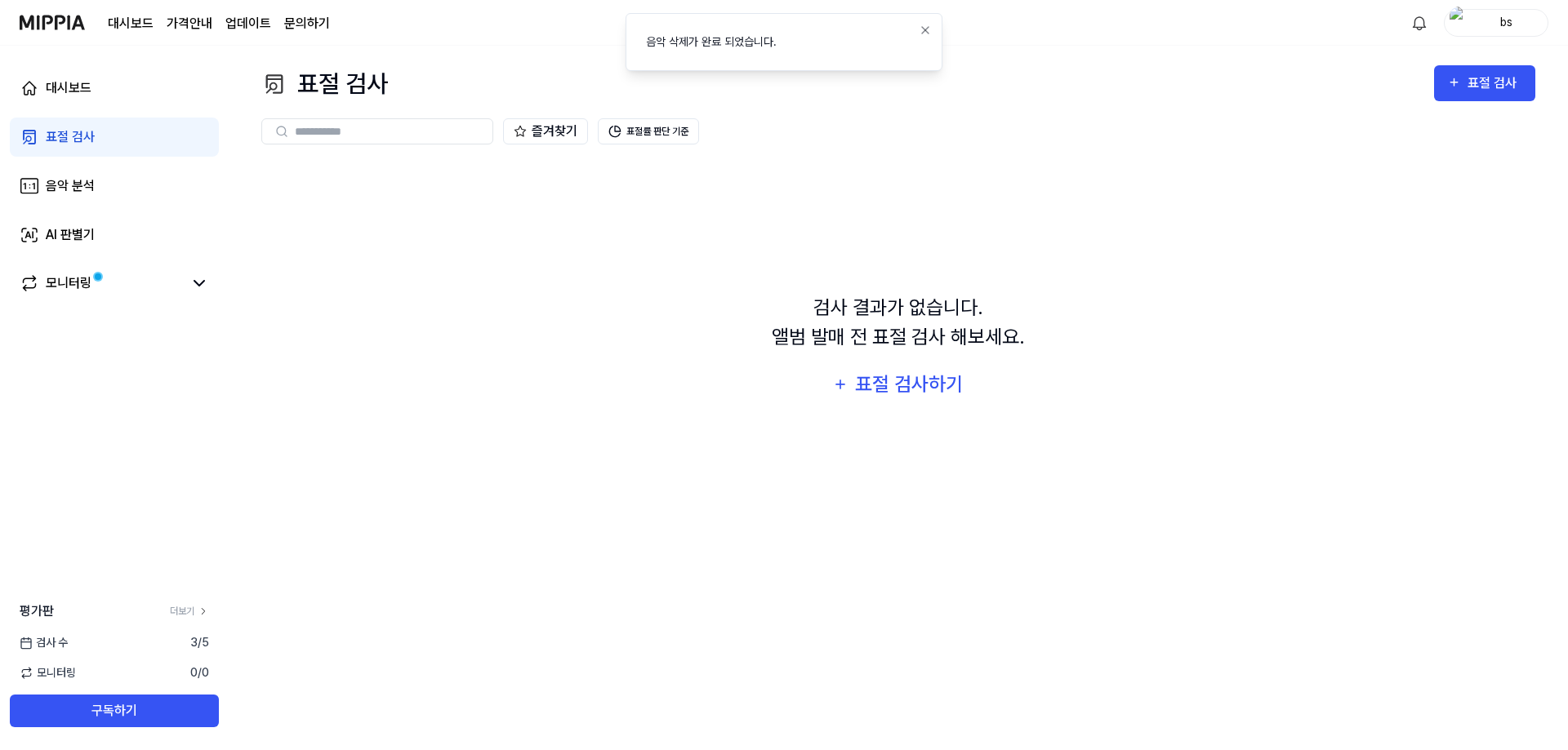
click at [802, 63] on li "음악 삭제가 완료 되었습니다." at bounding box center [784, 41] width 317 height 57
click at [1479, 94] on button "표절 검사" at bounding box center [1484, 83] width 101 height 36
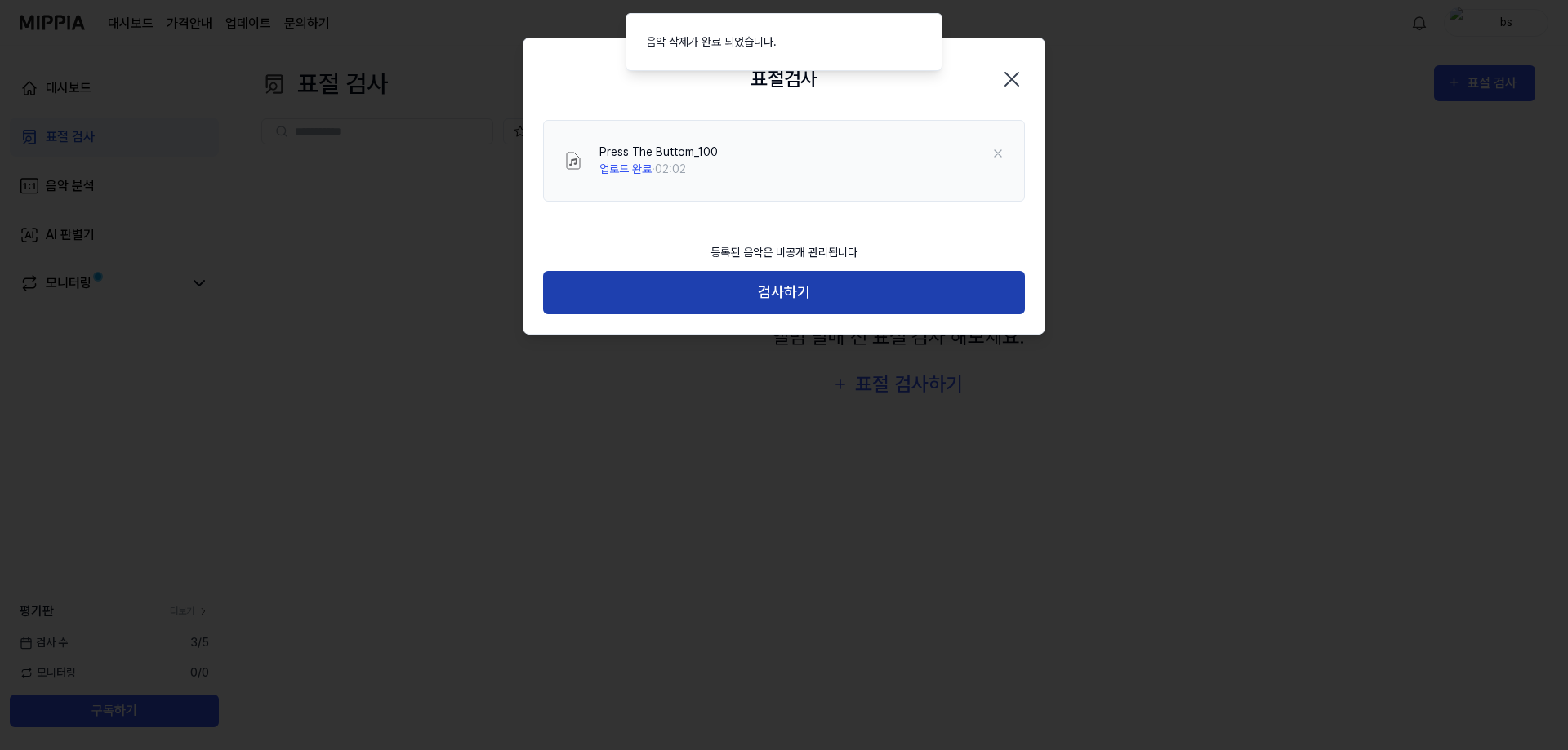
click at [680, 296] on button "검사하기" at bounding box center [784, 292] width 481 height 43
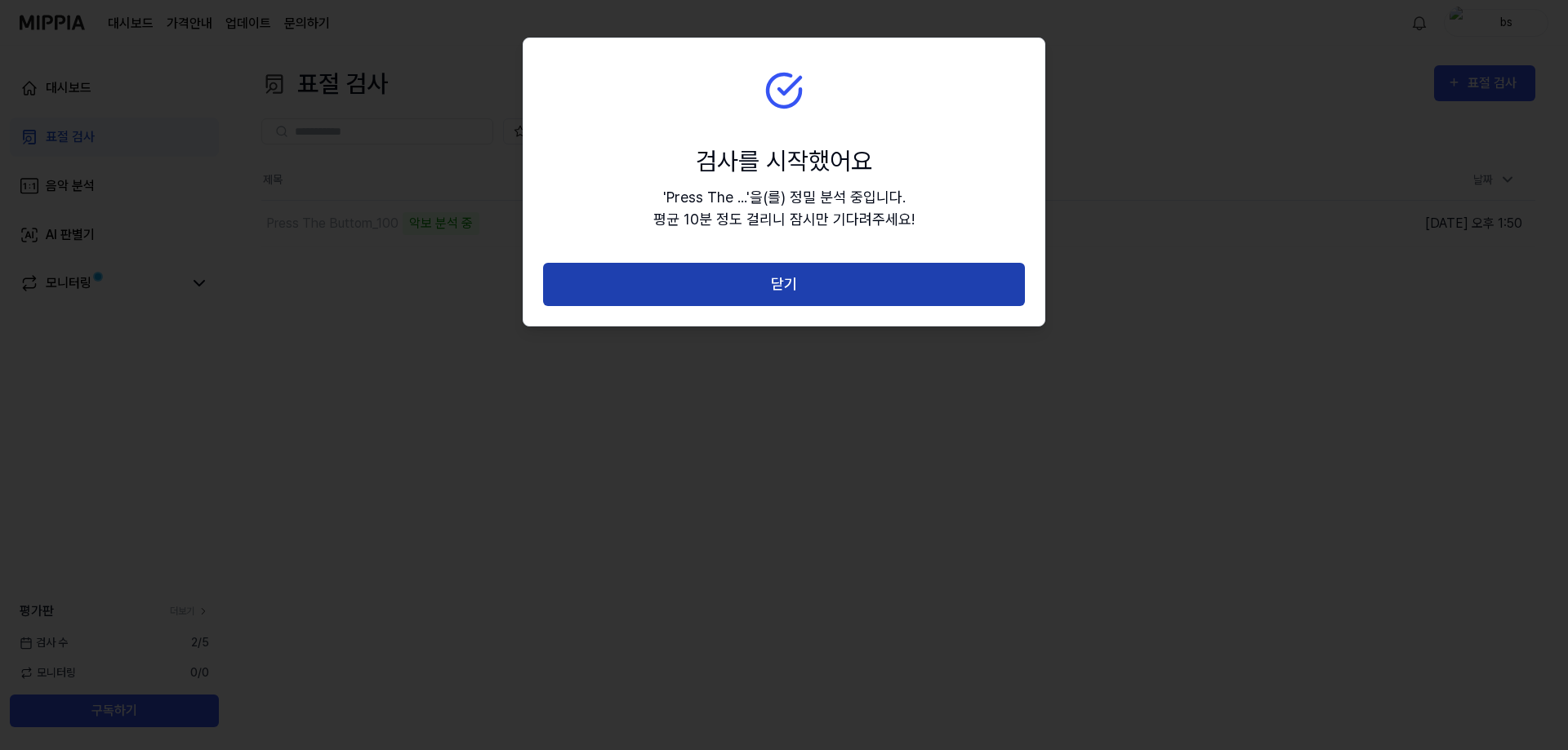
click at [742, 275] on button "닫기" at bounding box center [784, 284] width 481 height 43
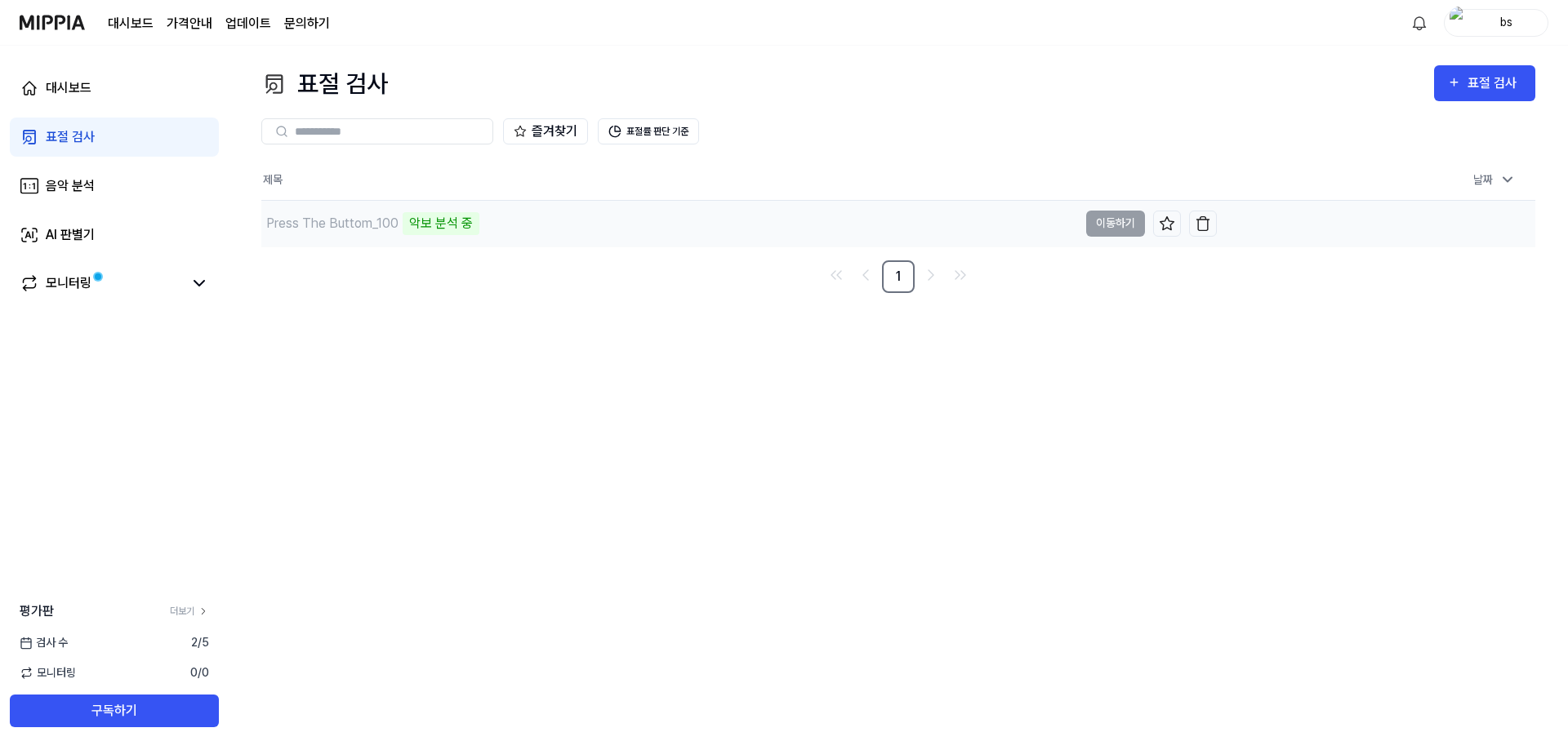
click at [467, 227] on div "악보 분석 중" at bounding box center [440, 223] width 77 height 22
click at [1102, 221] on button "이동하기" at bounding box center [1115, 223] width 58 height 26
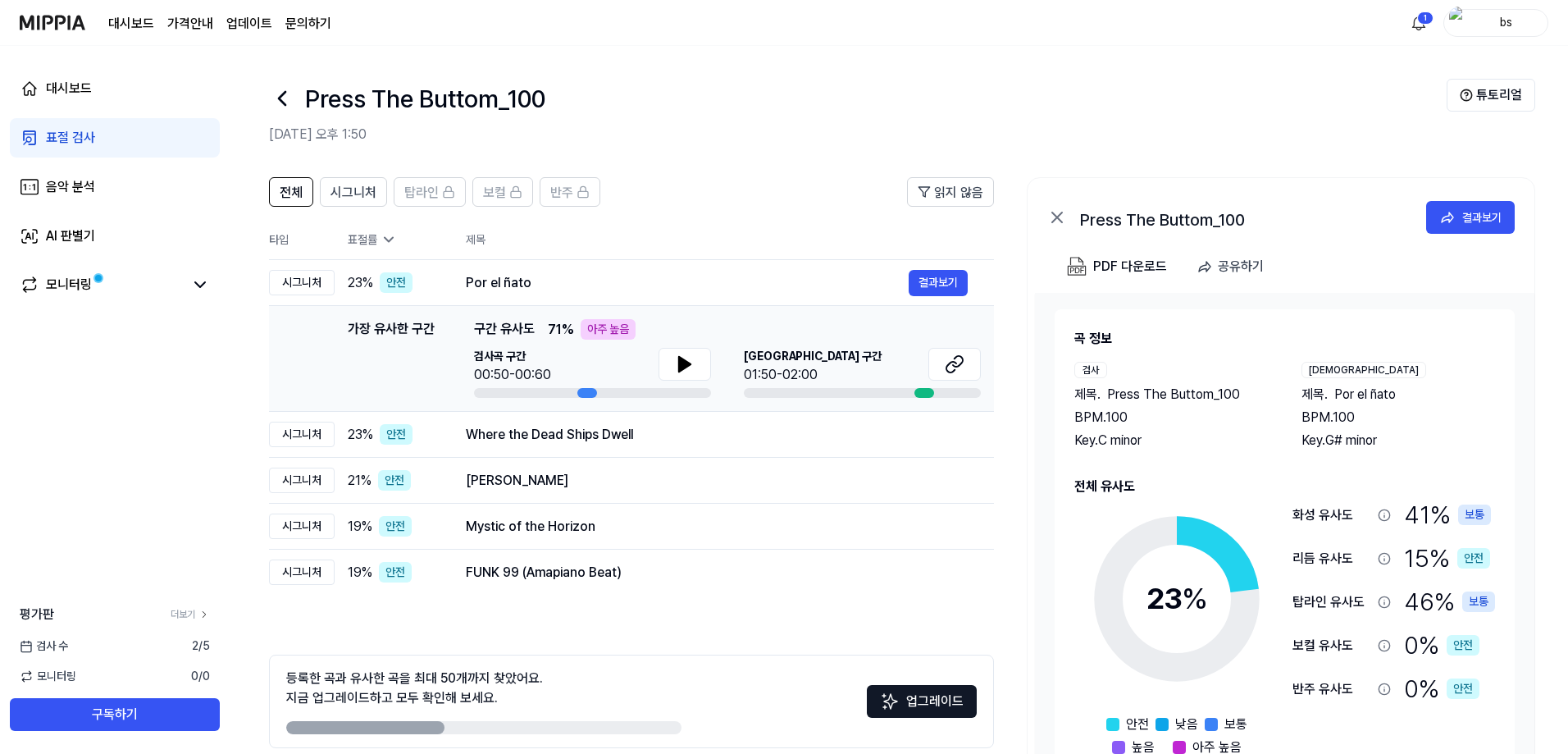
scroll to position [73, 0]
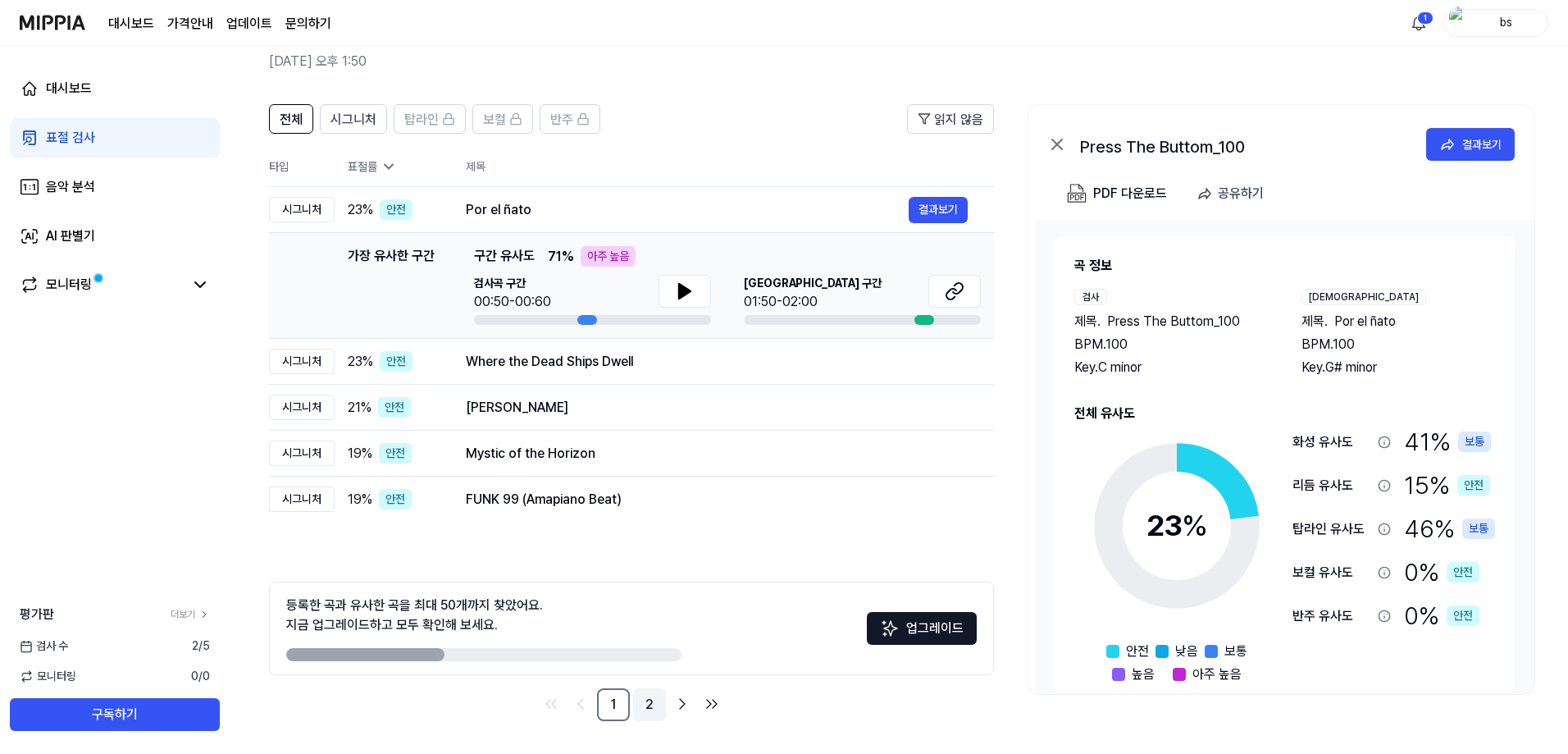
click at [650, 704] on link "2" at bounding box center [650, 705] width 33 height 33
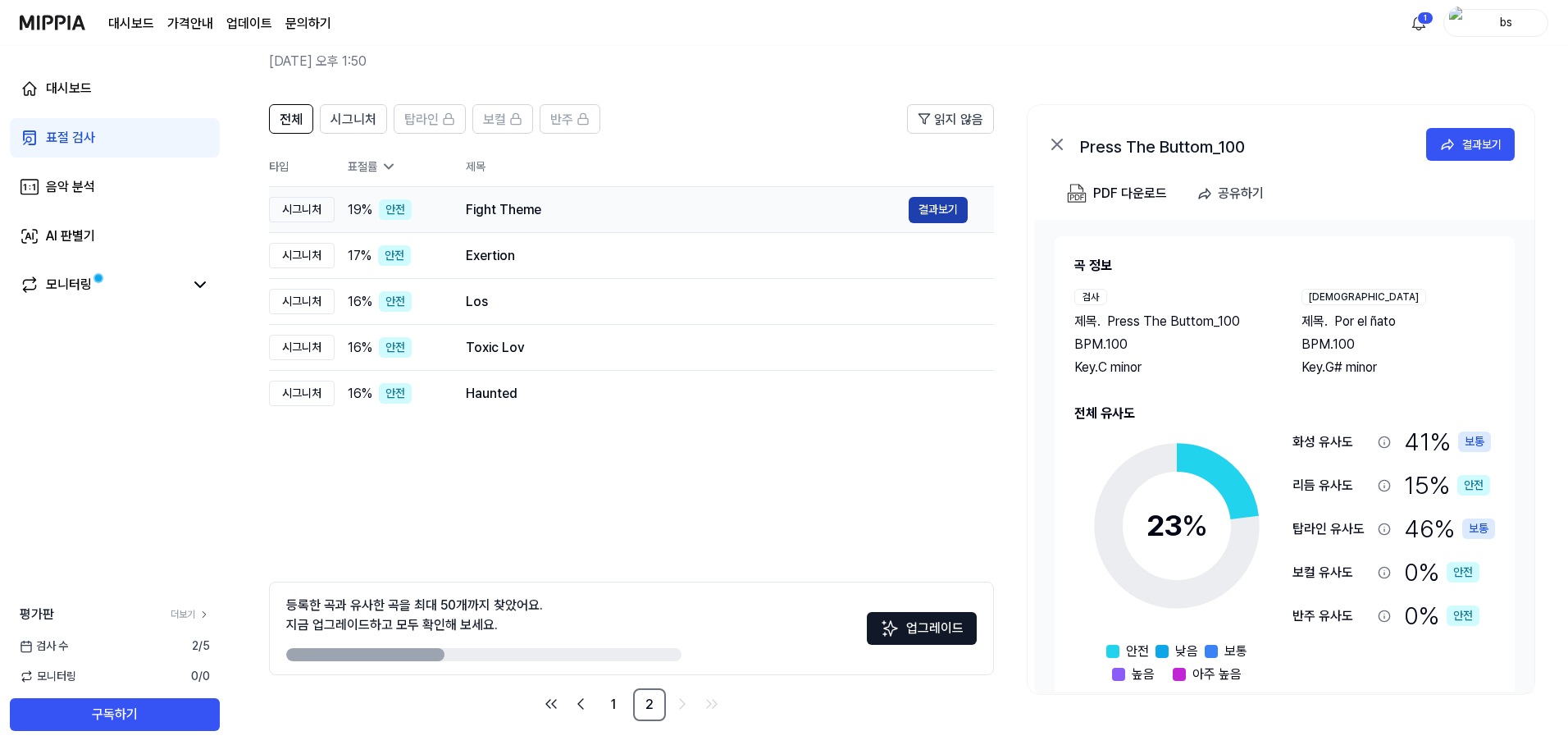
click at [923, 208] on button "결과보기" at bounding box center [938, 210] width 59 height 26
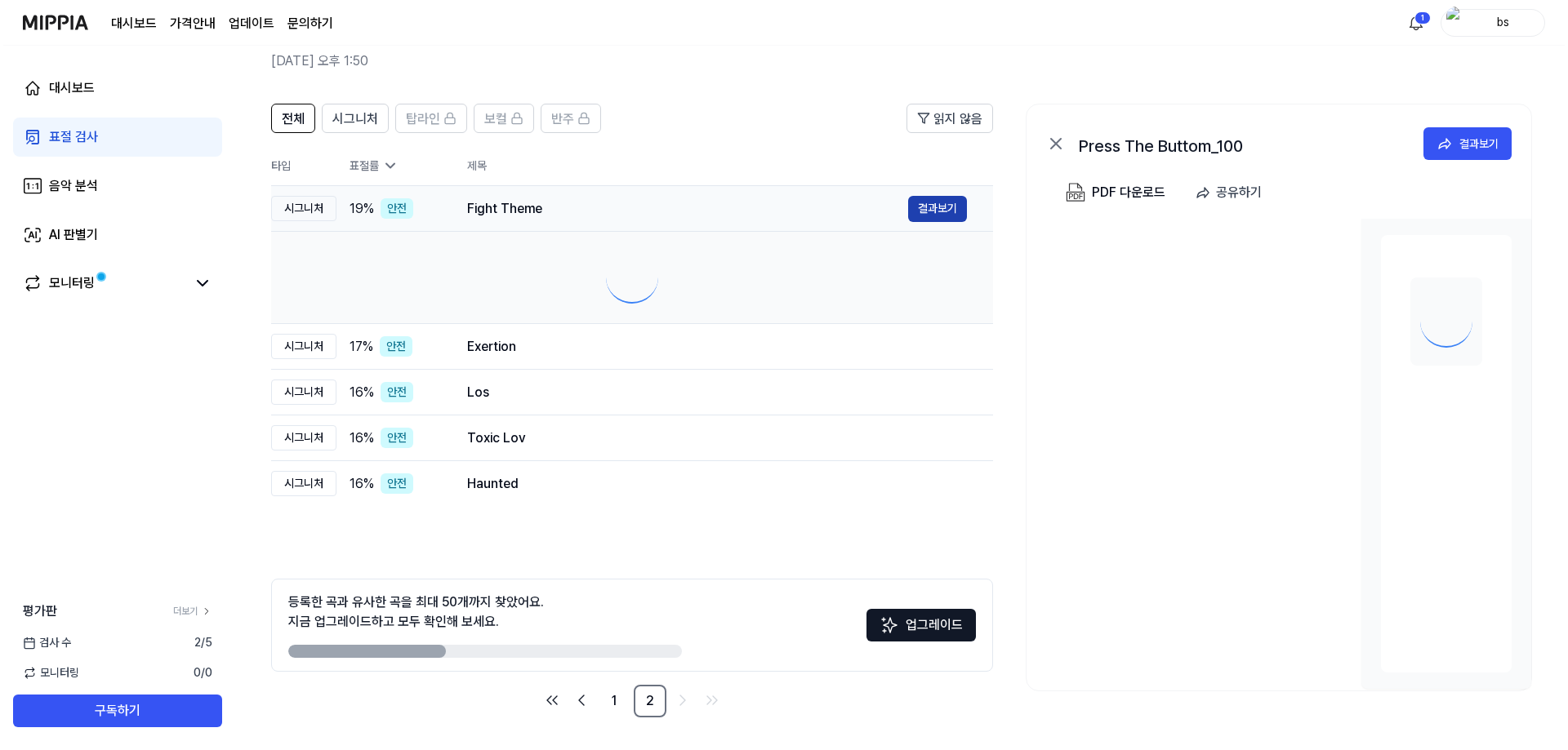
scroll to position [0, 0]
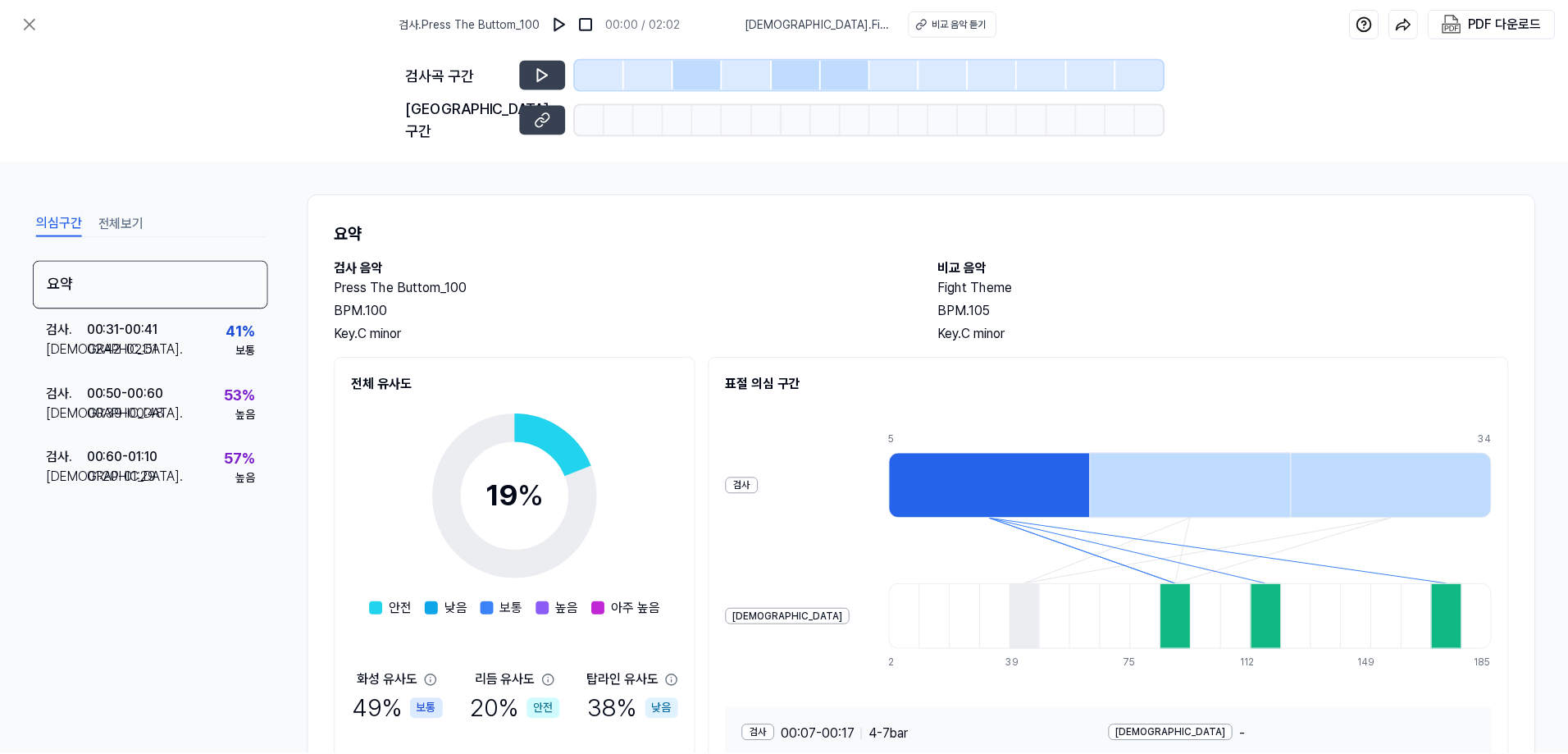
scroll to position [73, 0]
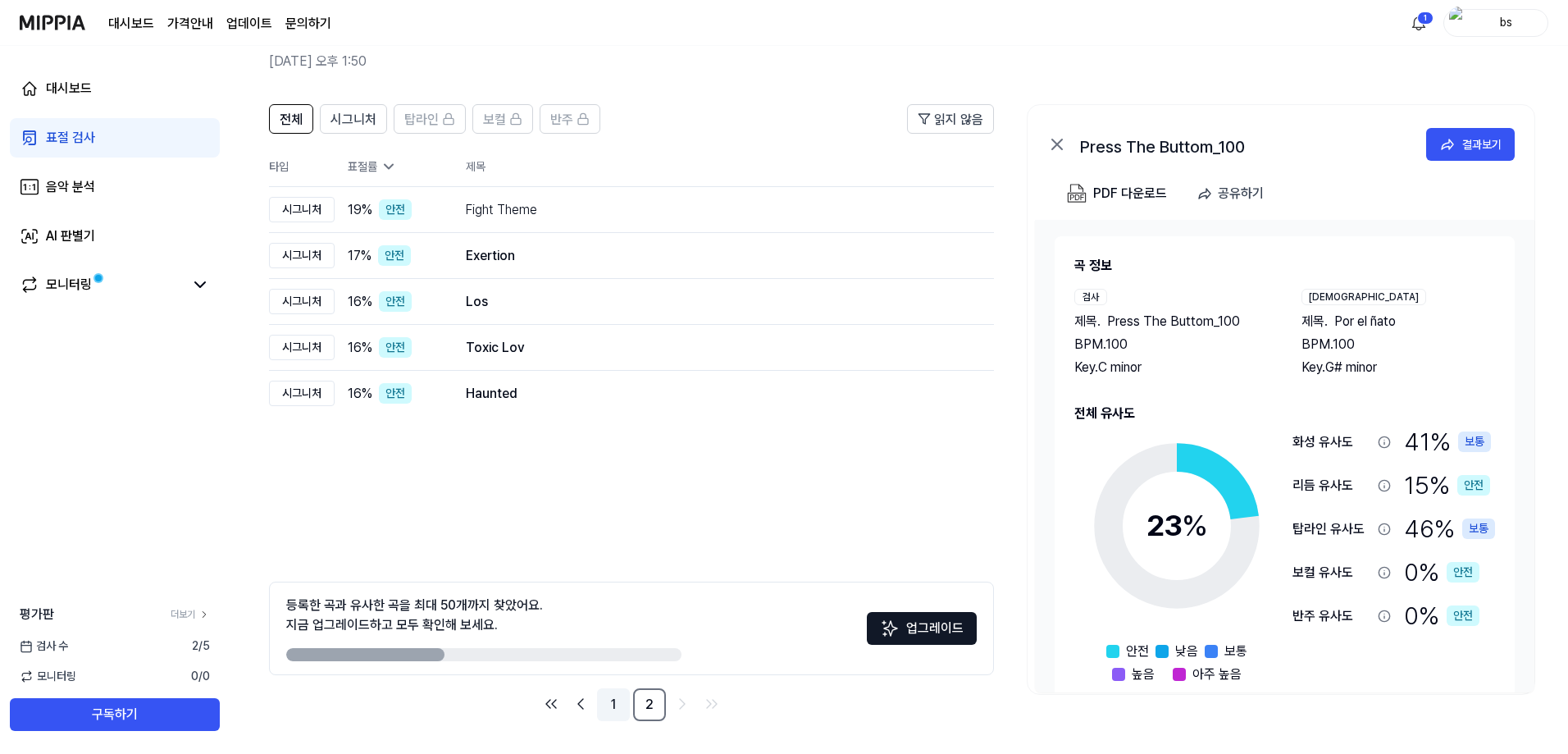
click at [614, 699] on link "1" at bounding box center [614, 705] width 33 height 33
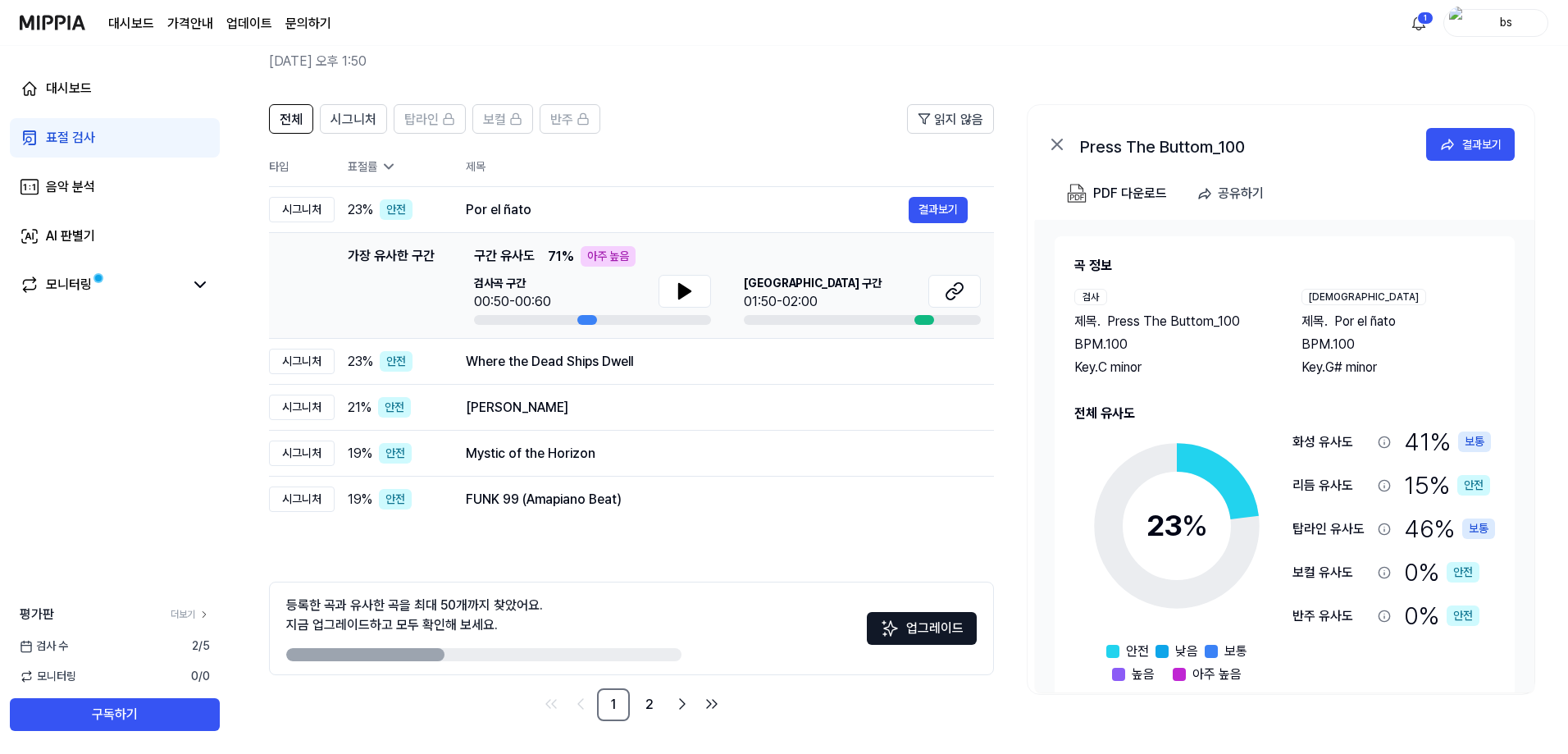
scroll to position [27, 0]
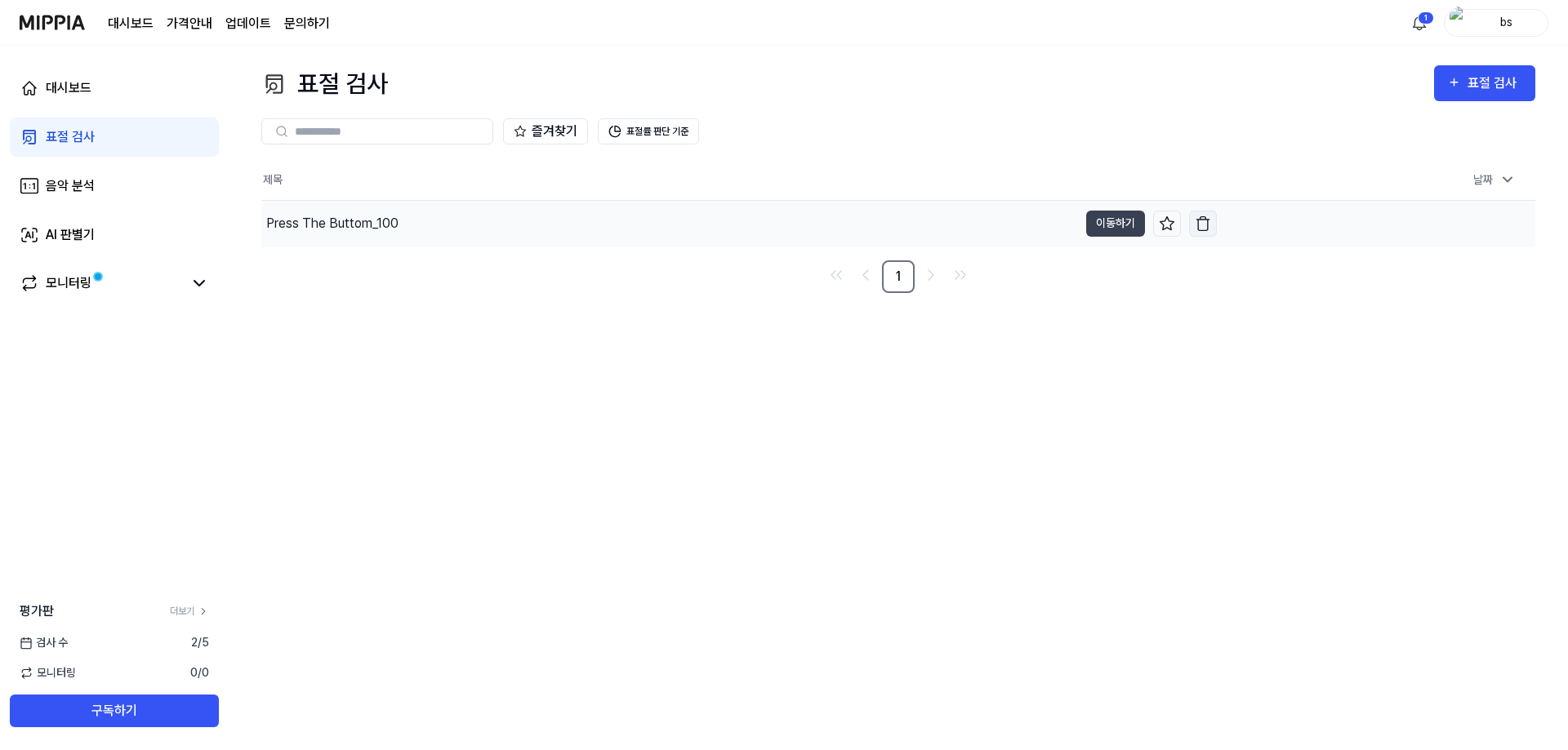
click at [1208, 226] on img "button" at bounding box center [1203, 223] width 17 height 17
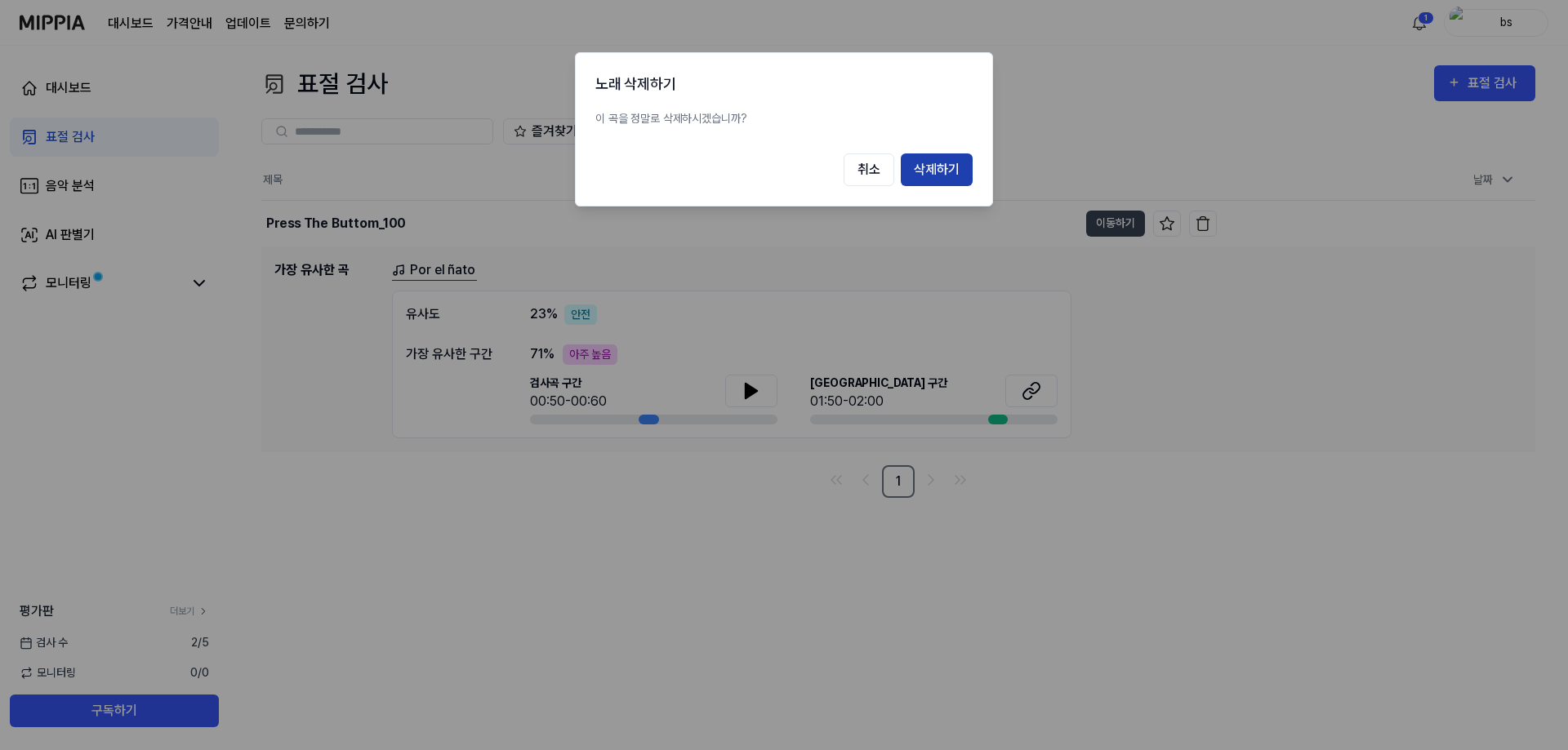
click at [922, 182] on button "삭제하기" at bounding box center [937, 170] width 72 height 33
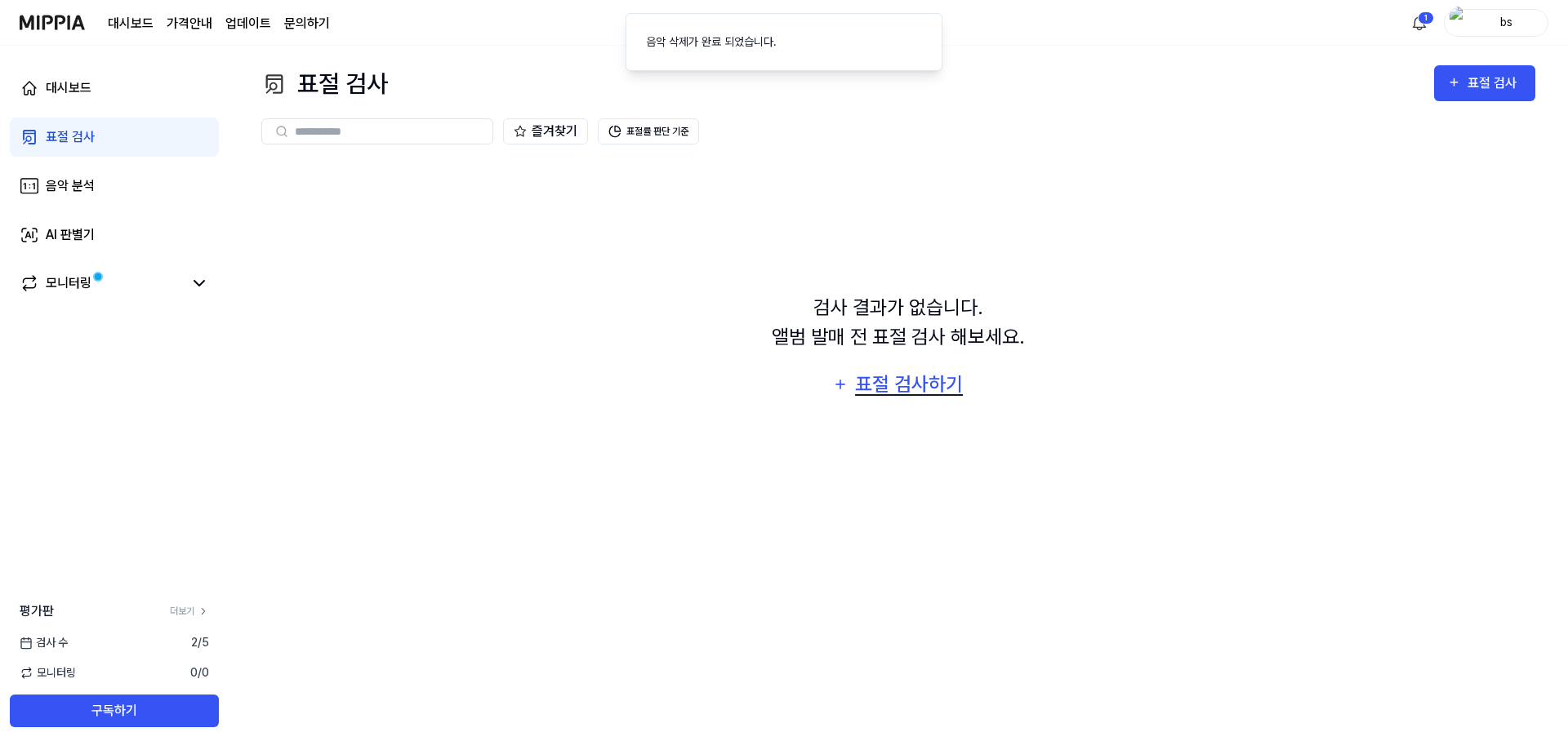
click at [940, 385] on div "표절 검사하기" at bounding box center [909, 385] width 111 height 31
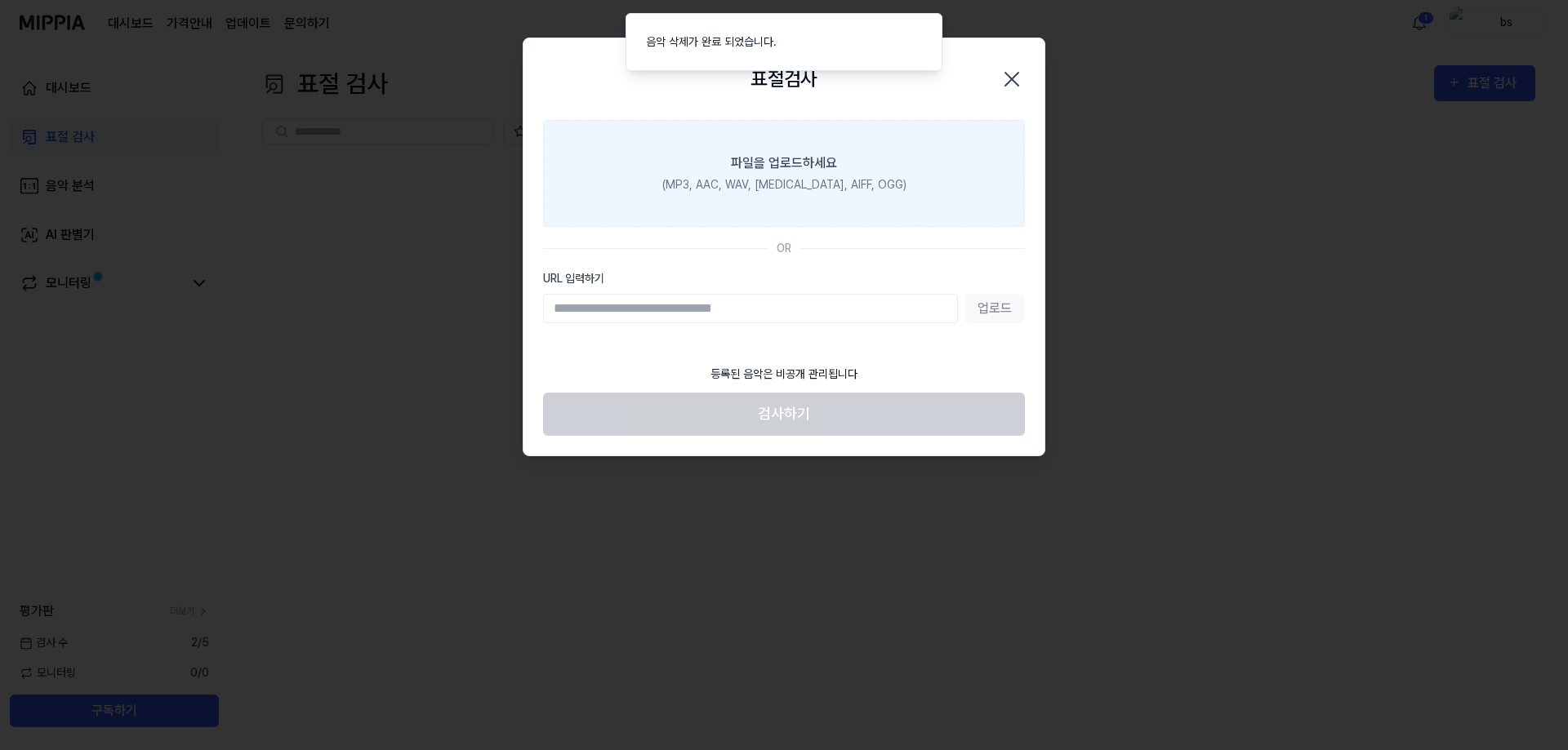
click at [797, 172] on div "파일을 업로드하세요" at bounding box center [784, 164] width 106 height 19
click at [0, 0] on input "파일을 업로드하세요 (MP3, AAC, WAV, FLAC, AIFF, OGG)" at bounding box center [0, 0] width 0 height 0
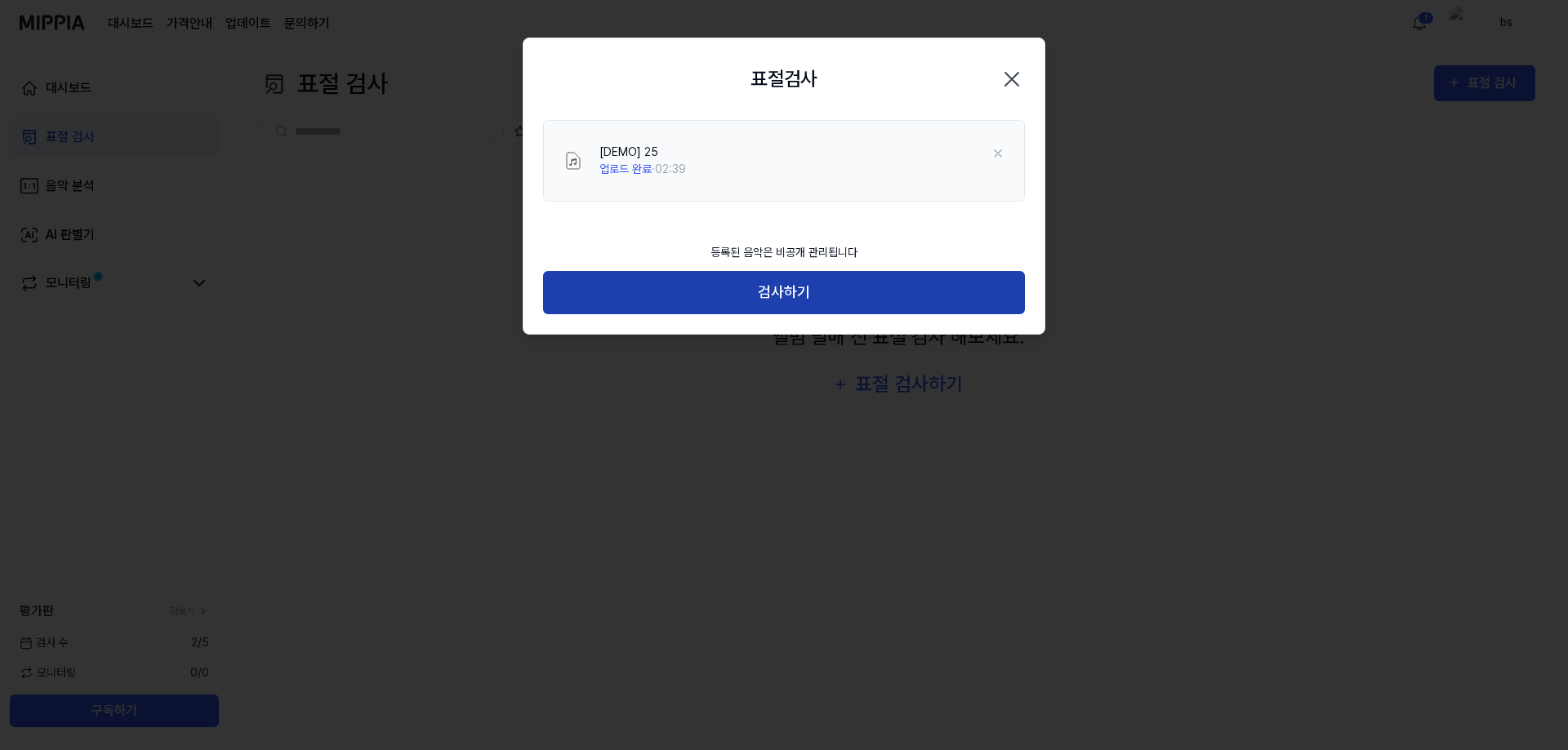
click at [657, 302] on button "검사하기" at bounding box center [784, 292] width 481 height 43
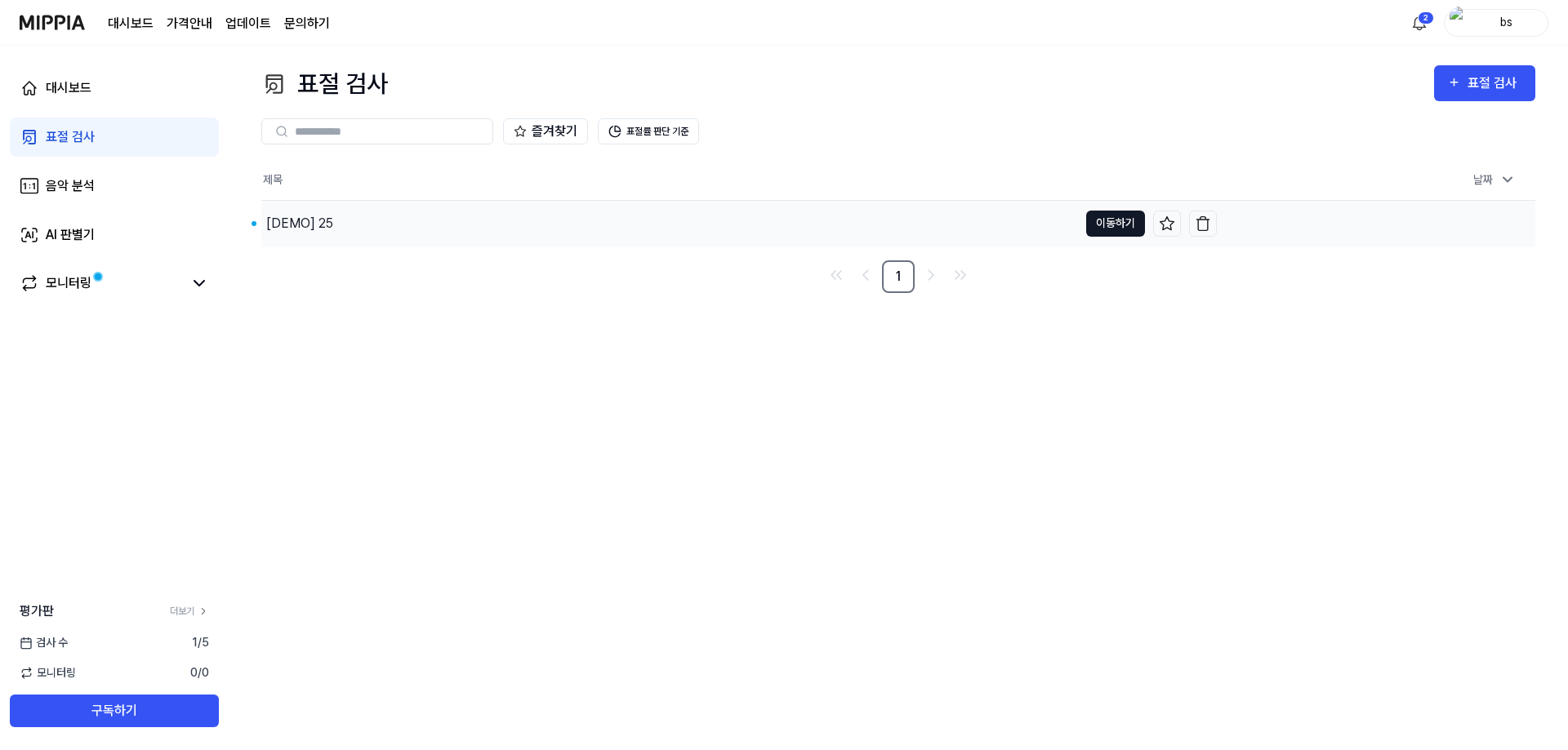
click at [1124, 214] on button "이동하기" at bounding box center [1115, 223] width 58 height 26
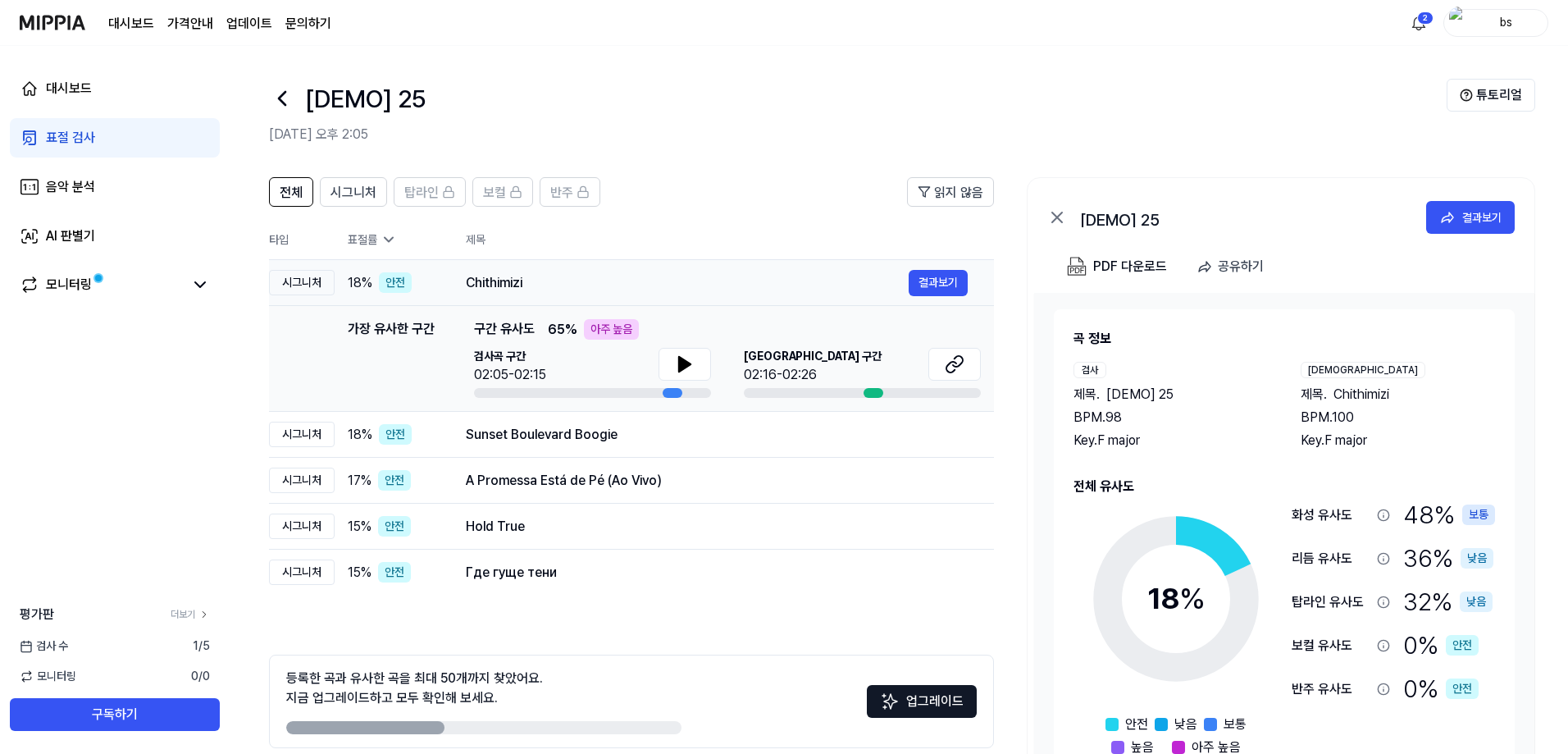
scroll to position [73, 0]
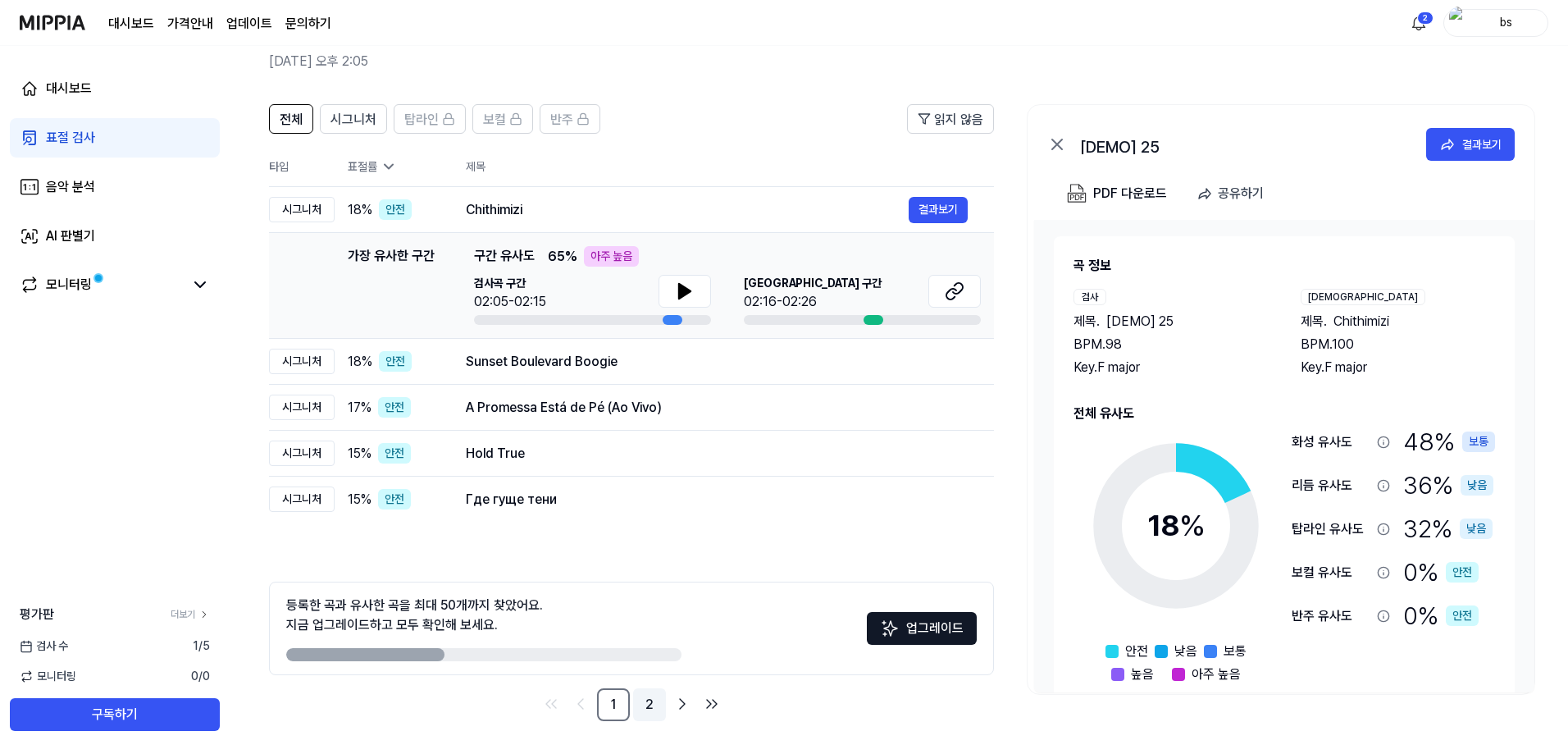
click at [650, 709] on link "2" at bounding box center [650, 705] width 33 height 33
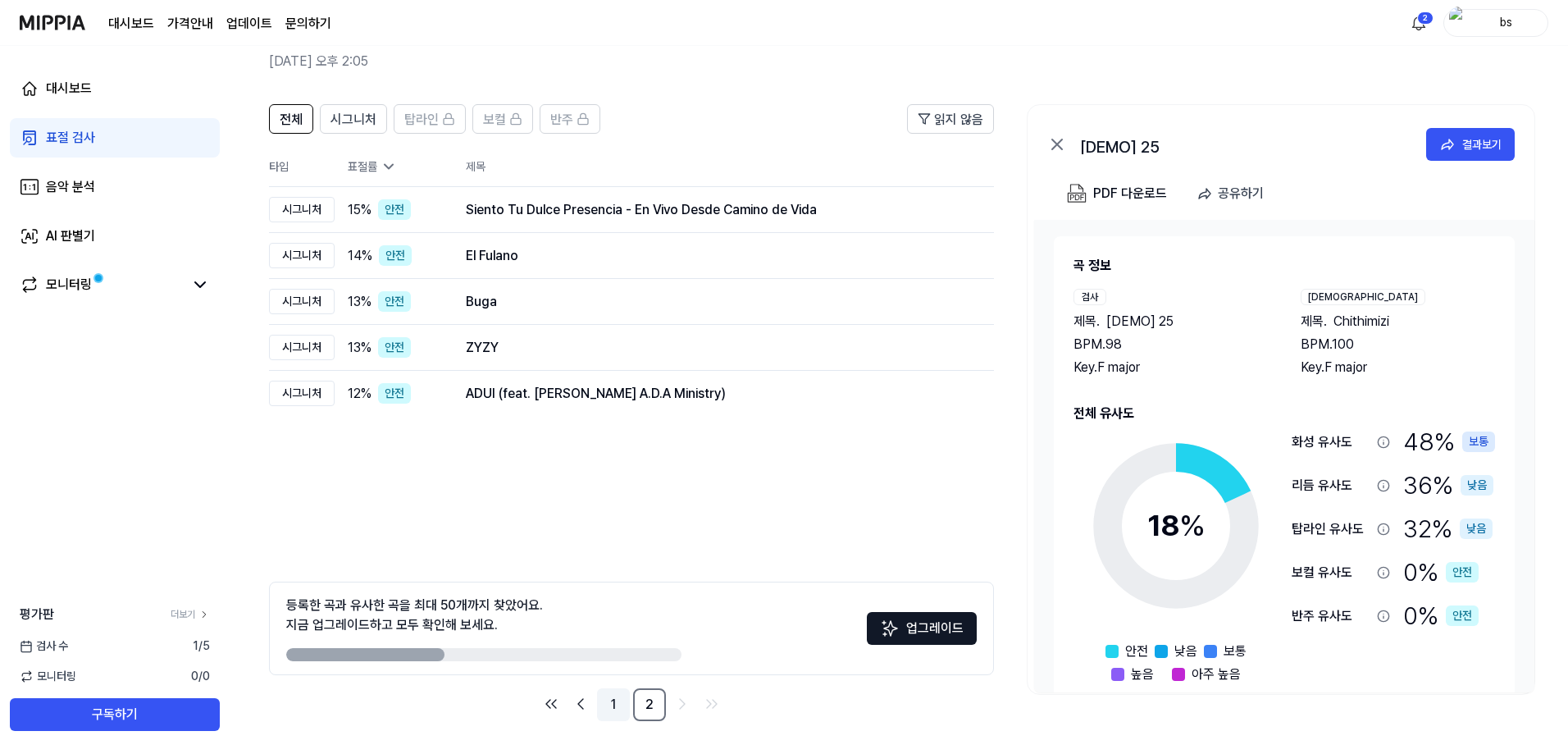
click at [610, 701] on link "1" at bounding box center [614, 705] width 33 height 33
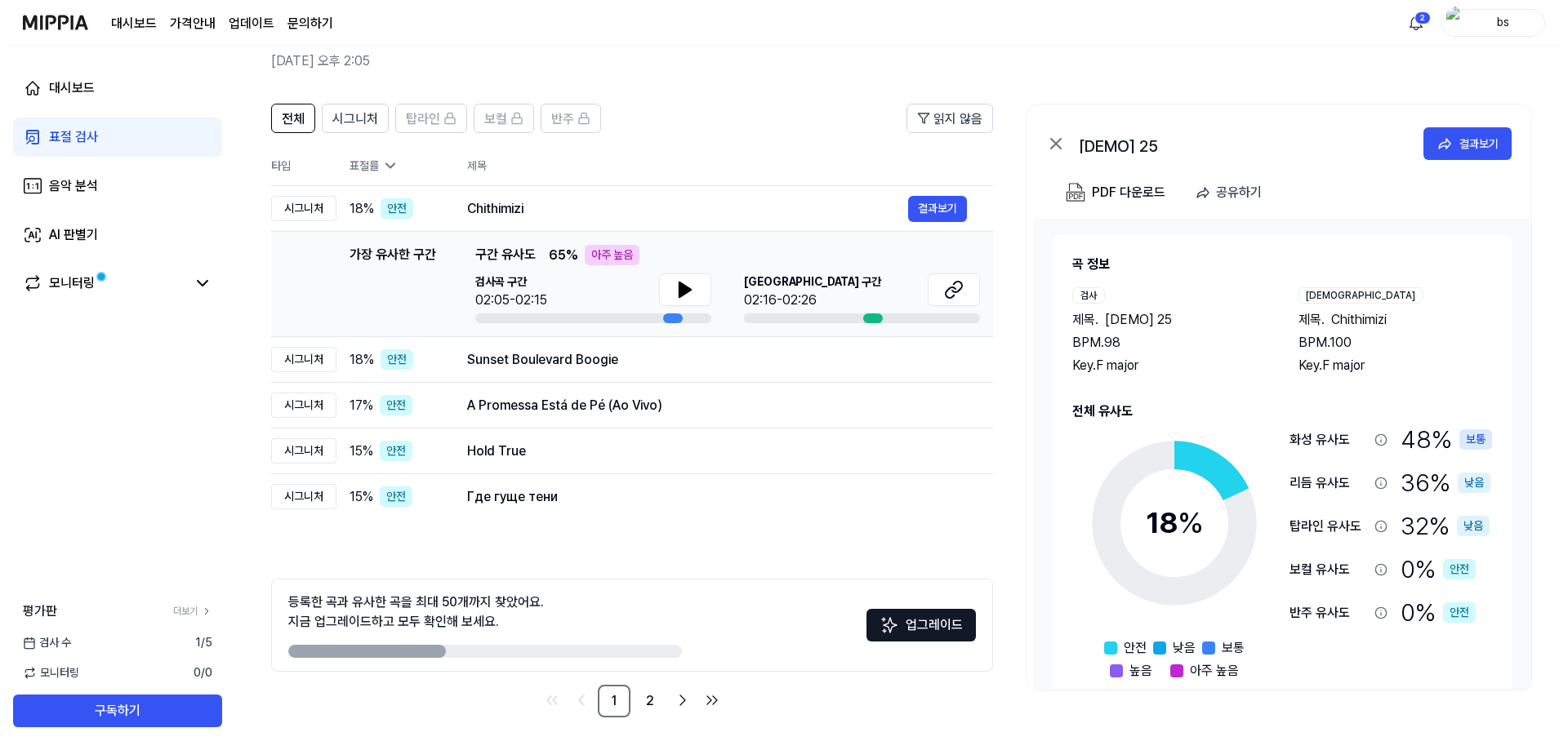
scroll to position [0, 0]
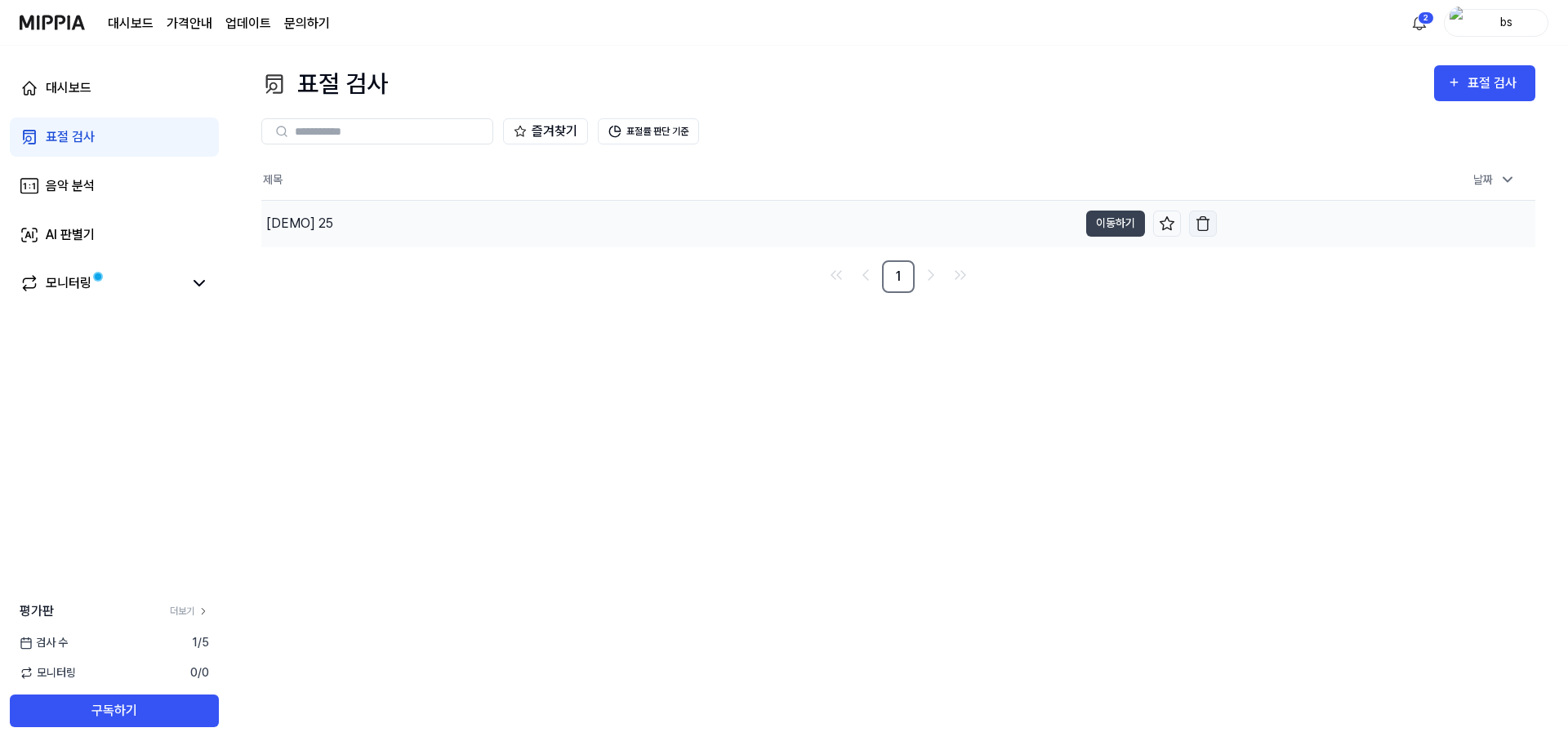
click at [1209, 227] on img "button" at bounding box center [1203, 223] width 17 height 17
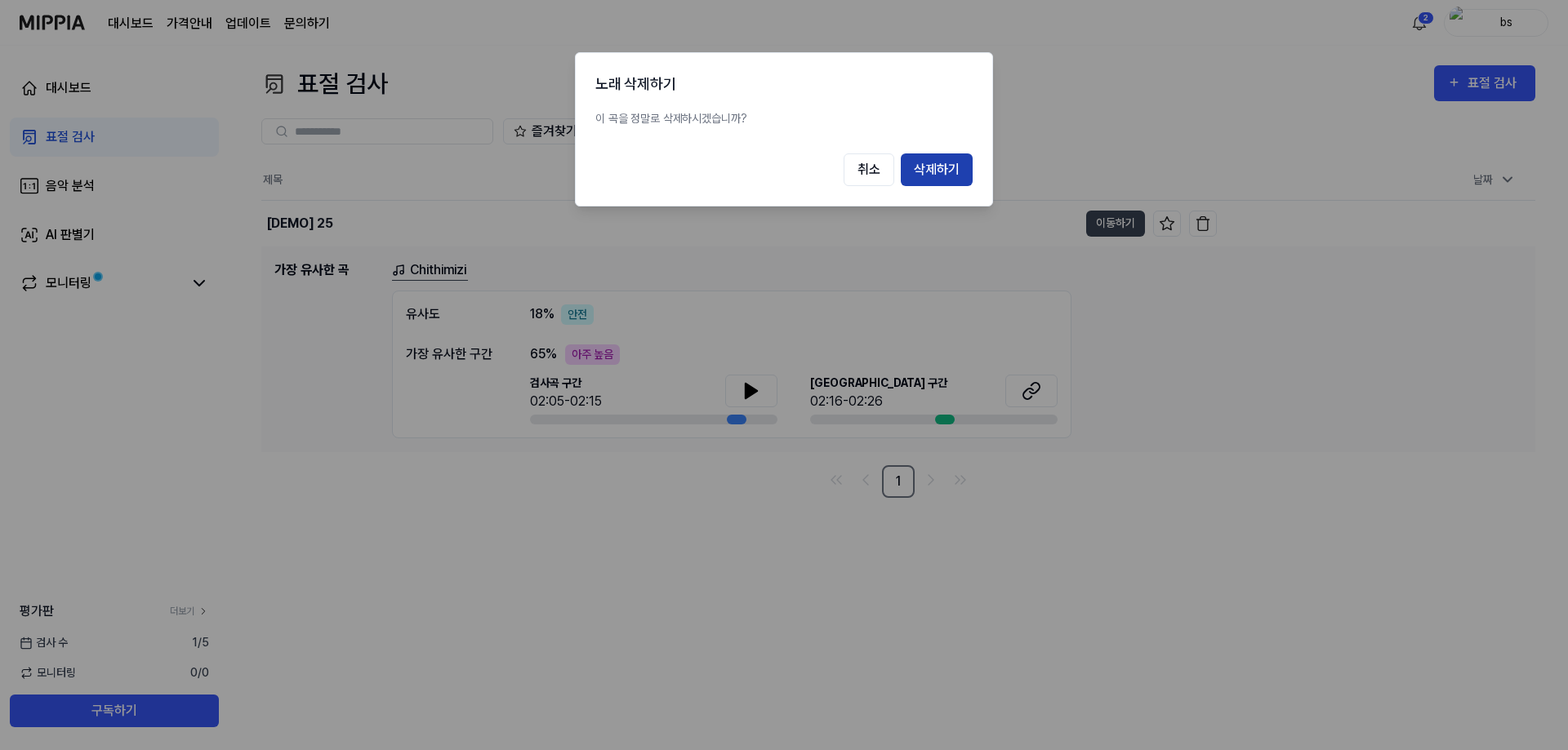
click at [960, 177] on button "삭제하기" at bounding box center [937, 170] width 72 height 33
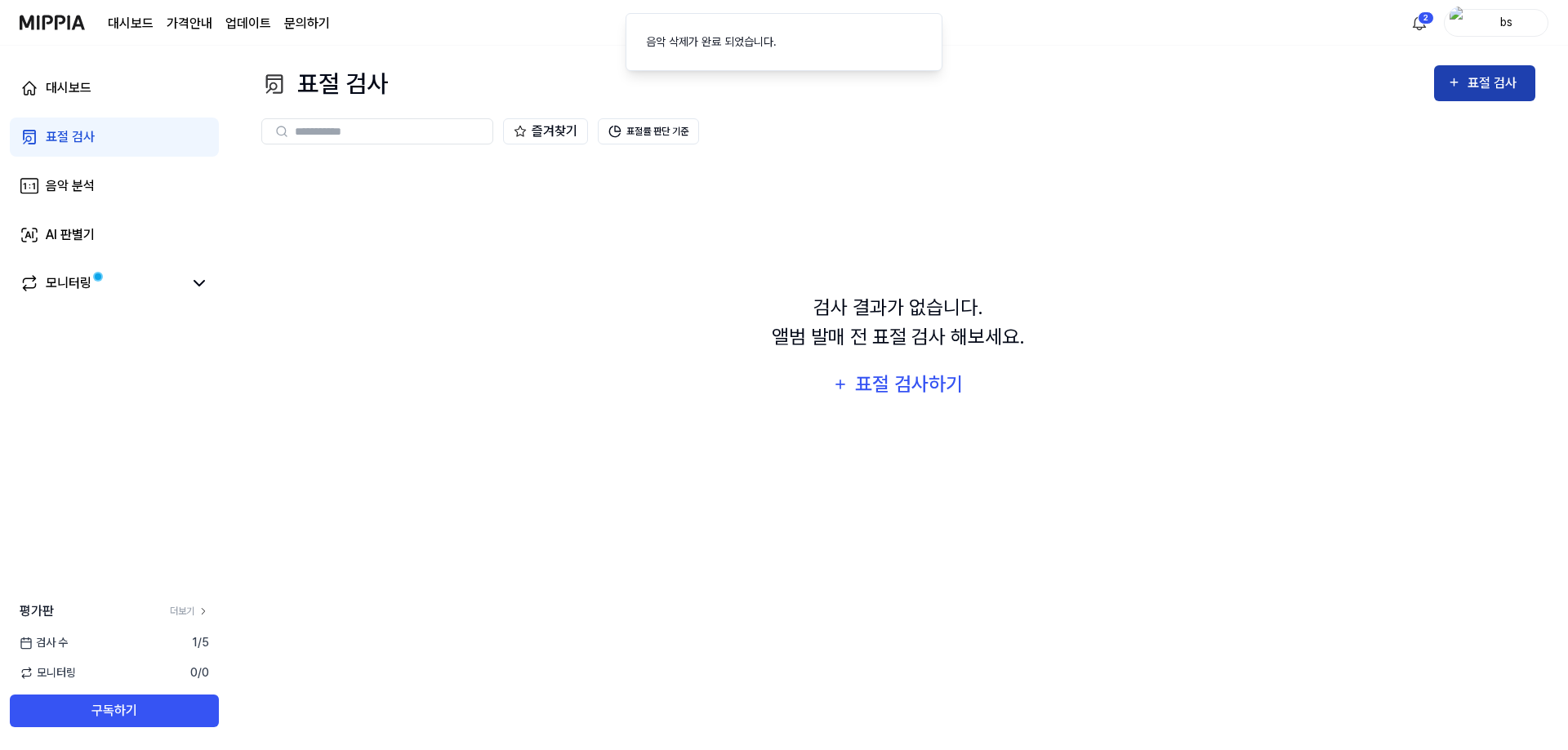
click at [1521, 83] on div "표절 검사" at bounding box center [1495, 84] width 55 height 21
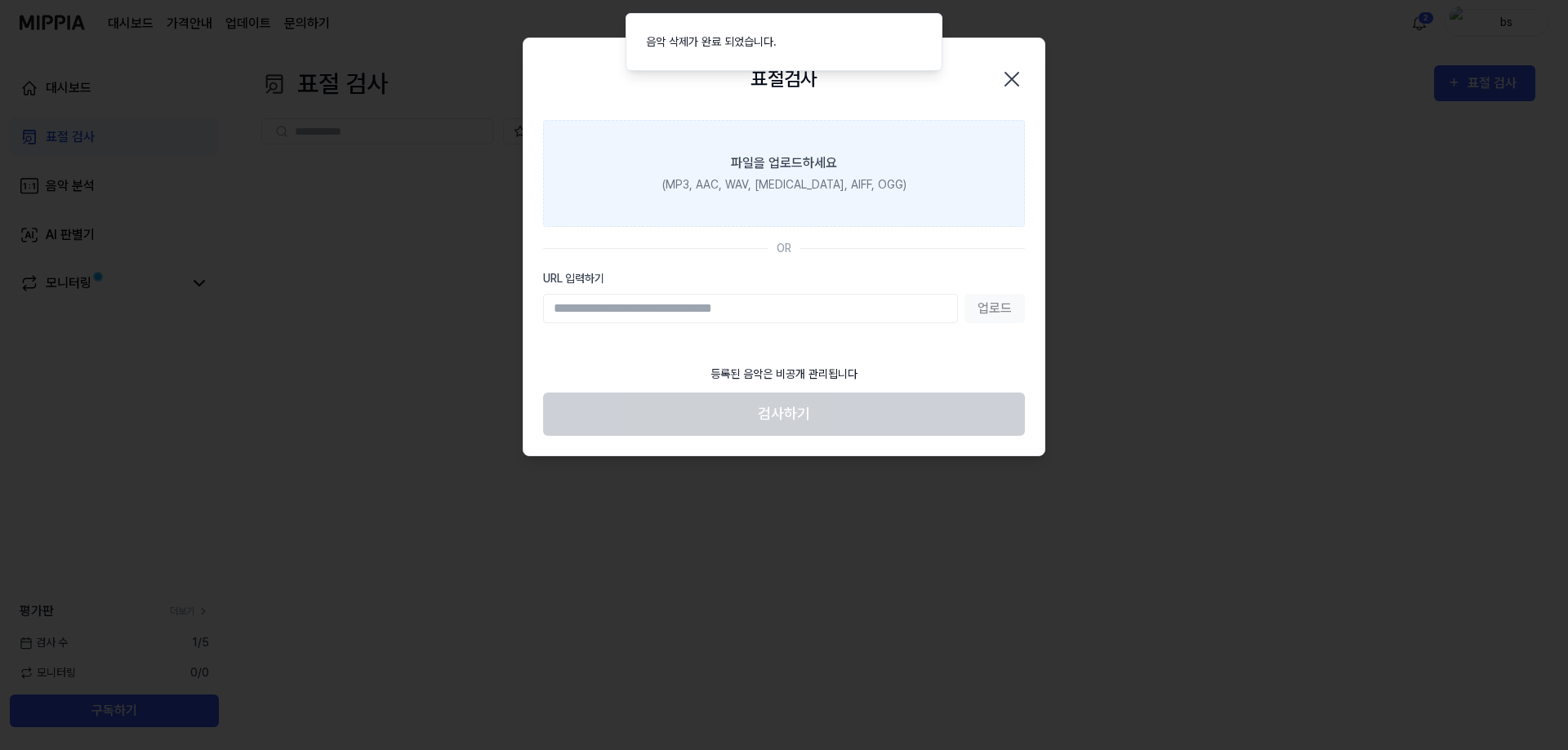
click at [805, 182] on div "(MP3, AAC, WAV, FLAC, AIFF, OGG)" at bounding box center [784, 185] width 245 height 18
click at [0, 0] on input "파일을 업로드하세요 (MP3, AAC, WAV, FLAC, AIFF, OGG)" at bounding box center [0, 0] width 0 height 0
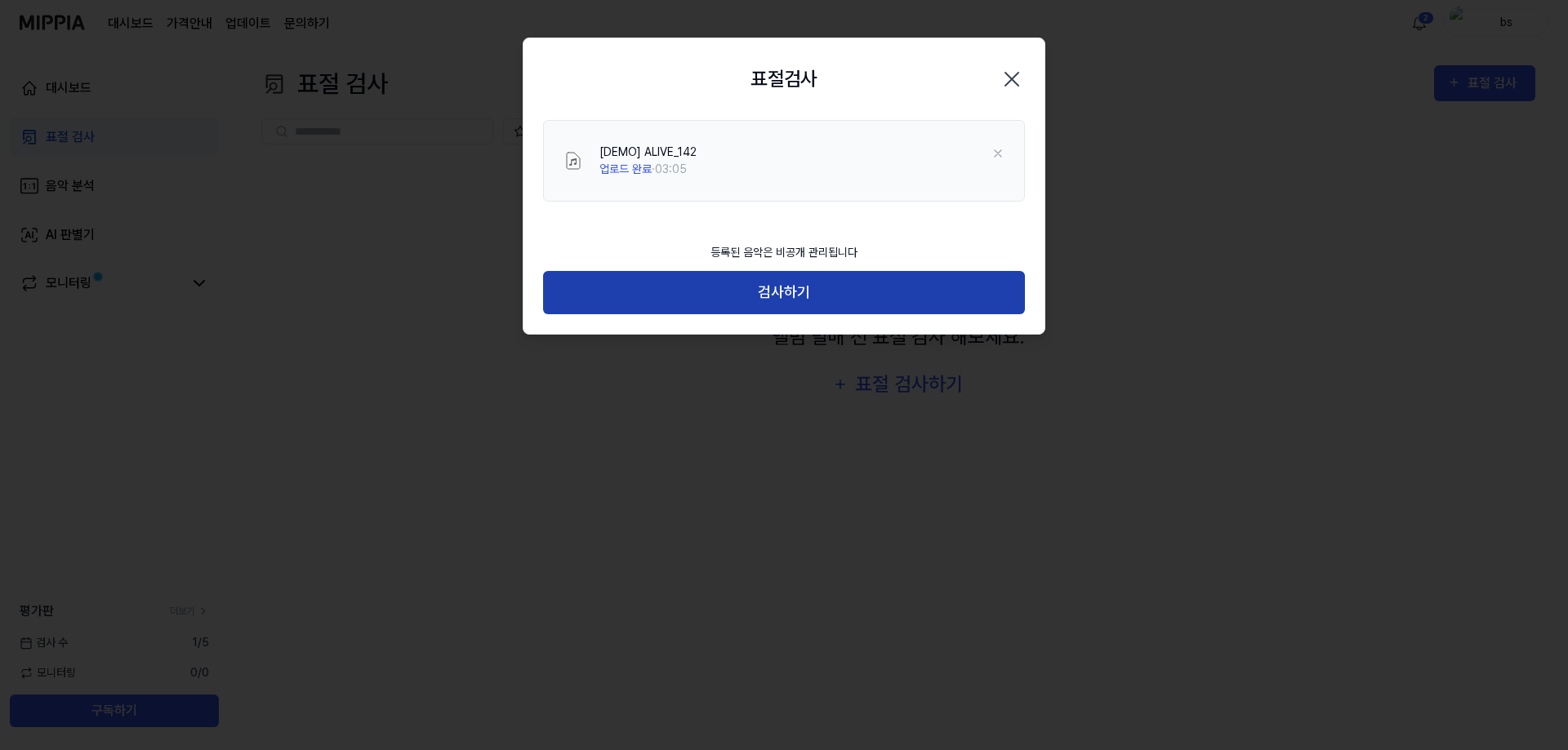
click at [816, 299] on button "검사하기" at bounding box center [784, 292] width 481 height 43
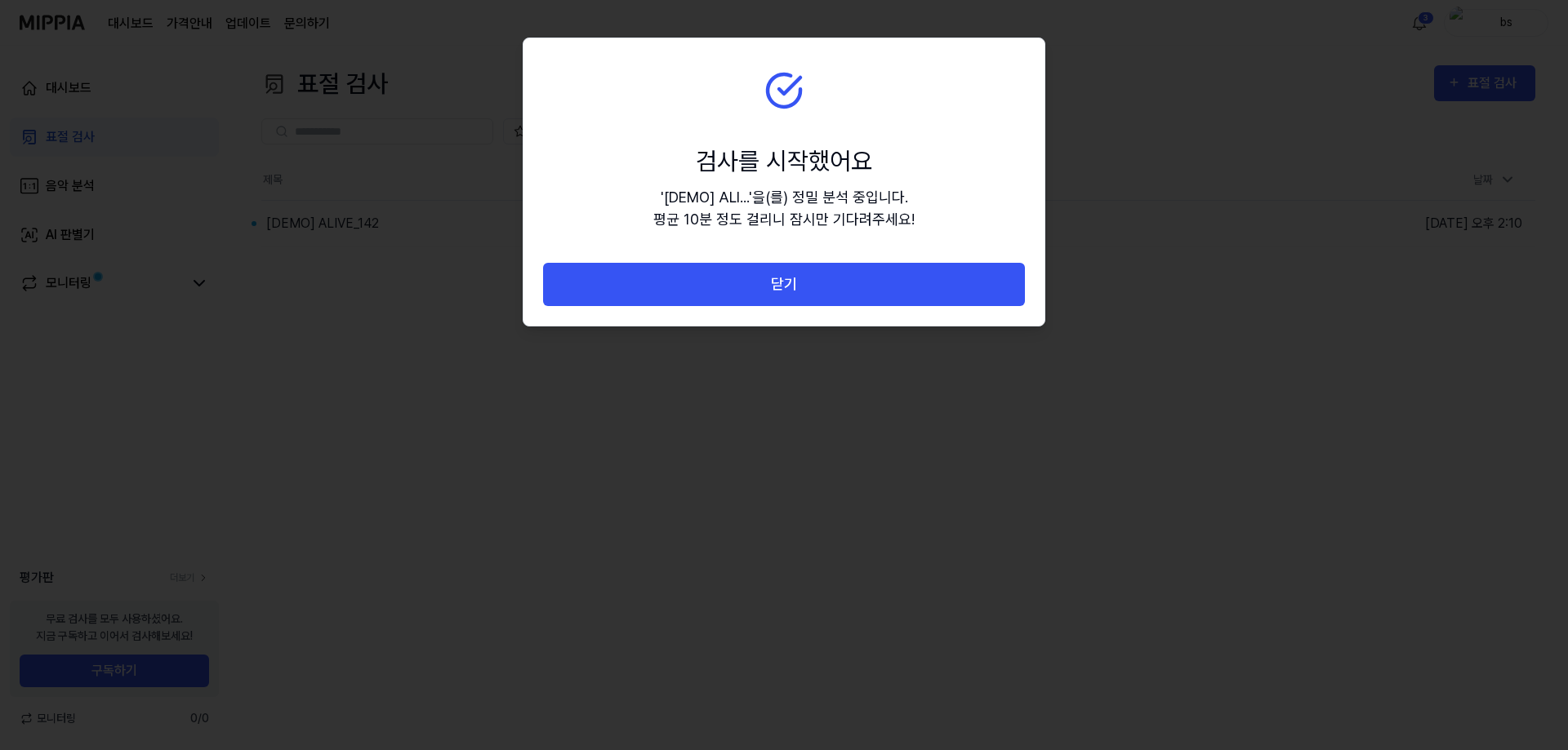
click at [838, 307] on div "닫기" at bounding box center [784, 294] width 521 height 63
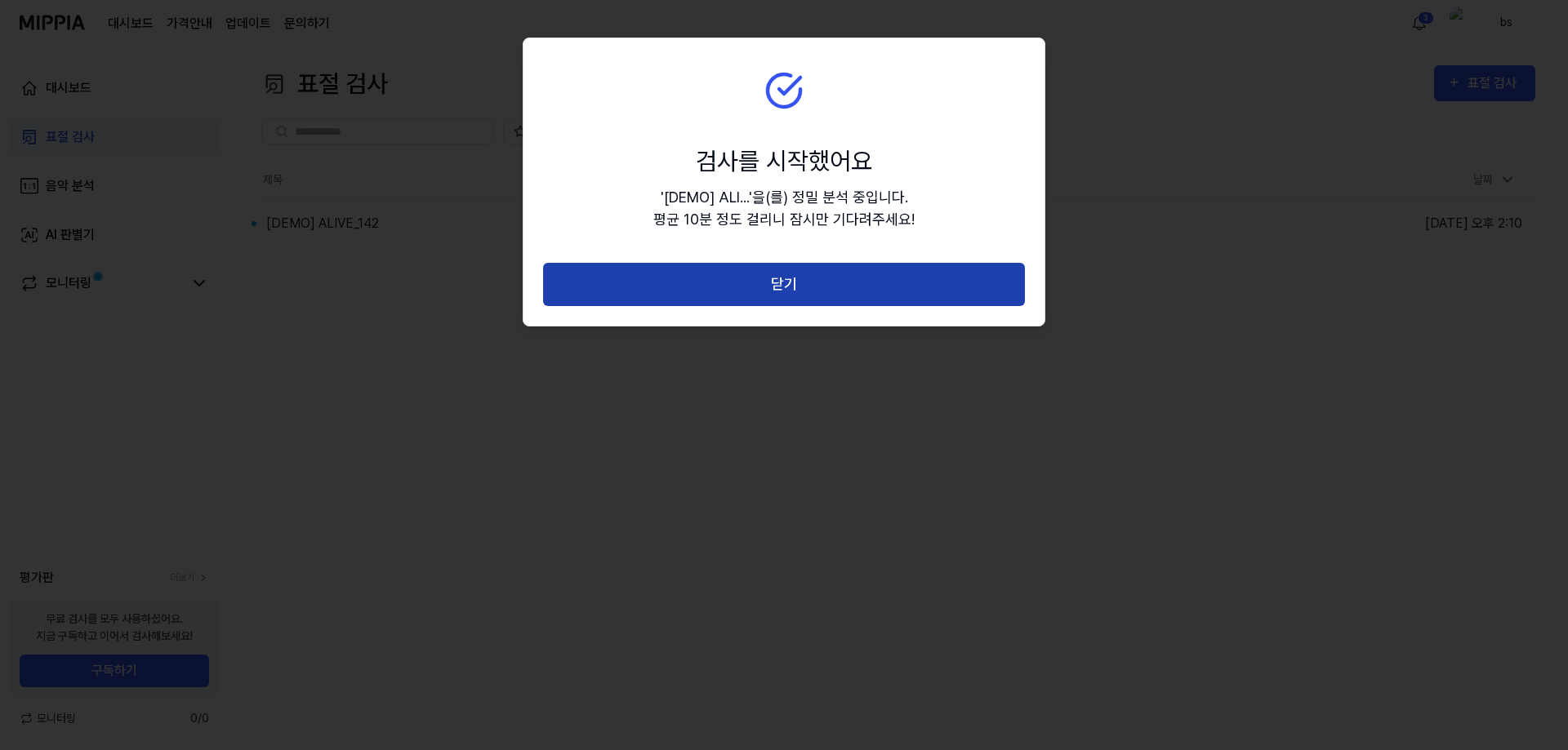
click at [768, 296] on button "닫기" at bounding box center [784, 284] width 481 height 43
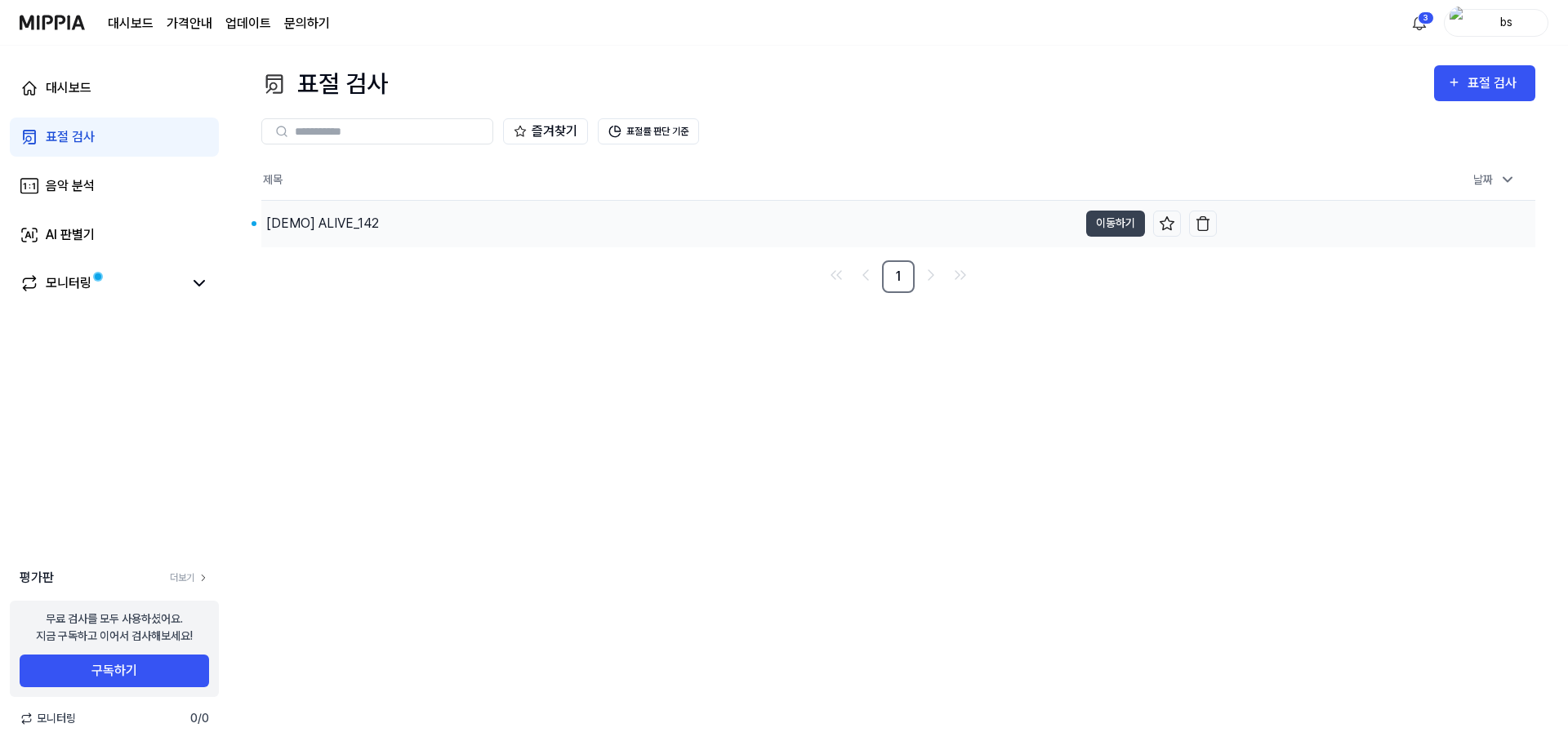
click at [375, 214] on div "[DEMO] ALIVE_142" at bounding box center [323, 224] width 113 height 19
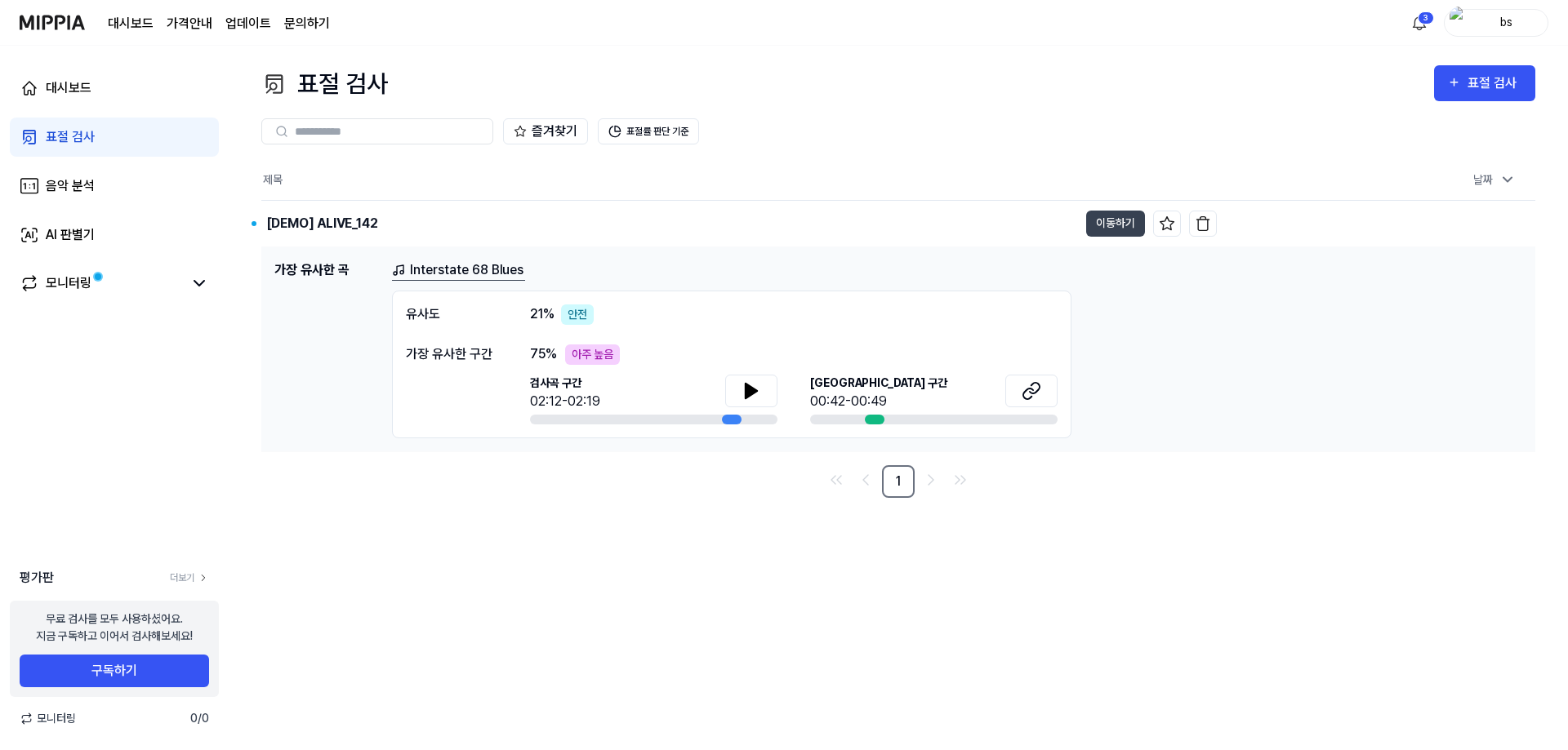
click at [462, 272] on link "Interstate 68 Blues" at bounding box center [458, 270] width 134 height 20
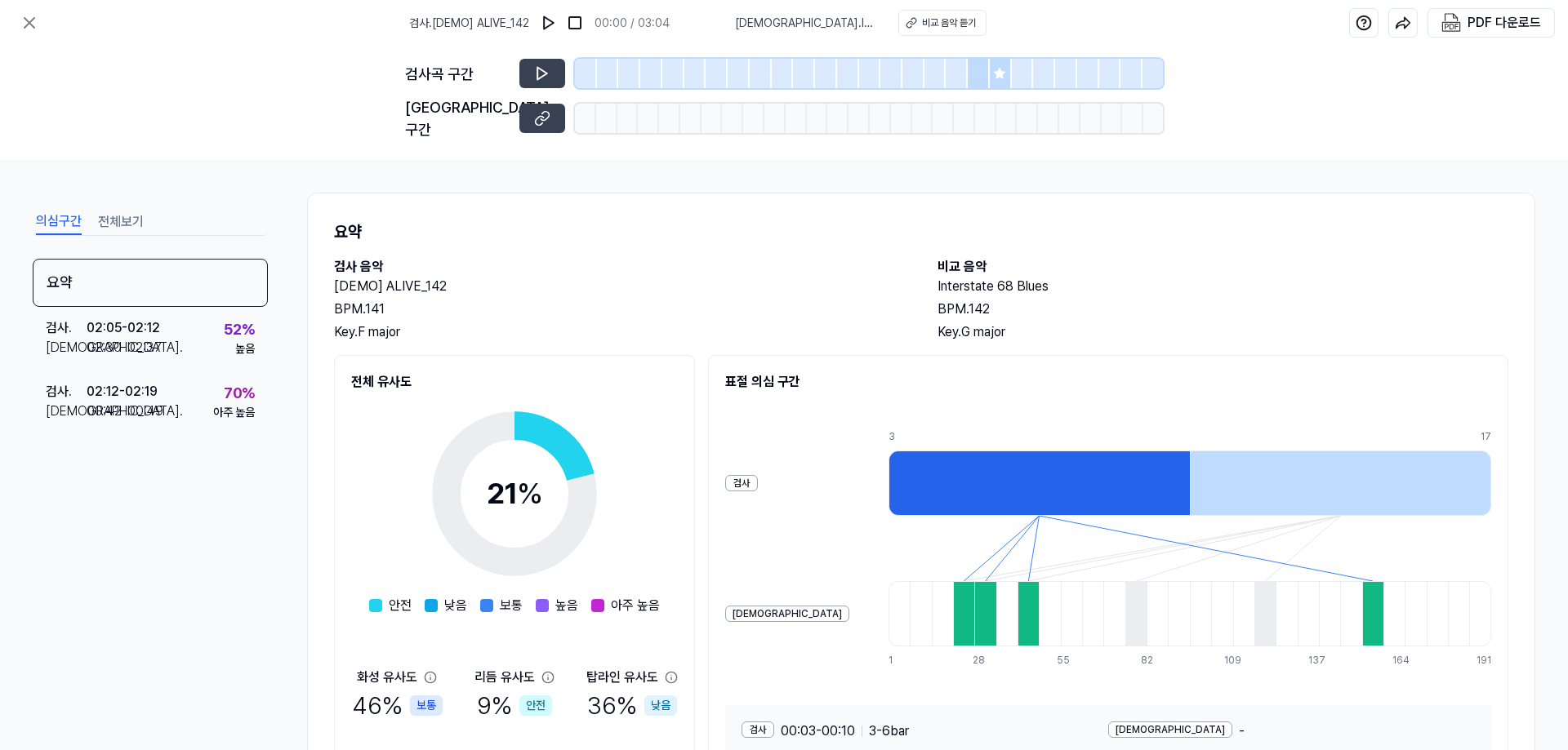
click at [818, 19] on span "비교 . Interstate 68 Blues" at bounding box center [806, 23] width 143 height 18
click at [931, 18] on div "비교 음악 듣기" at bounding box center [948, 22] width 54 height 15
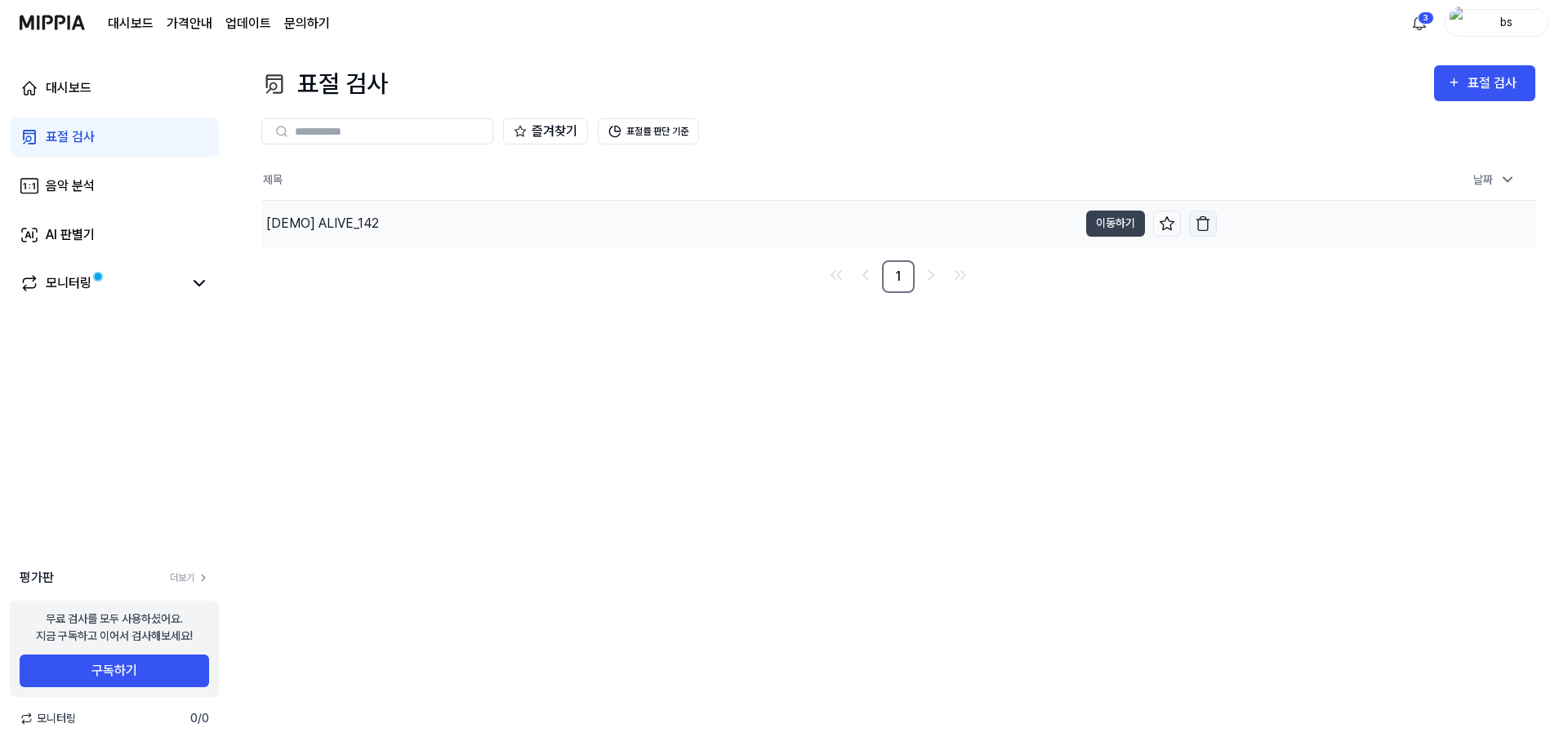
click at [1207, 219] on img "button" at bounding box center [1203, 223] width 17 height 17
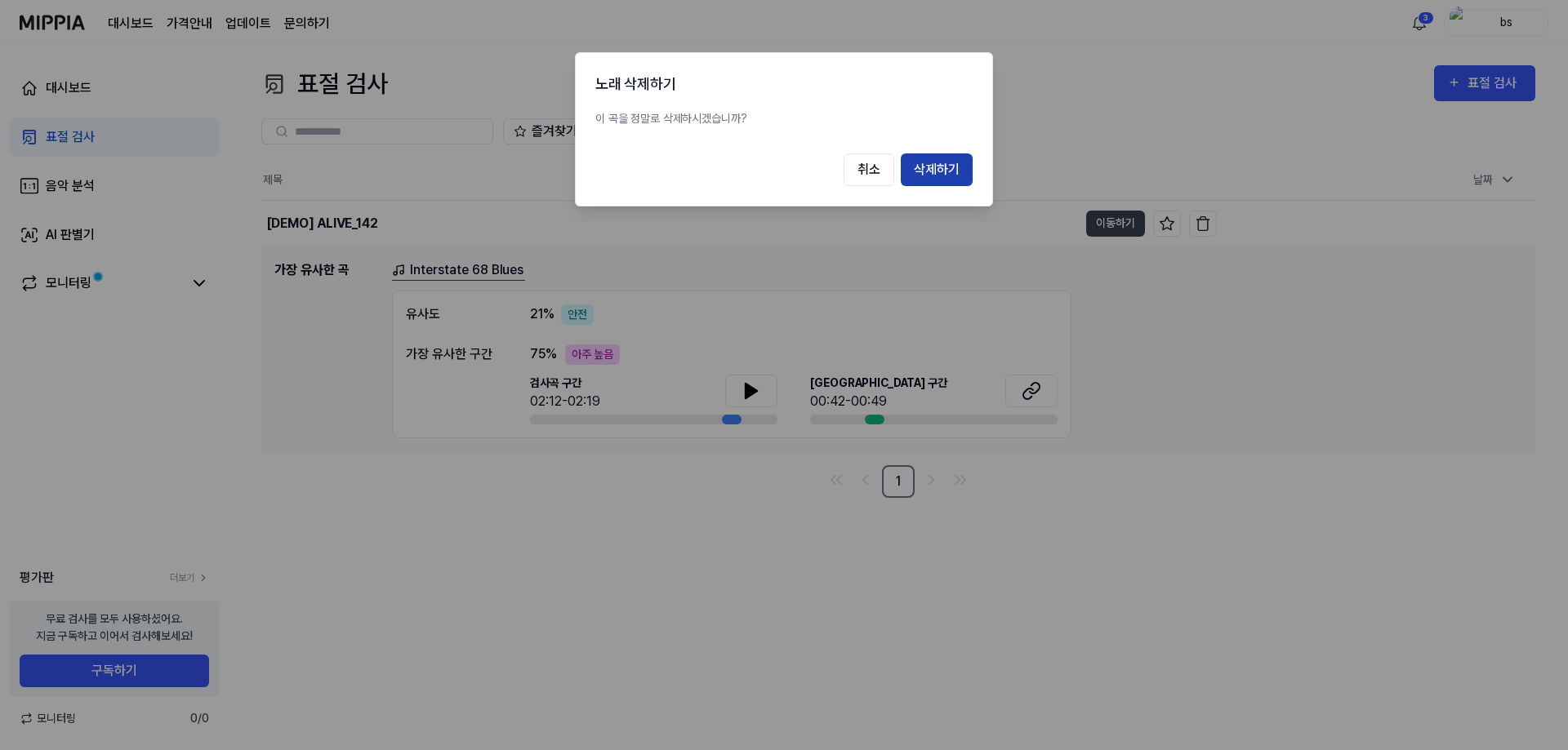
click at [924, 169] on button "삭제하기" at bounding box center [937, 170] width 72 height 33
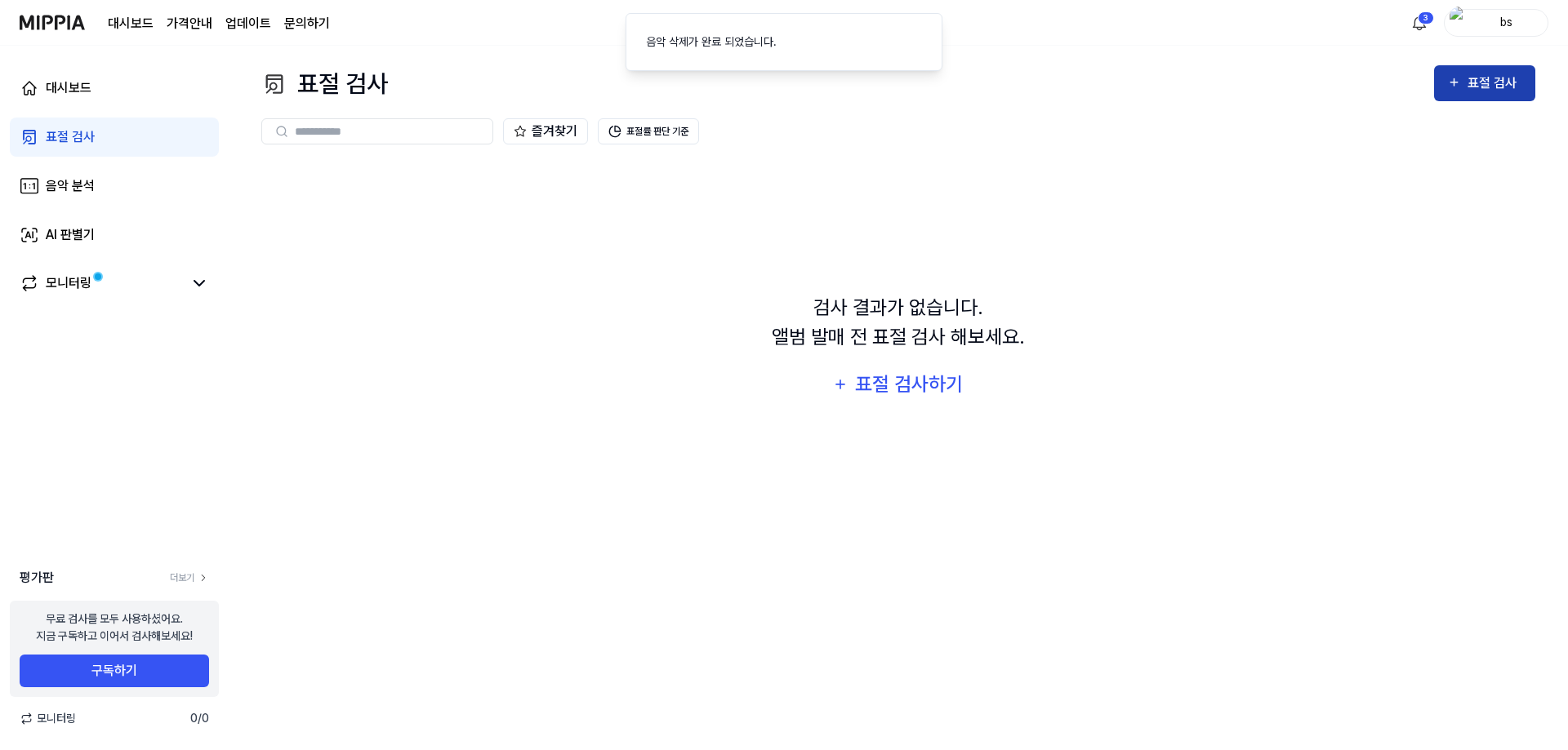
click at [1492, 84] on div "표절 검사" at bounding box center [1495, 84] width 55 height 21
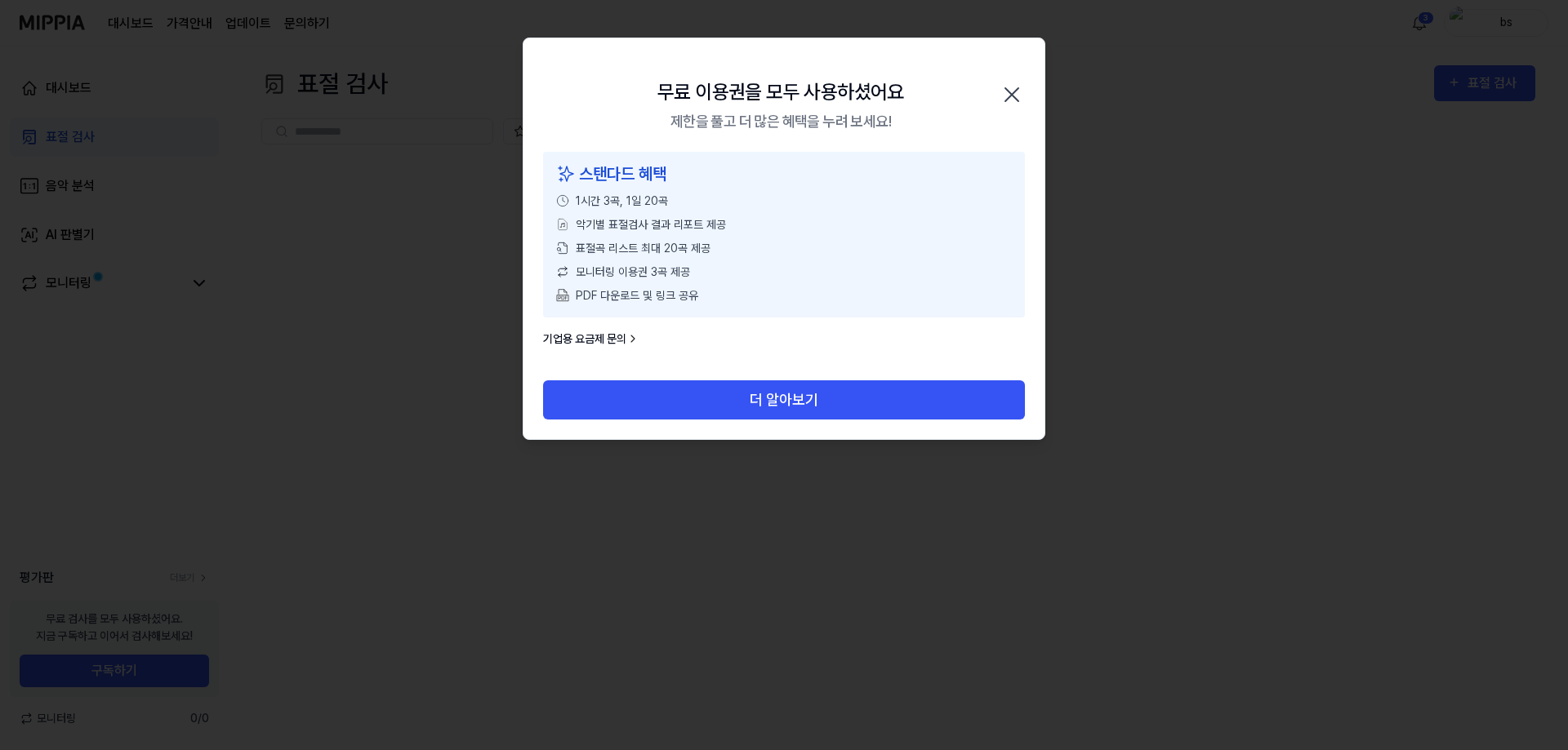
click at [1005, 100] on icon "button" at bounding box center [1012, 94] width 26 height 26
